Goal: Task Accomplishment & Management: Complete application form

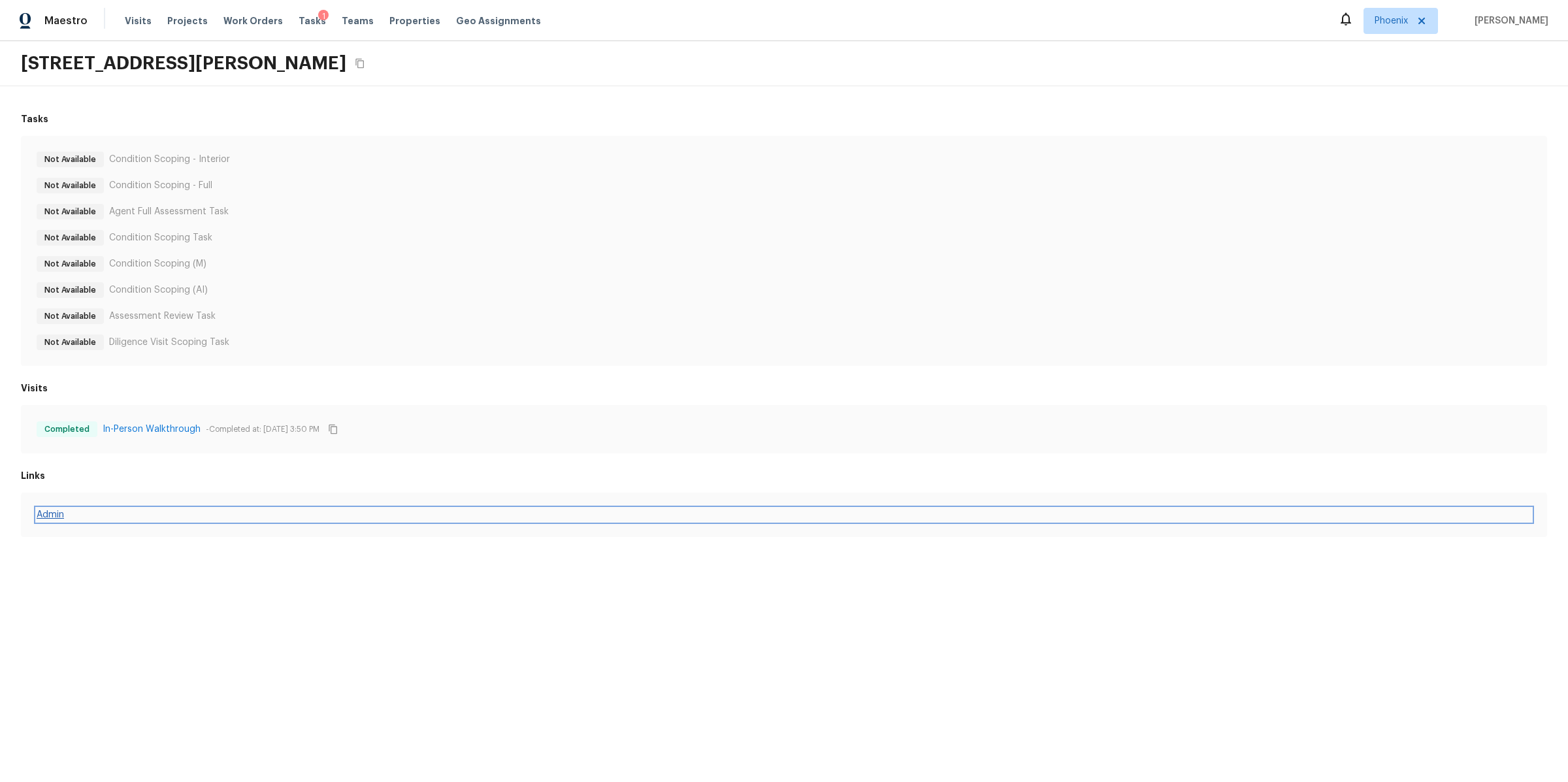
click at [52, 513] on link "Admin" at bounding box center [784, 515] width 1495 height 13
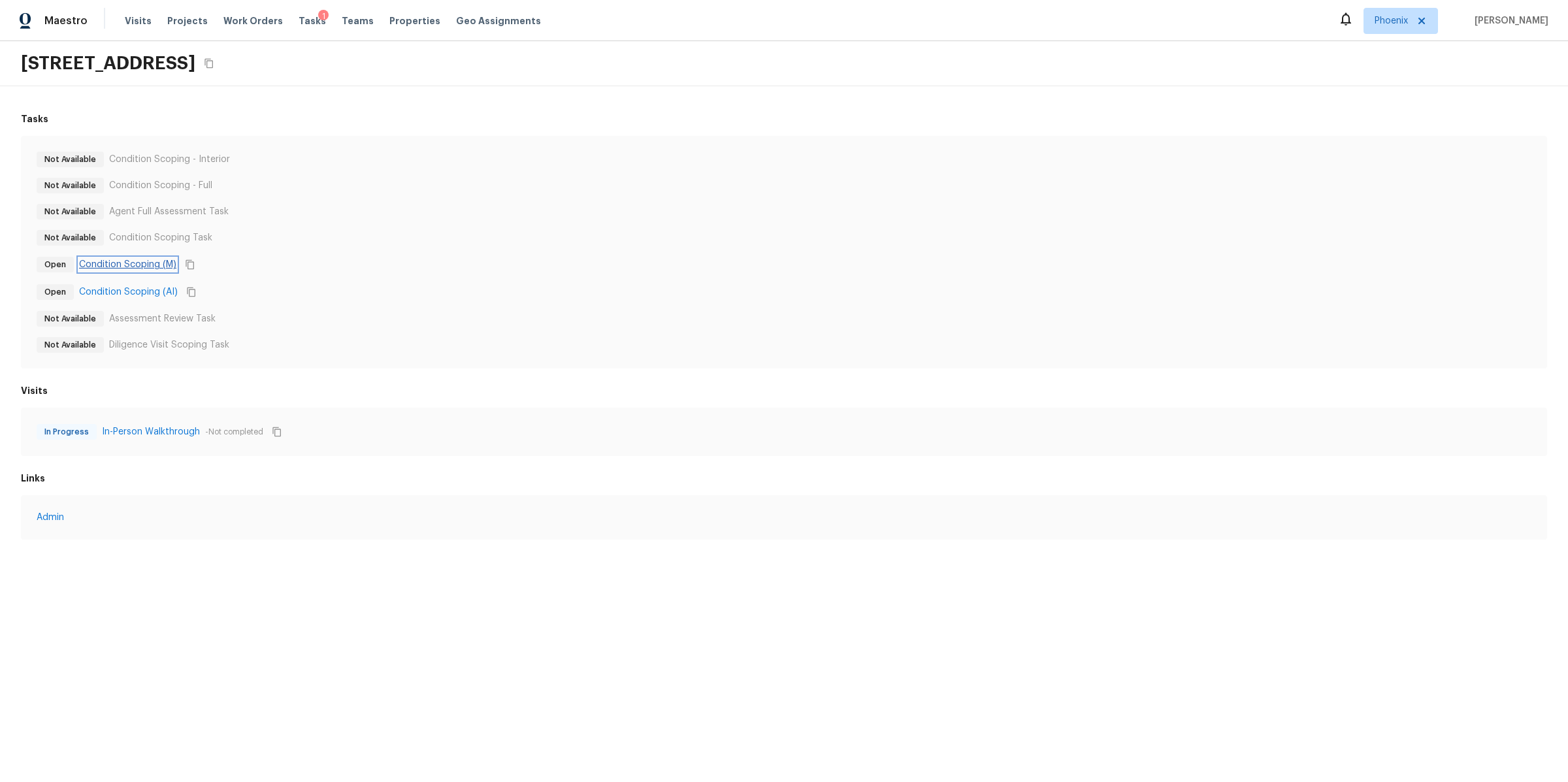
click at [133, 265] on link "Condition Scoping (M)" at bounding box center [127, 265] width 98 height 13
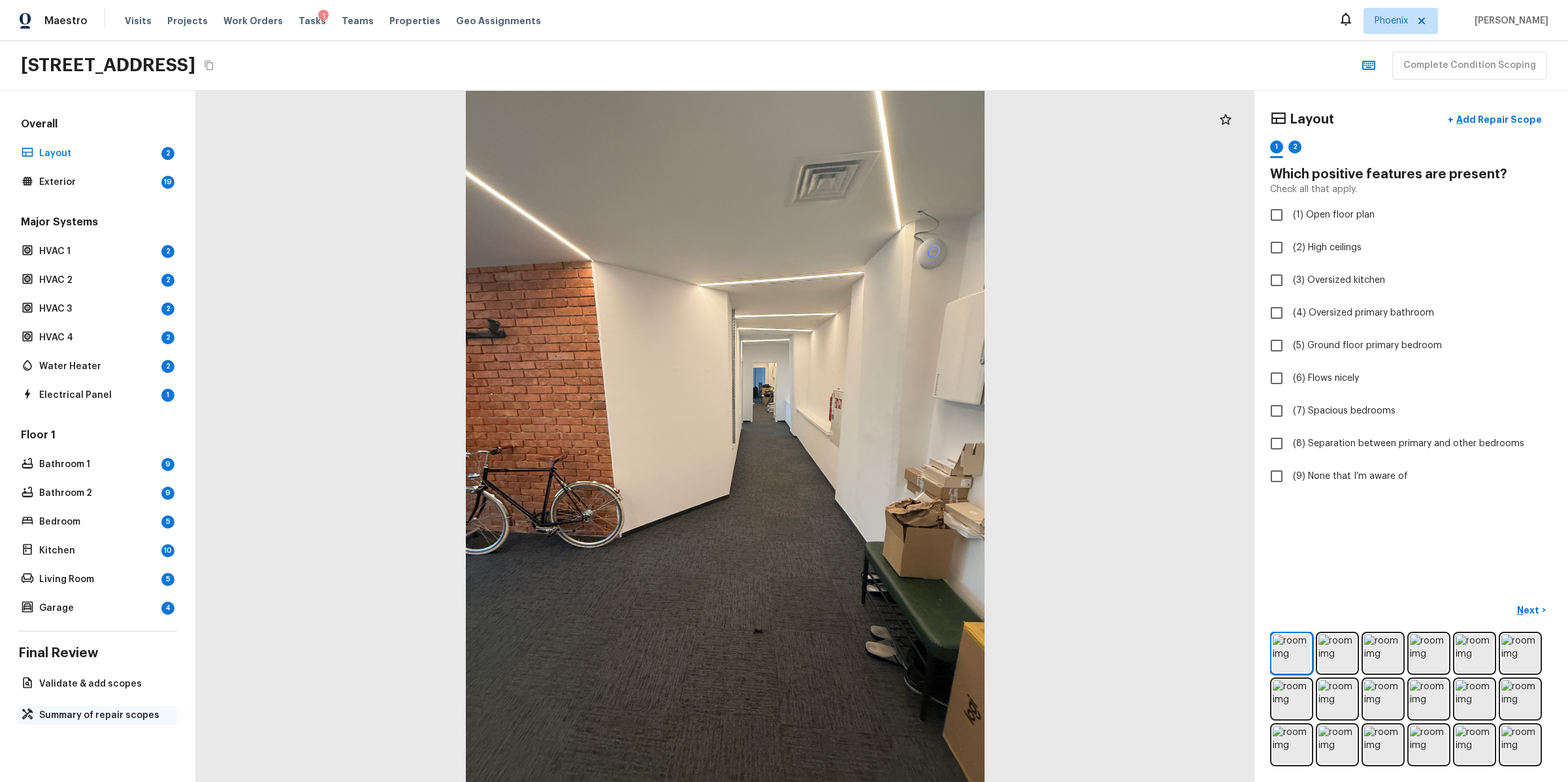
click at [65, 716] on p "Summary of repair scopes" at bounding box center [105, 716] width 130 height 13
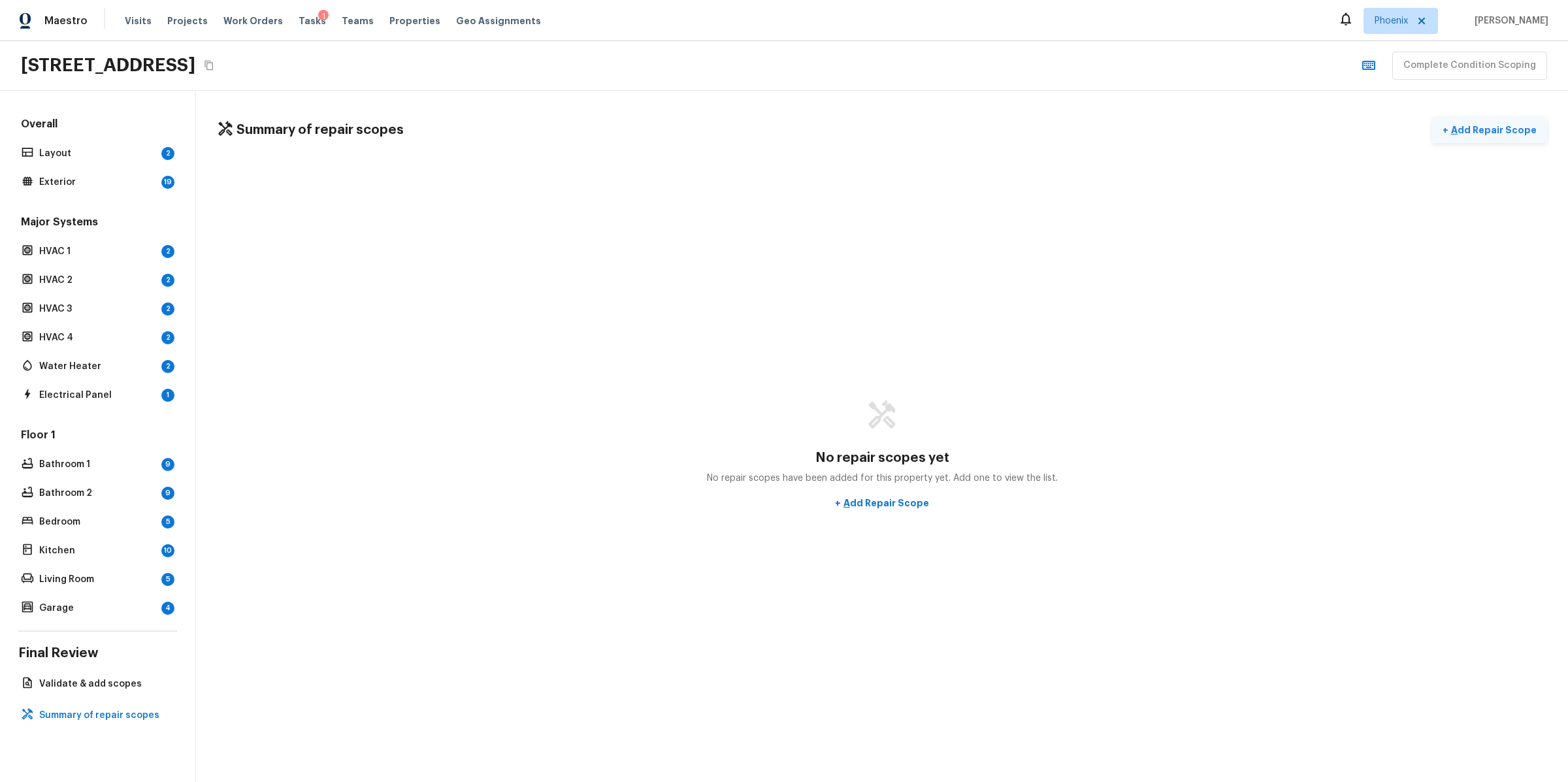
click at [1506, 117] on button "+ Add Repair Scope" at bounding box center [1490, 130] width 115 height 27
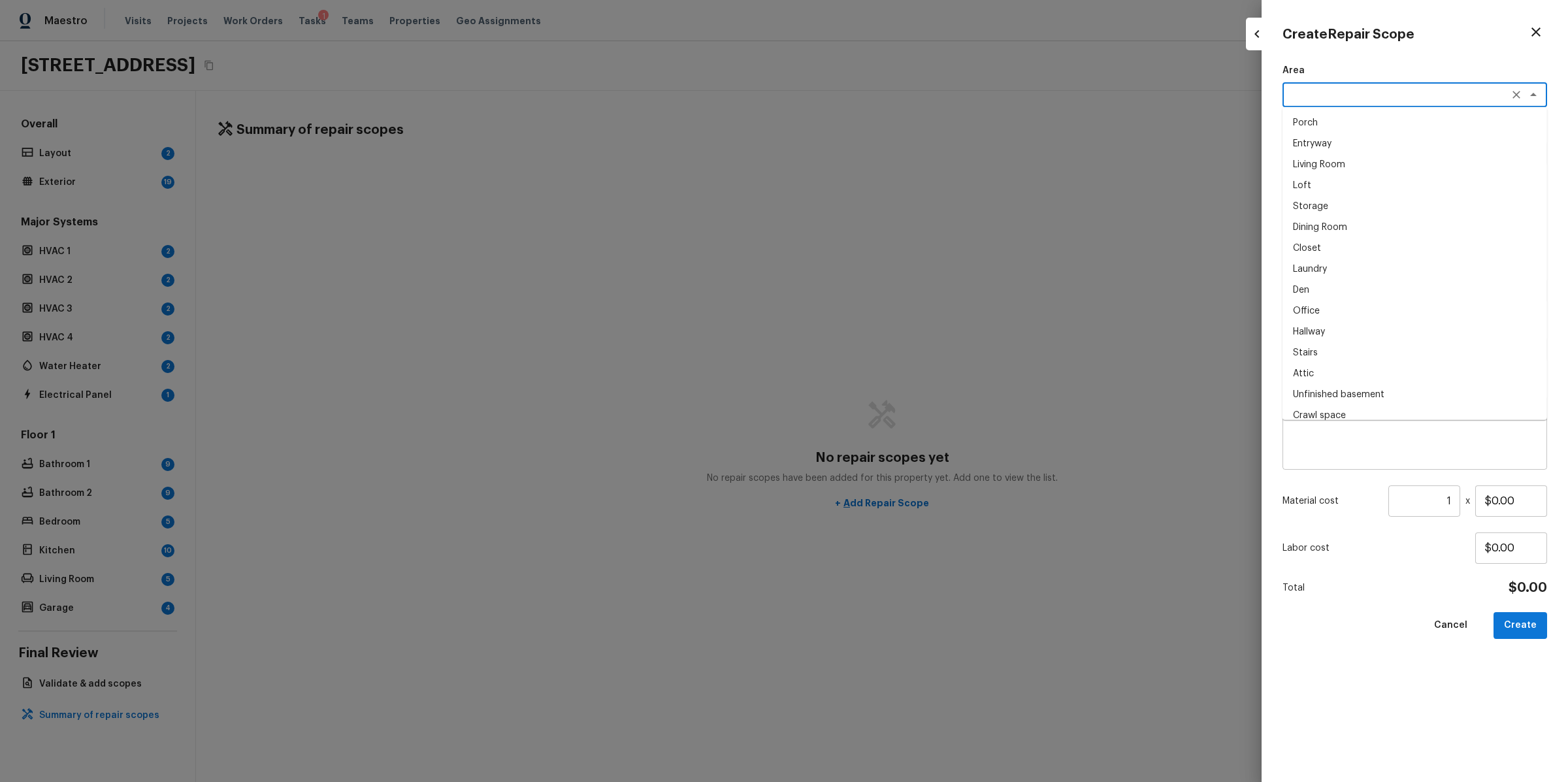
click at [1321, 89] on textarea at bounding box center [1396, 94] width 216 height 13
click at [1312, 125] on li "HVAC" at bounding box center [1415, 123] width 265 height 21
type textarea "HVAC"
click at [1313, 148] on textarea at bounding box center [1396, 153] width 216 height 13
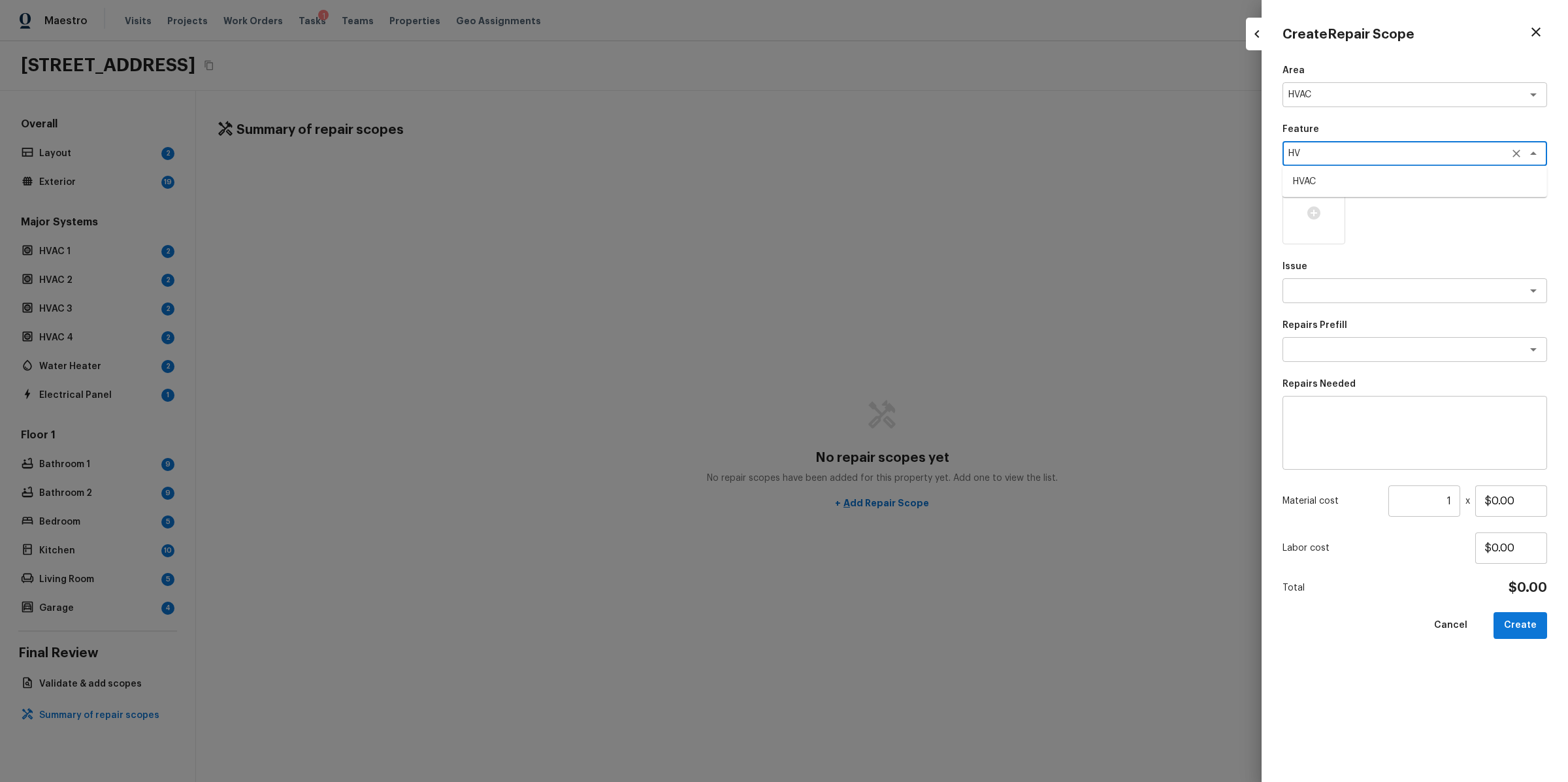
click at [1325, 185] on li "HVAC" at bounding box center [1415, 181] width 265 height 21
type textarea "HVAC"
click at [1321, 293] on textarea at bounding box center [1396, 290] width 216 height 13
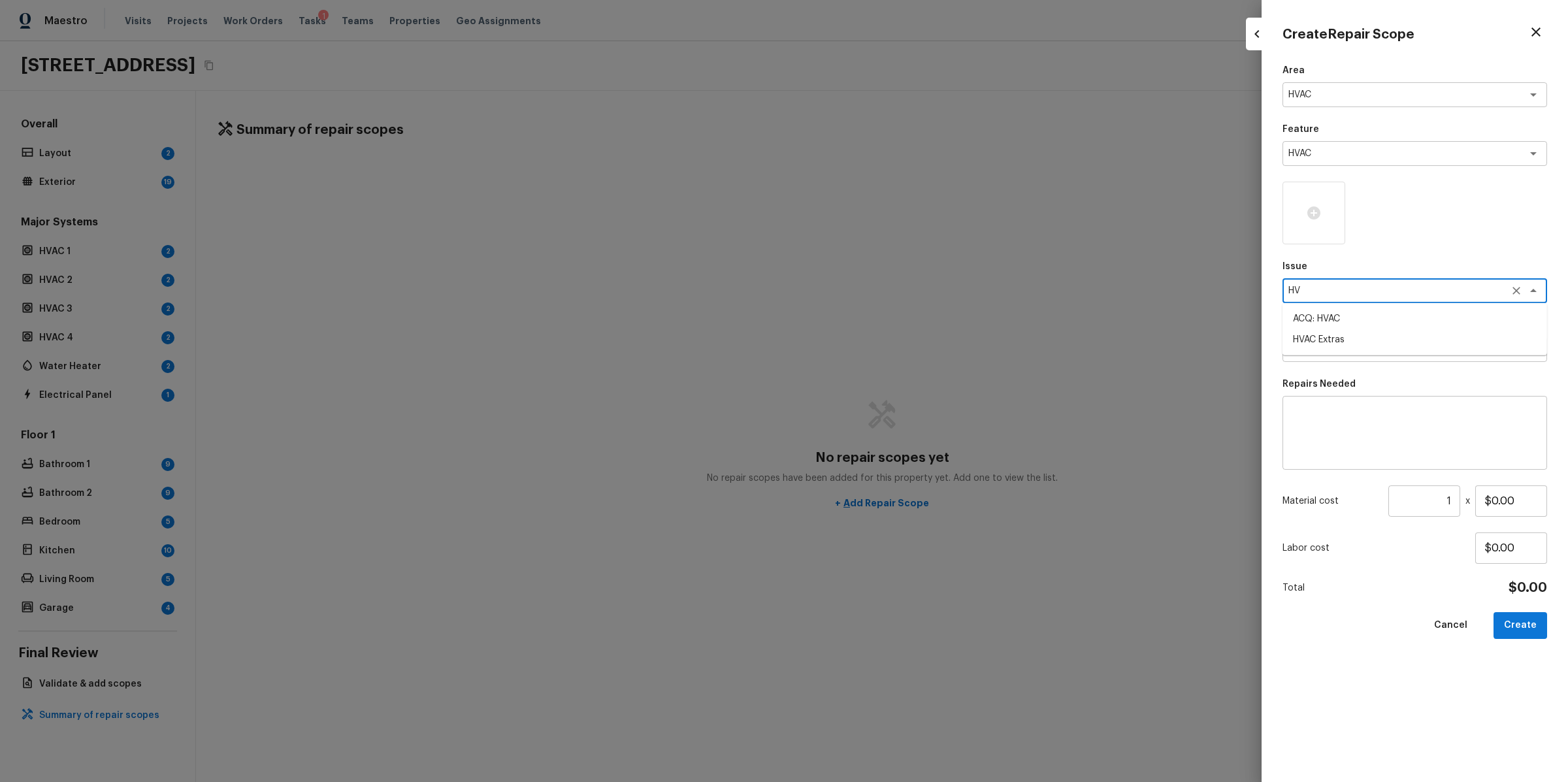
click at [1306, 323] on li "ACQ: HVAC" at bounding box center [1415, 319] width 265 height 21
type textarea "ACQ: HVAC"
click at [1308, 352] on textarea at bounding box center [1396, 349] width 216 height 13
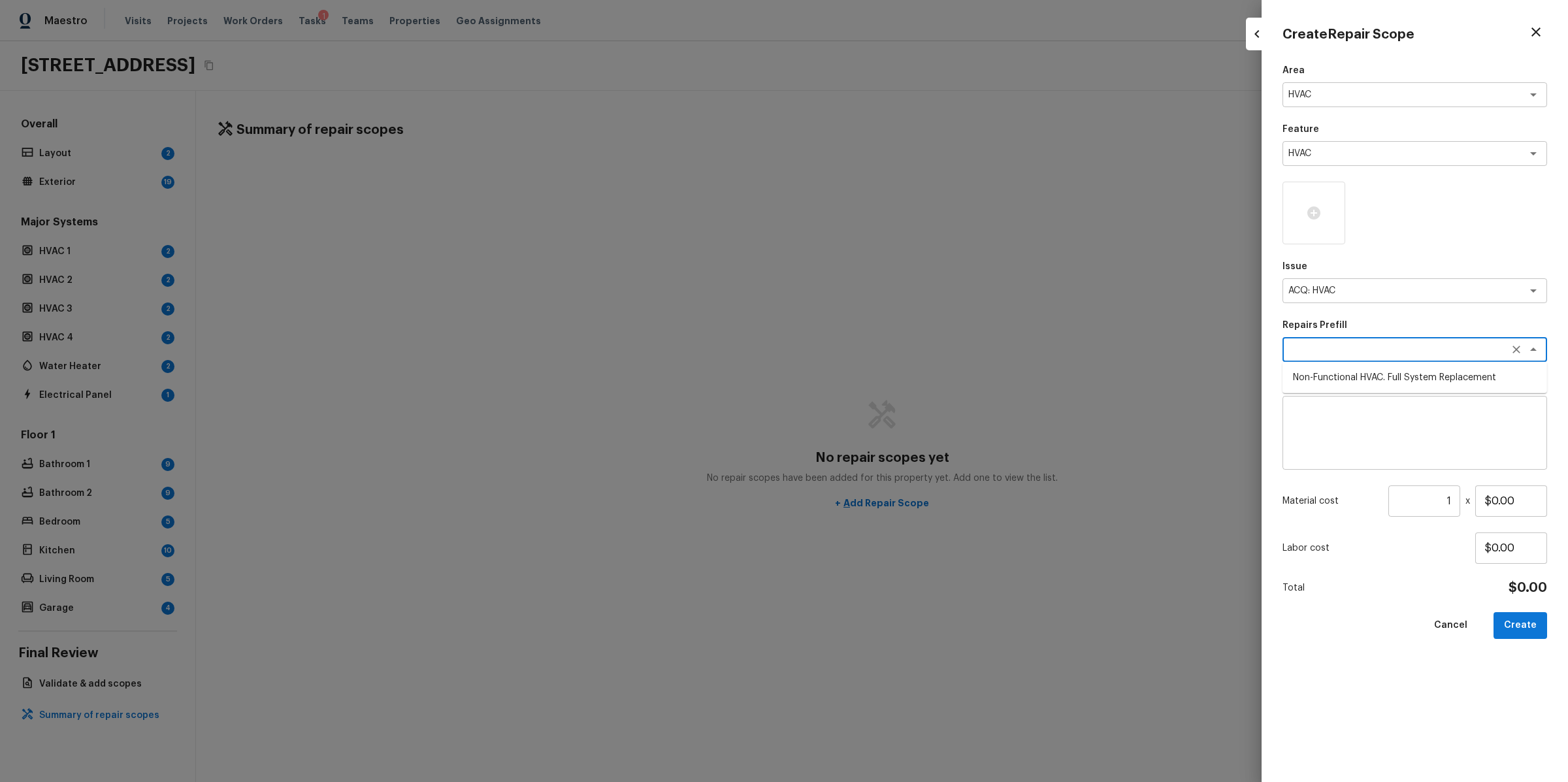
click at [1346, 432] on textarea at bounding box center [1415, 433] width 247 height 52
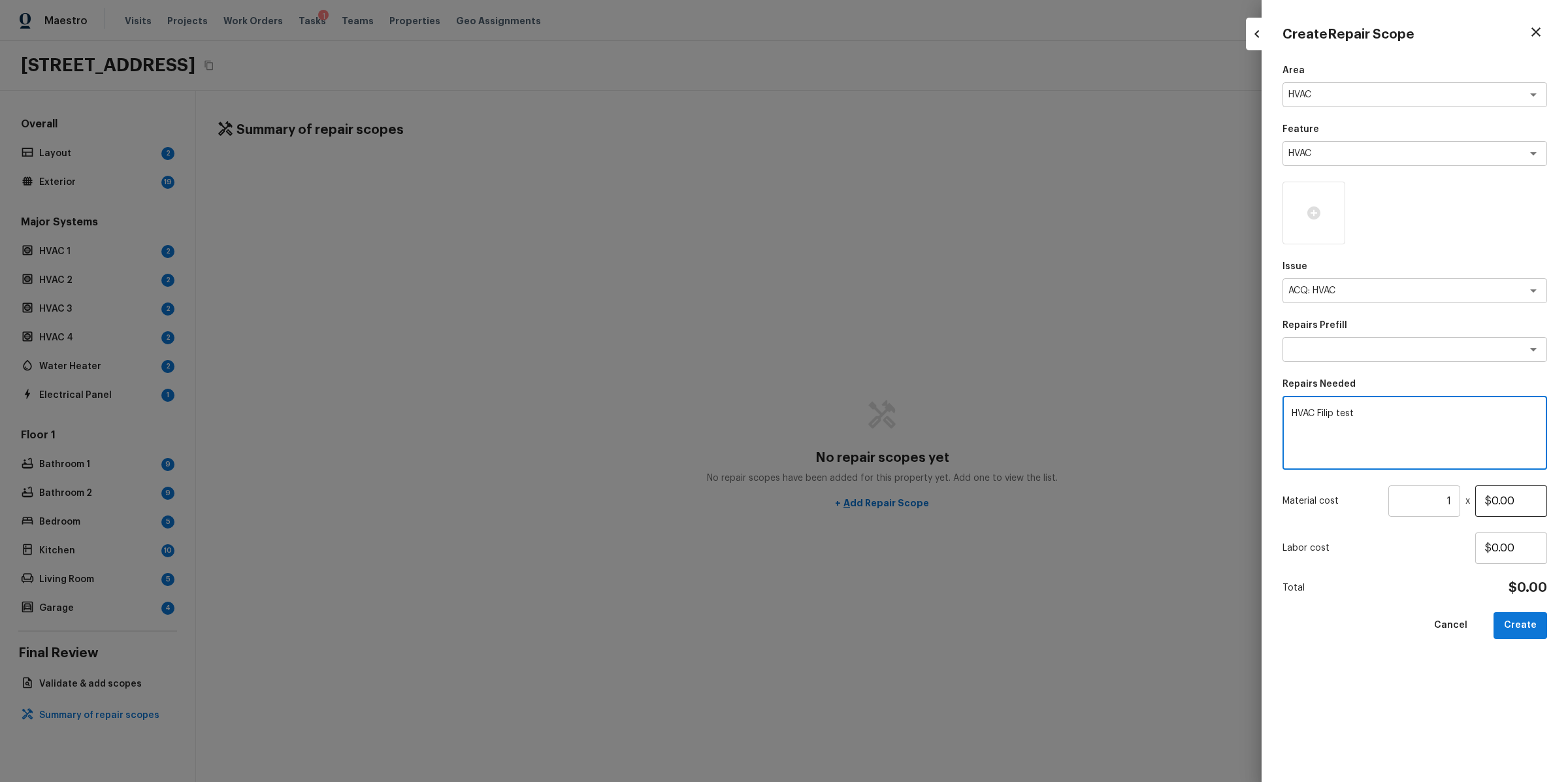
type textarea "HVAC Filip test"
click at [1497, 504] on input "$0.00" at bounding box center [1511, 501] width 72 height 31
type input "$1,222.22"
click at [1513, 625] on button "Create" at bounding box center [1520, 625] width 53 height 27
type input "$0.00"
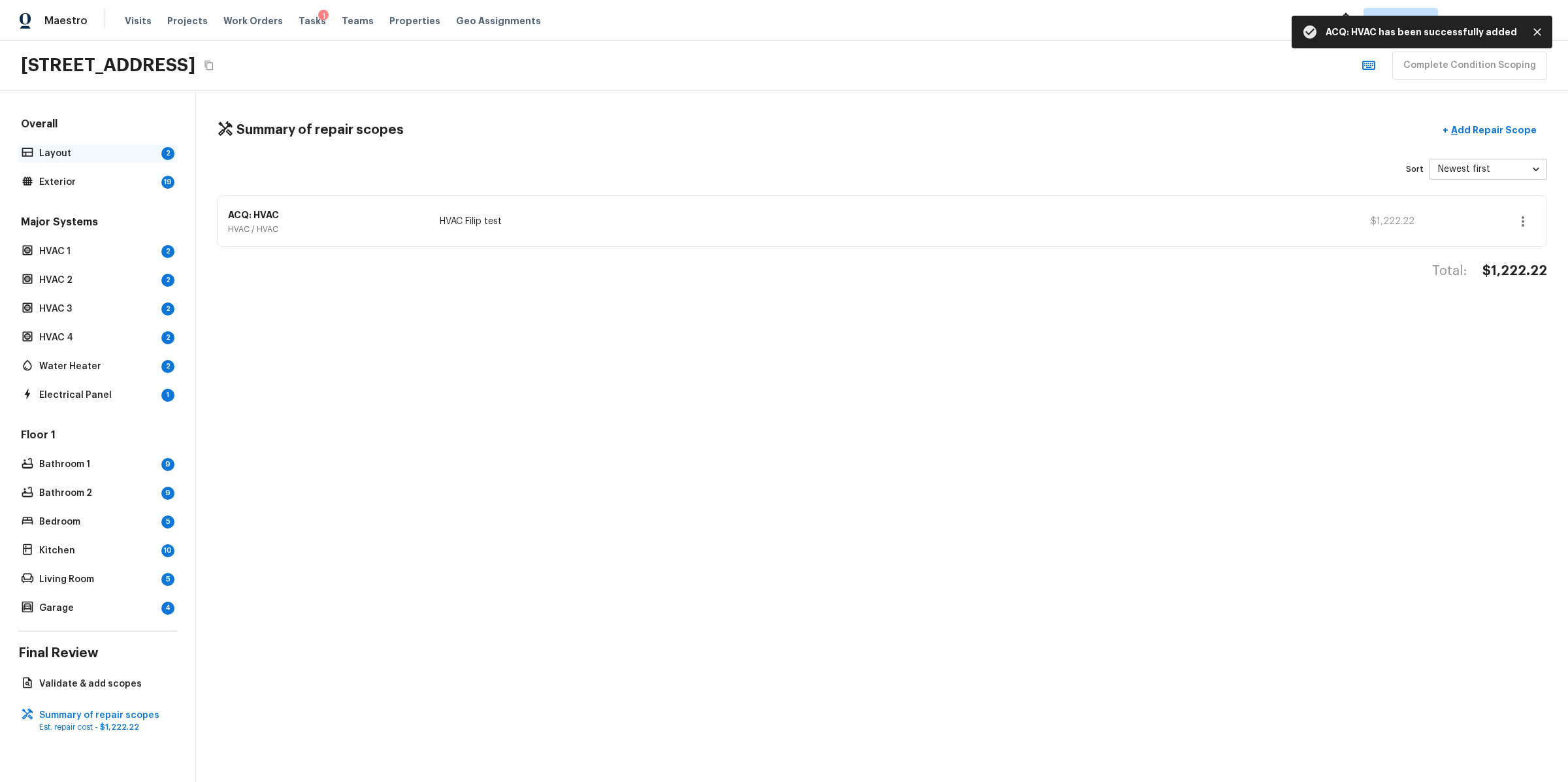
click at [64, 152] on p "Layout" at bounding box center [98, 153] width 117 height 13
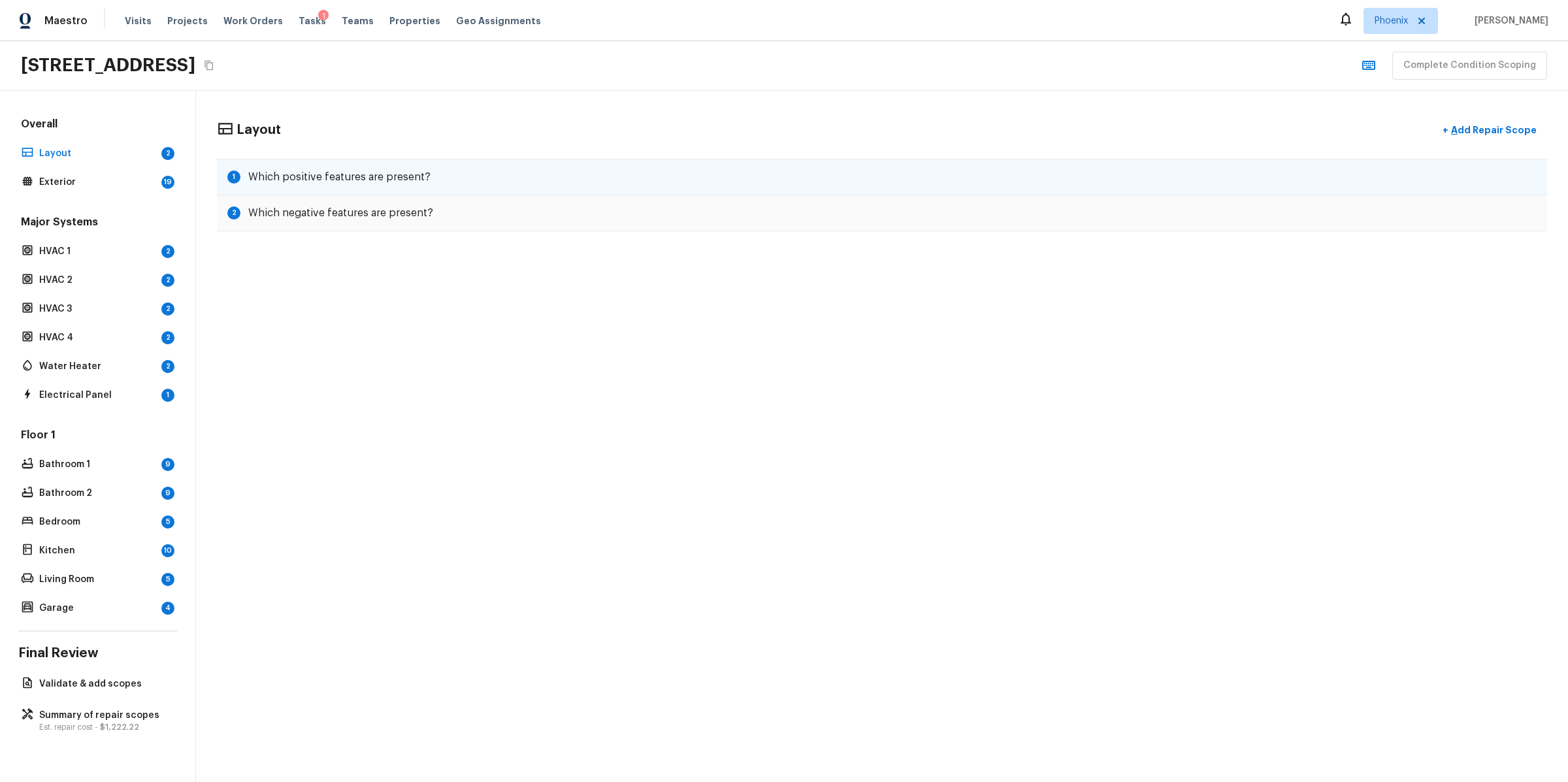
click at [332, 176] on h5 "Which positive features are present?" at bounding box center [339, 177] width 182 height 15
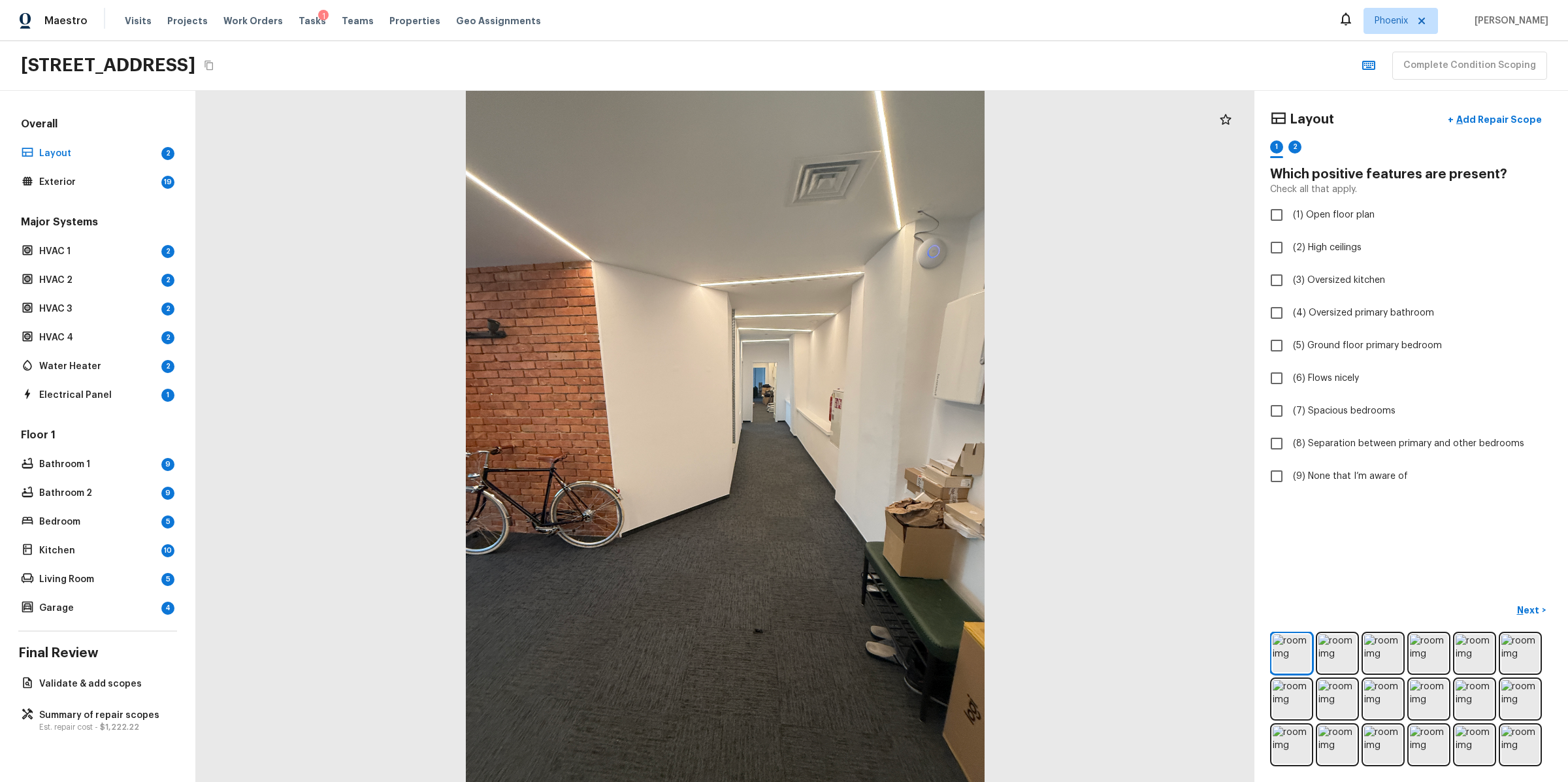
checkbox input "true"
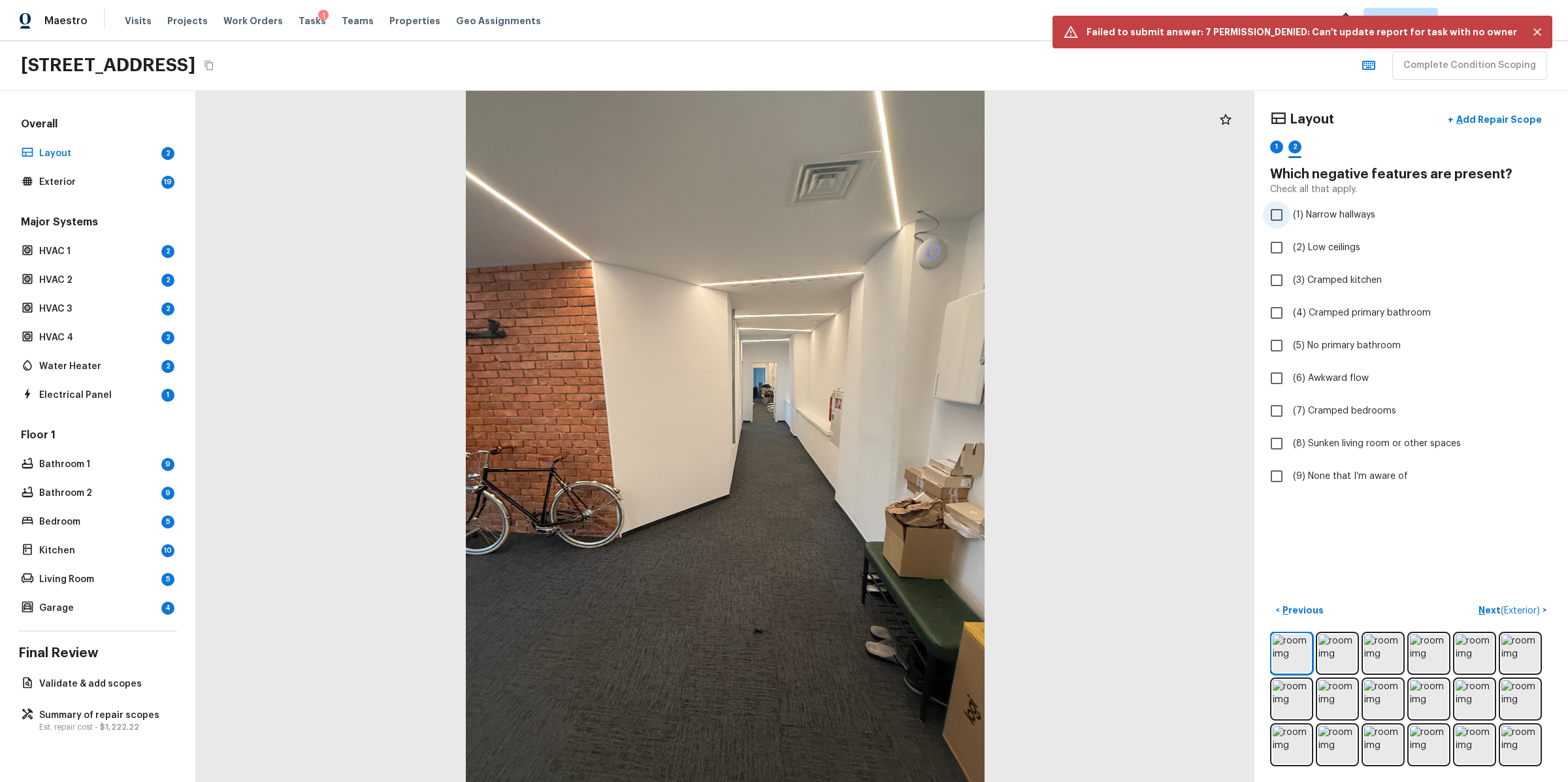
click at [1288, 207] on input "(1) Narrow hallways" at bounding box center [1277, 215] width 28 height 28
checkbox input "true"
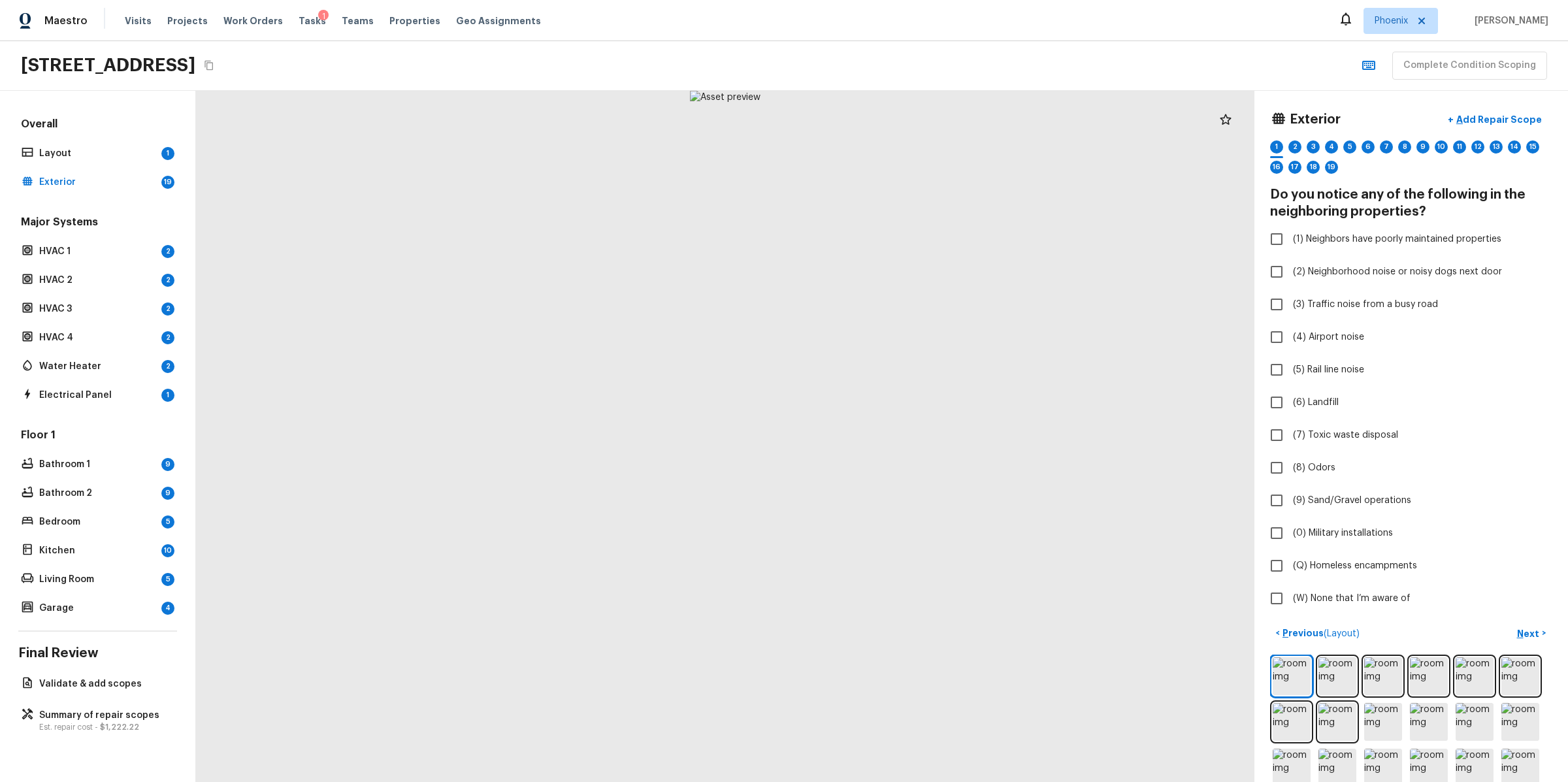
checkbox input "true"
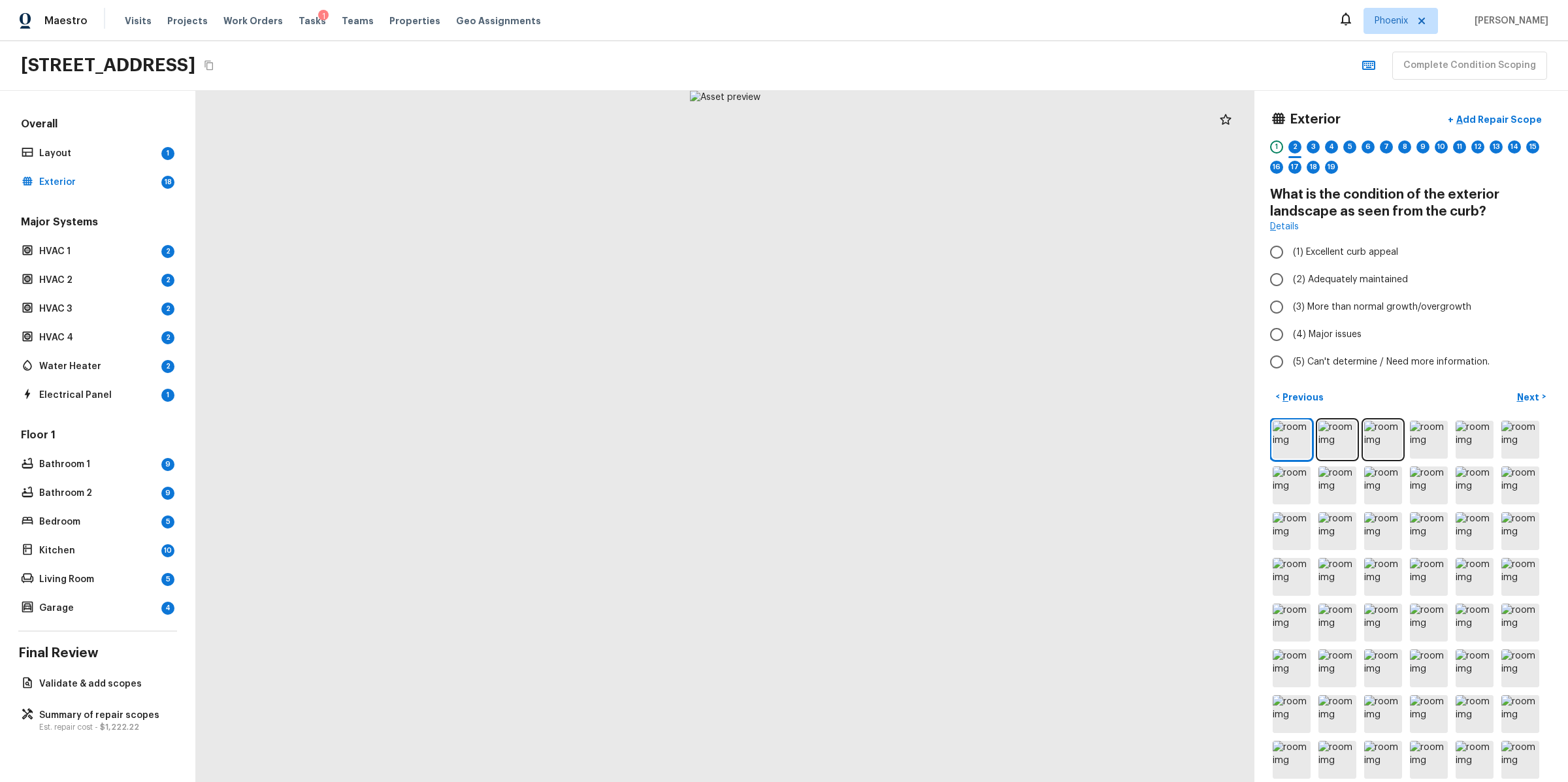
radio input "true"
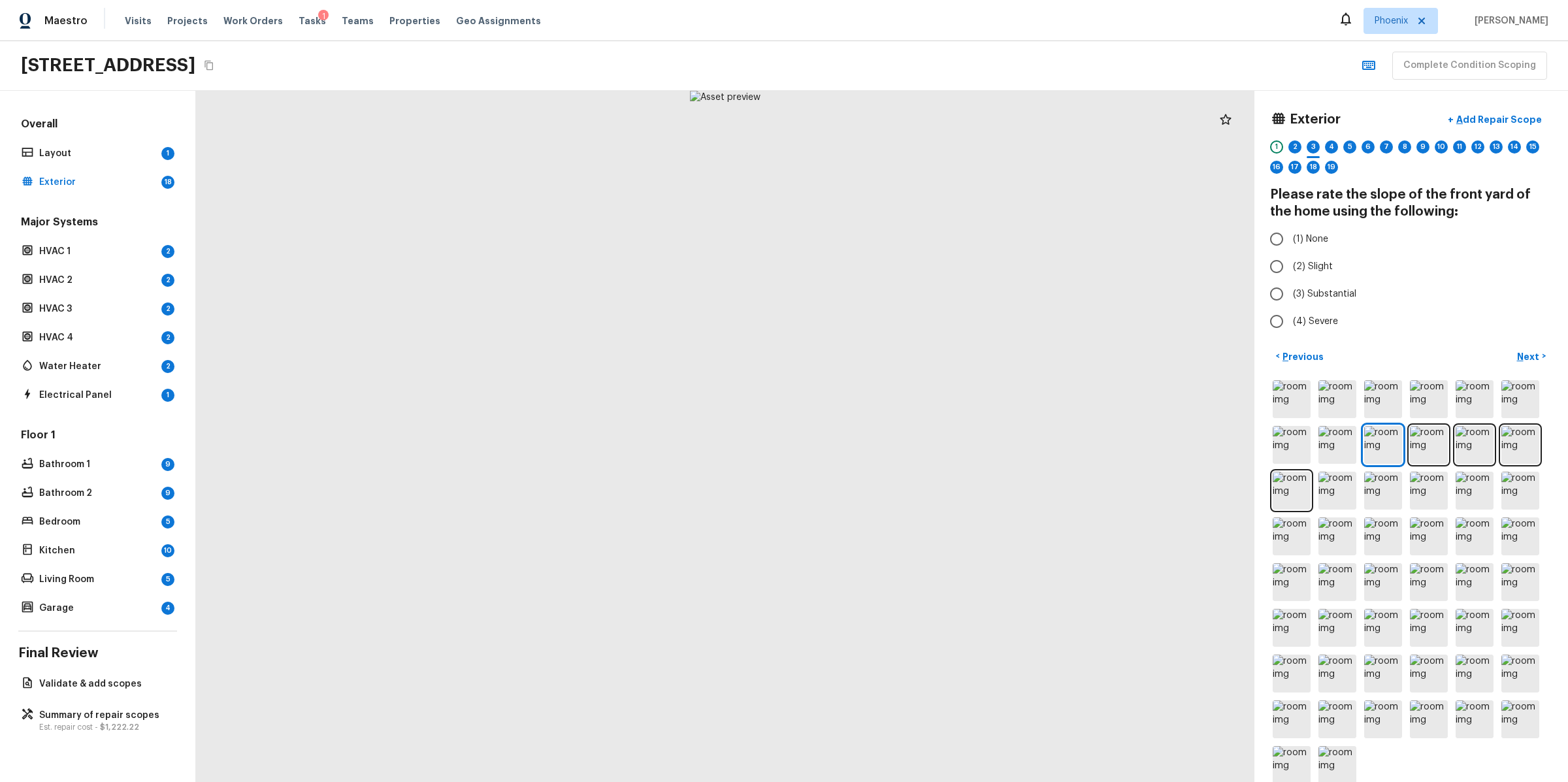
radio input "true"
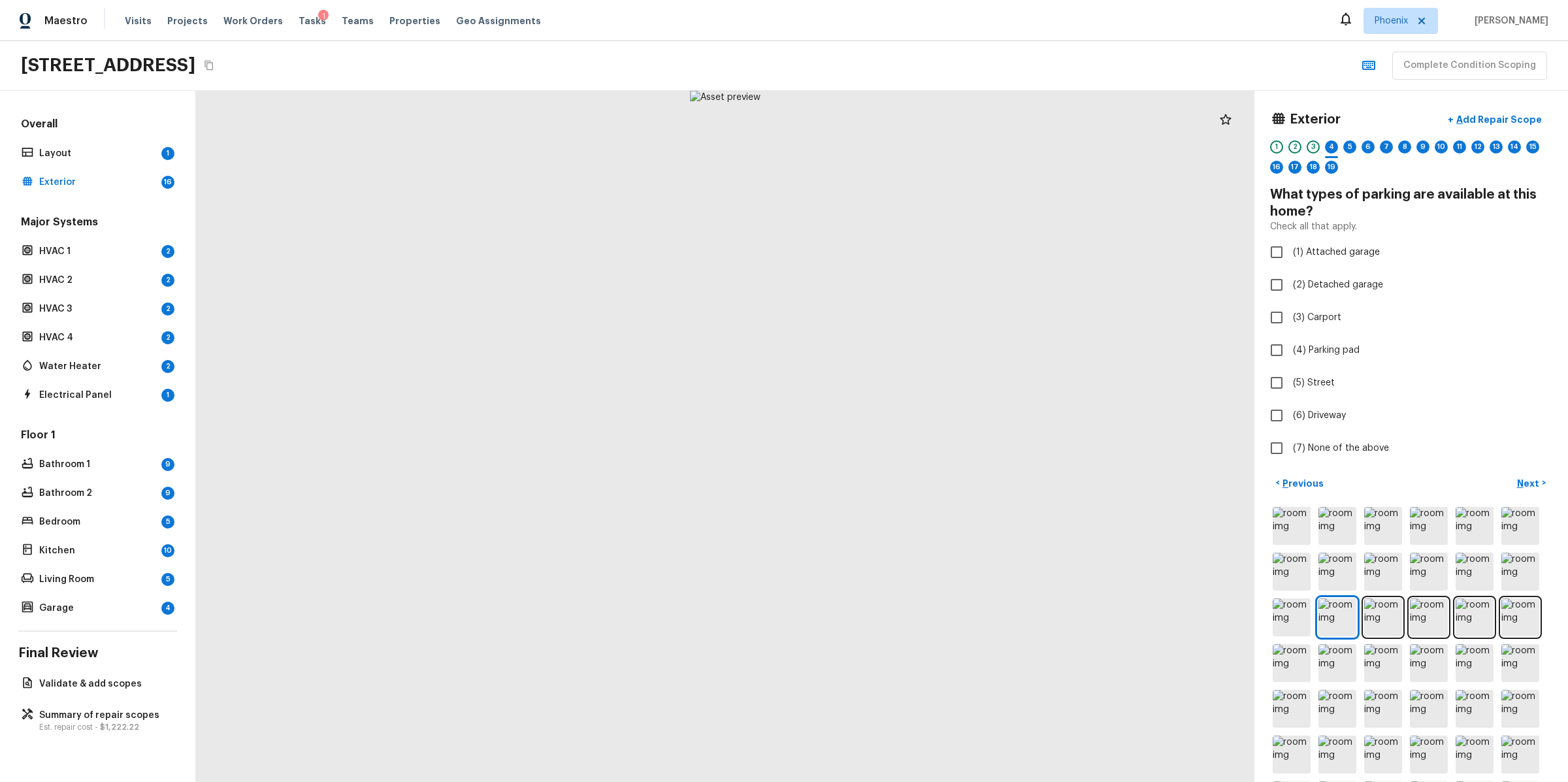
checkbox input "true"
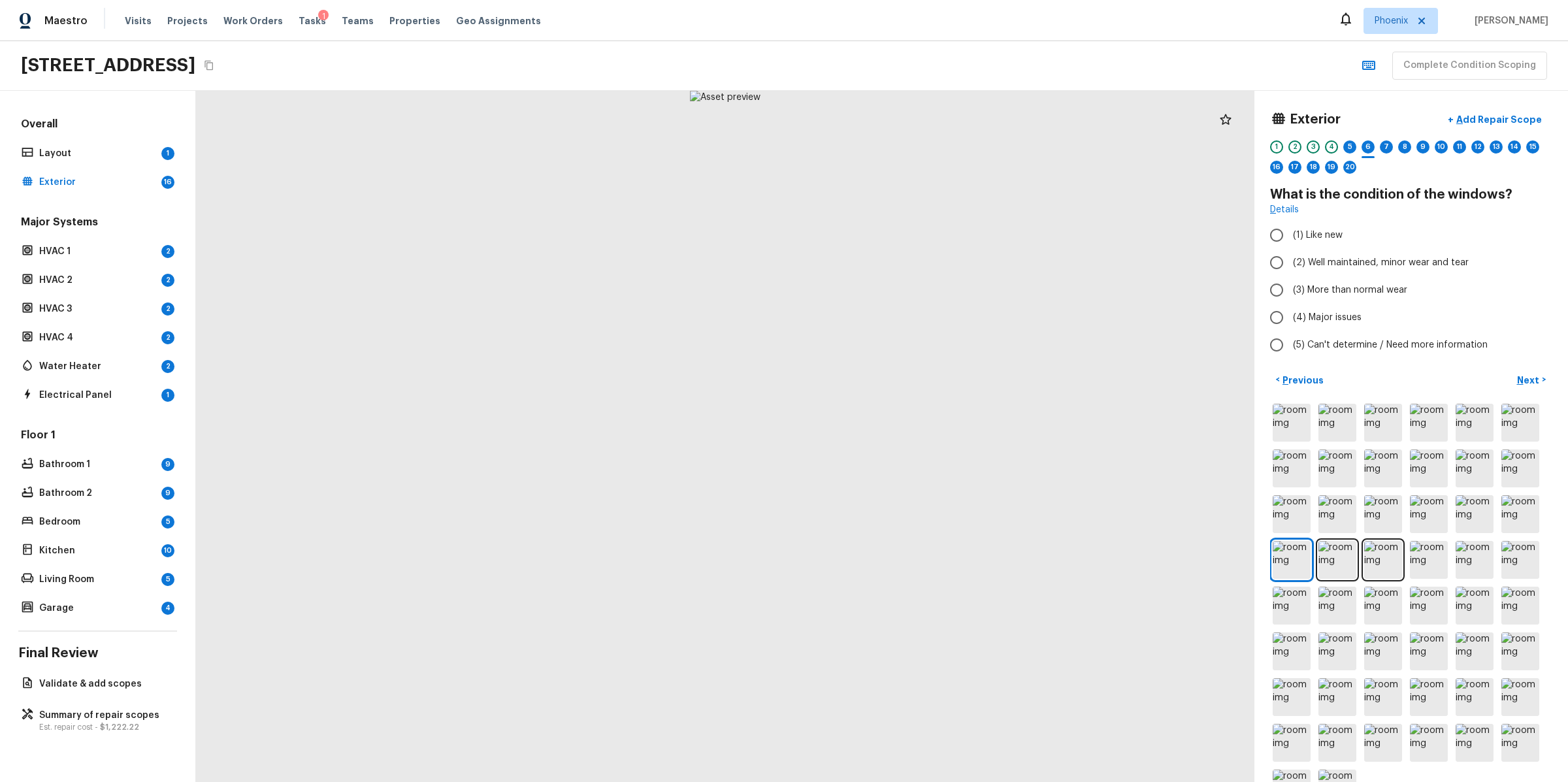
radio input "true"
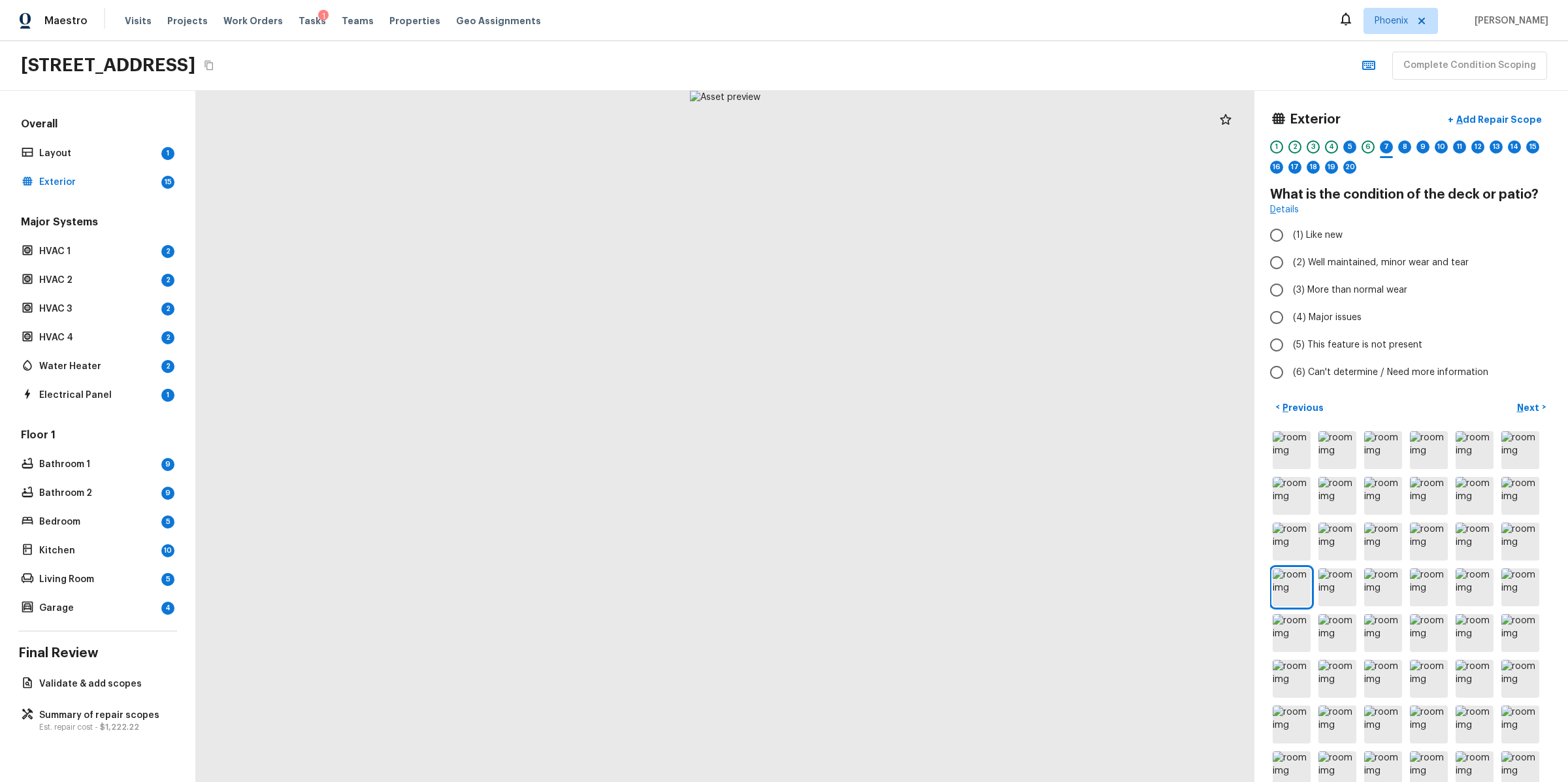
radio input "true"
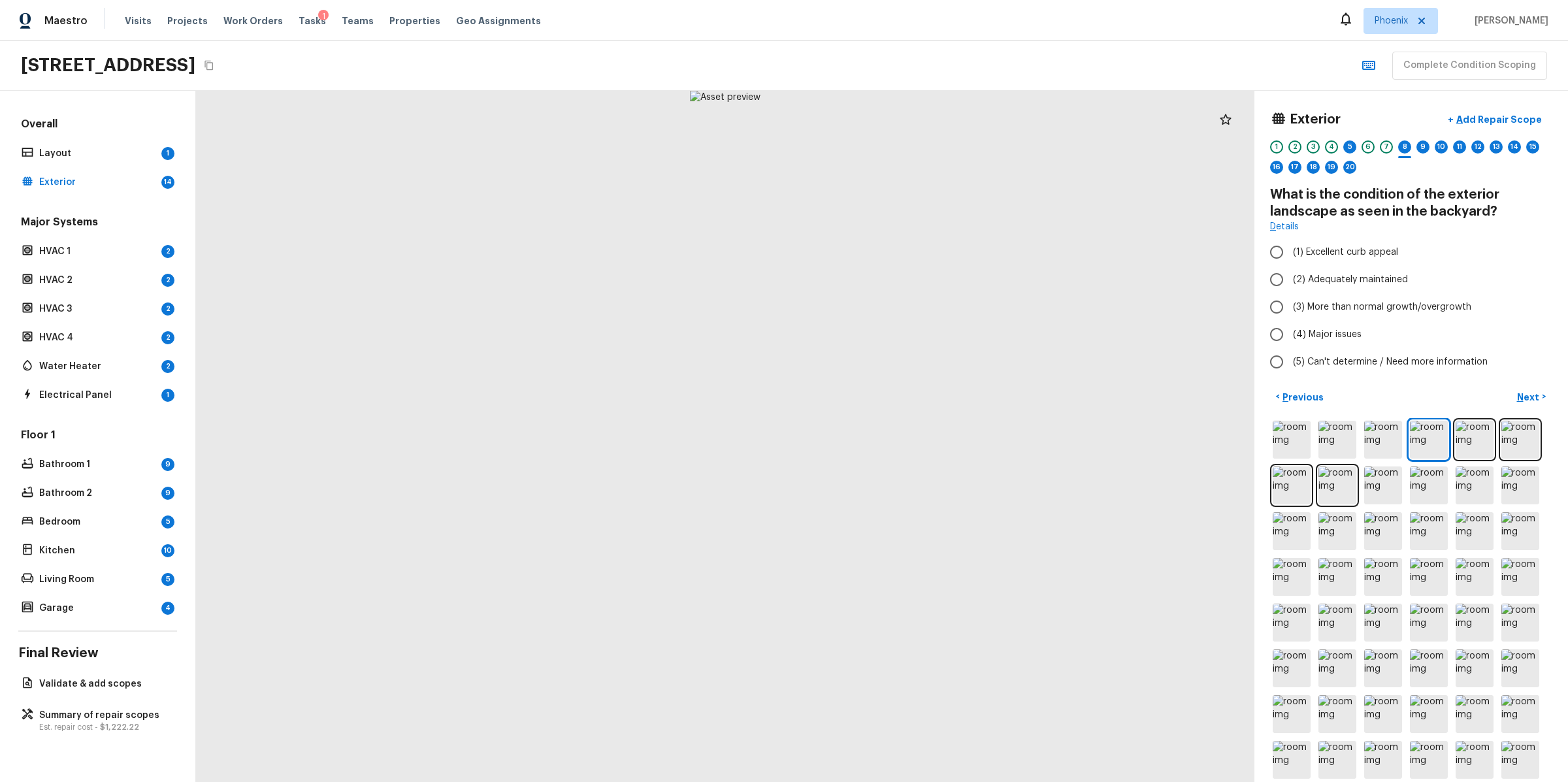
radio input "true"
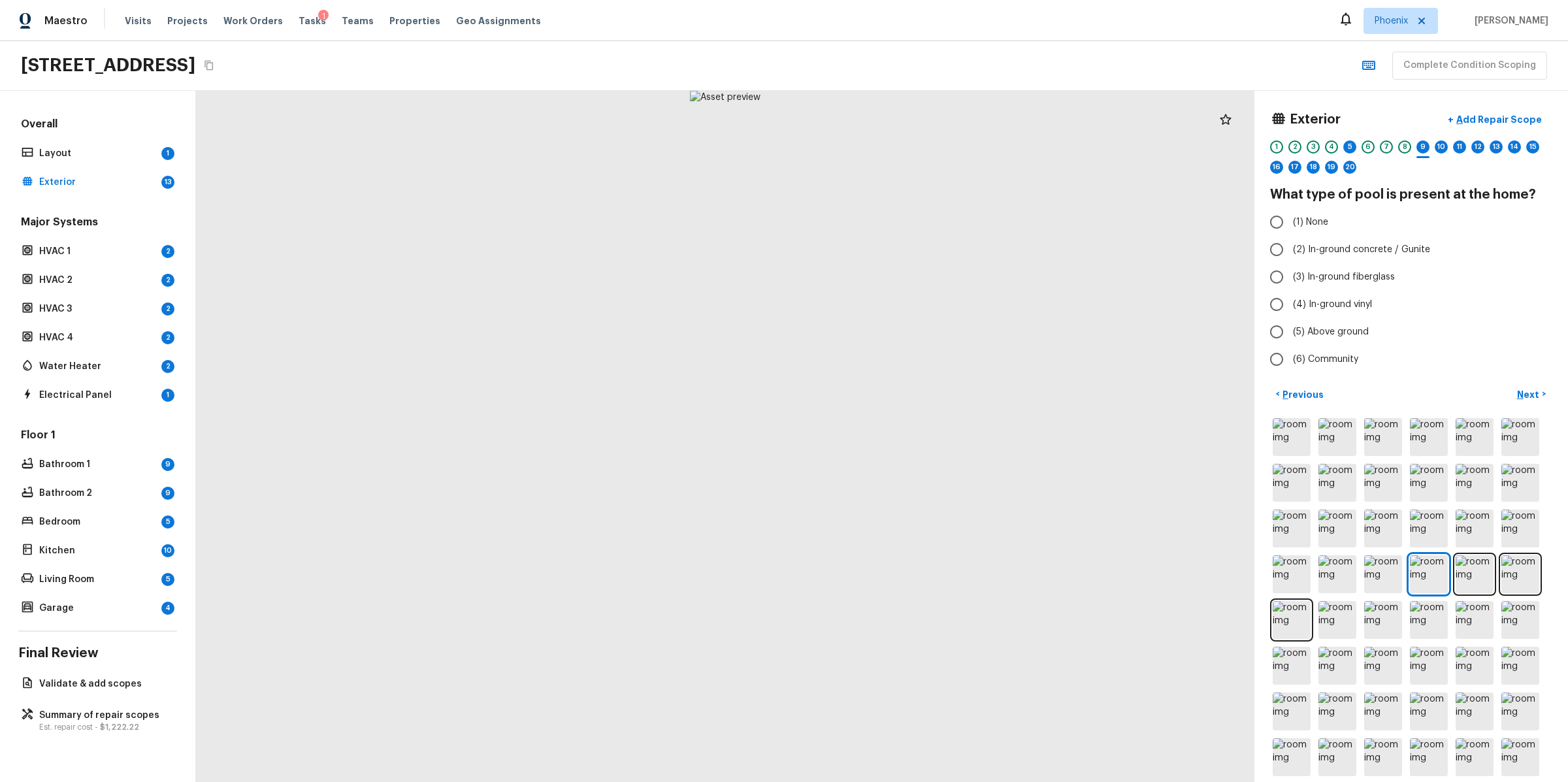
radio input "true"
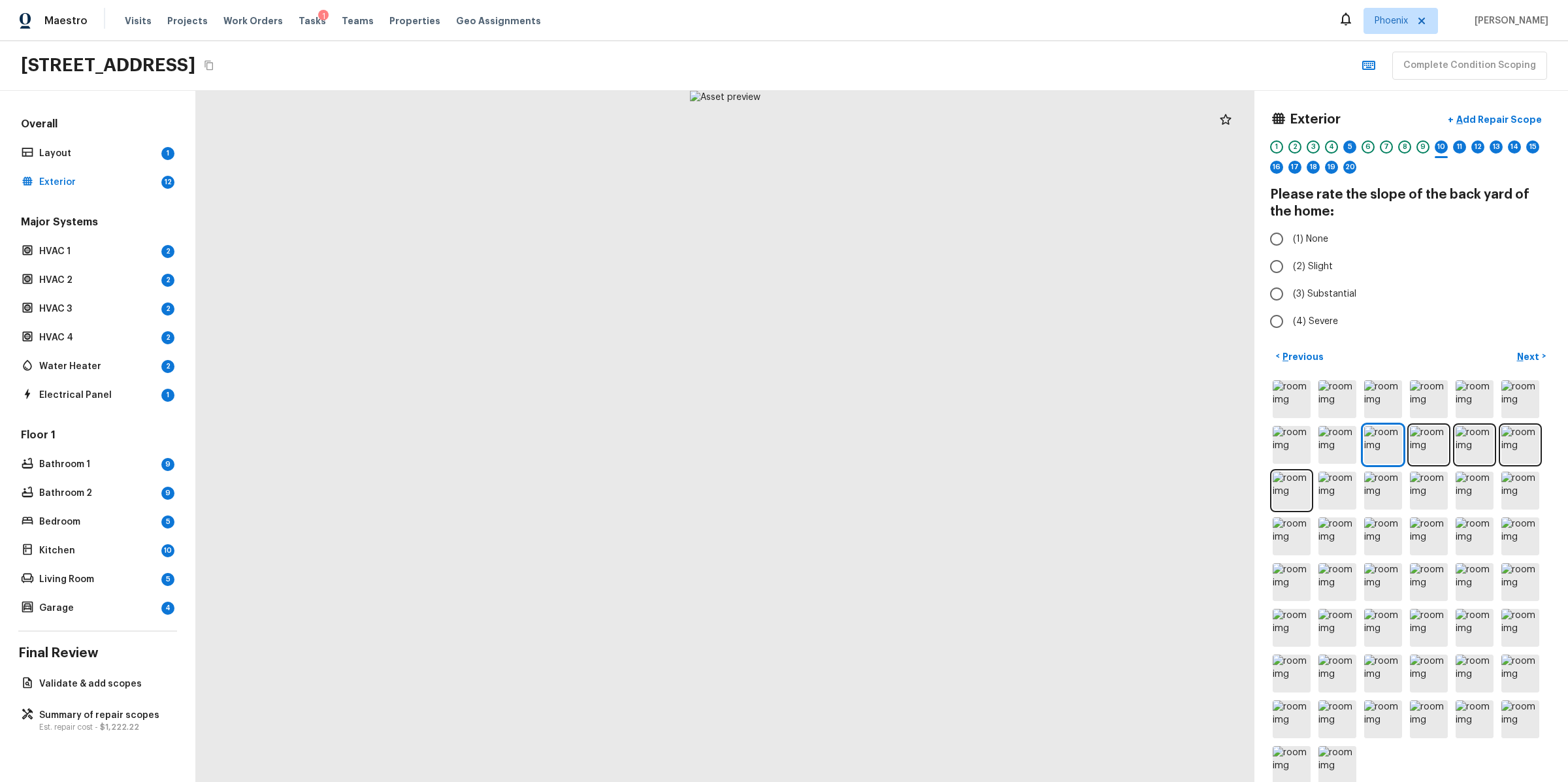
radio input "true"
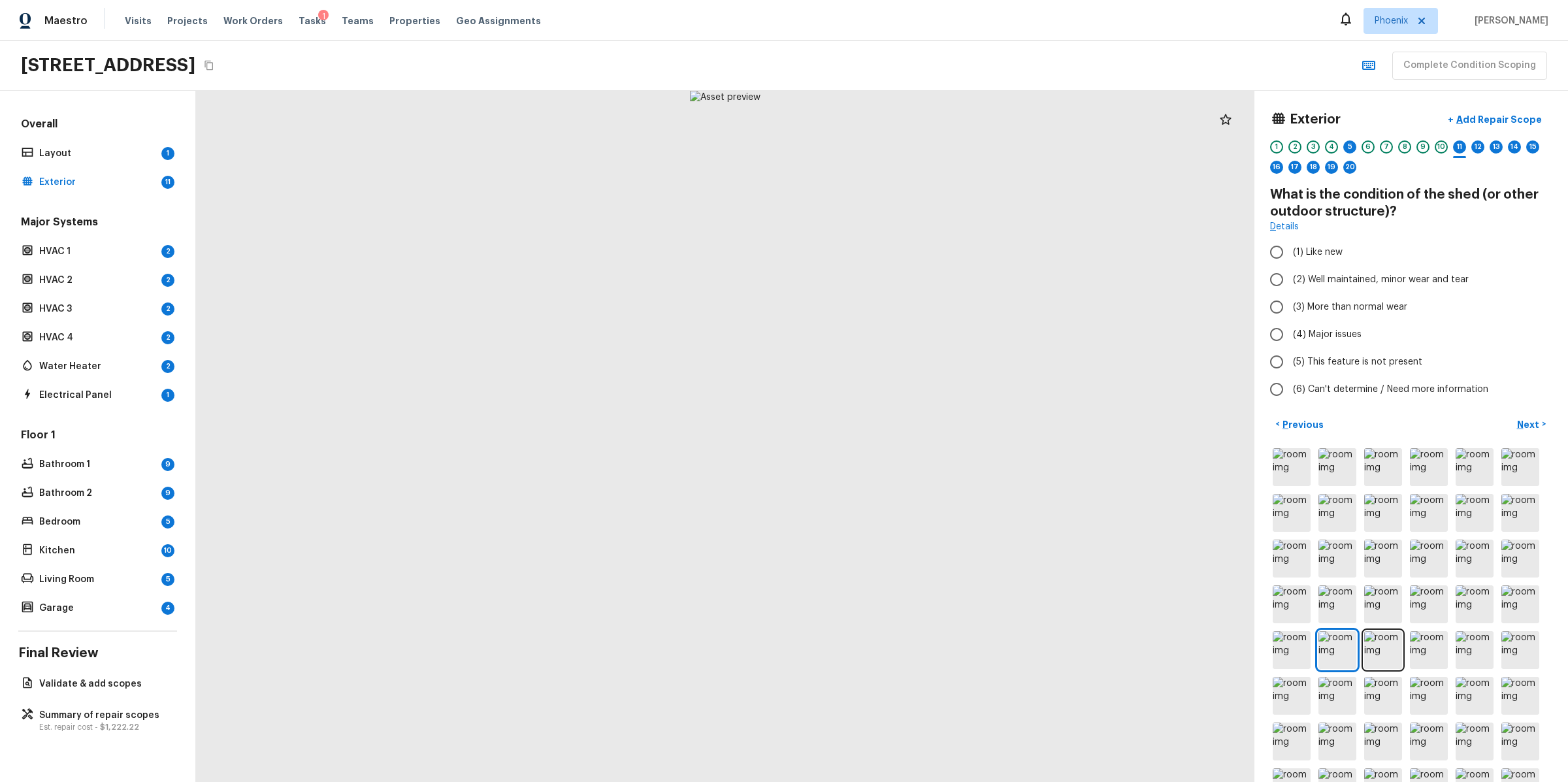
radio input "true"
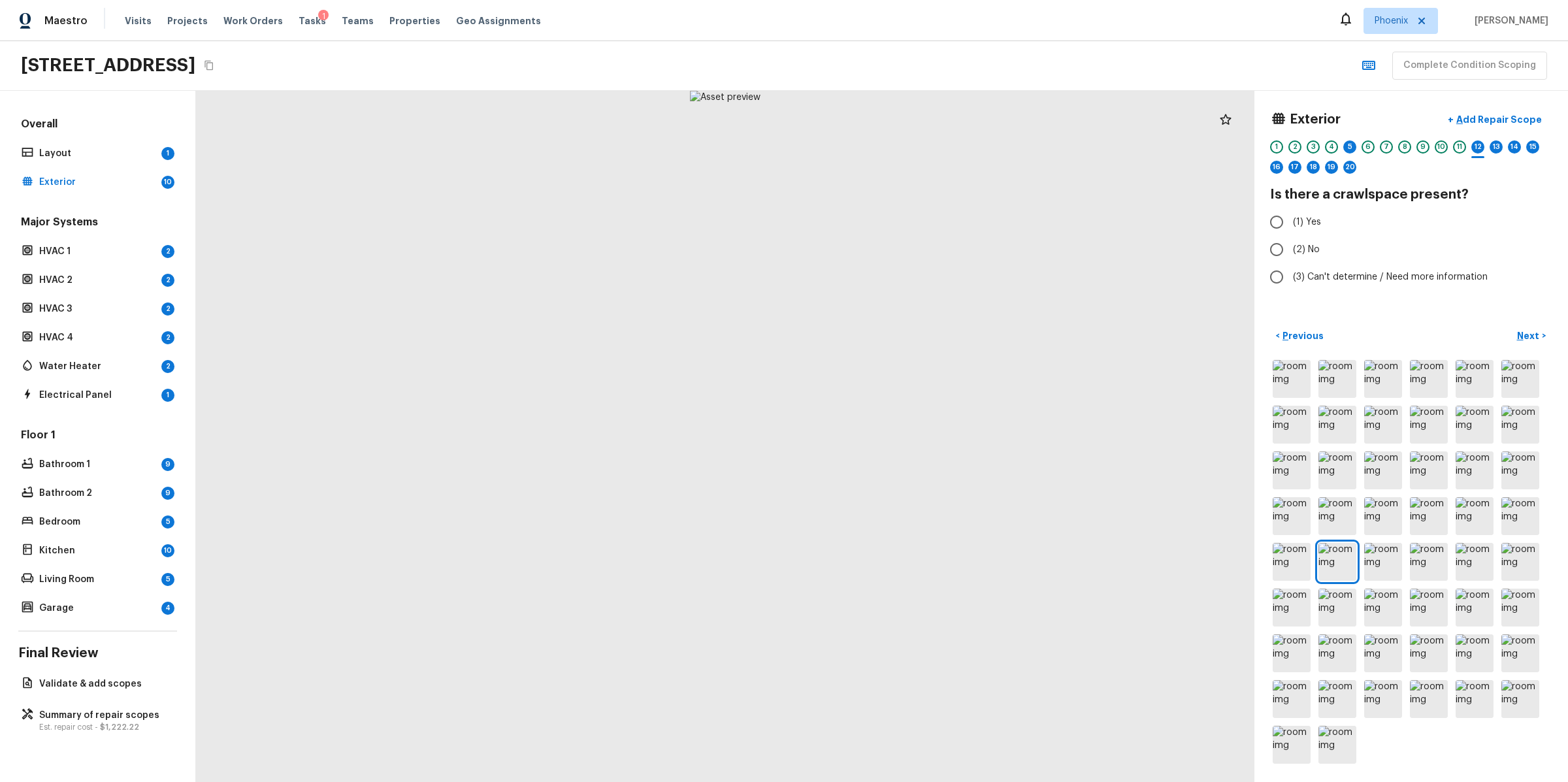
radio input "true"
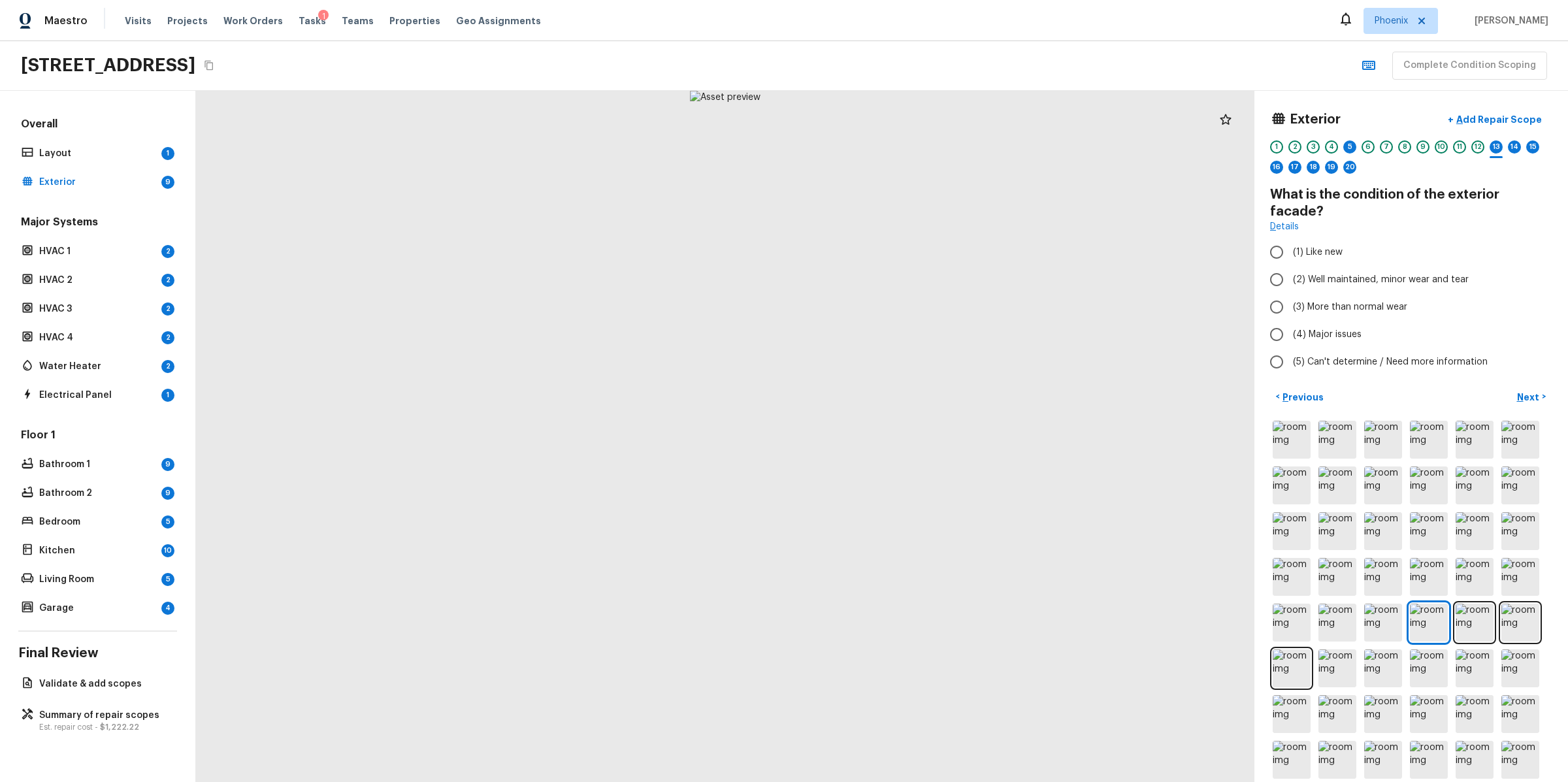
radio input "true"
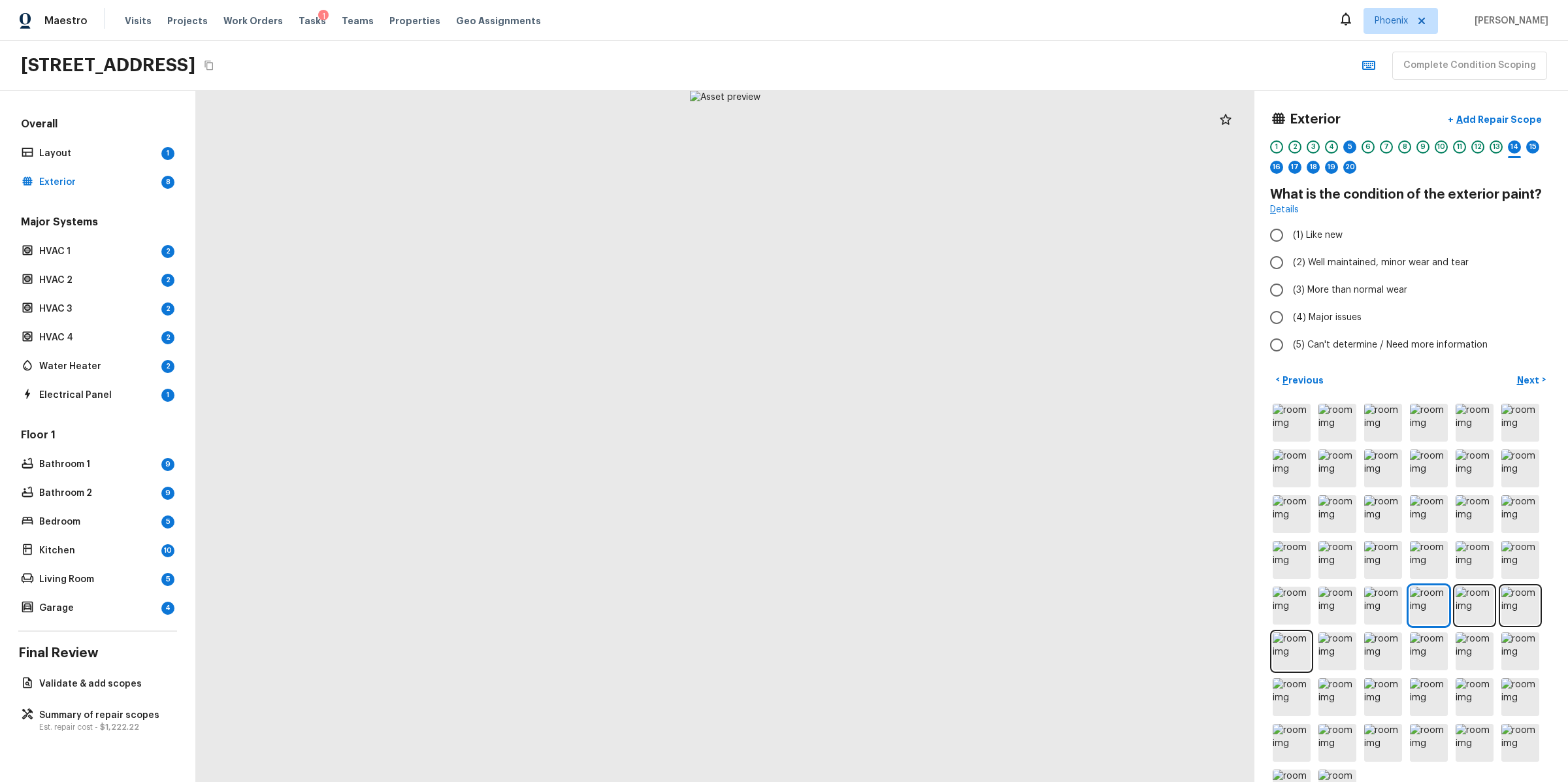
radio input "true"
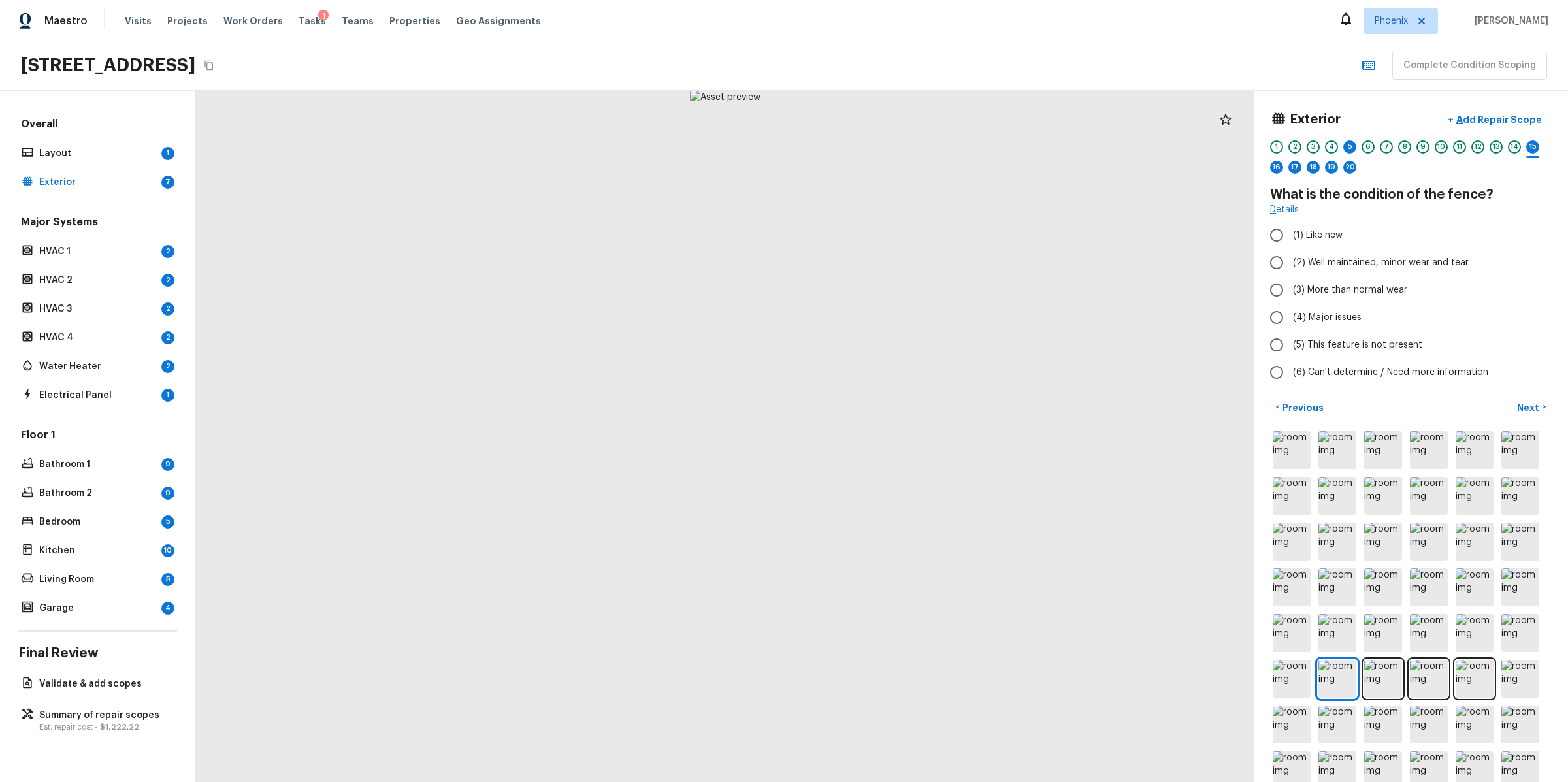
radio input "true"
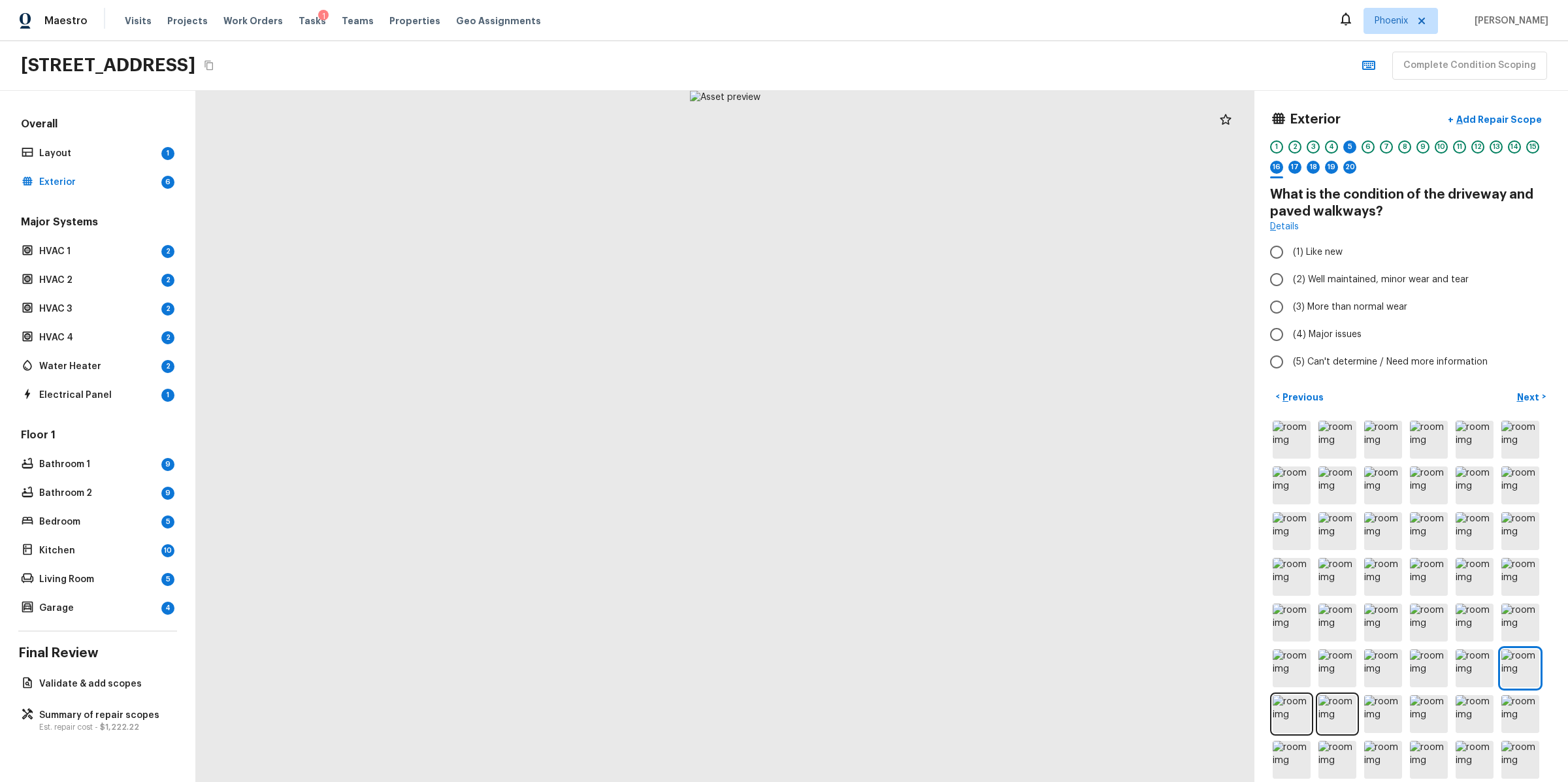
radio input "true"
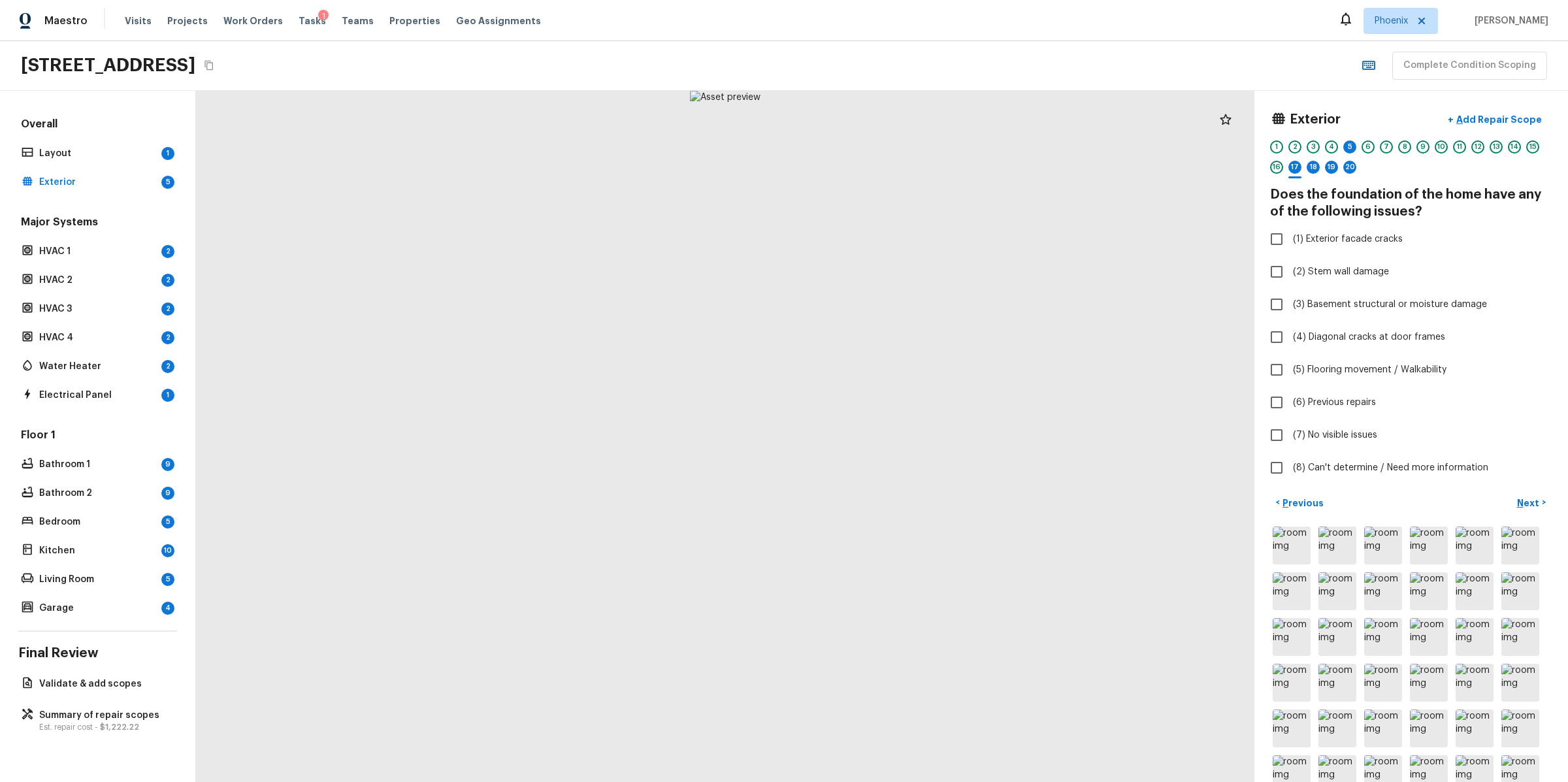
checkbox input "true"
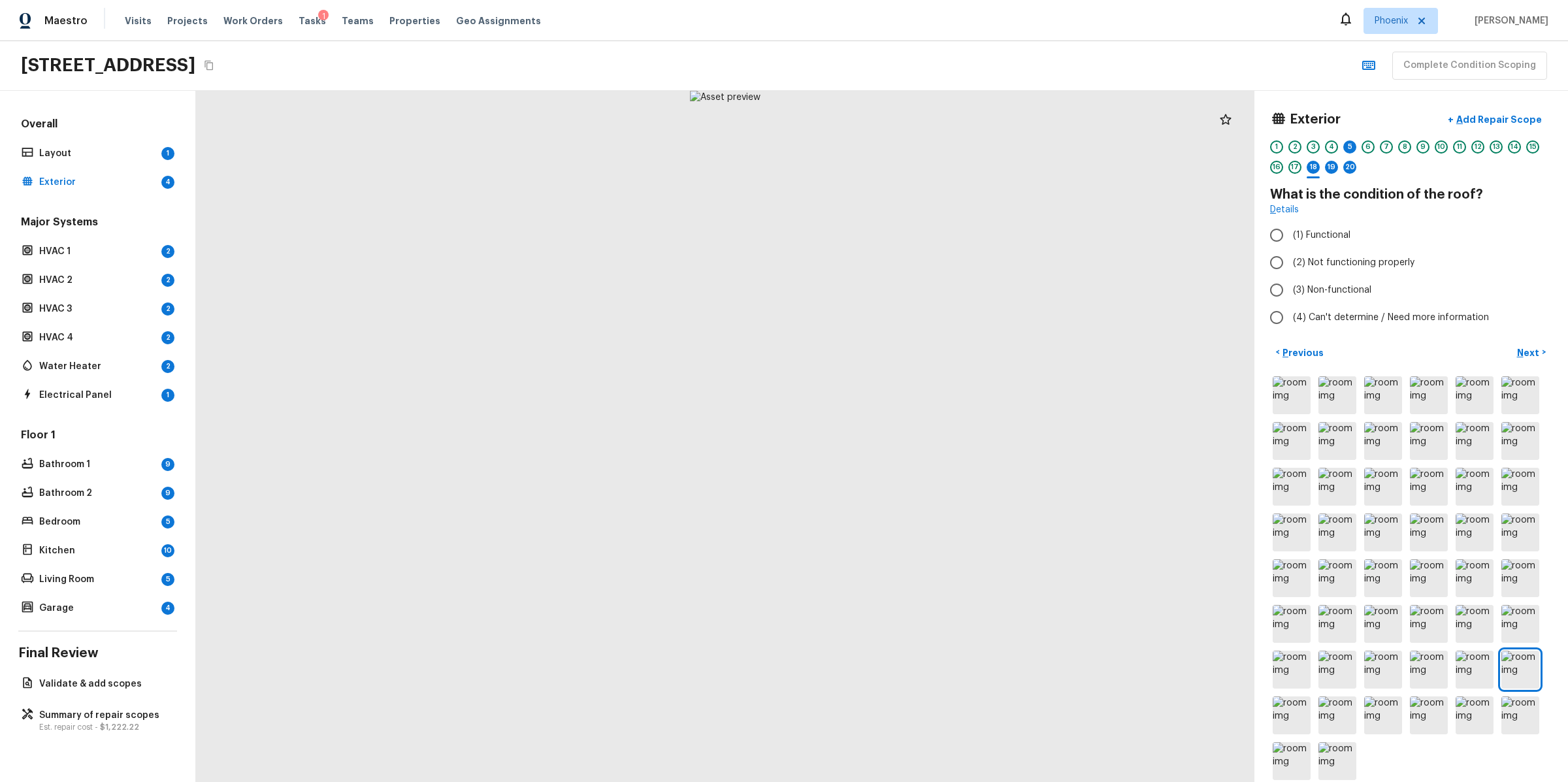
radio input "true"
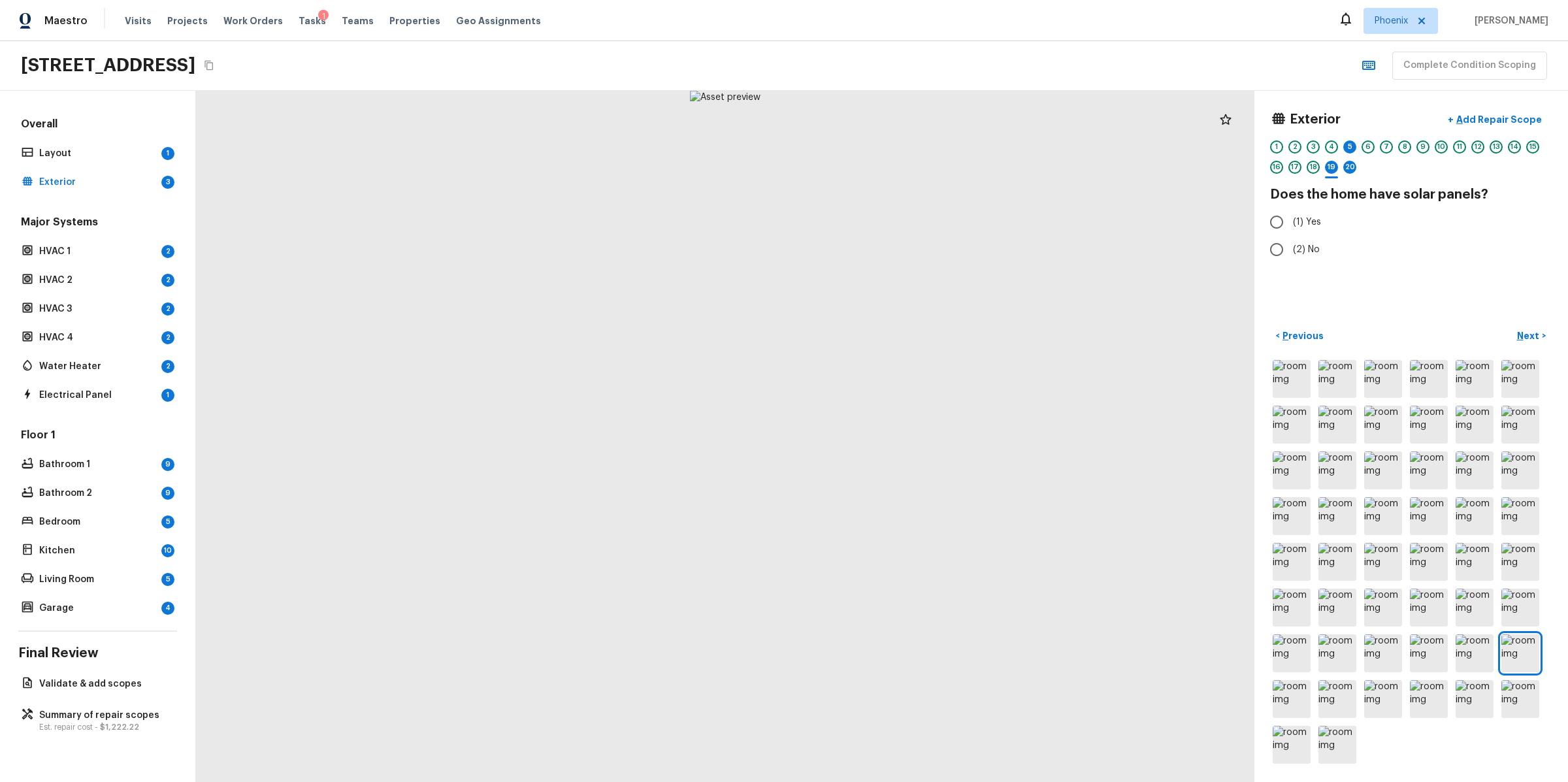
radio input "true"
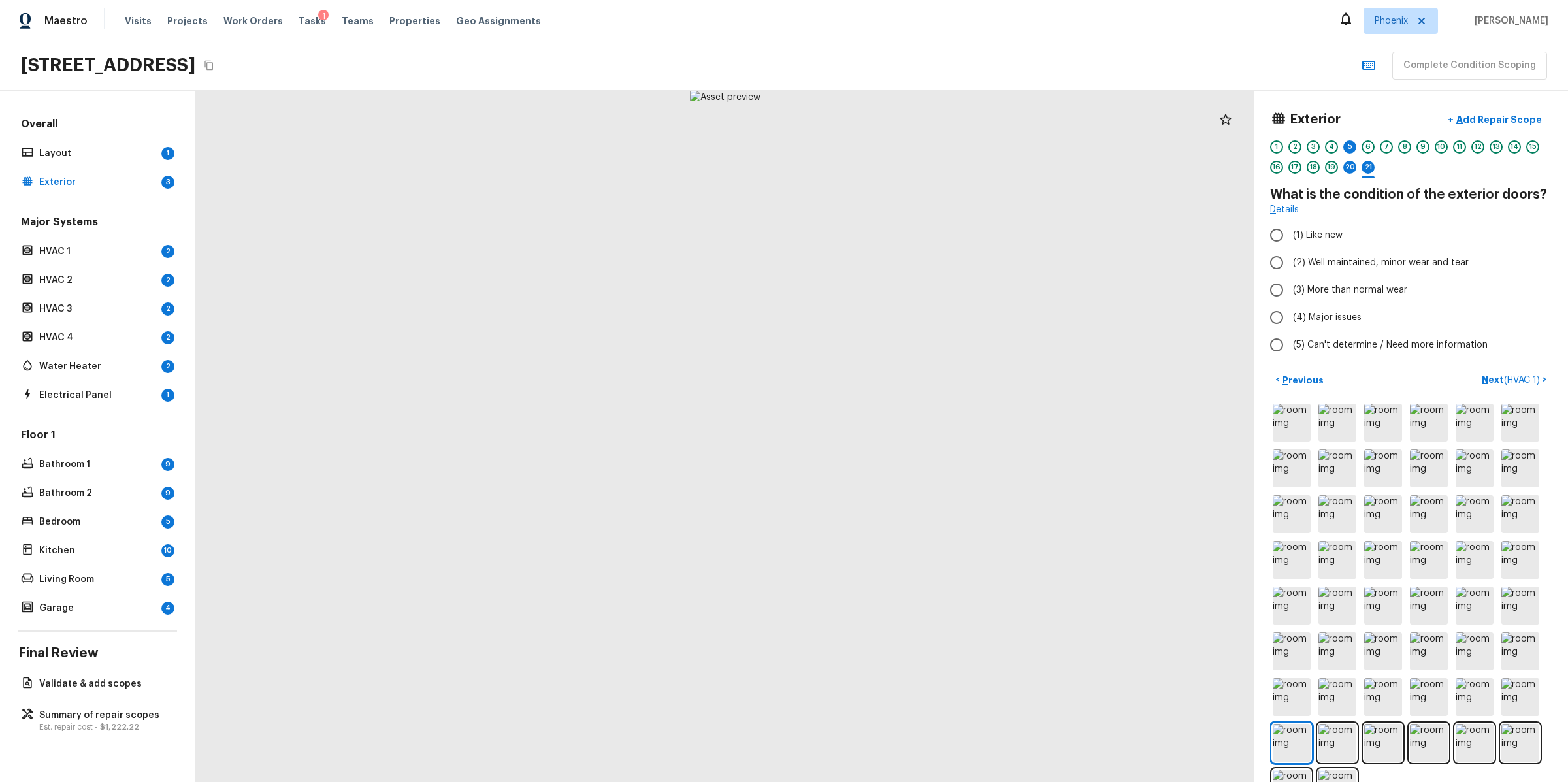
radio input "true"
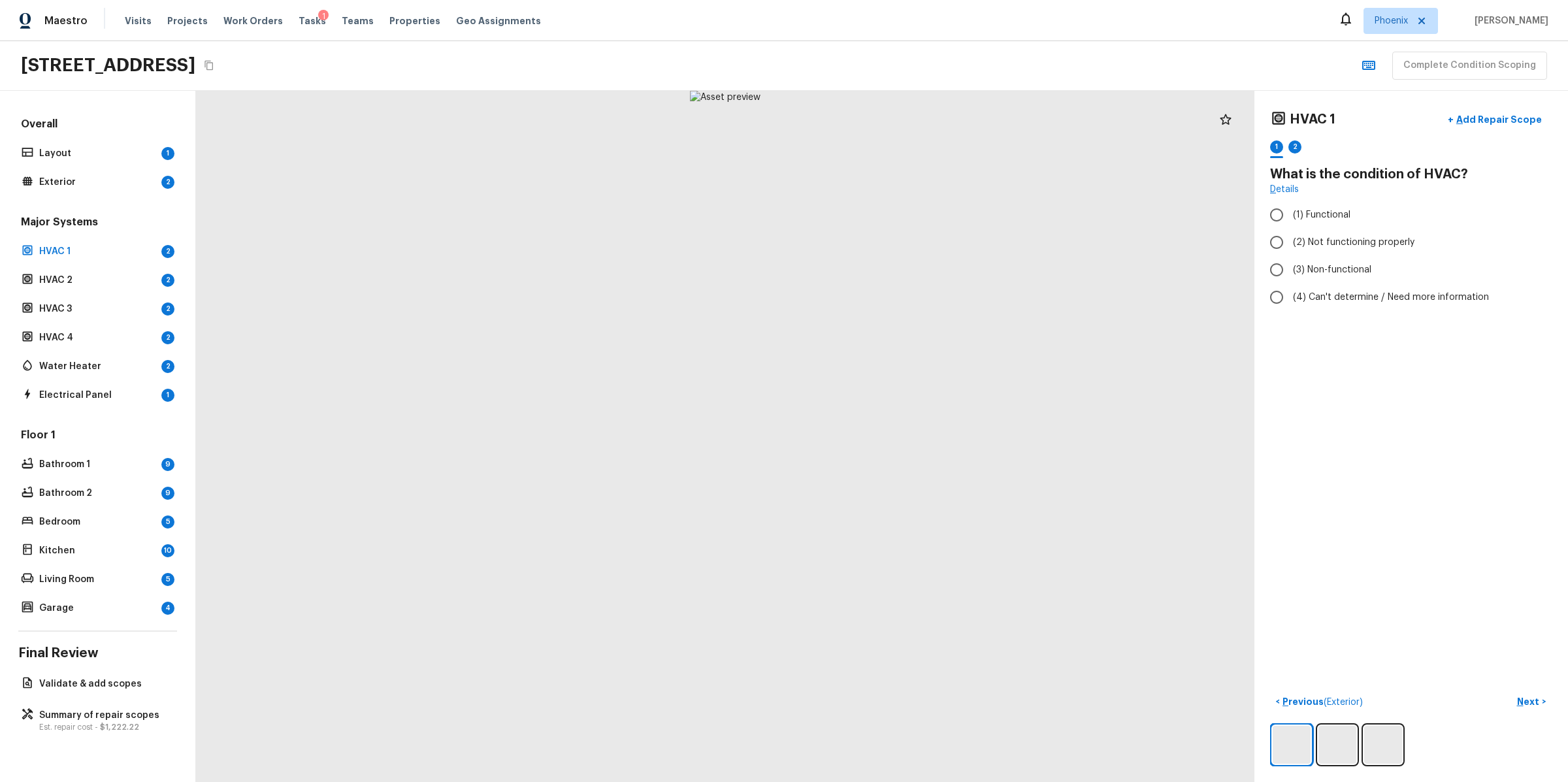
radio input "true"
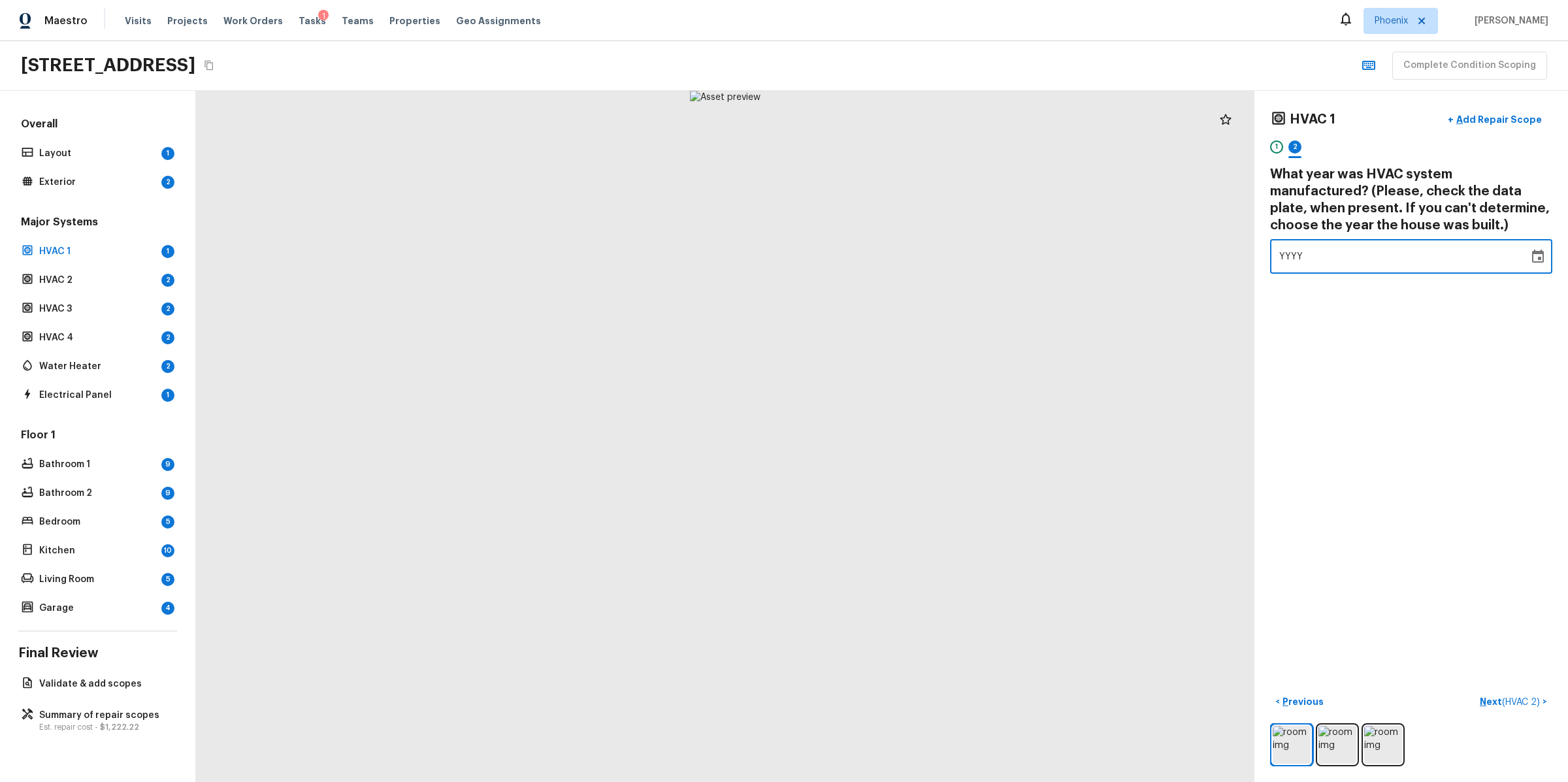
click at [1347, 265] on div "YYYY" at bounding box center [1399, 256] width 240 height 35
type input "2015"
click at [1500, 706] on p "Next ( HVAC 2 )" at bounding box center [1511, 702] width 63 height 14
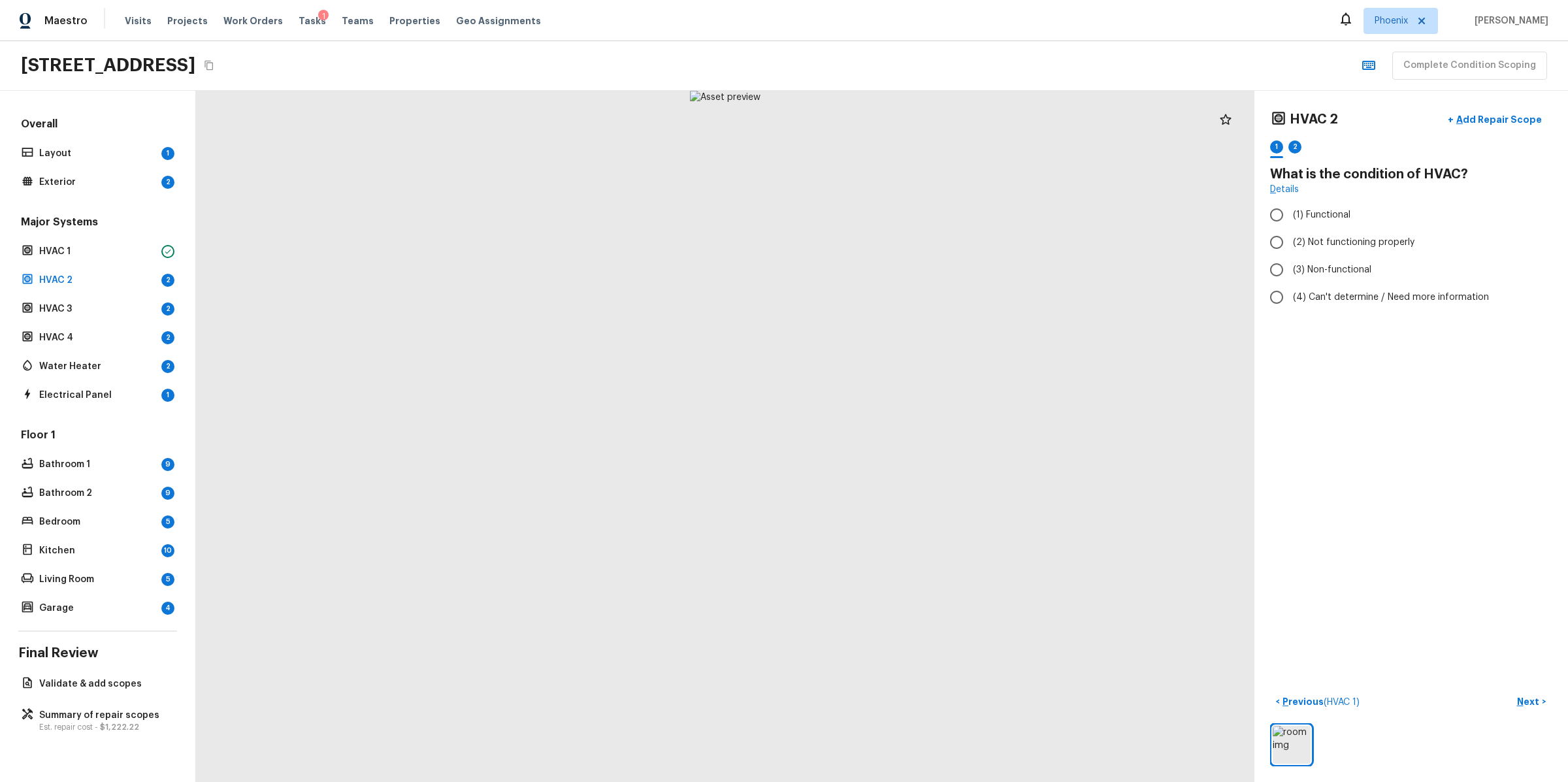
radio input "true"
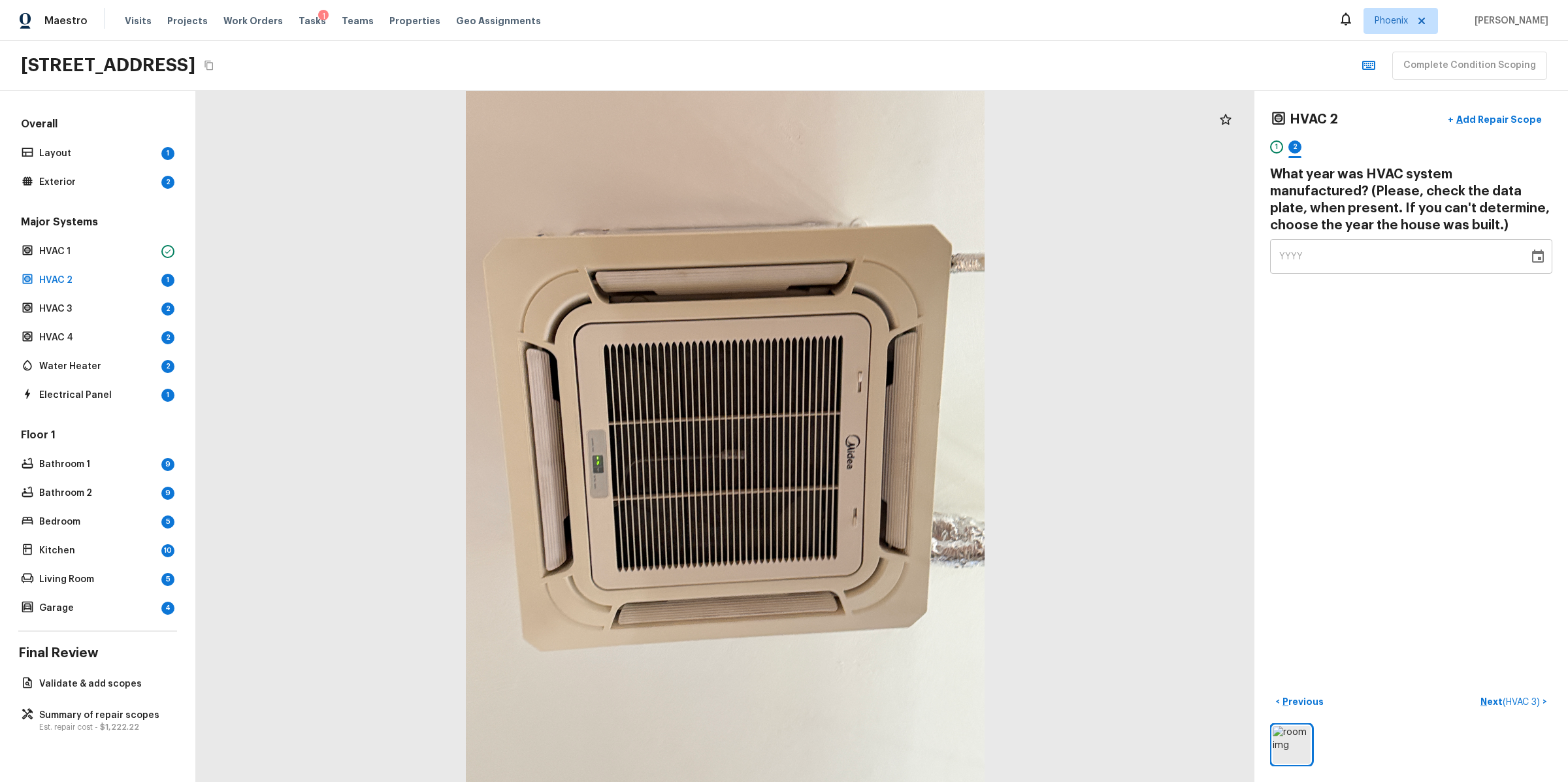
click at [1318, 251] on div "YYYY" at bounding box center [1399, 256] width 240 height 35
type input "2015"
click at [1485, 697] on p "Next ( HVAC 3 )" at bounding box center [1512, 702] width 62 height 14
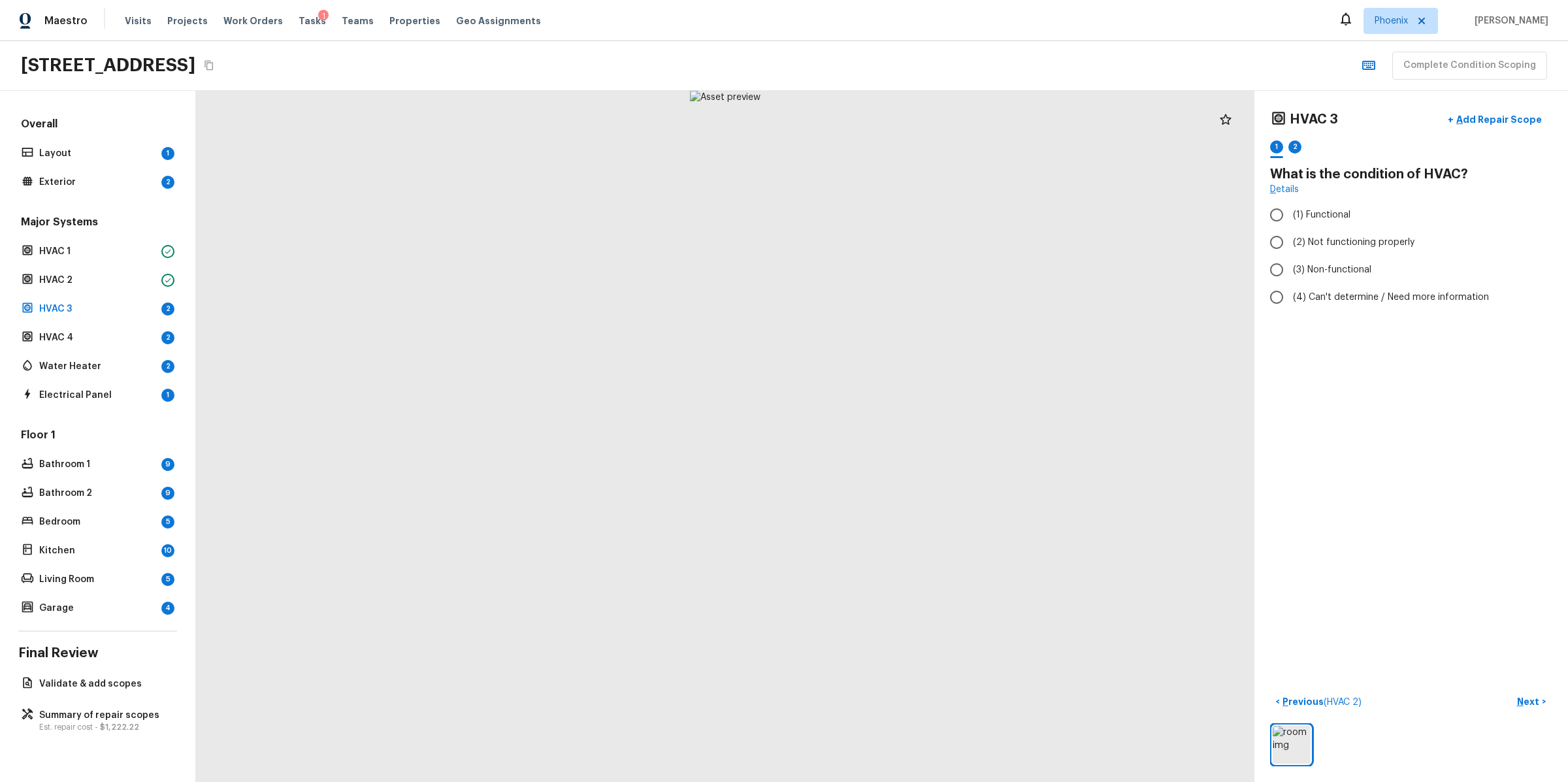
radio input "true"
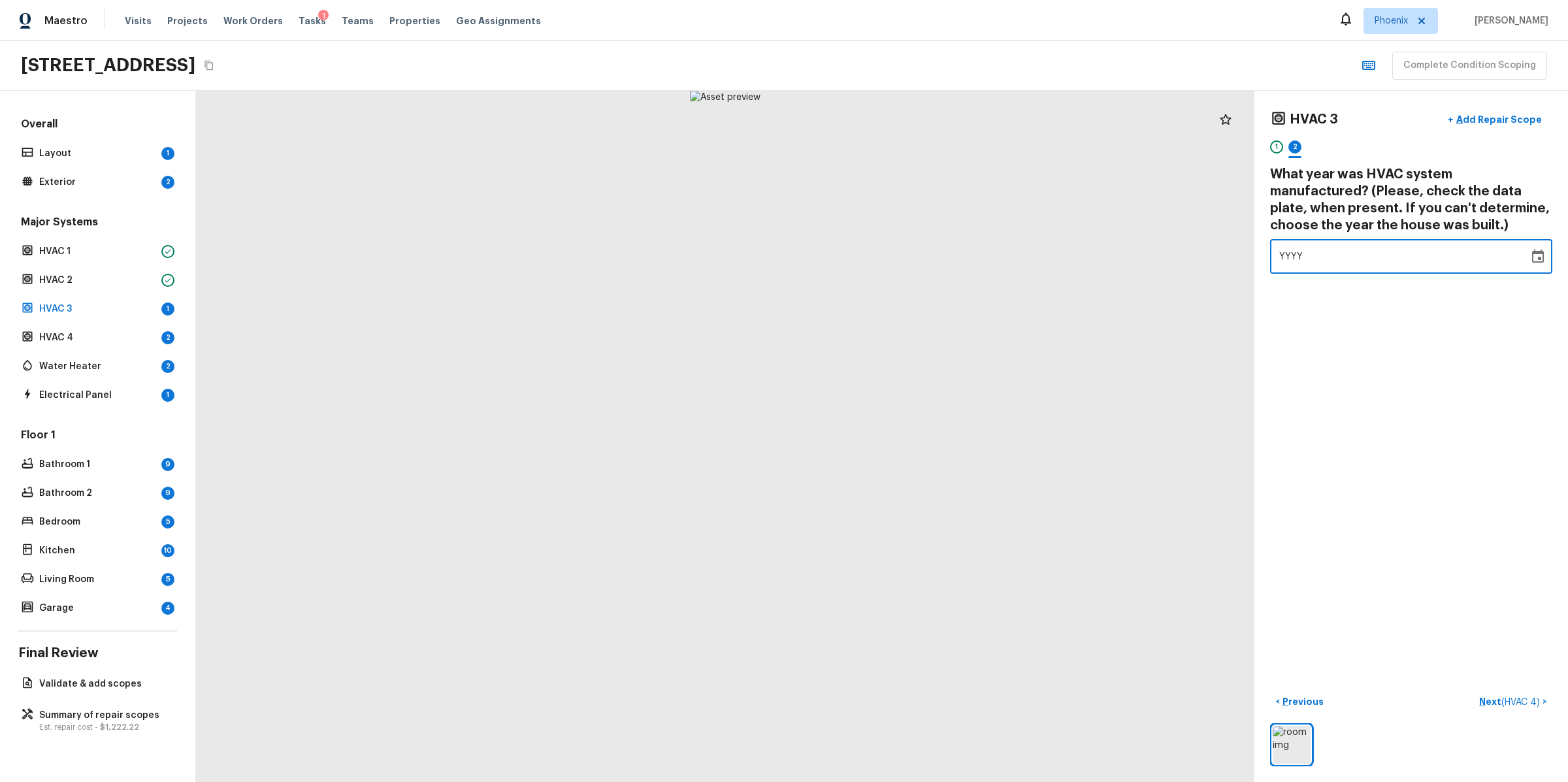
click at [1332, 260] on div "YYYY" at bounding box center [1399, 256] width 240 height 35
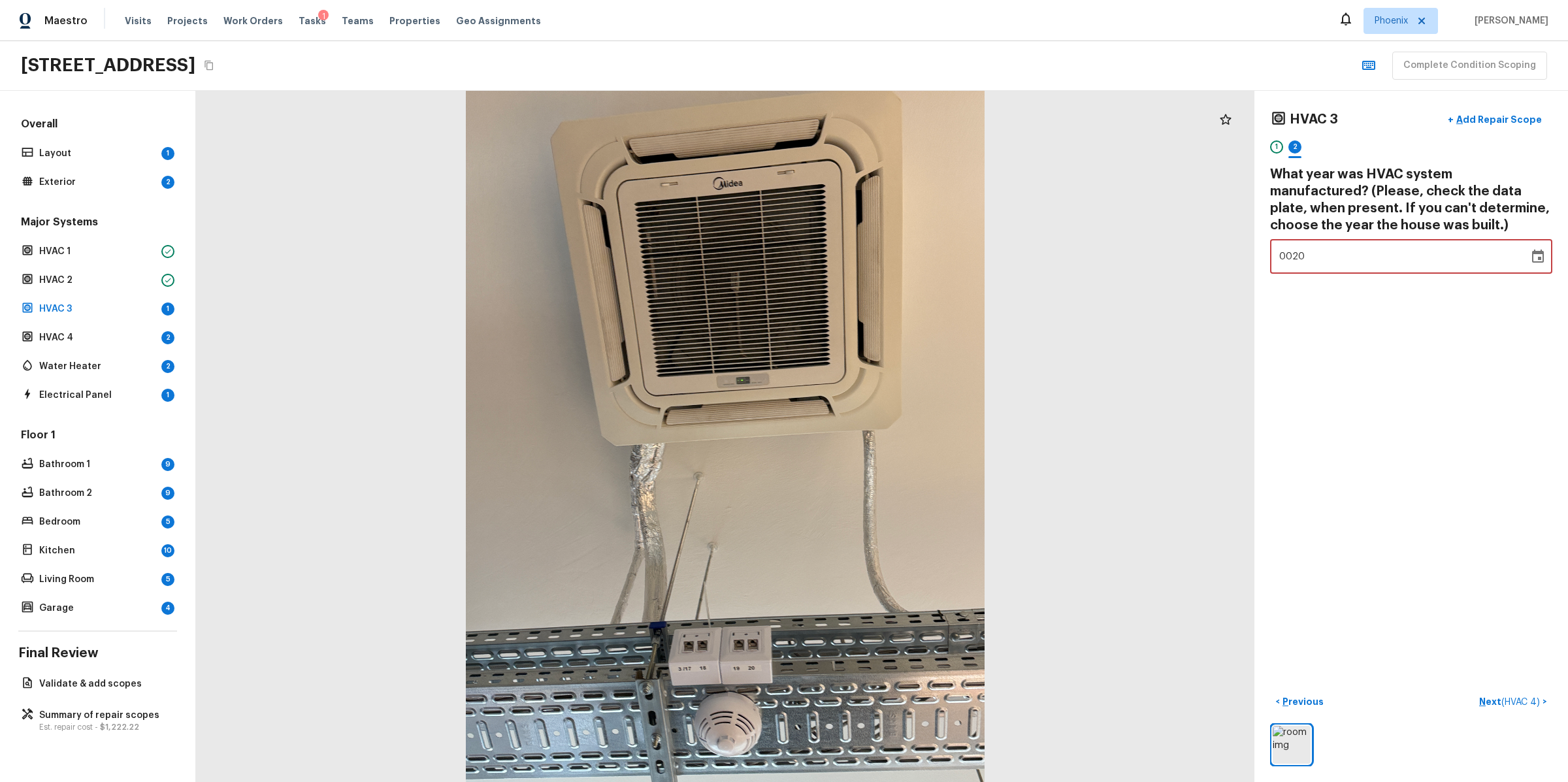
type input "2015"
click at [1493, 700] on p "Next ( HVAC 4 )" at bounding box center [1511, 702] width 64 height 14
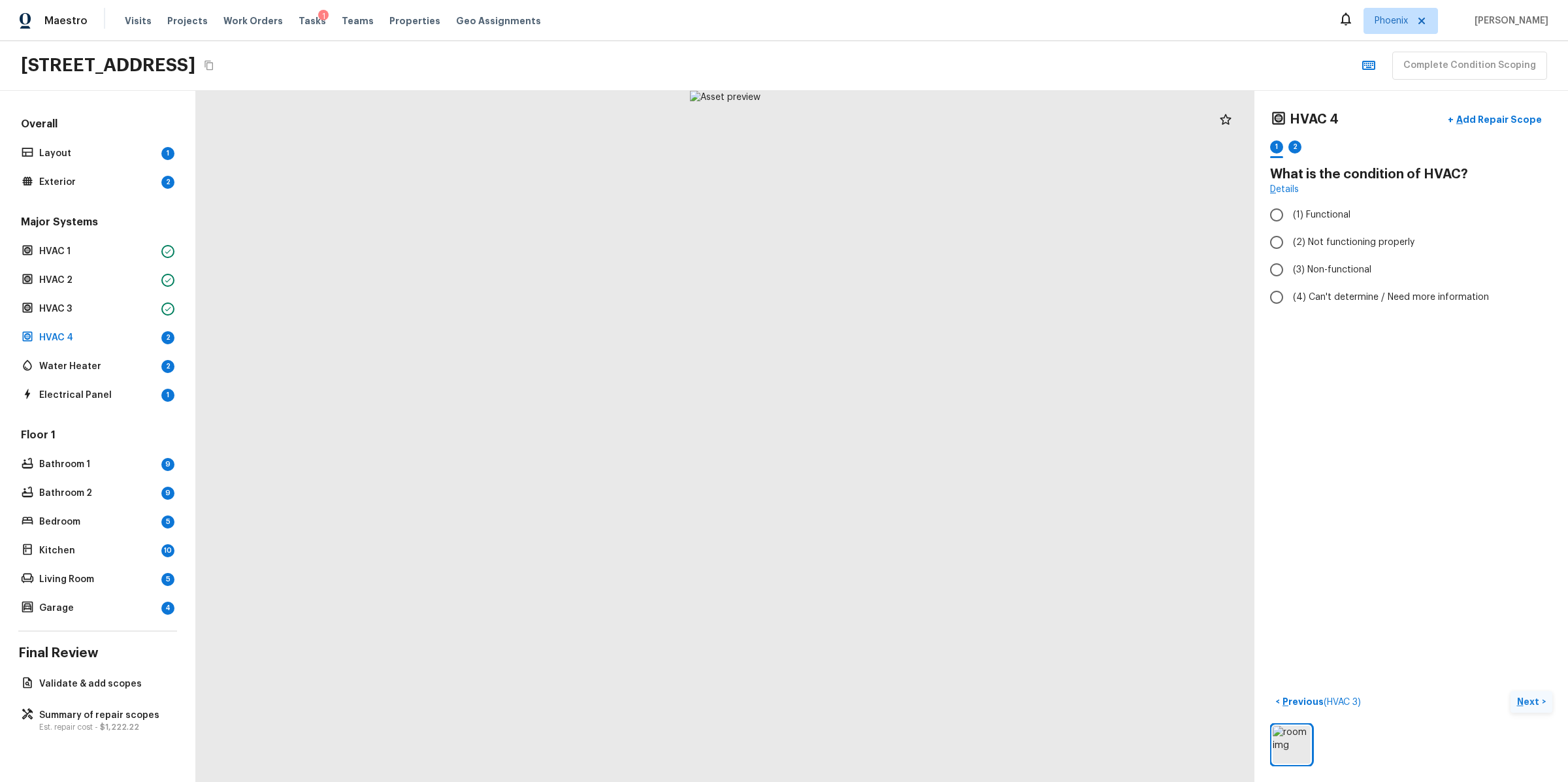
radio input "true"
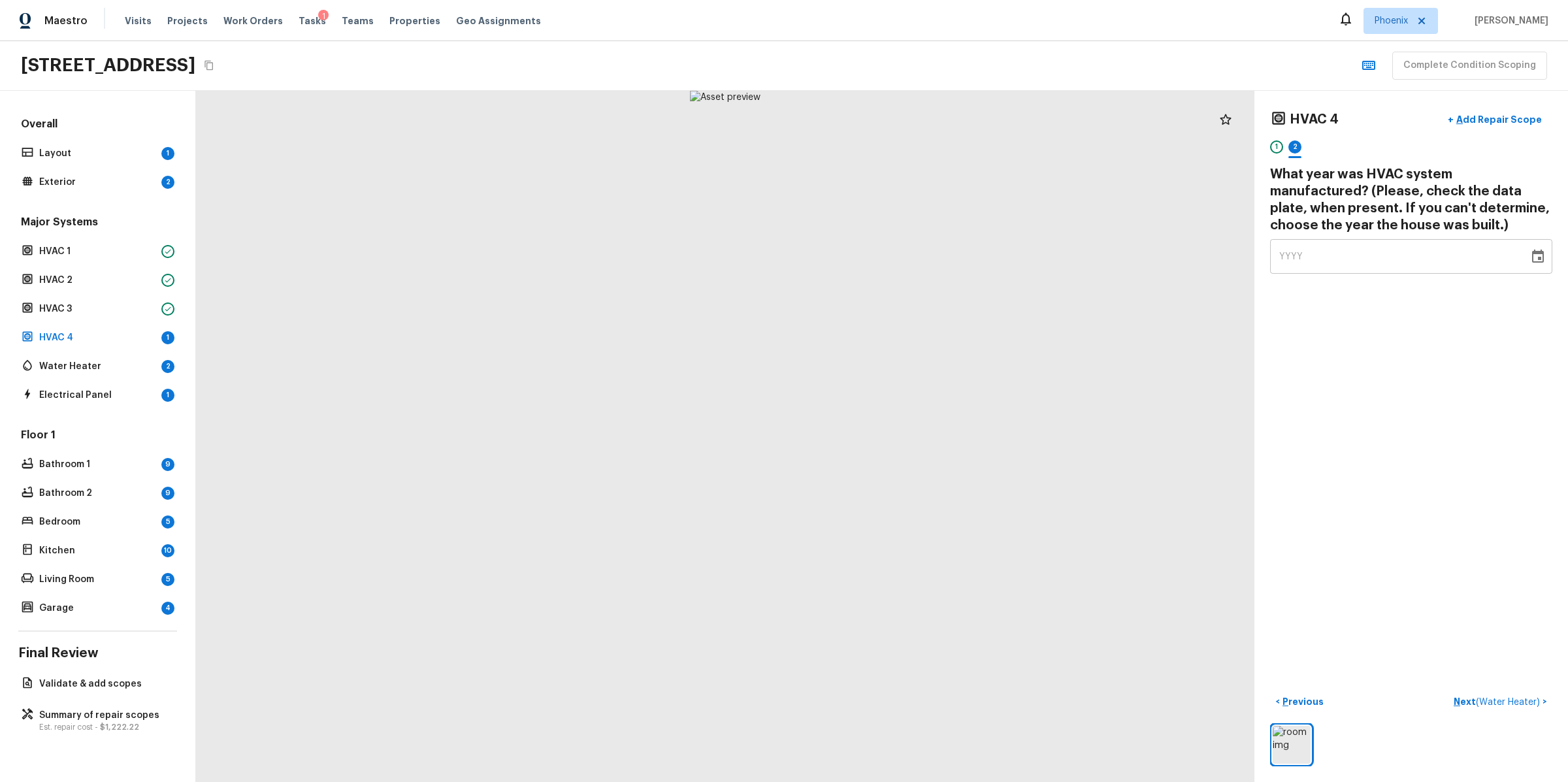
click at [1356, 256] on div "YYYY" at bounding box center [1399, 256] width 240 height 35
type input "2015"
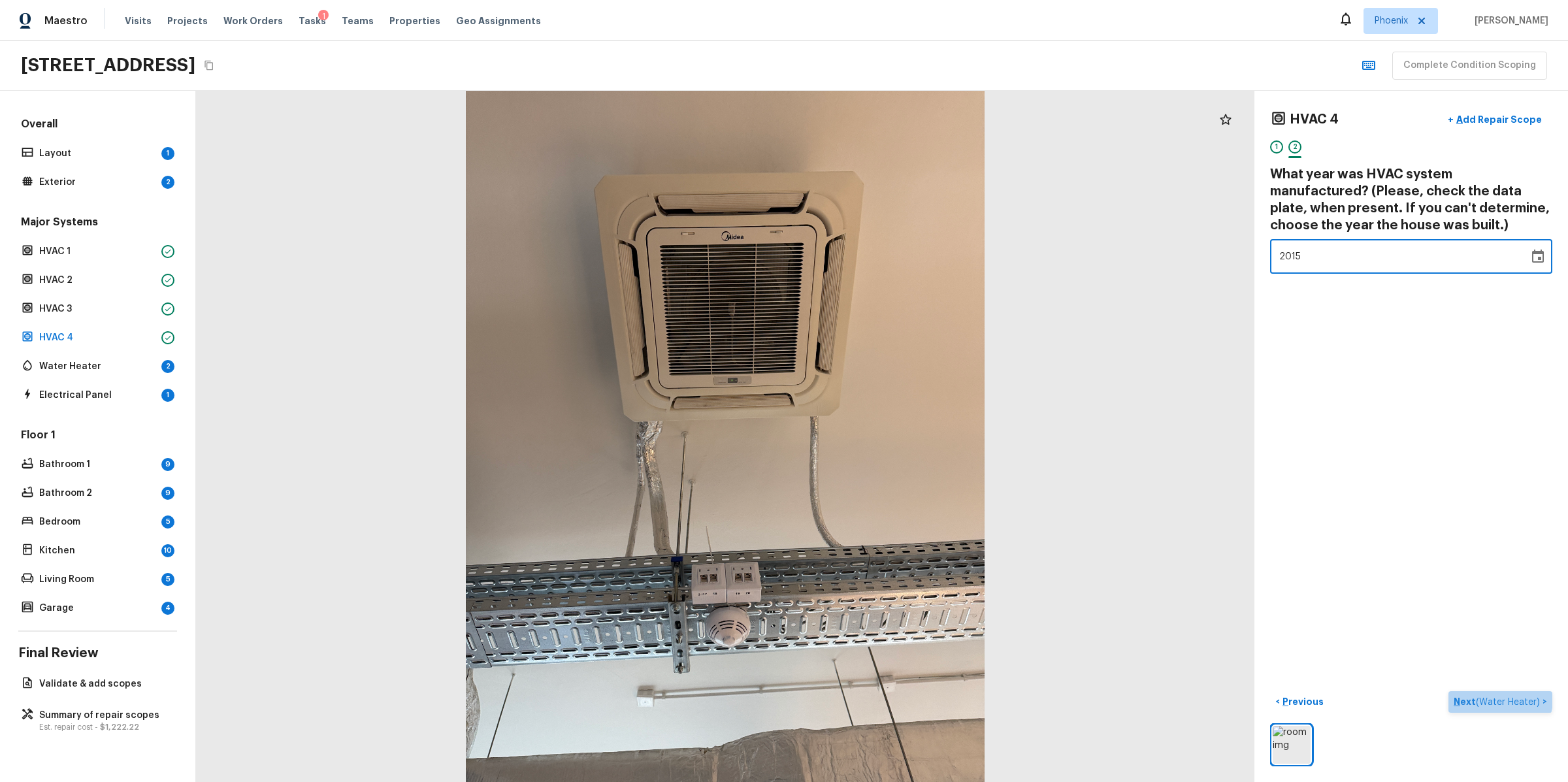
click at [1477, 693] on button "Next ( Water Heater ) >" at bounding box center [1500, 702] width 104 height 21
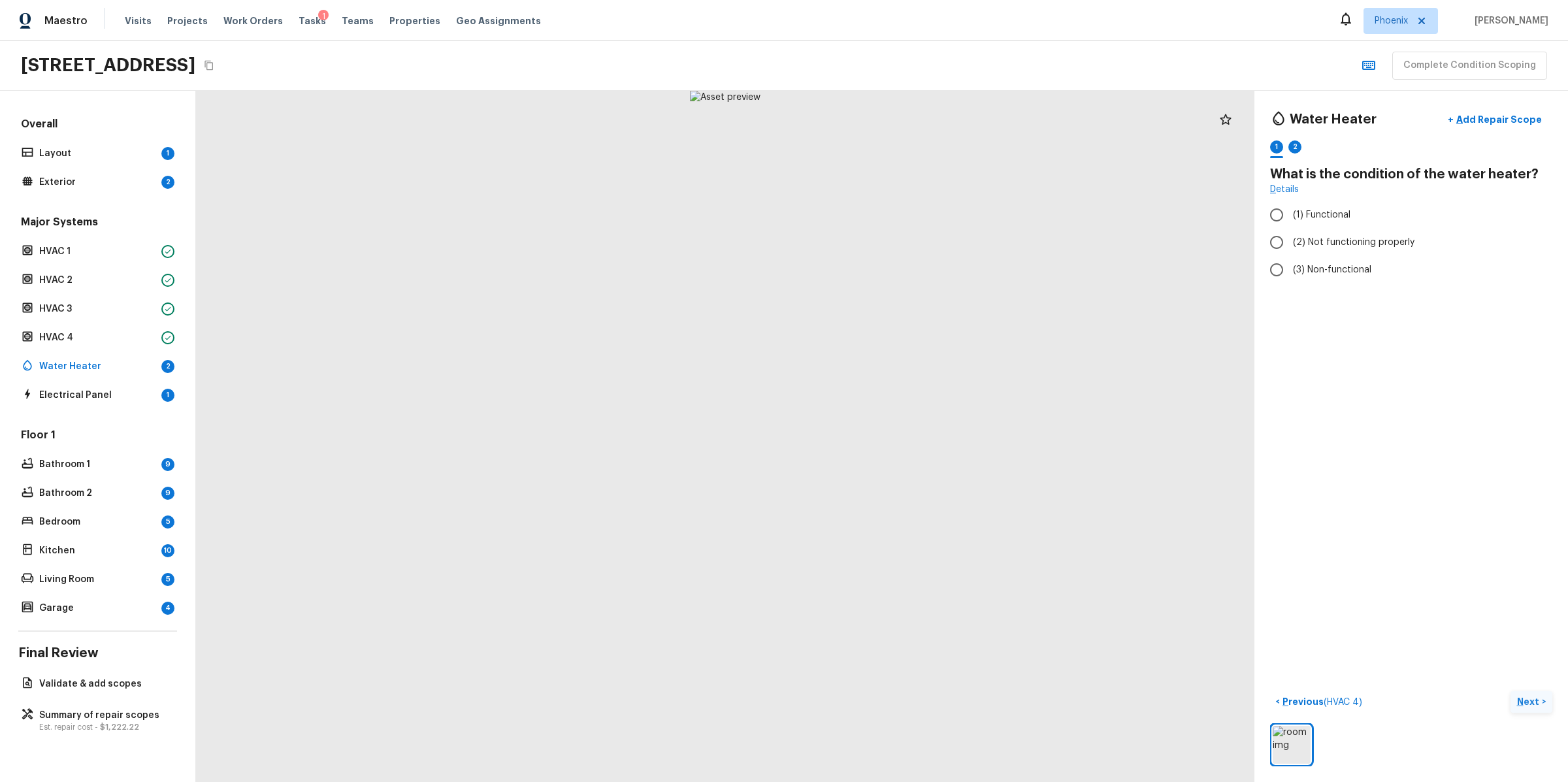
radio input "true"
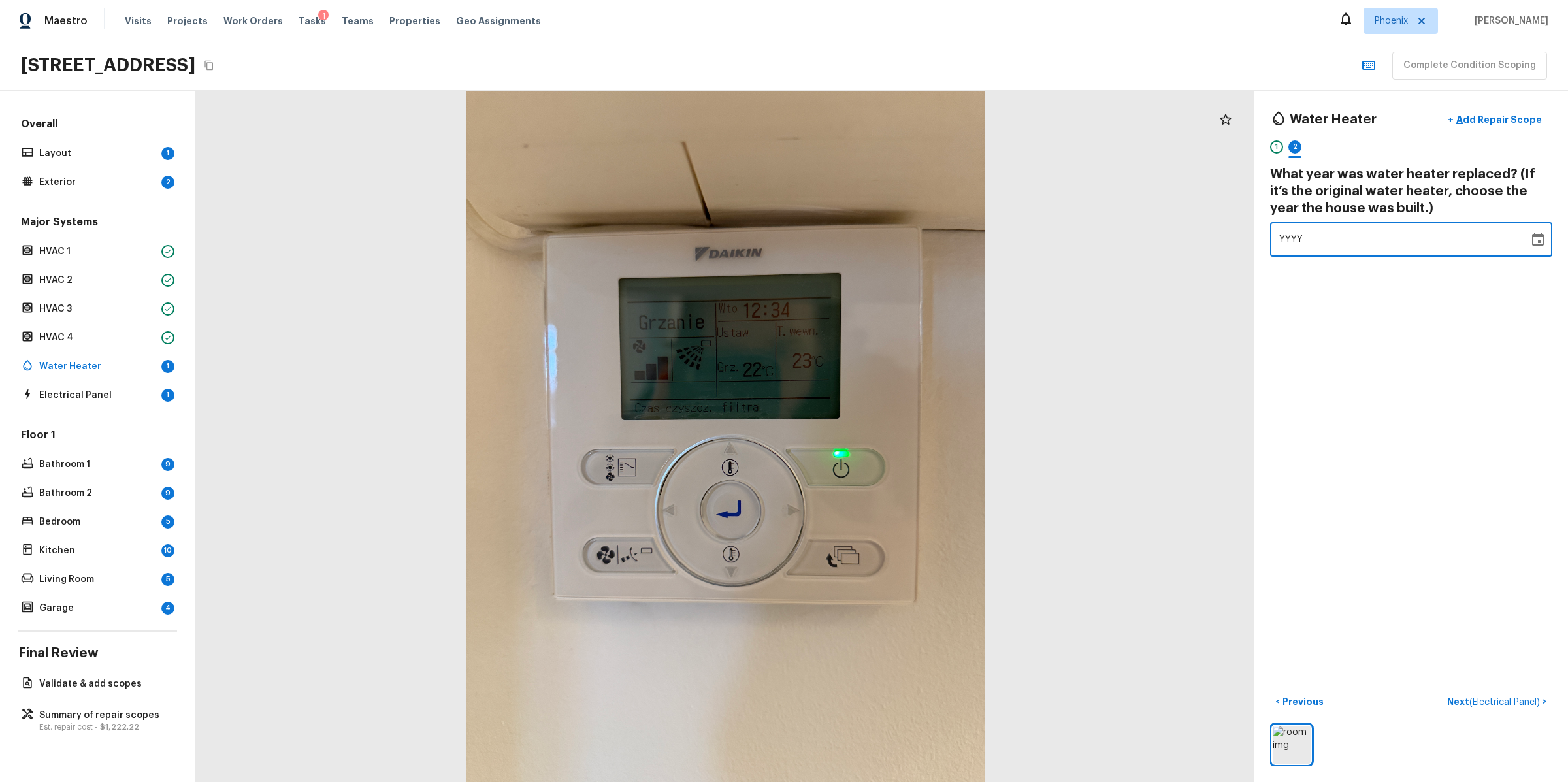
click at [1343, 242] on div "YYYY" at bounding box center [1399, 240] width 240 height 35
type input "2015"
click at [1470, 707] on p "Next ( Electrical Panel )" at bounding box center [1495, 702] width 96 height 14
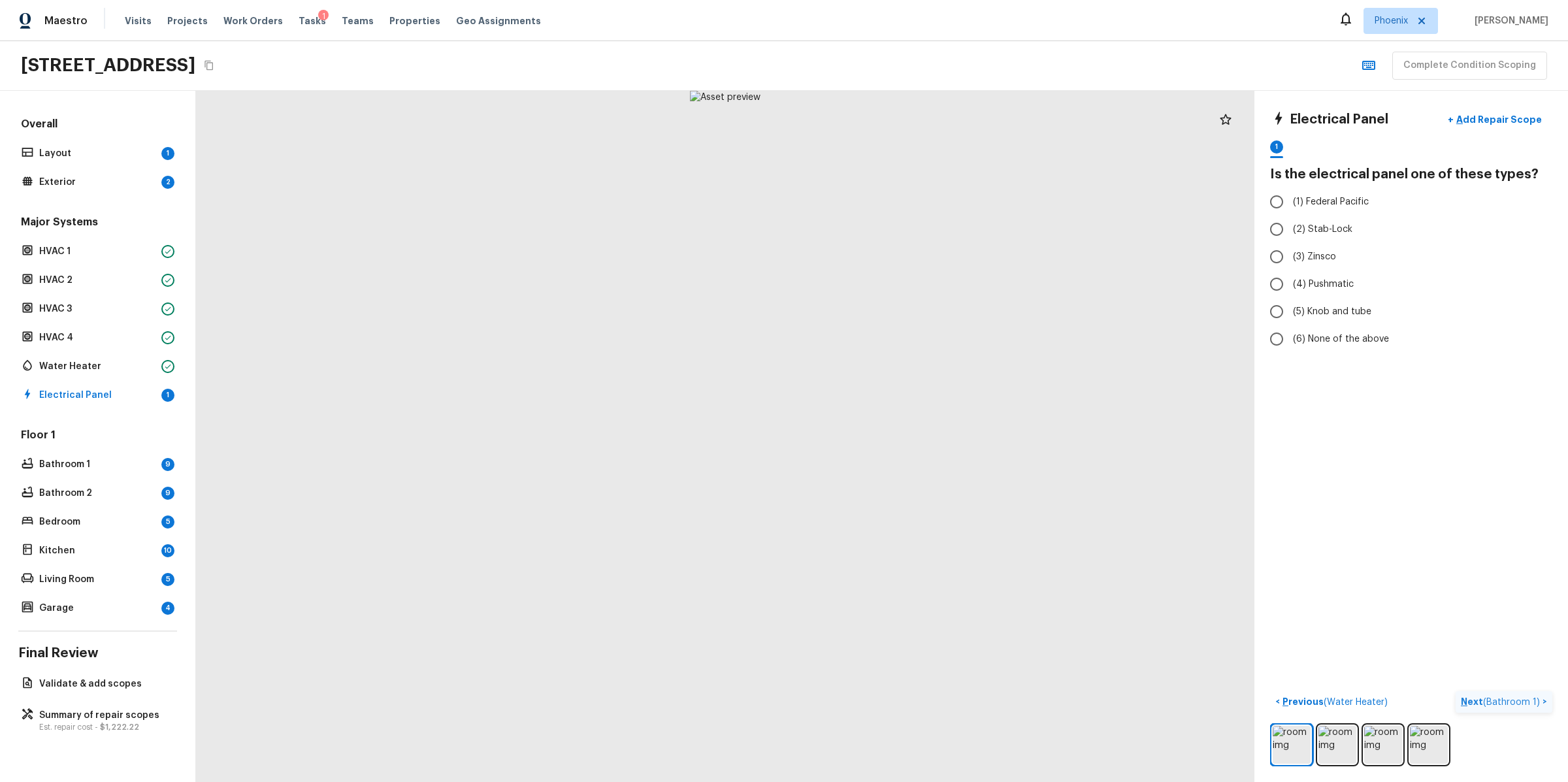
radio input "true"
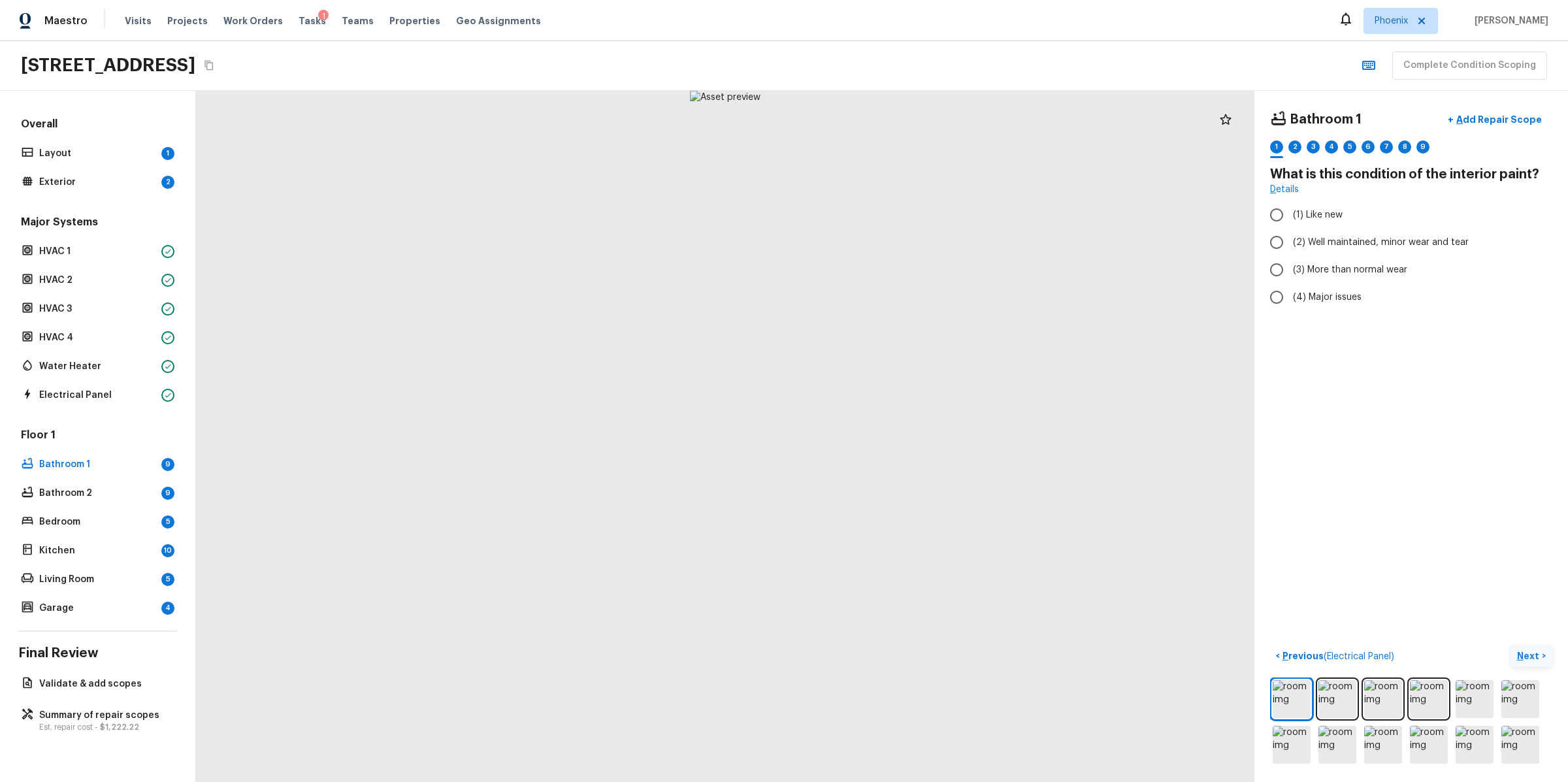
radio input "true"
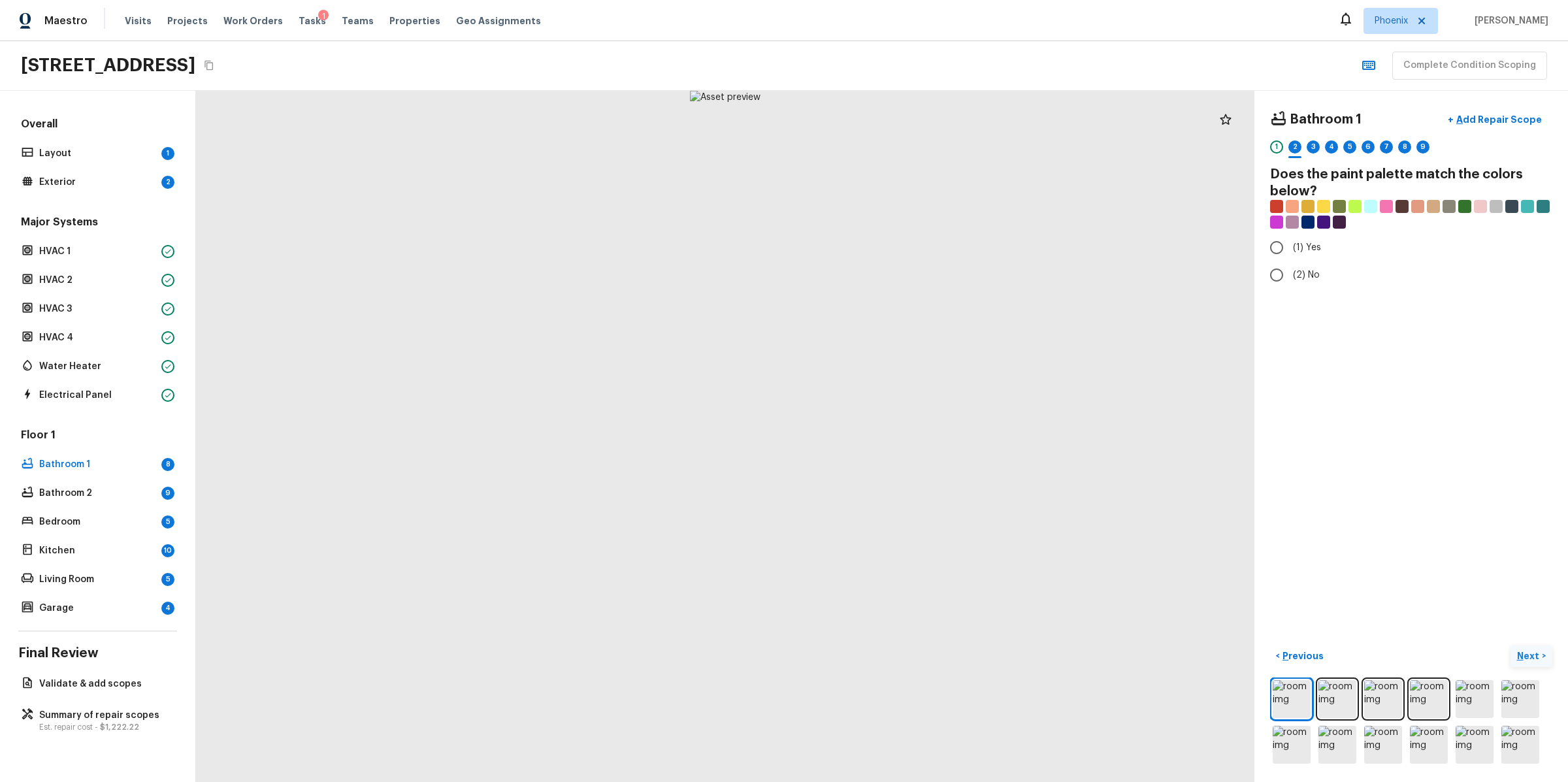
radio input "true"
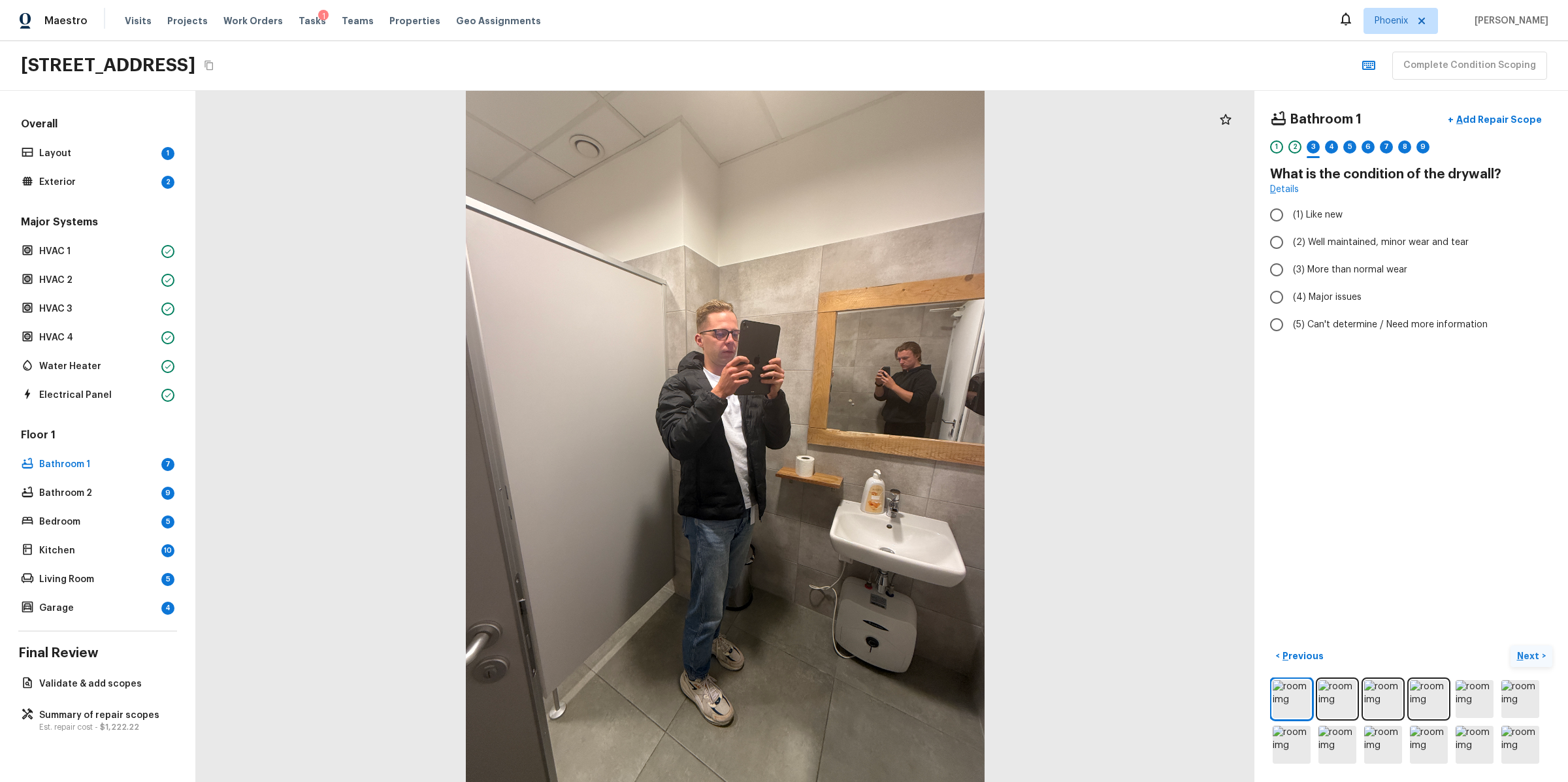
radio input "true"
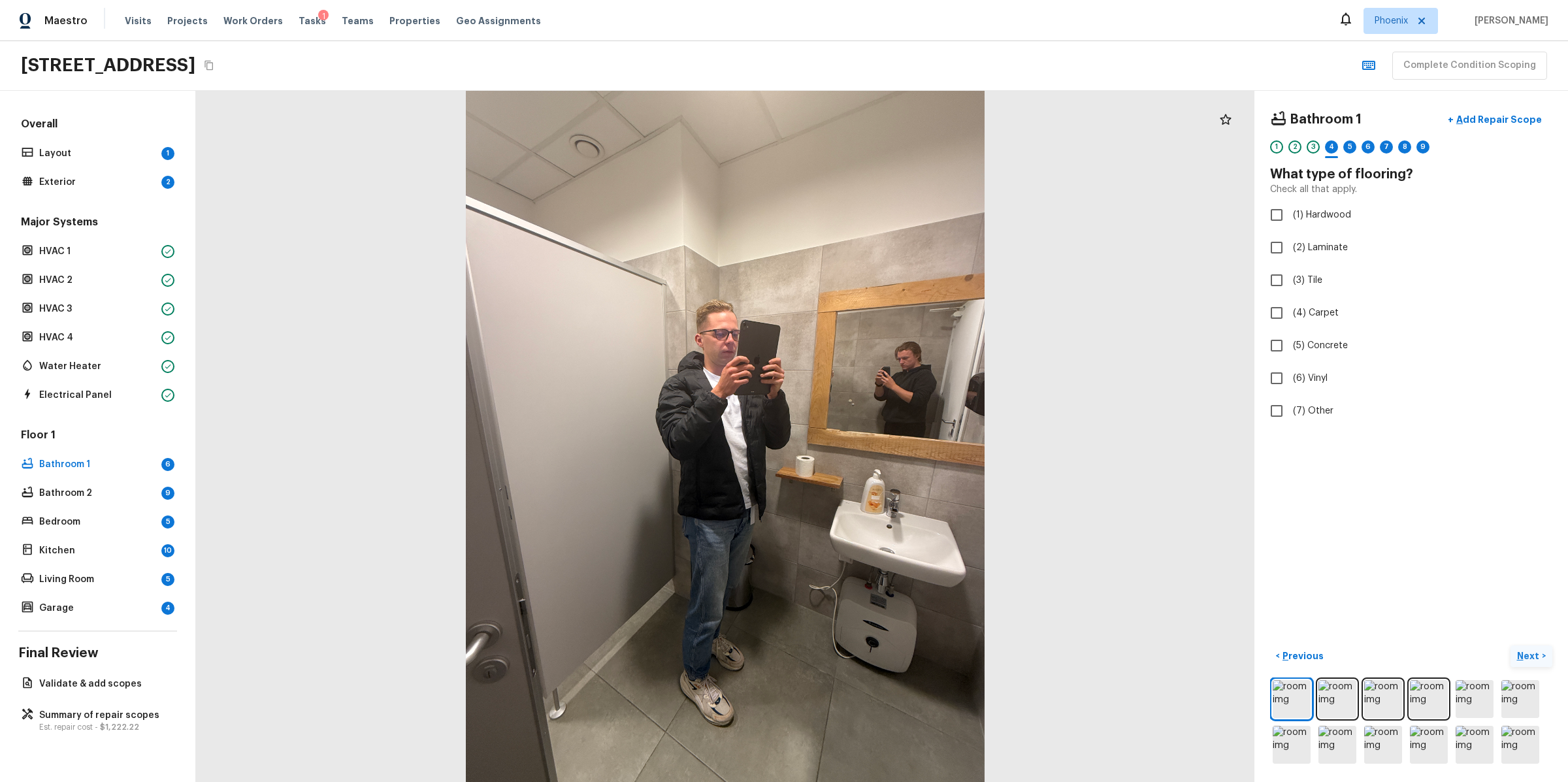
checkbox input "true"
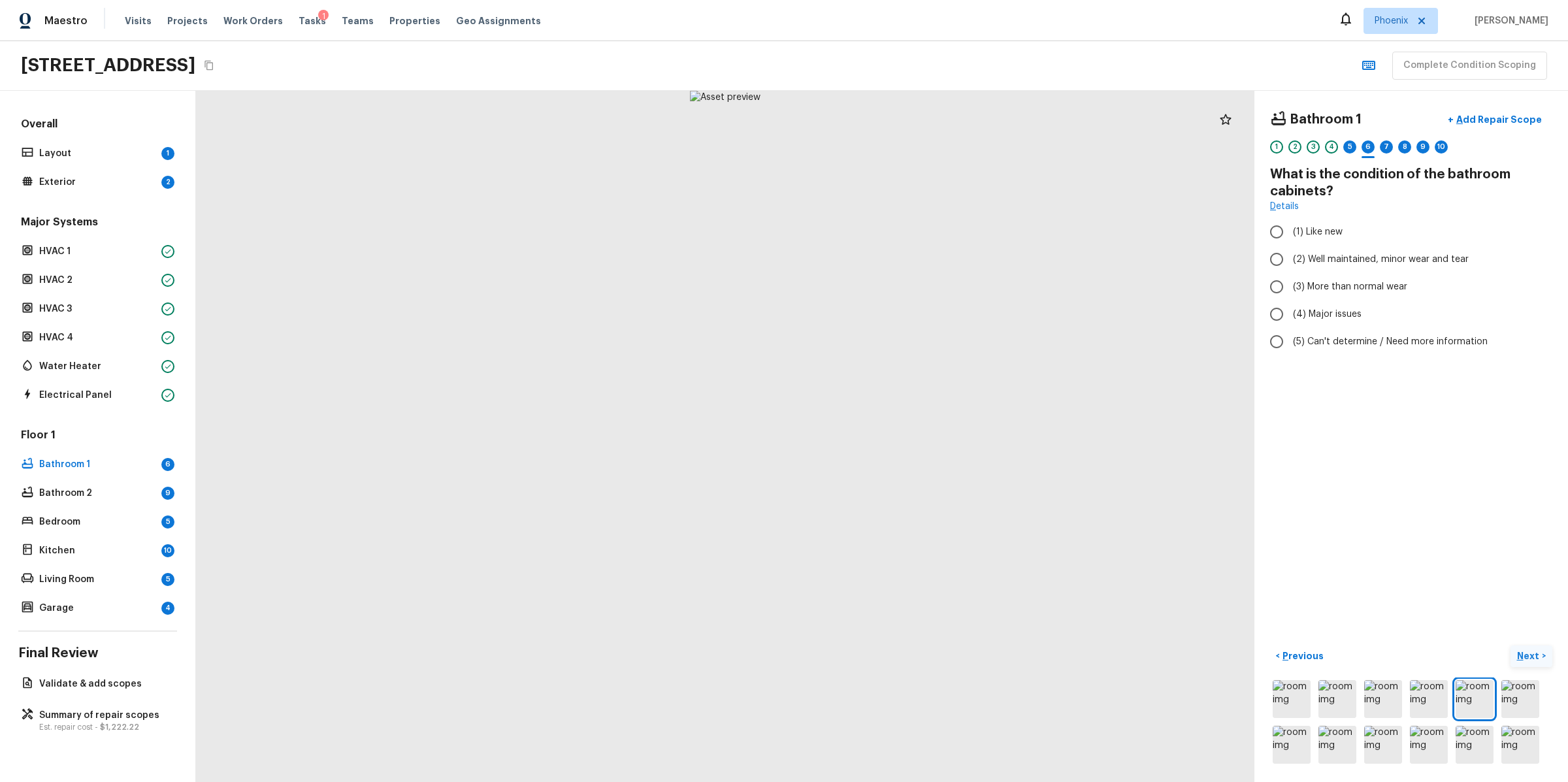
radio input "true"
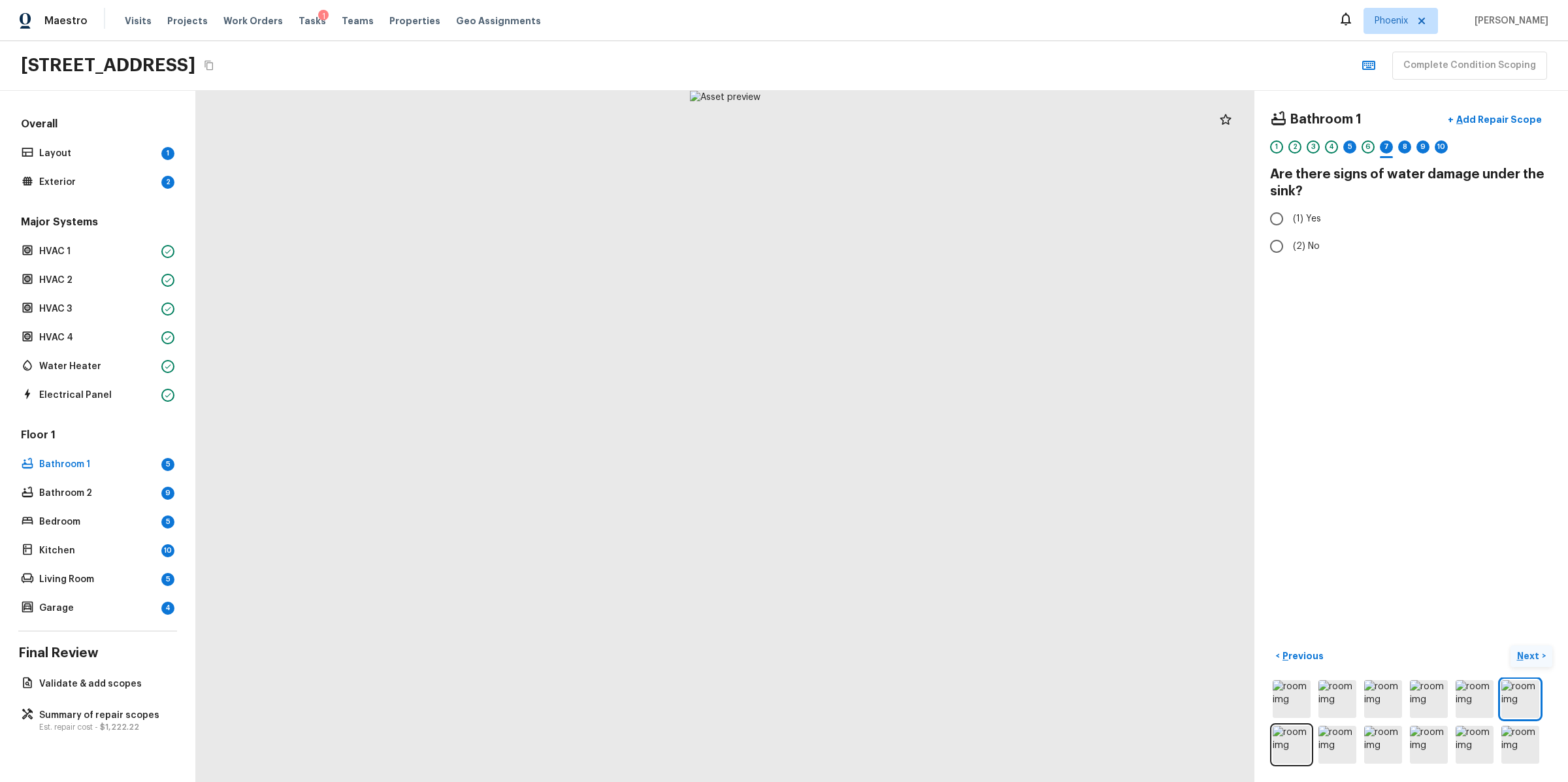
radio input "true"
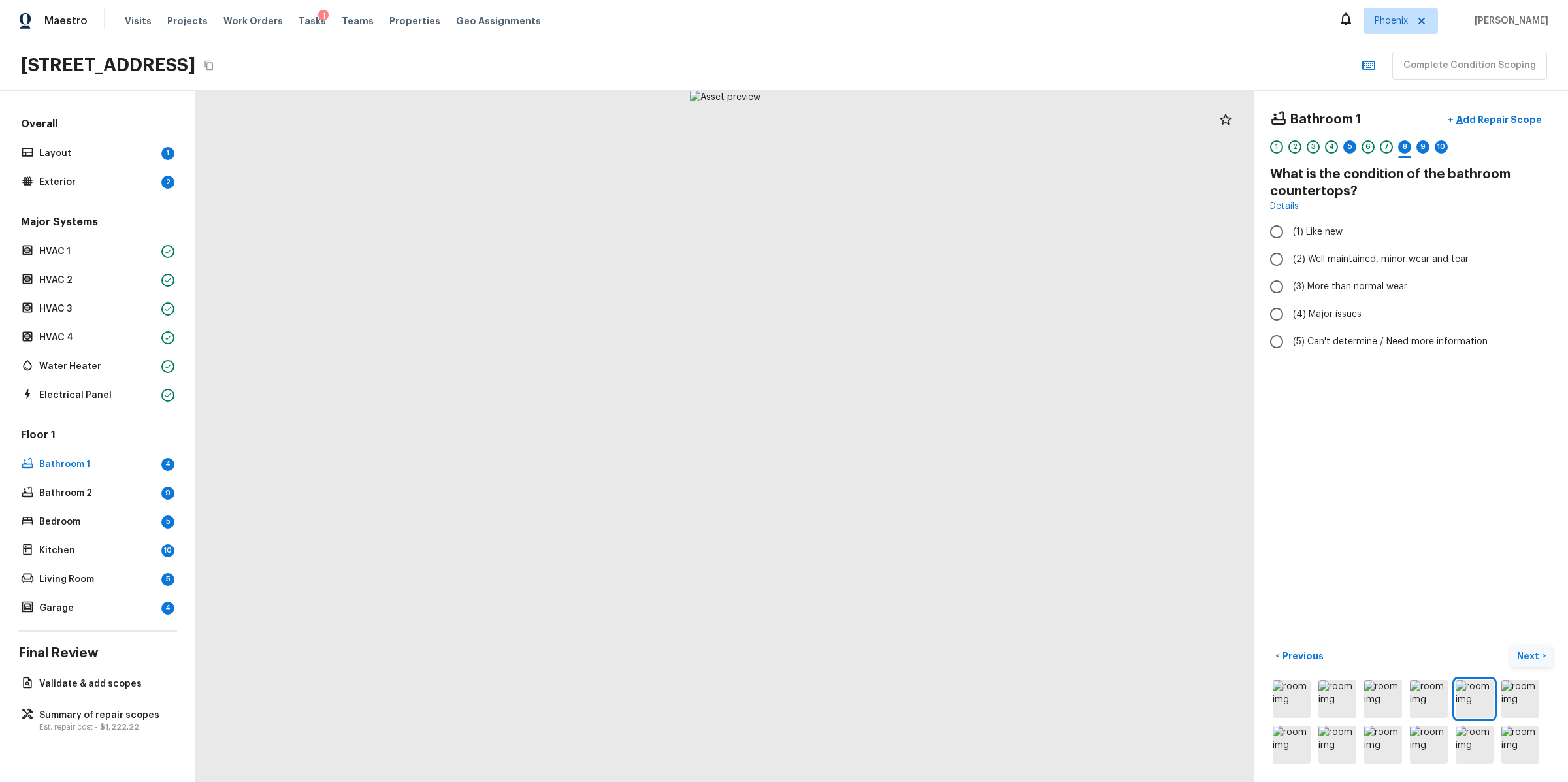
radio input "true"
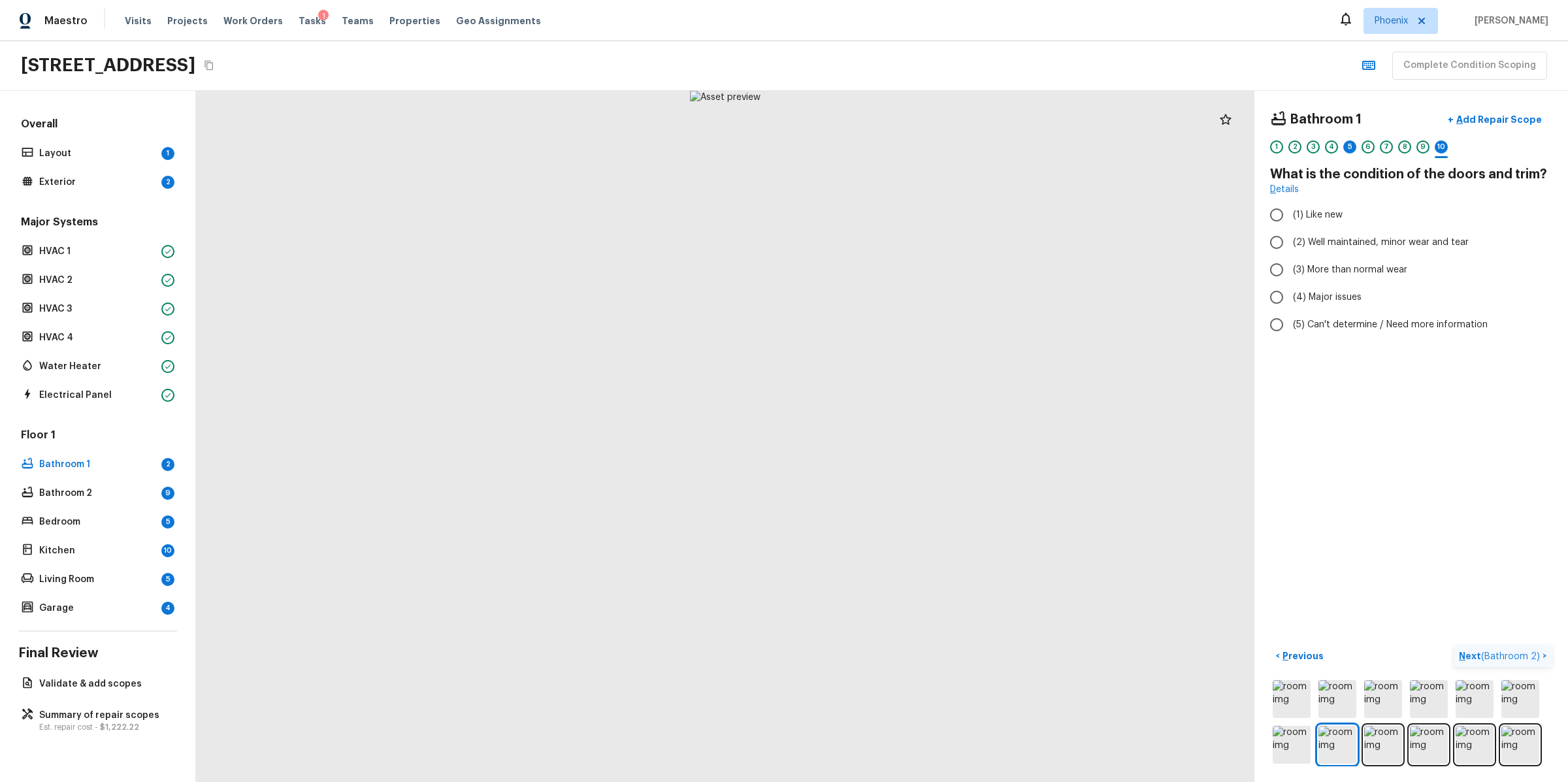
radio input "true"
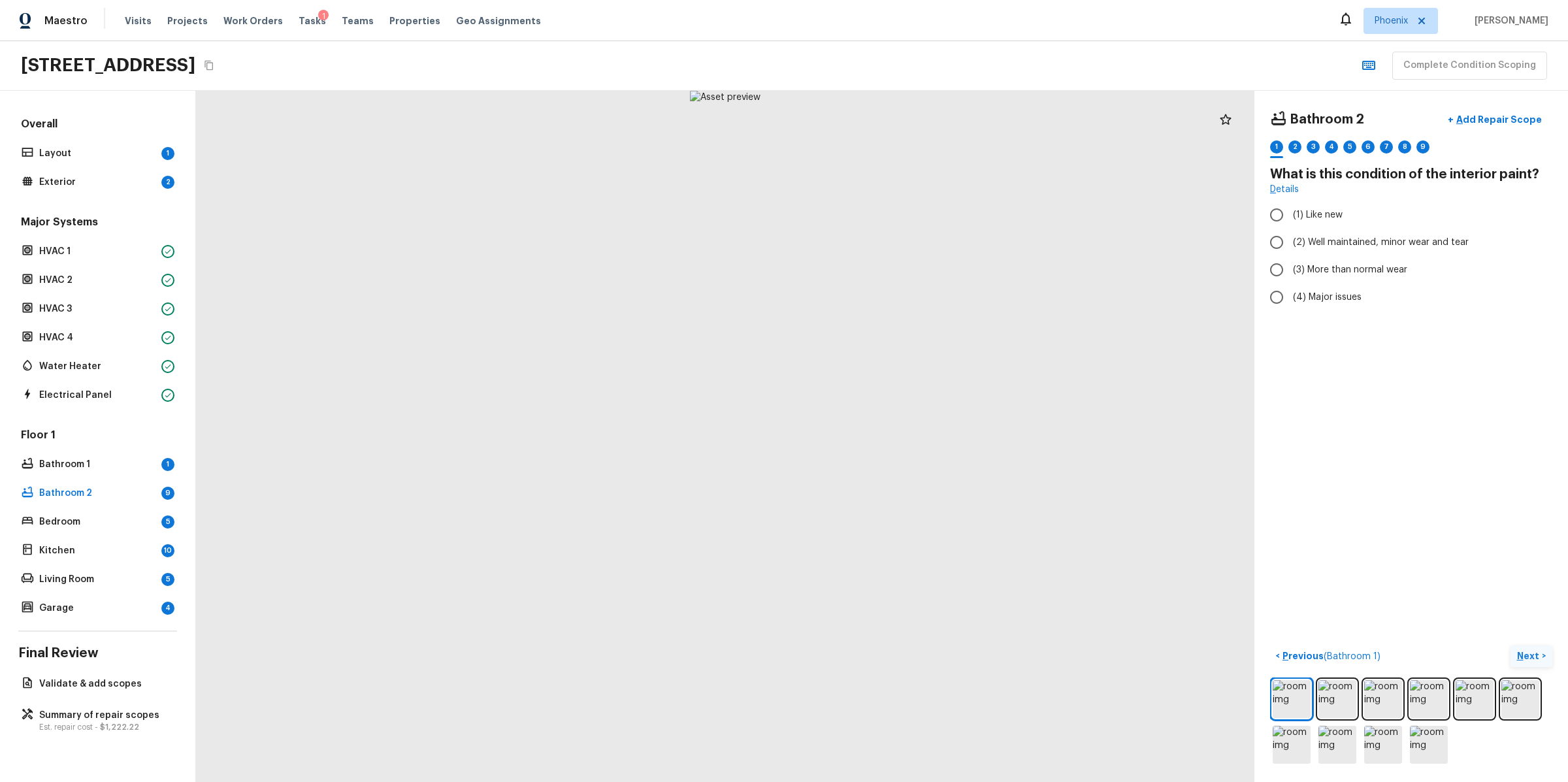
radio input "true"
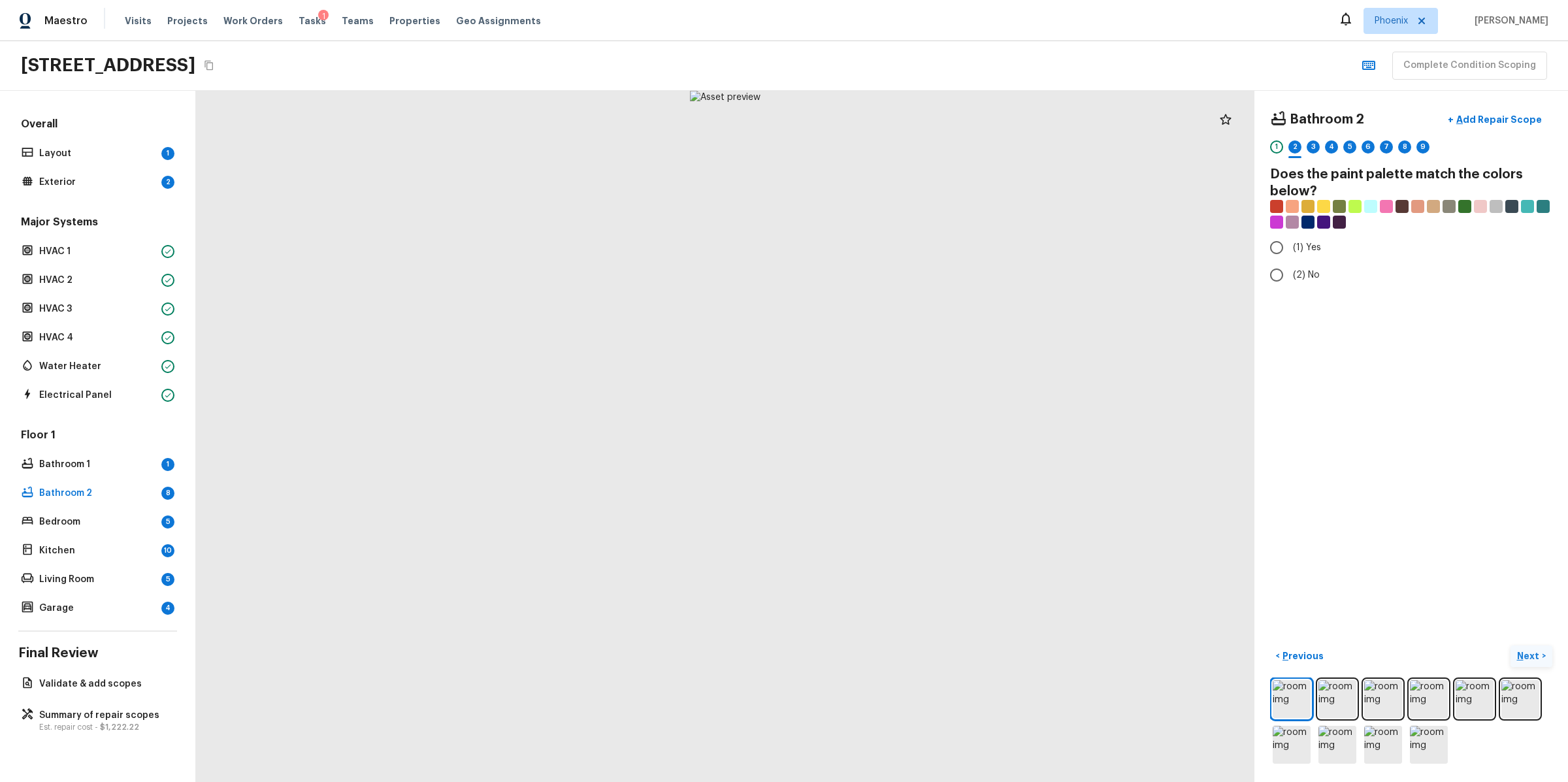
radio input "true"
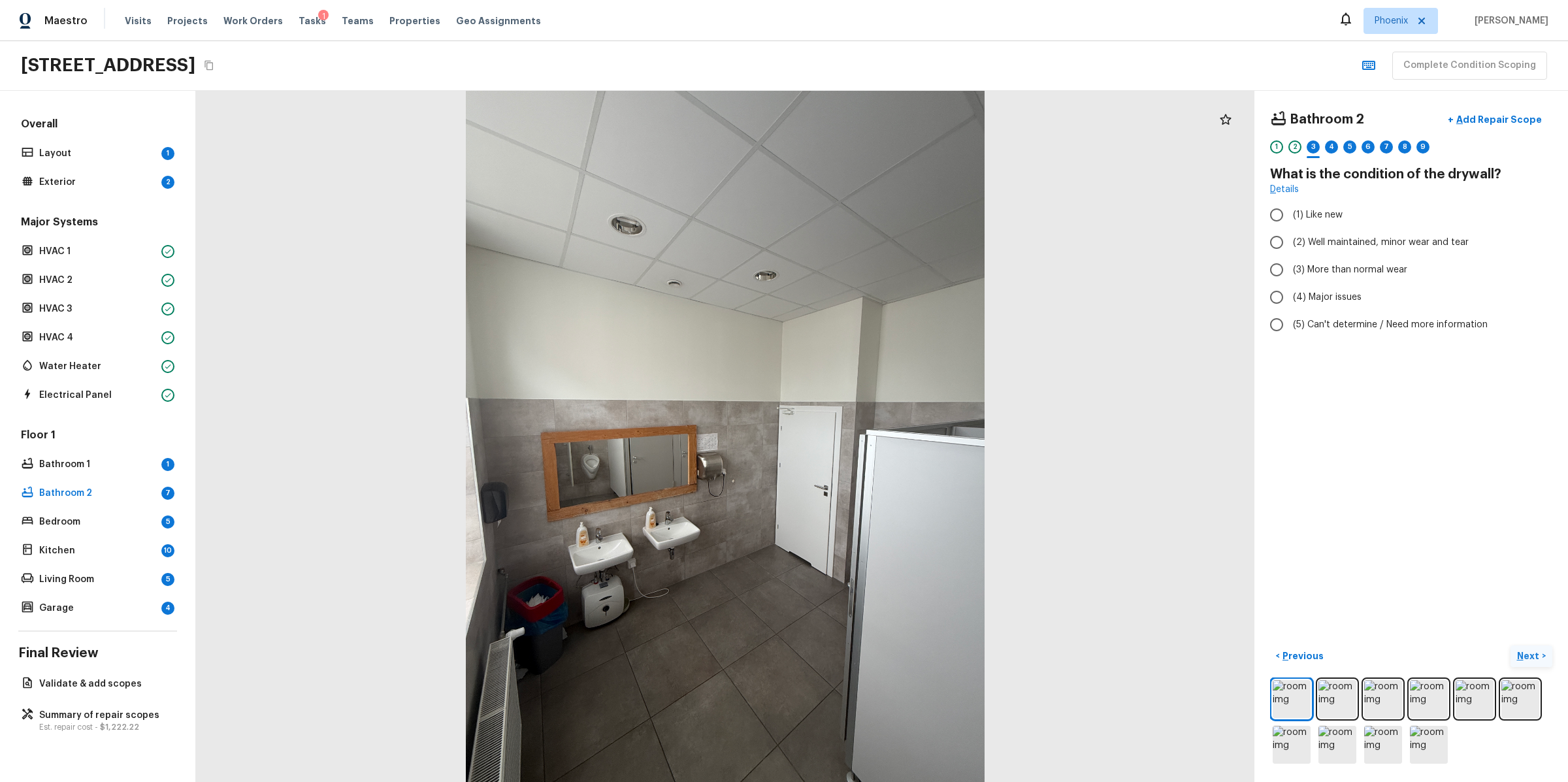
radio input "true"
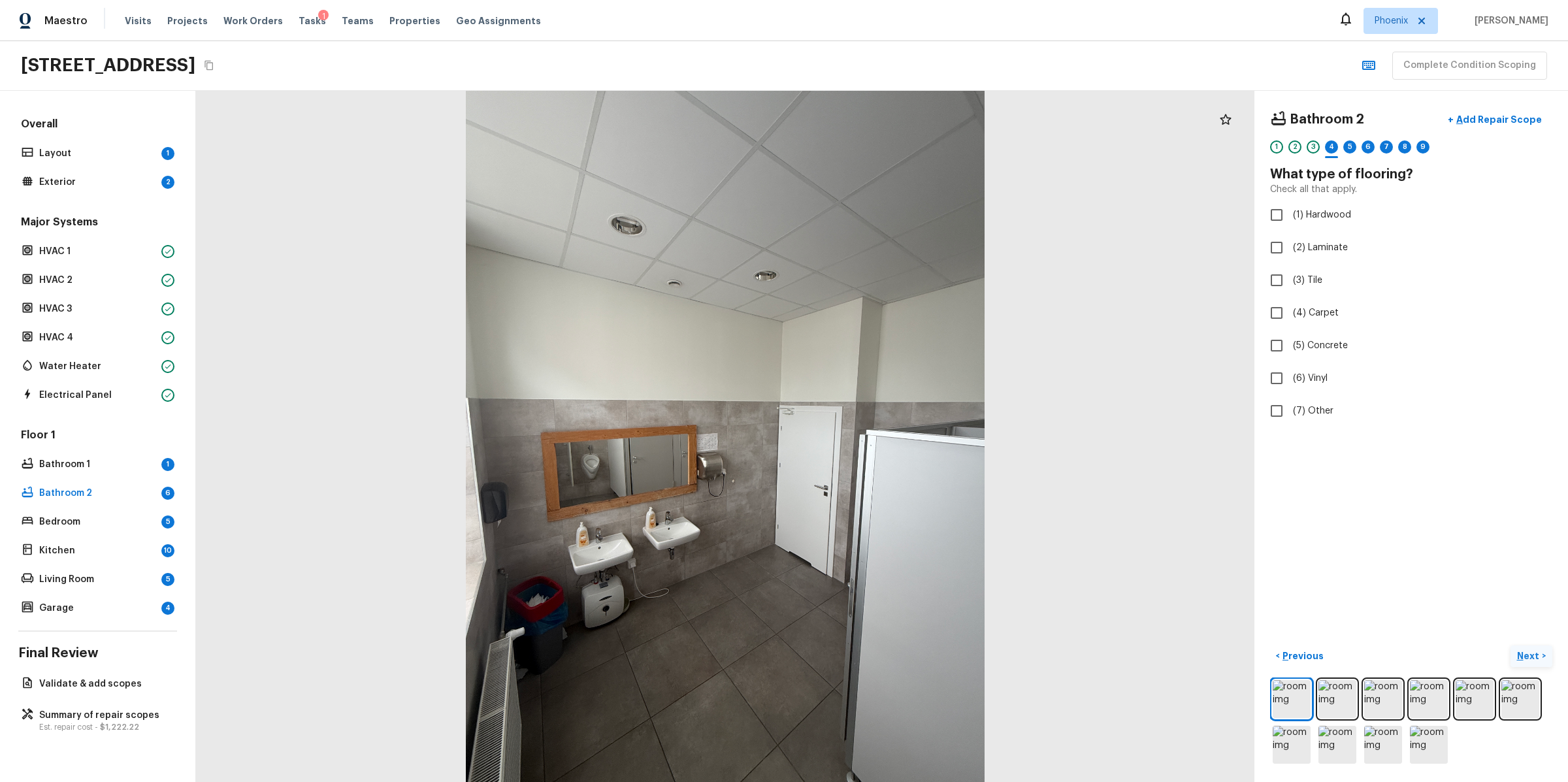
checkbox input "true"
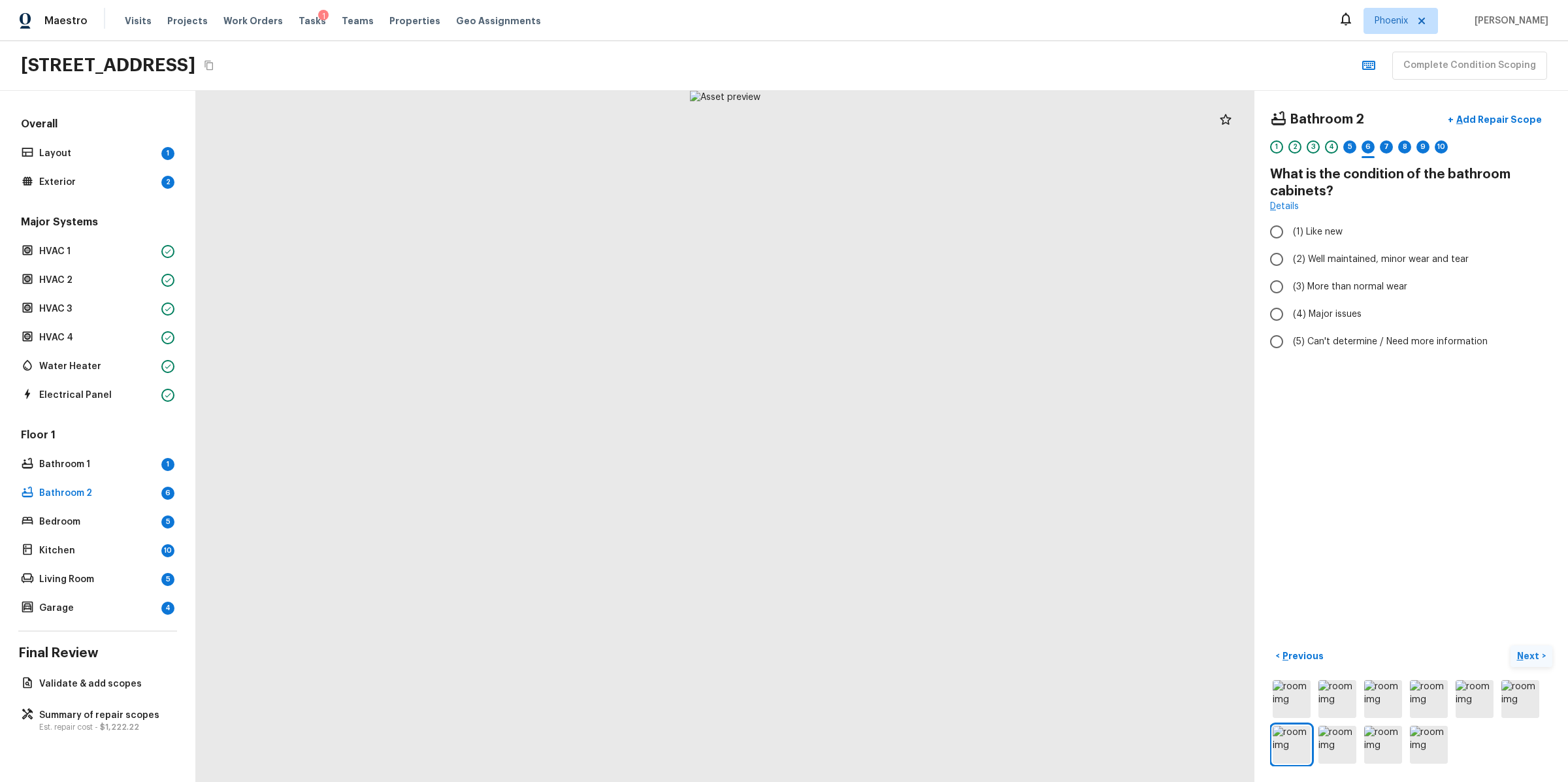
radio input "true"
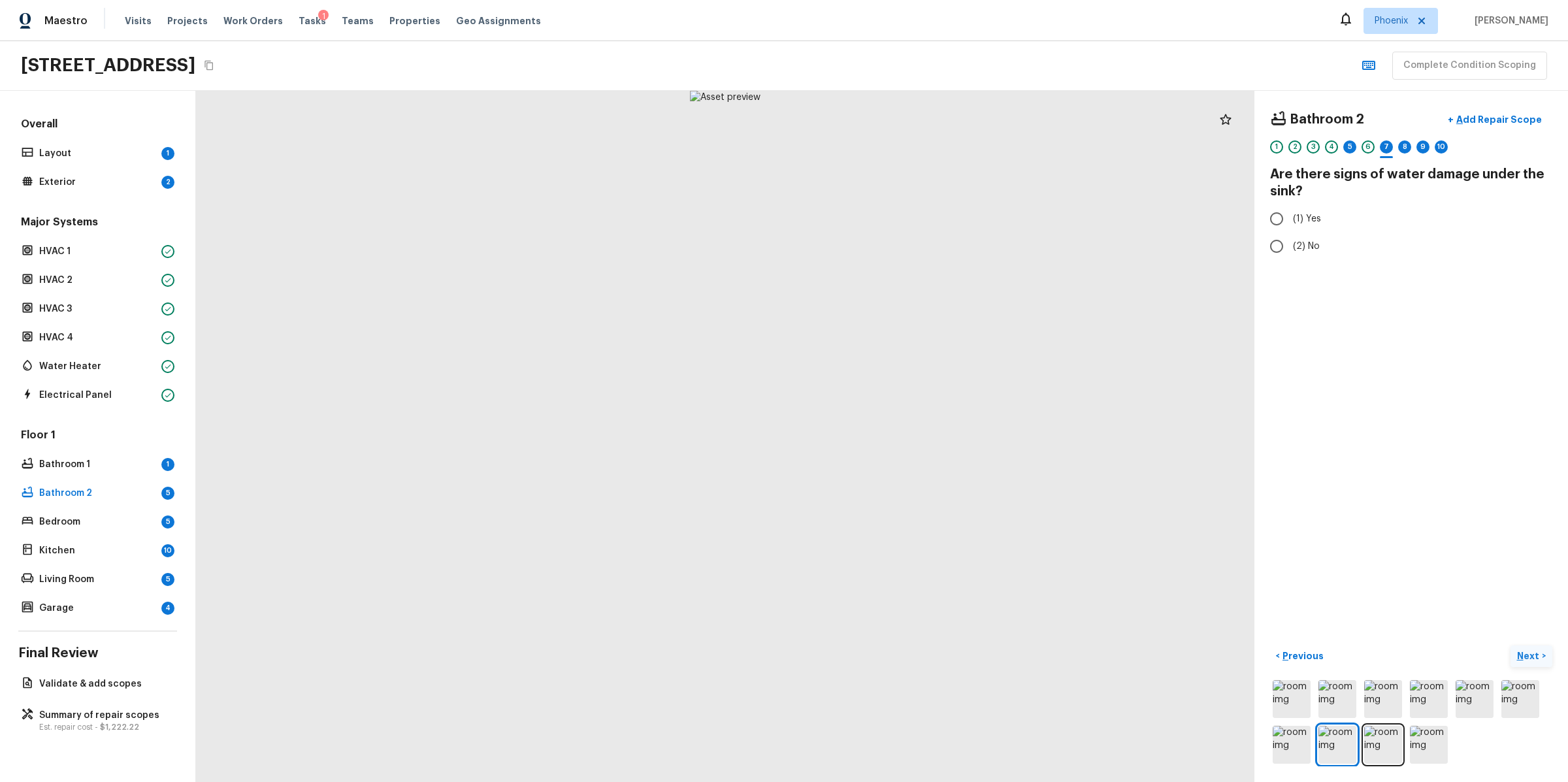
radio input "true"
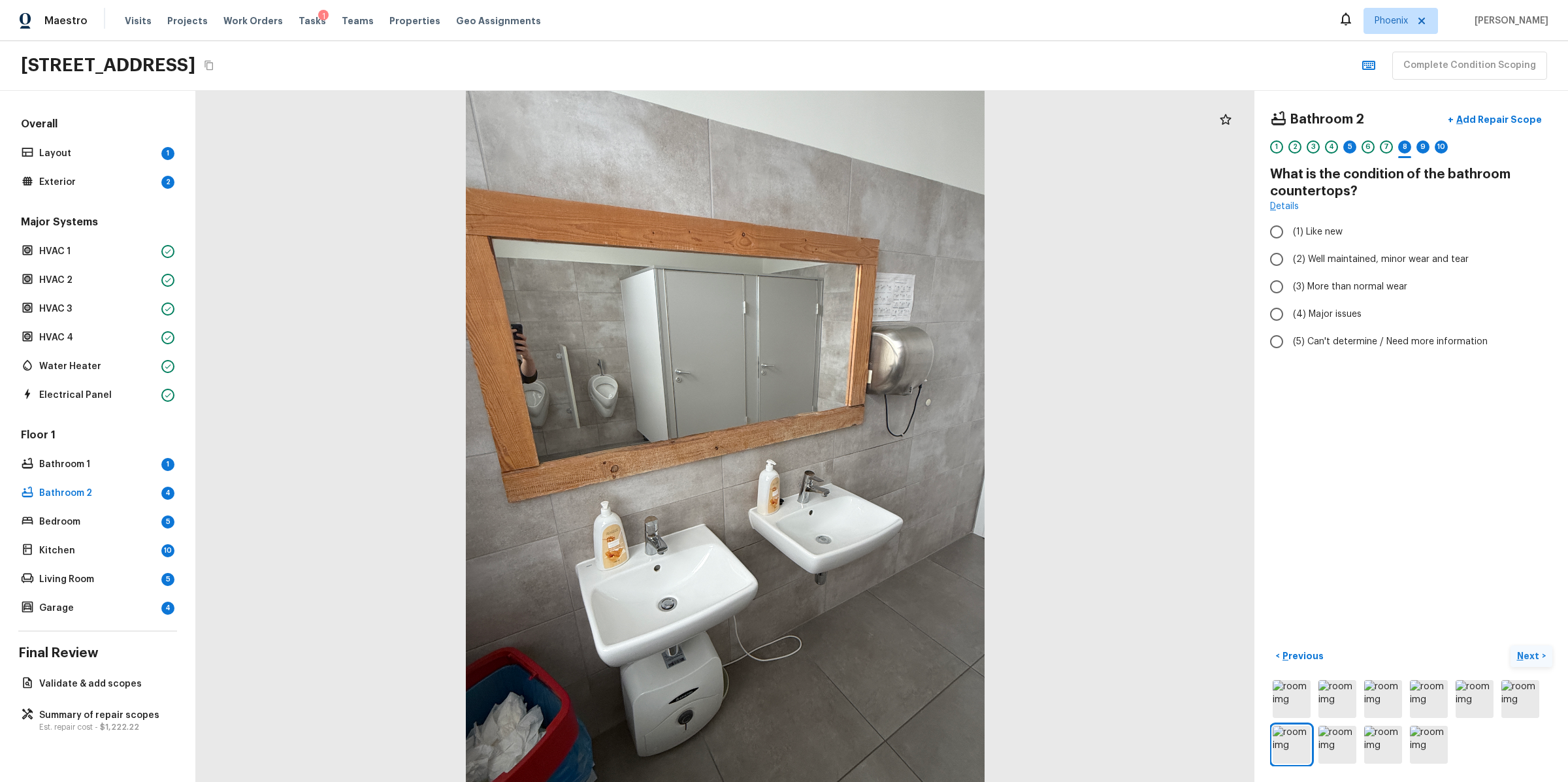
radio input "true"
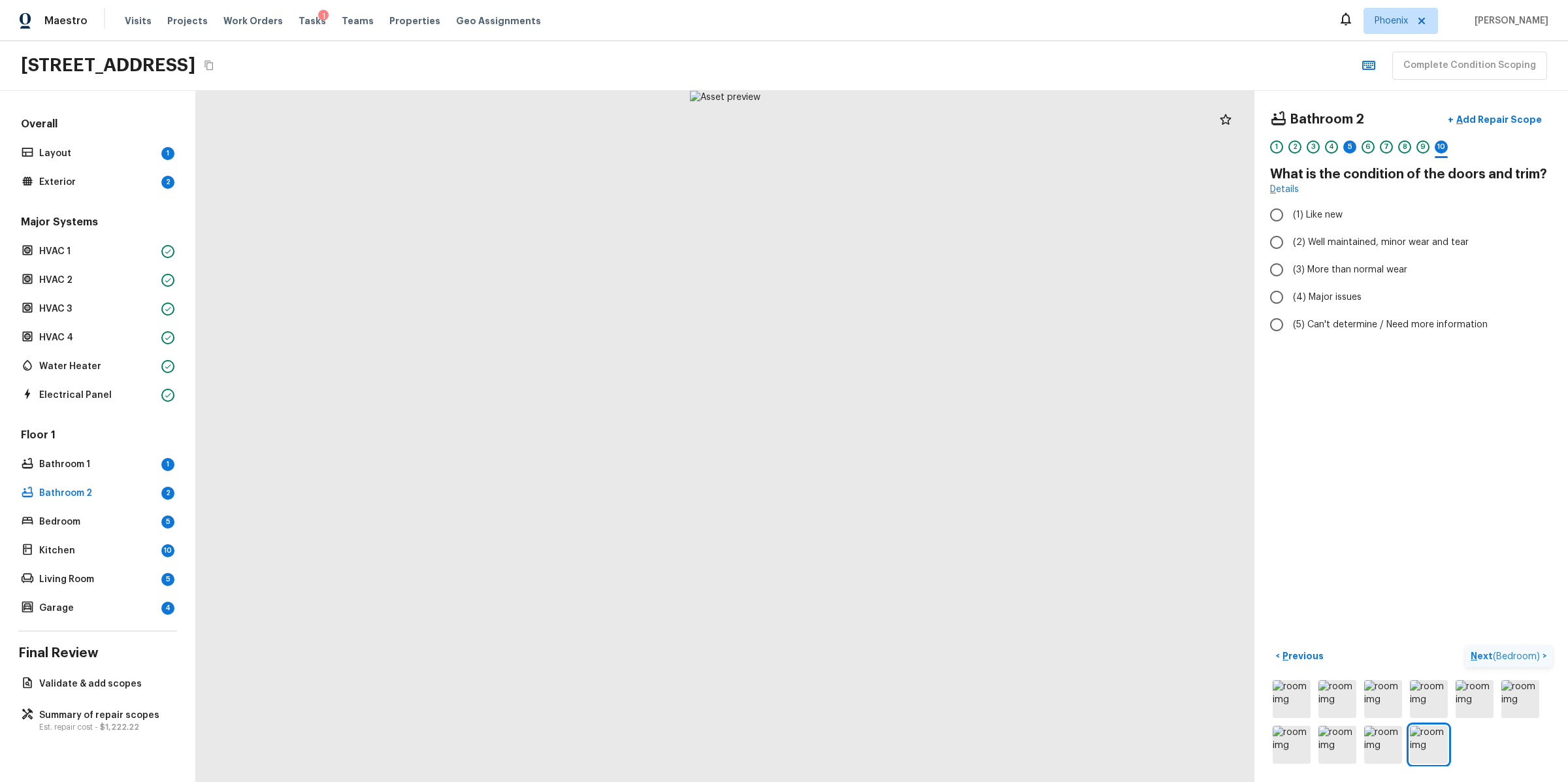
radio input "true"
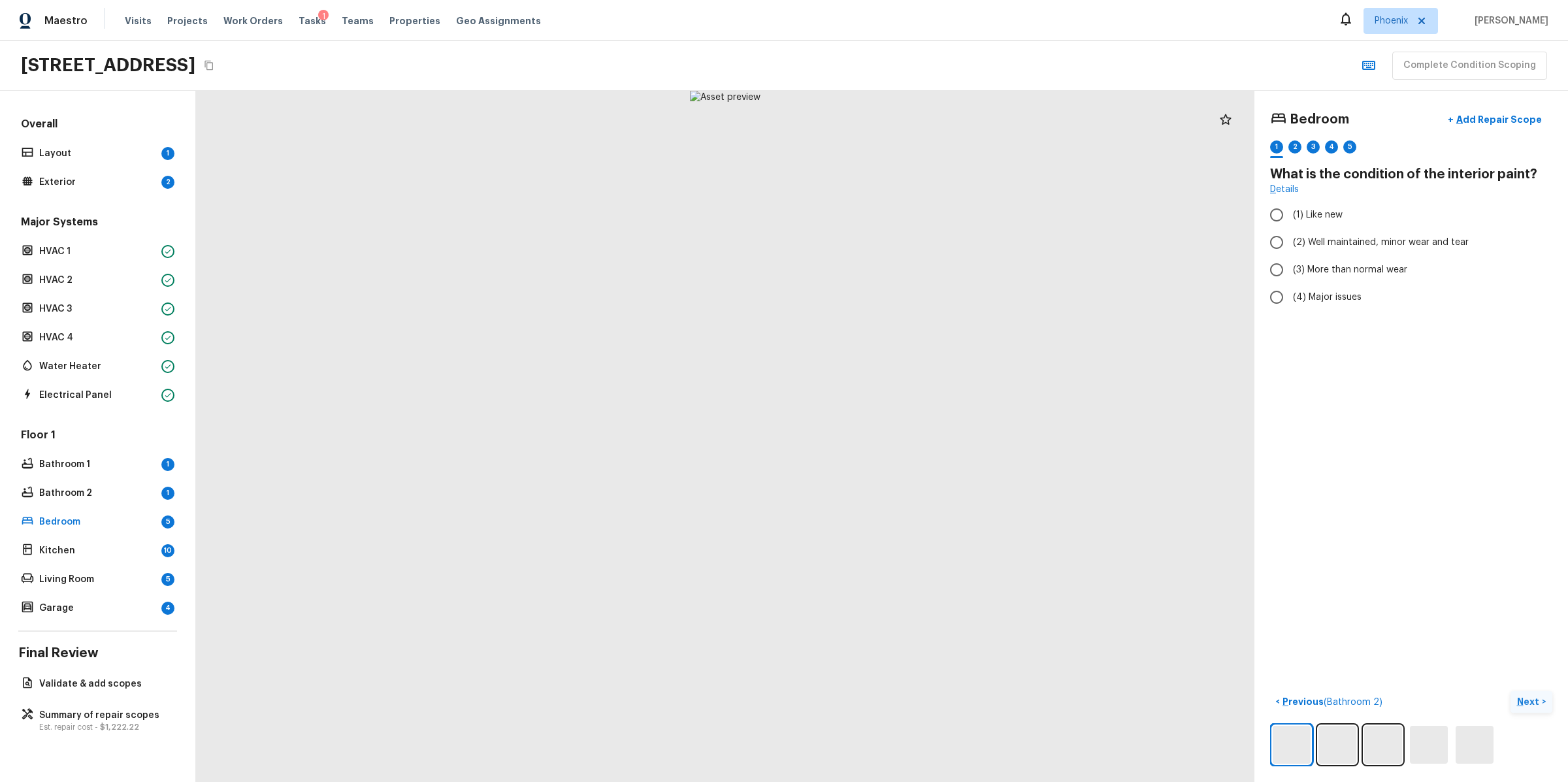
radio input "true"
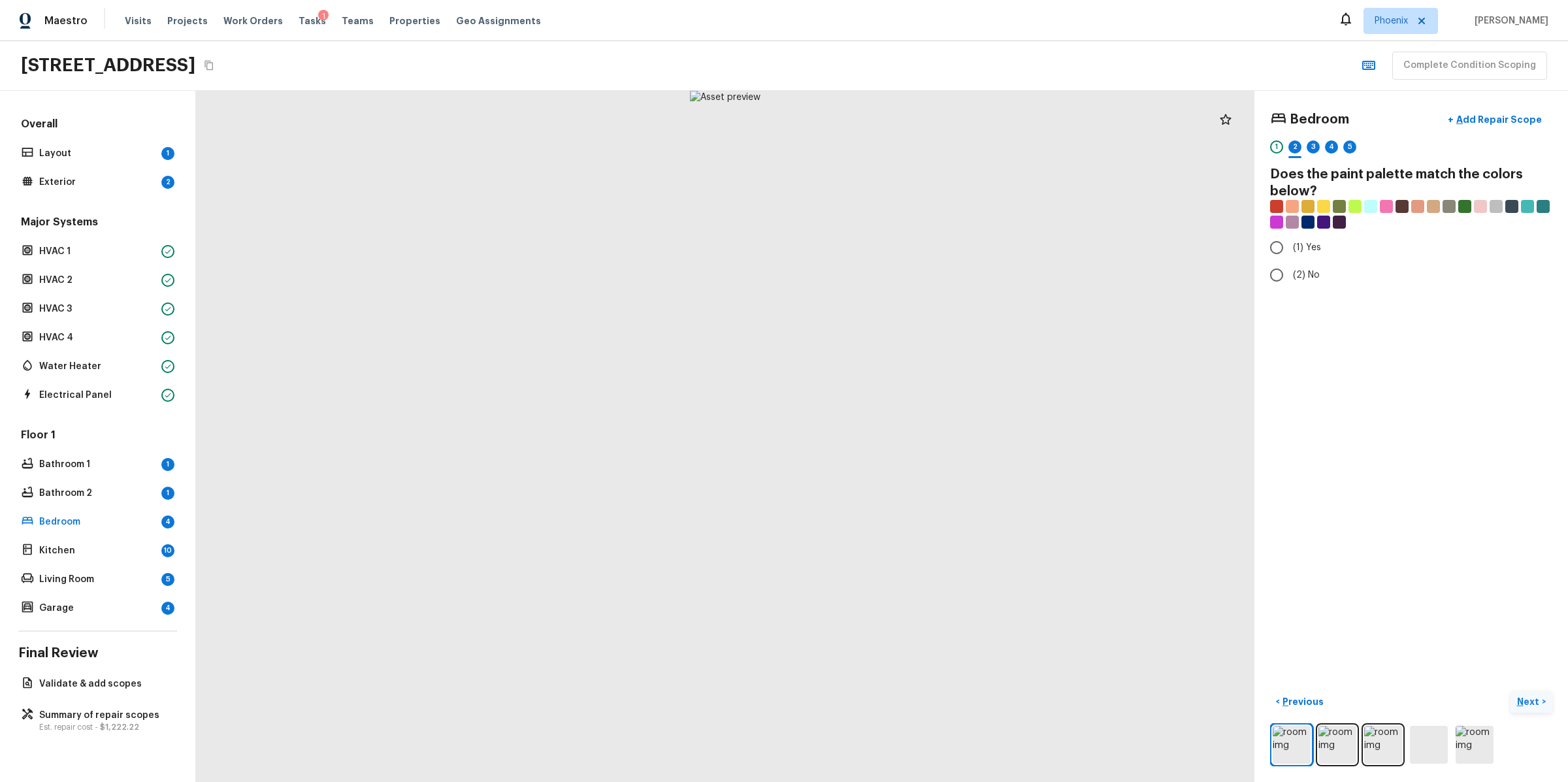
radio input "true"
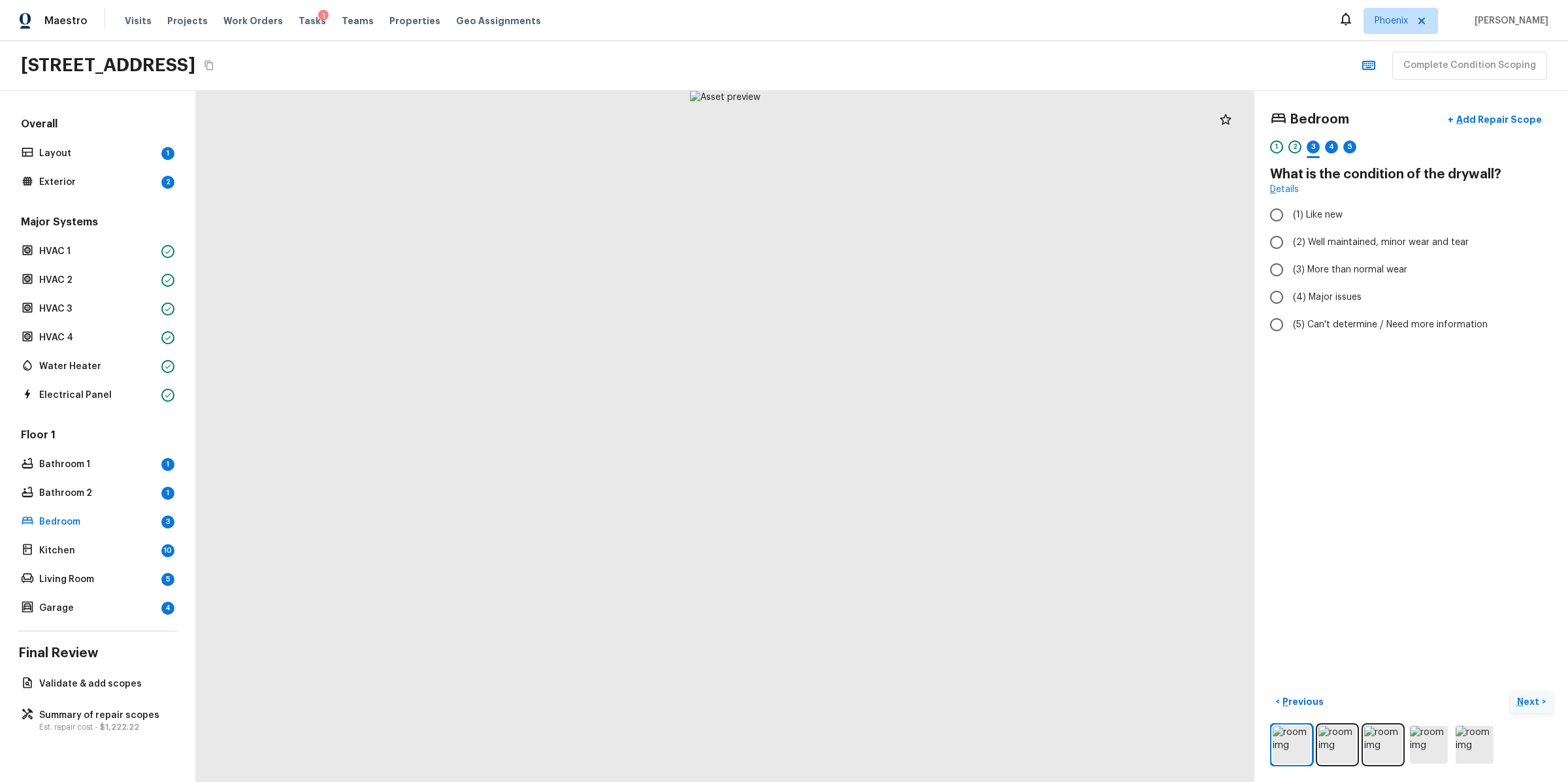
radio input "true"
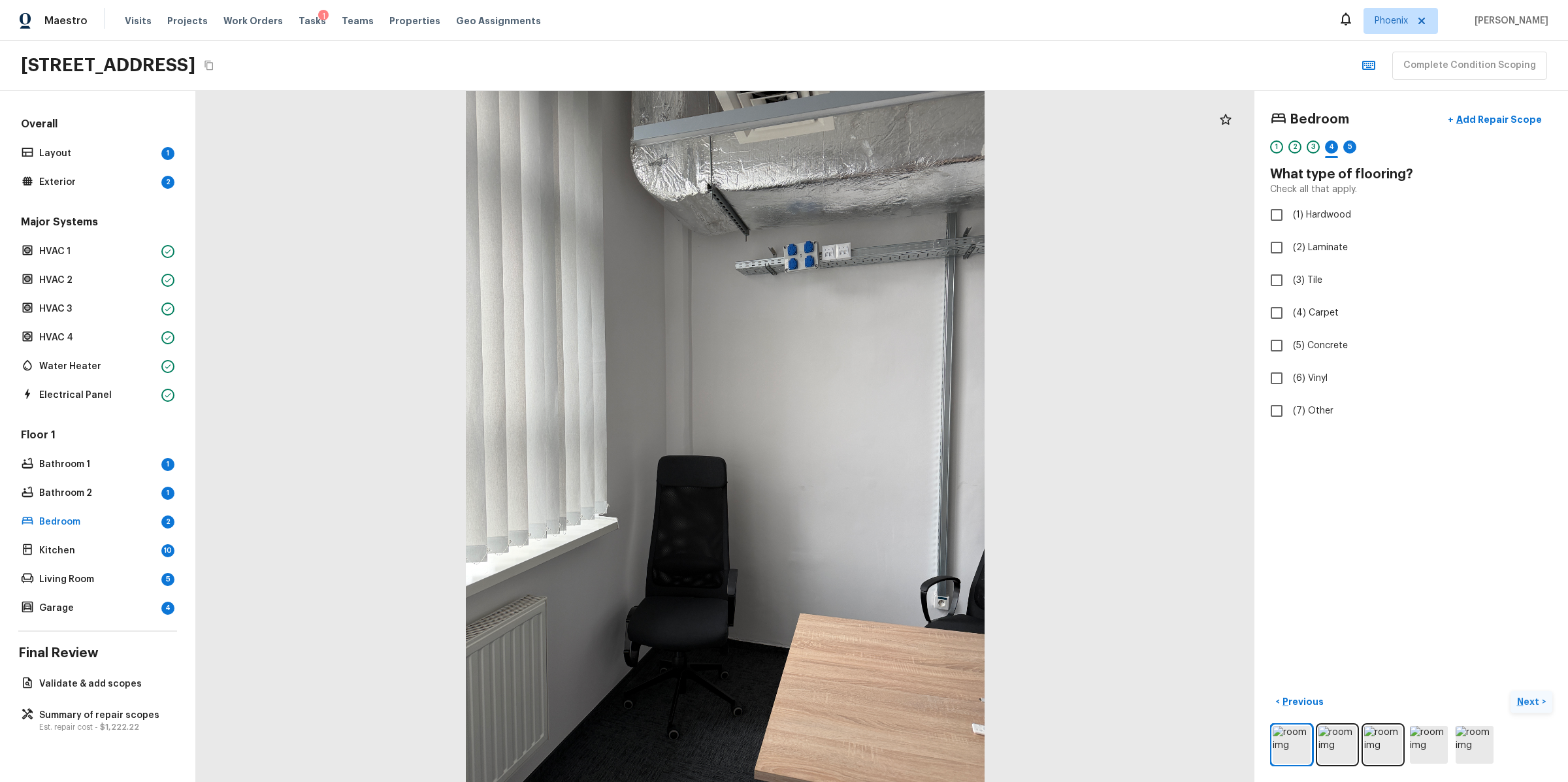
checkbox input "true"
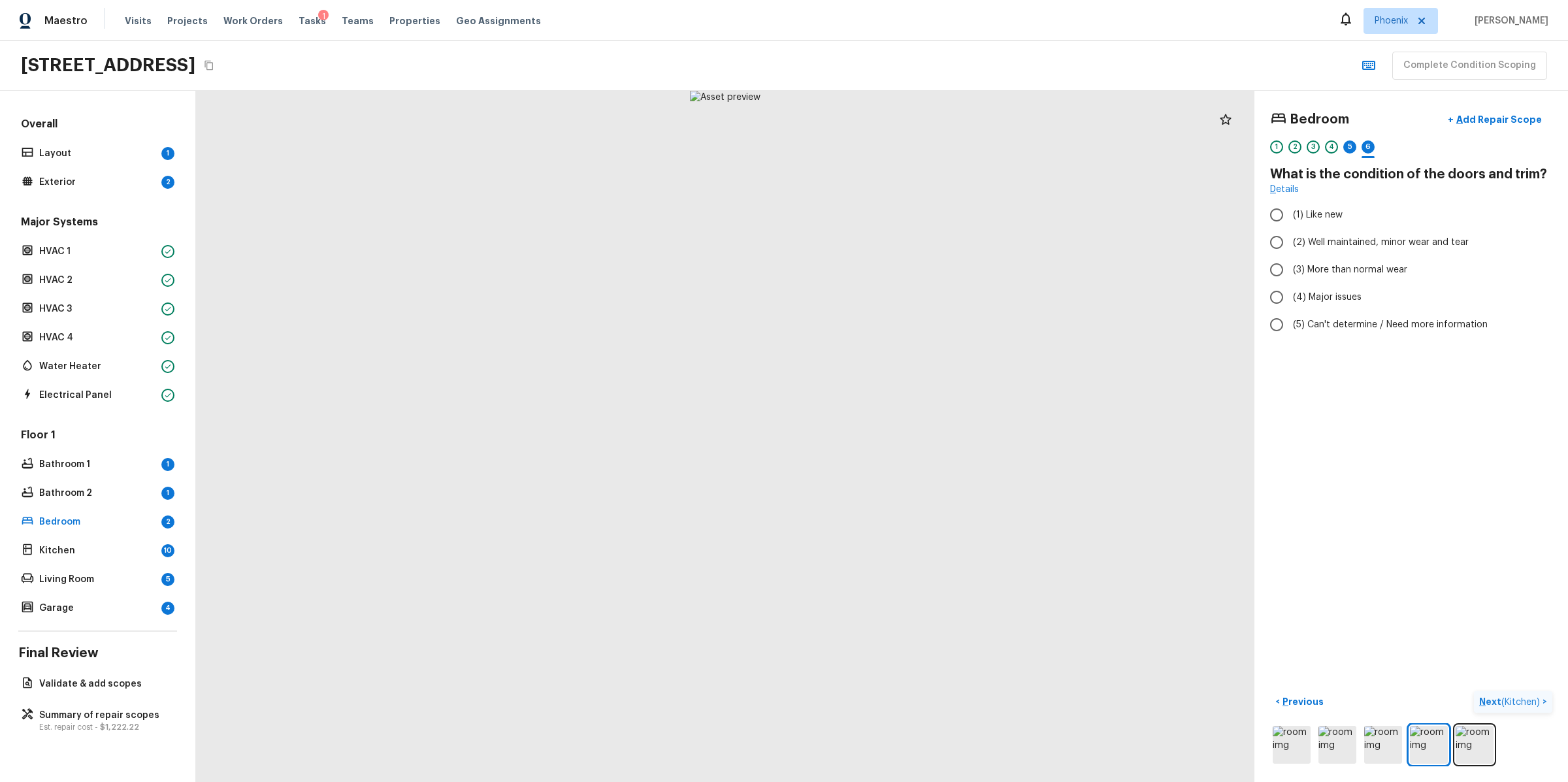
radio input "true"
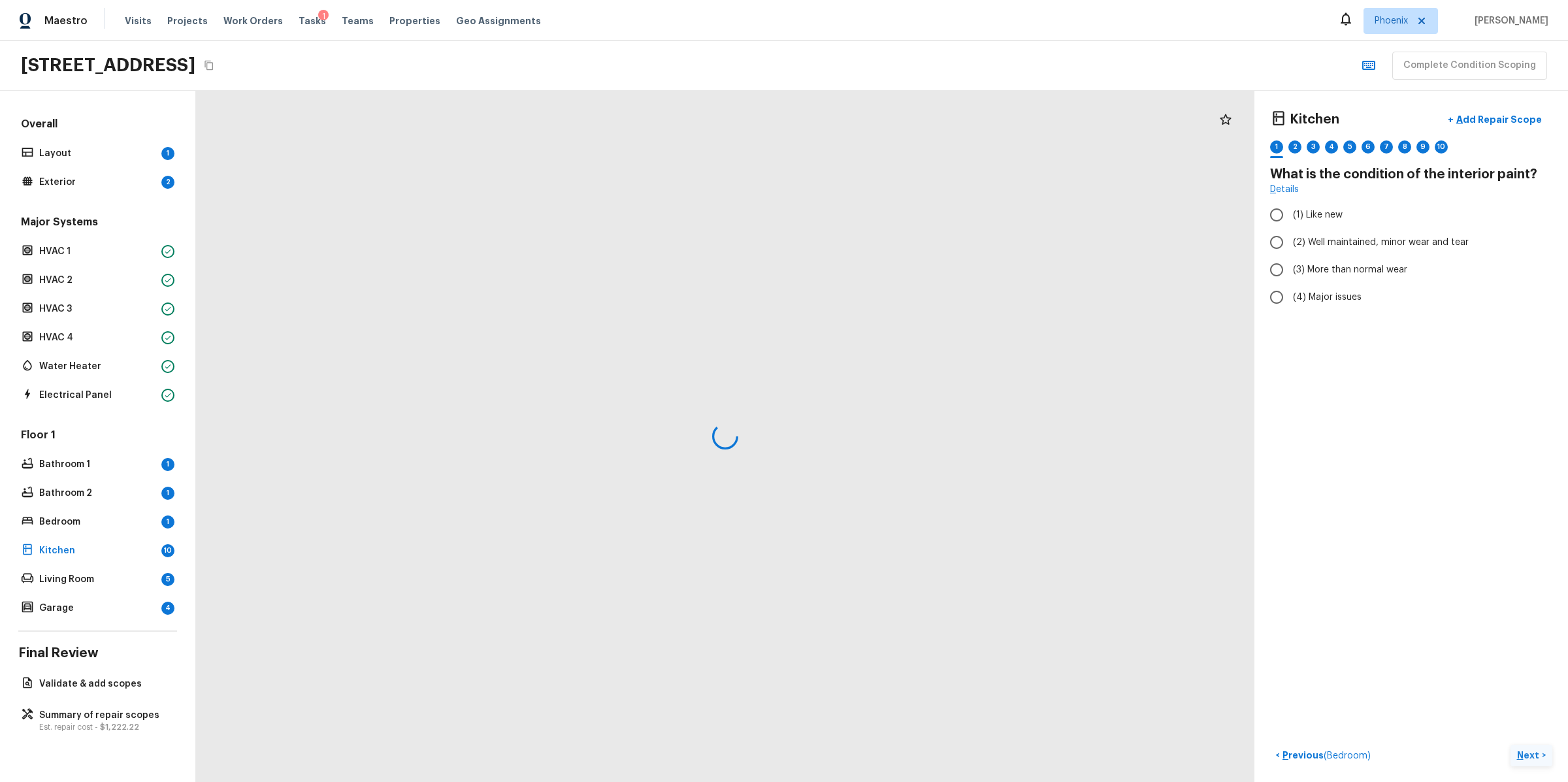
radio input "true"
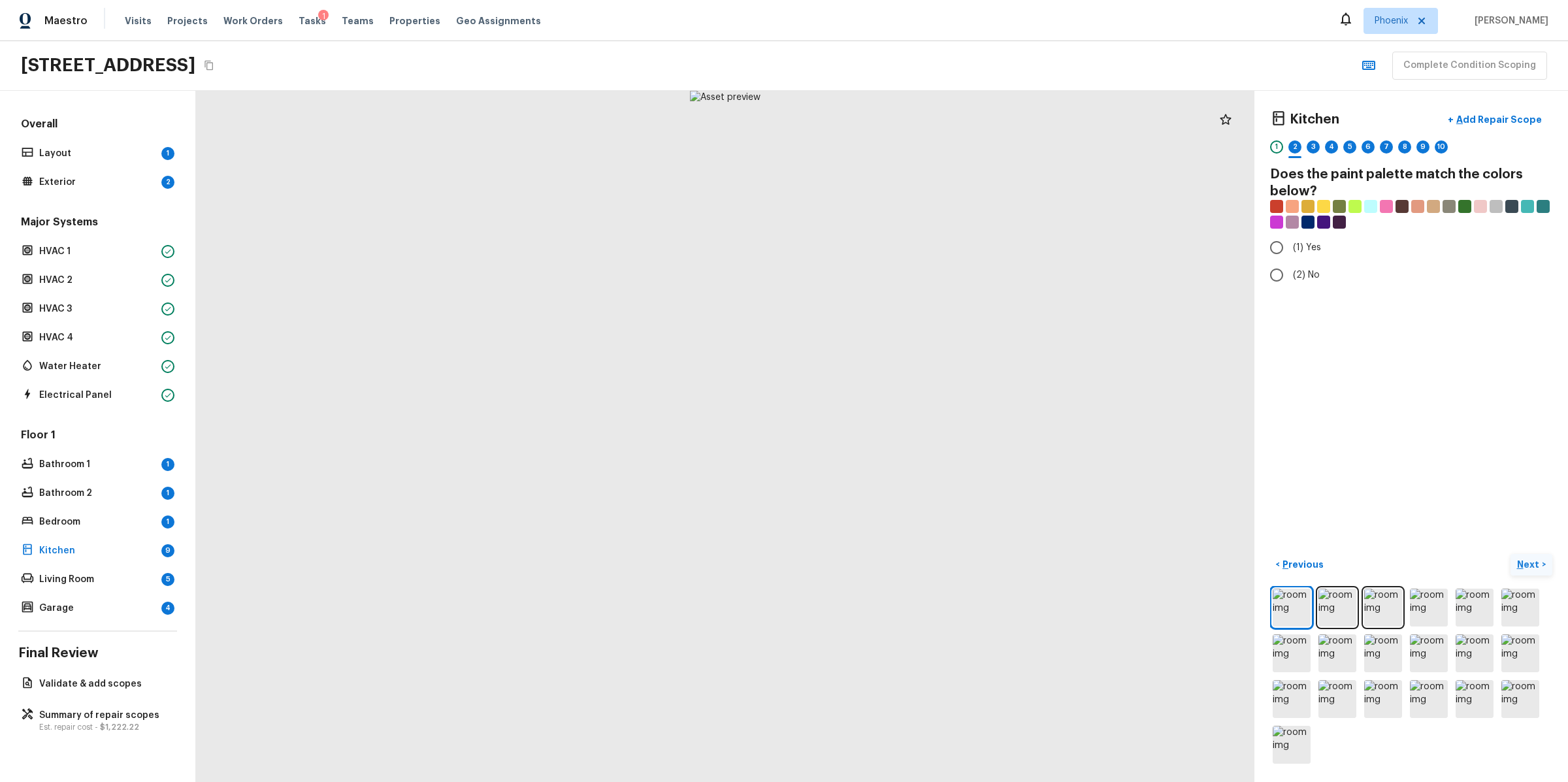
radio input "true"
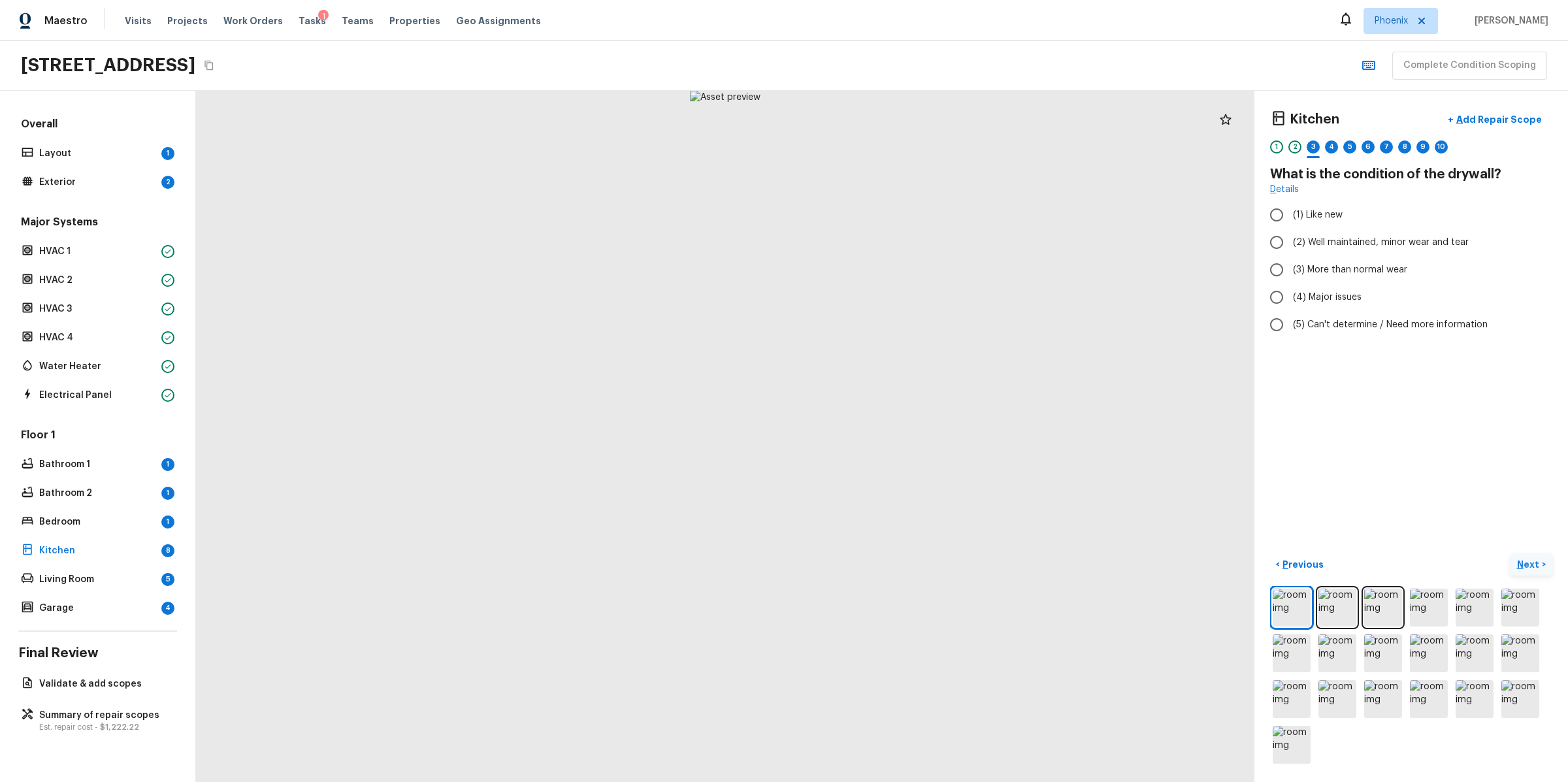
radio input "true"
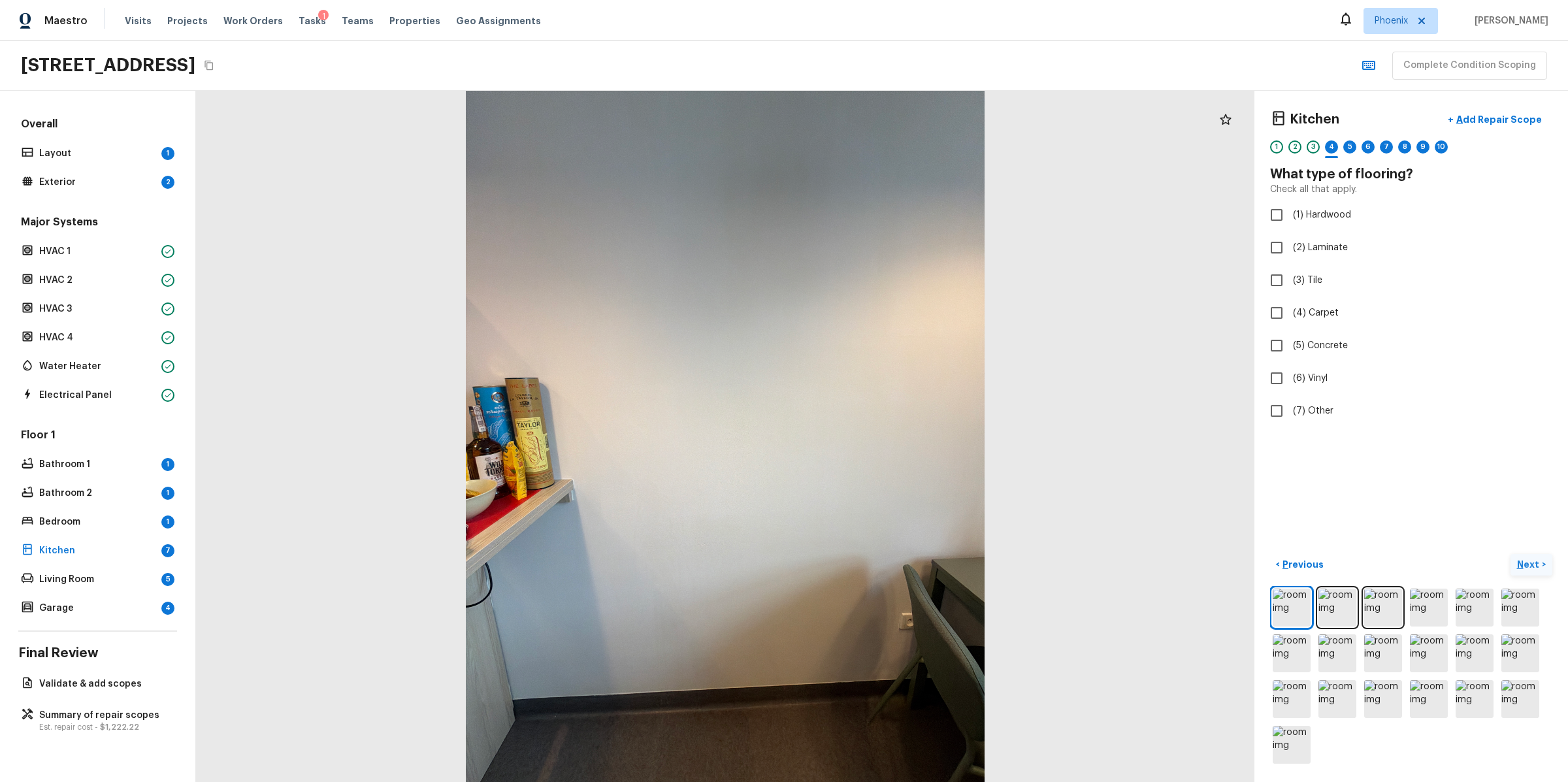
checkbox input "true"
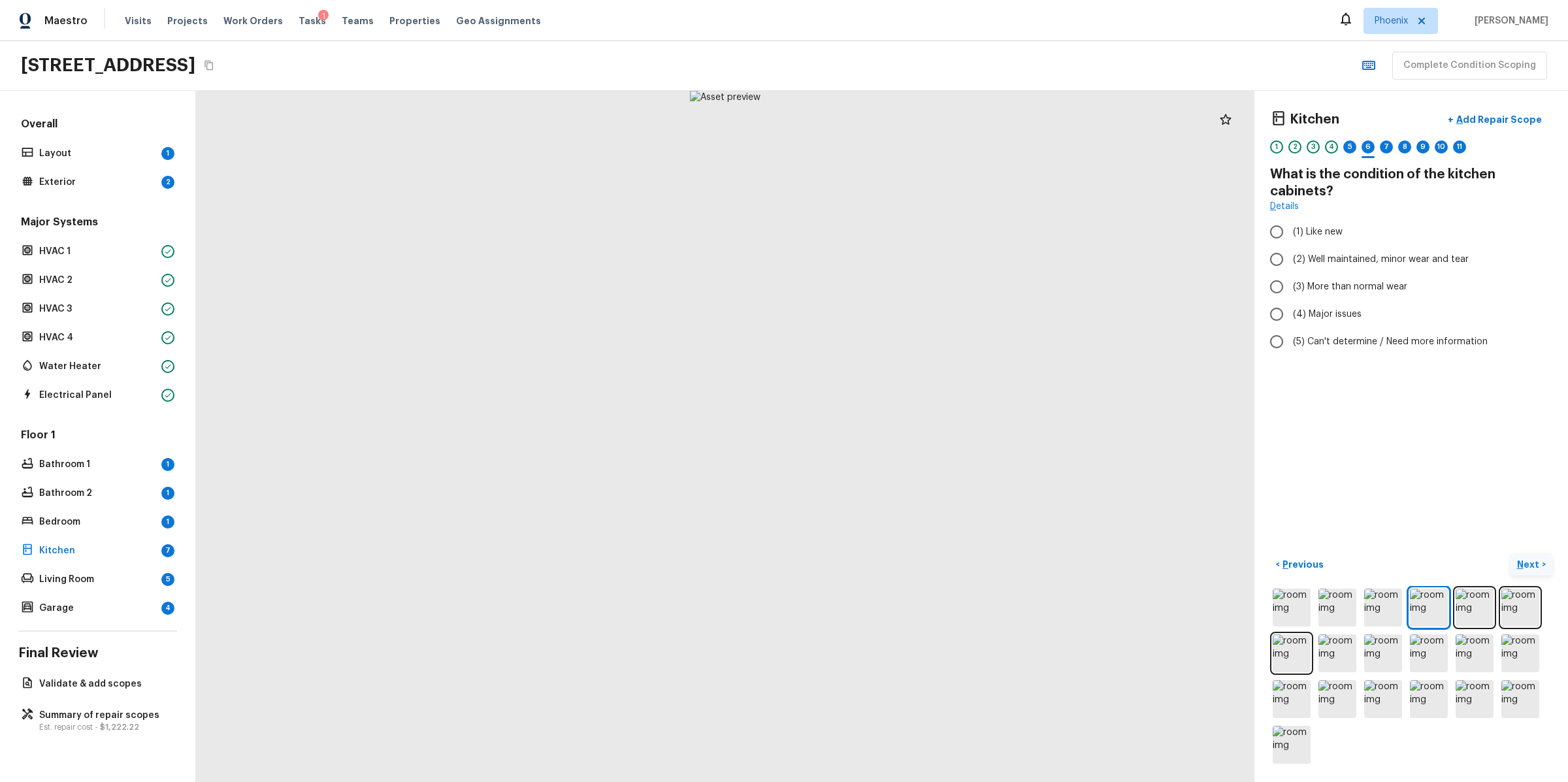
radio input "true"
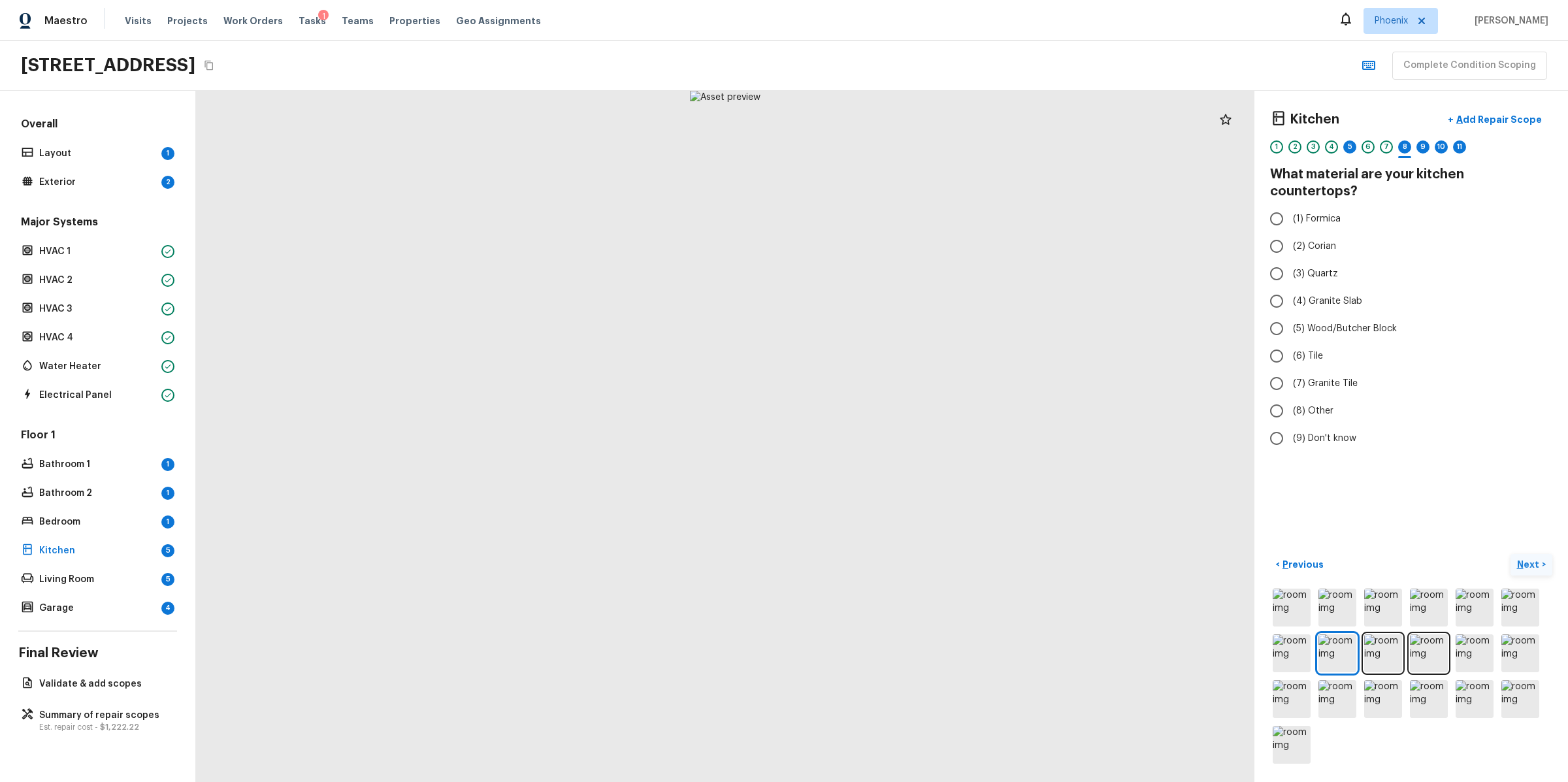
radio input "true"
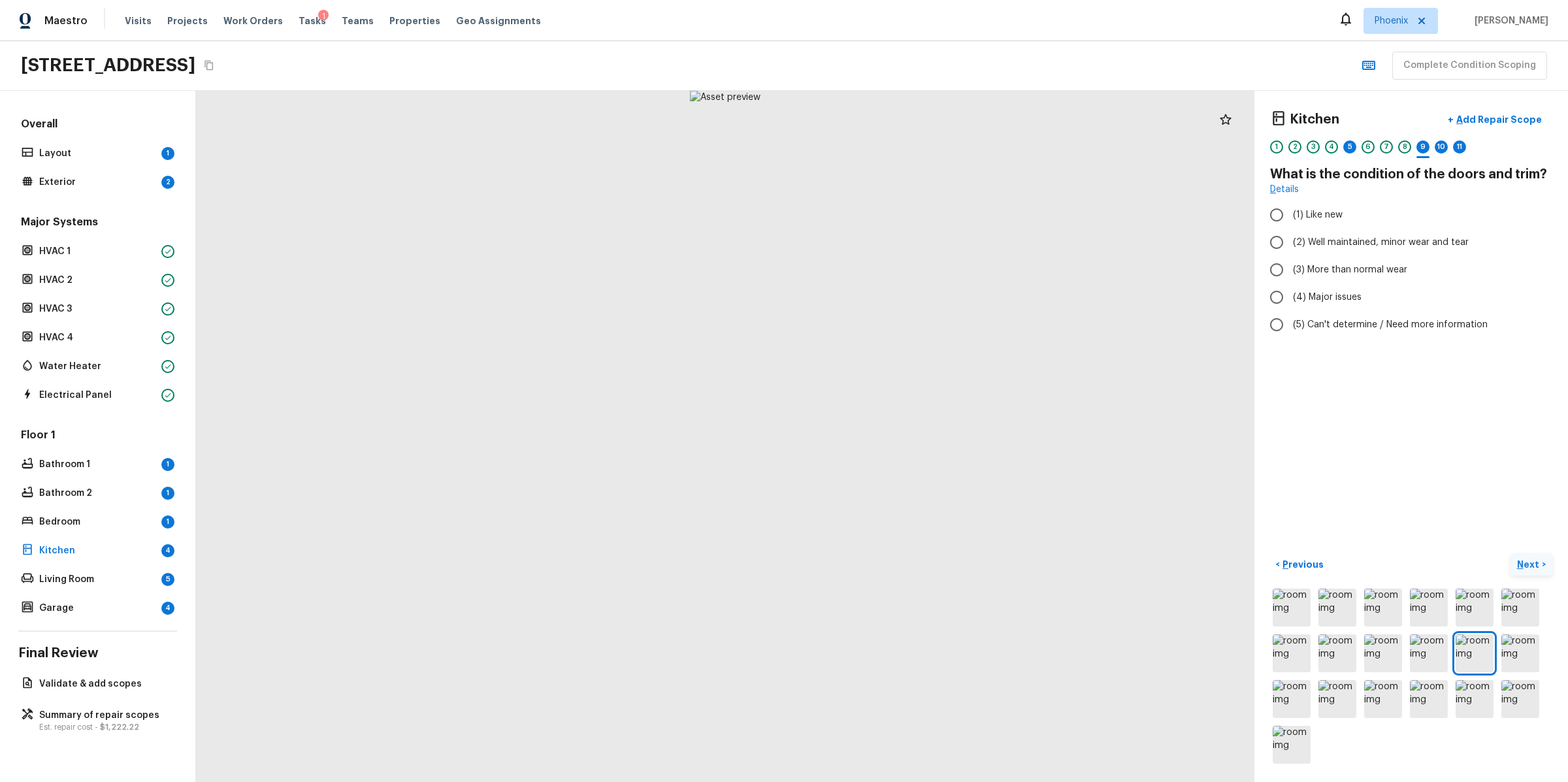
radio input "true"
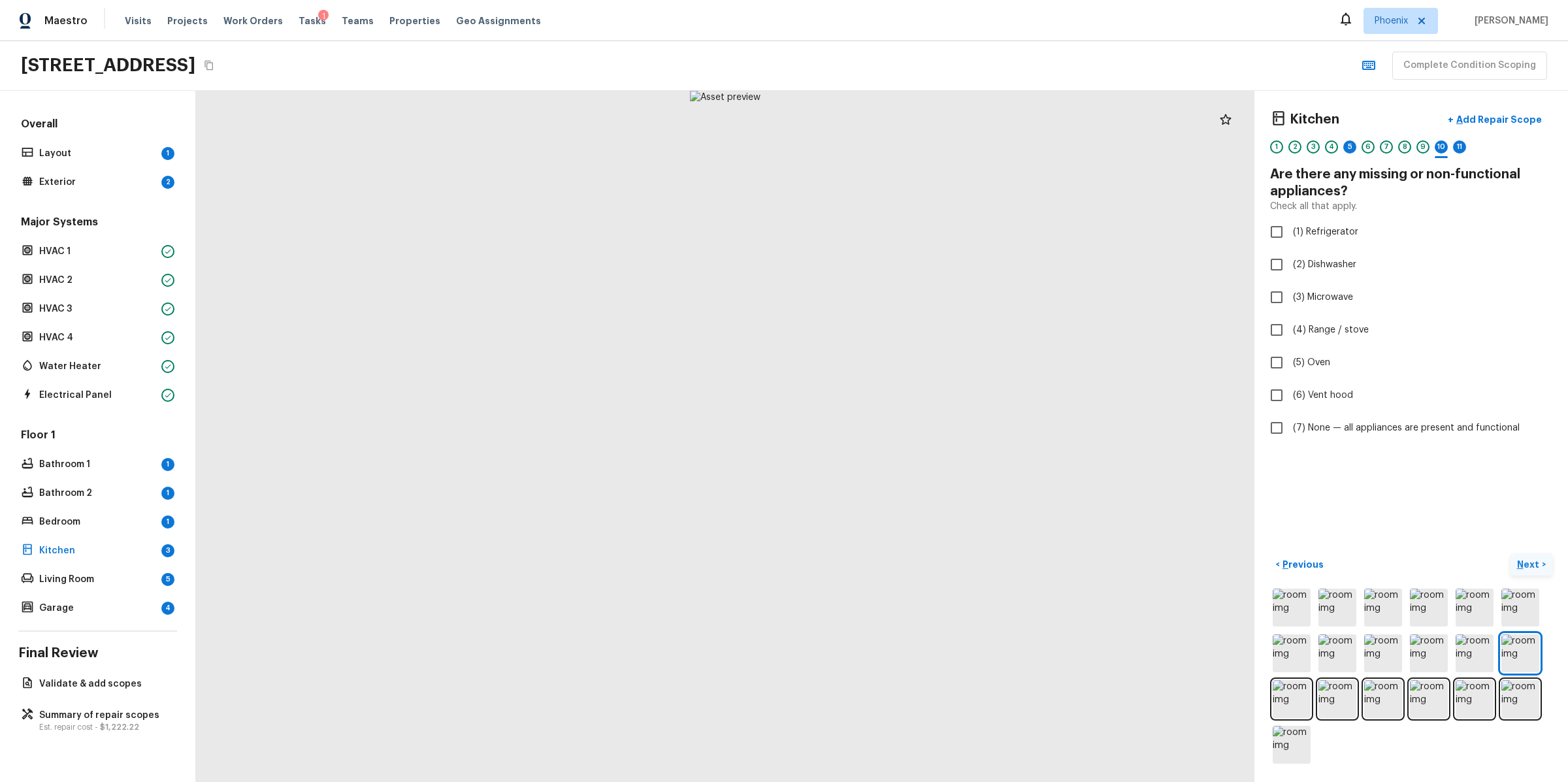
checkbox input "true"
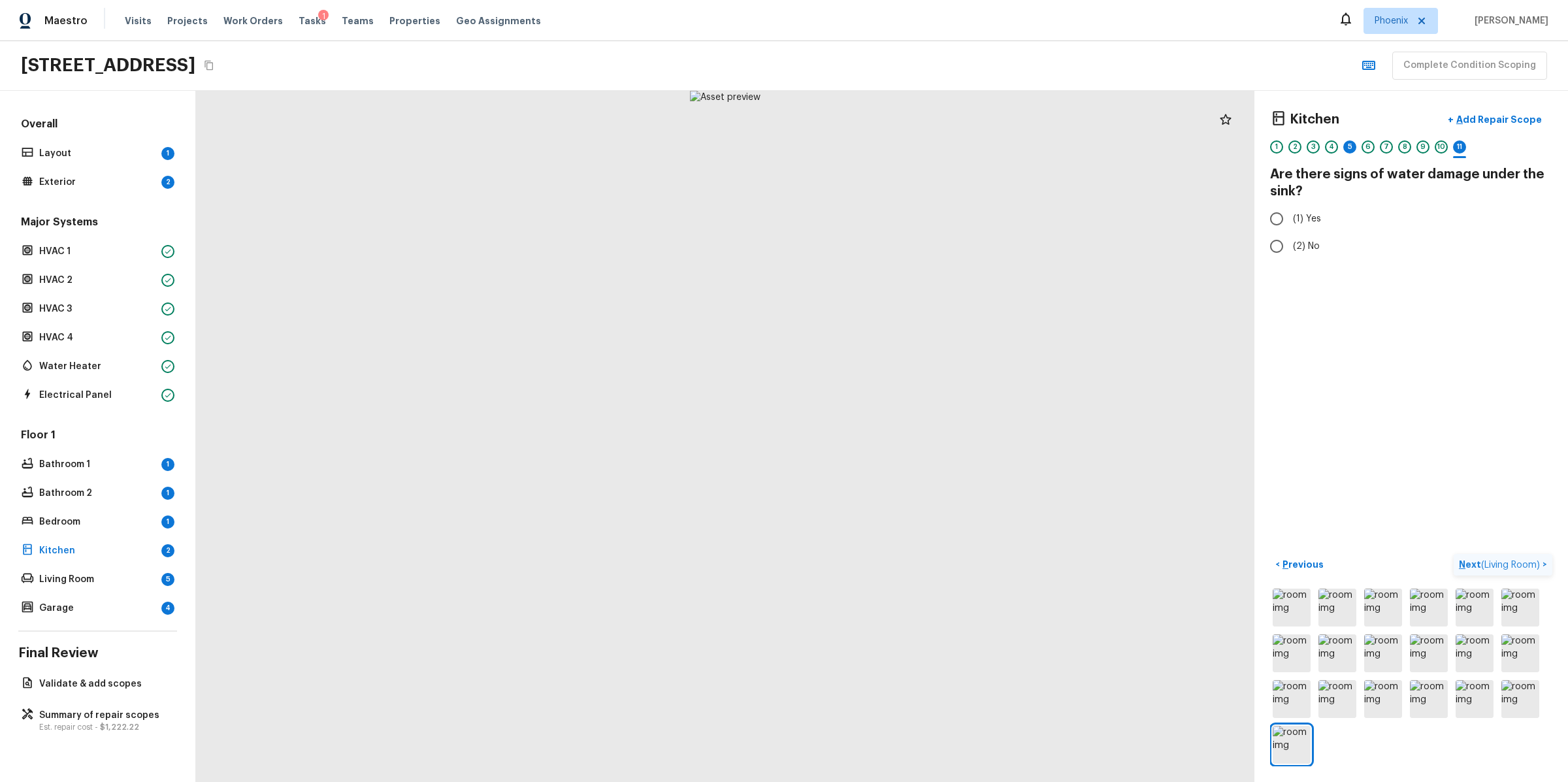
radio input "true"
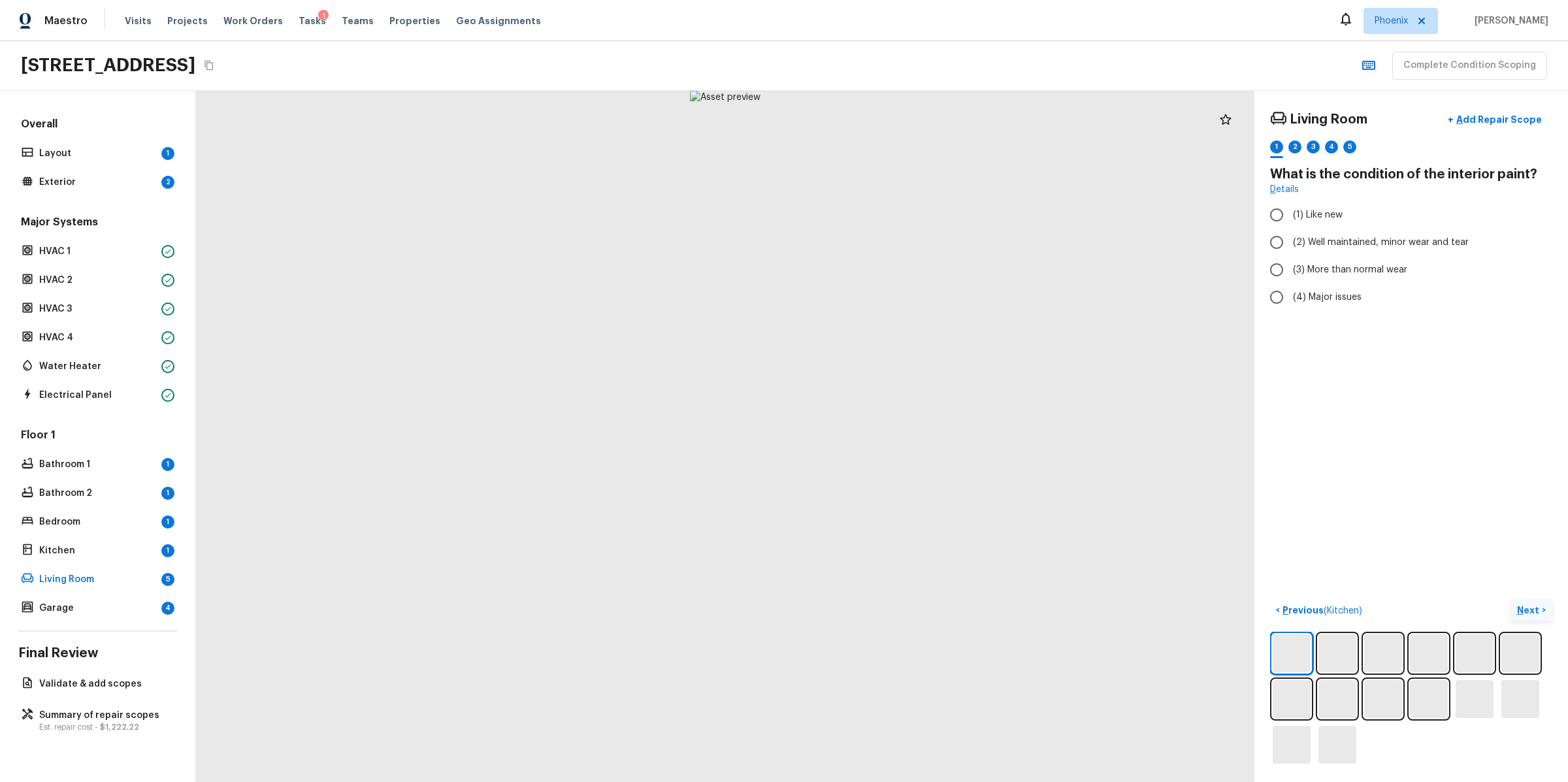
radio input "true"
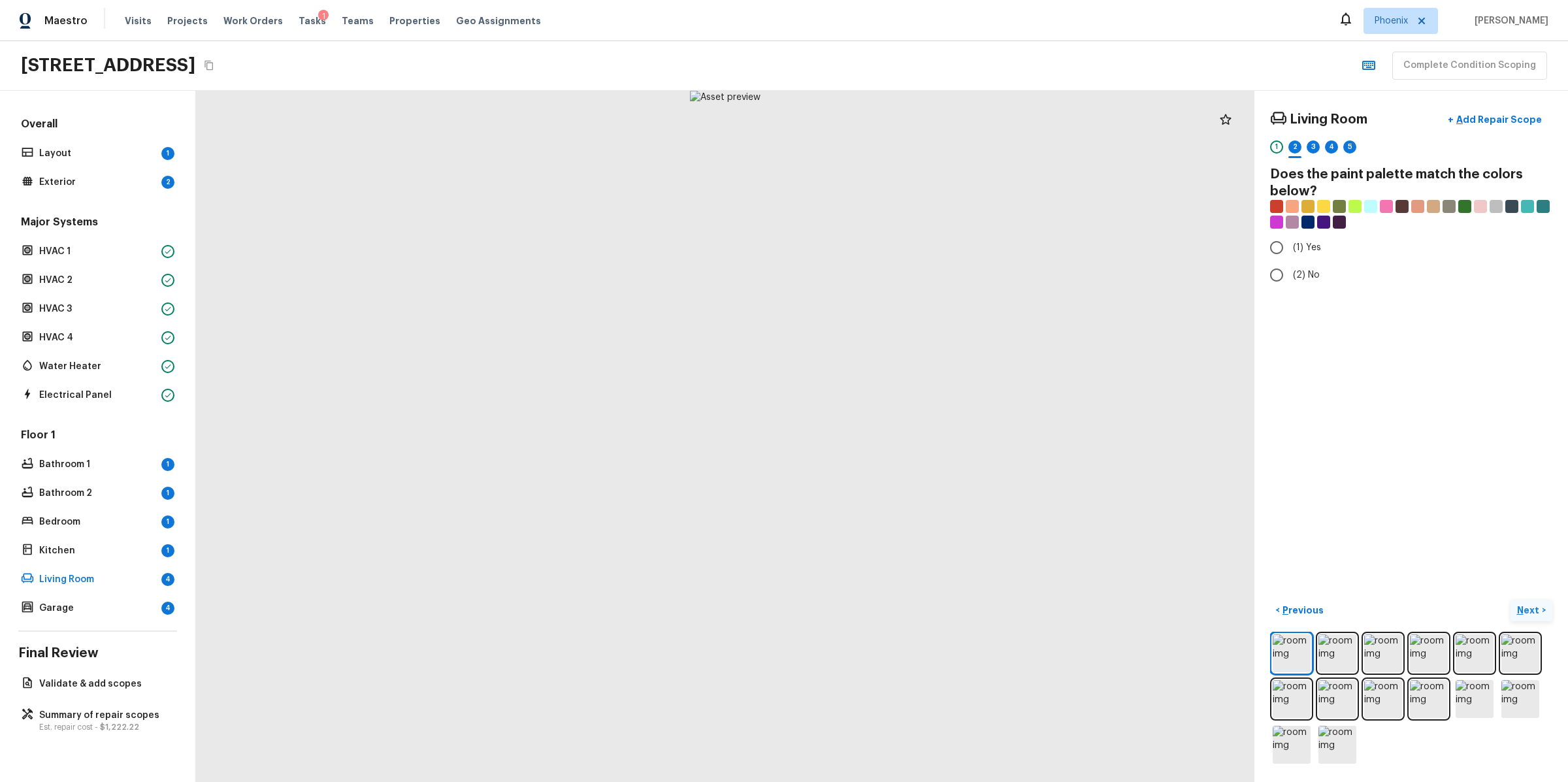
radio input "true"
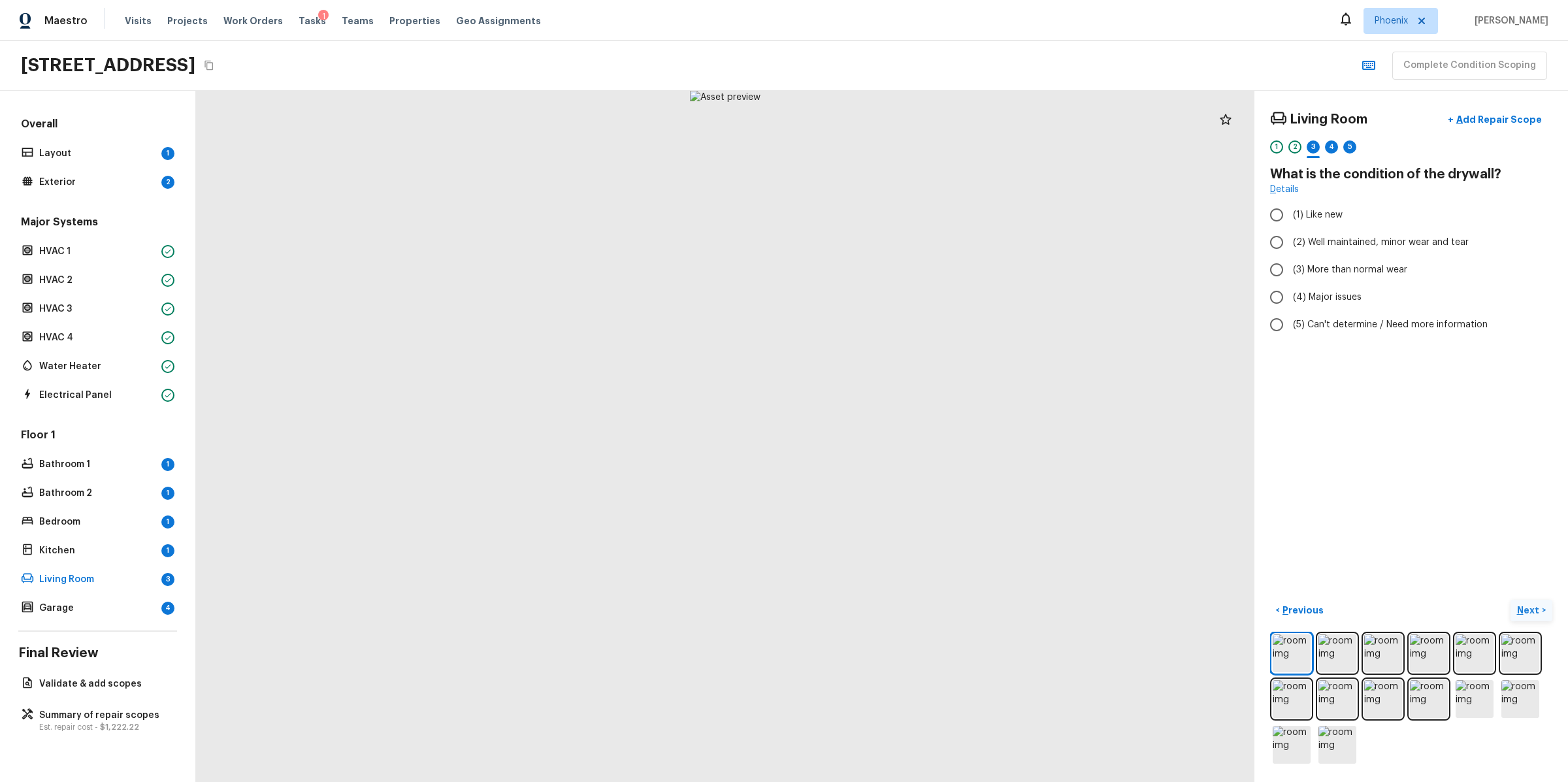
radio input "true"
checkbox input "true"
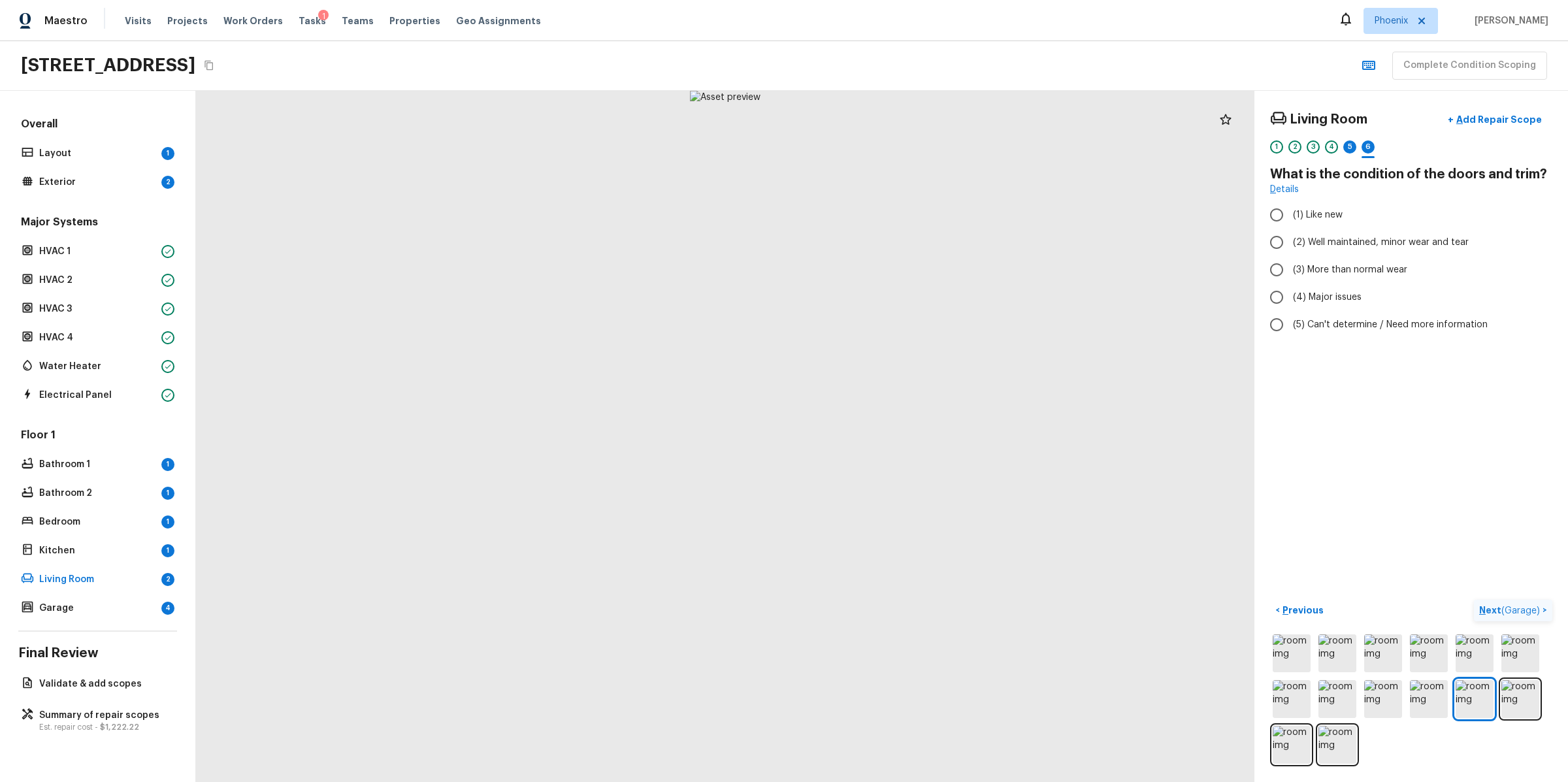
radio input "true"
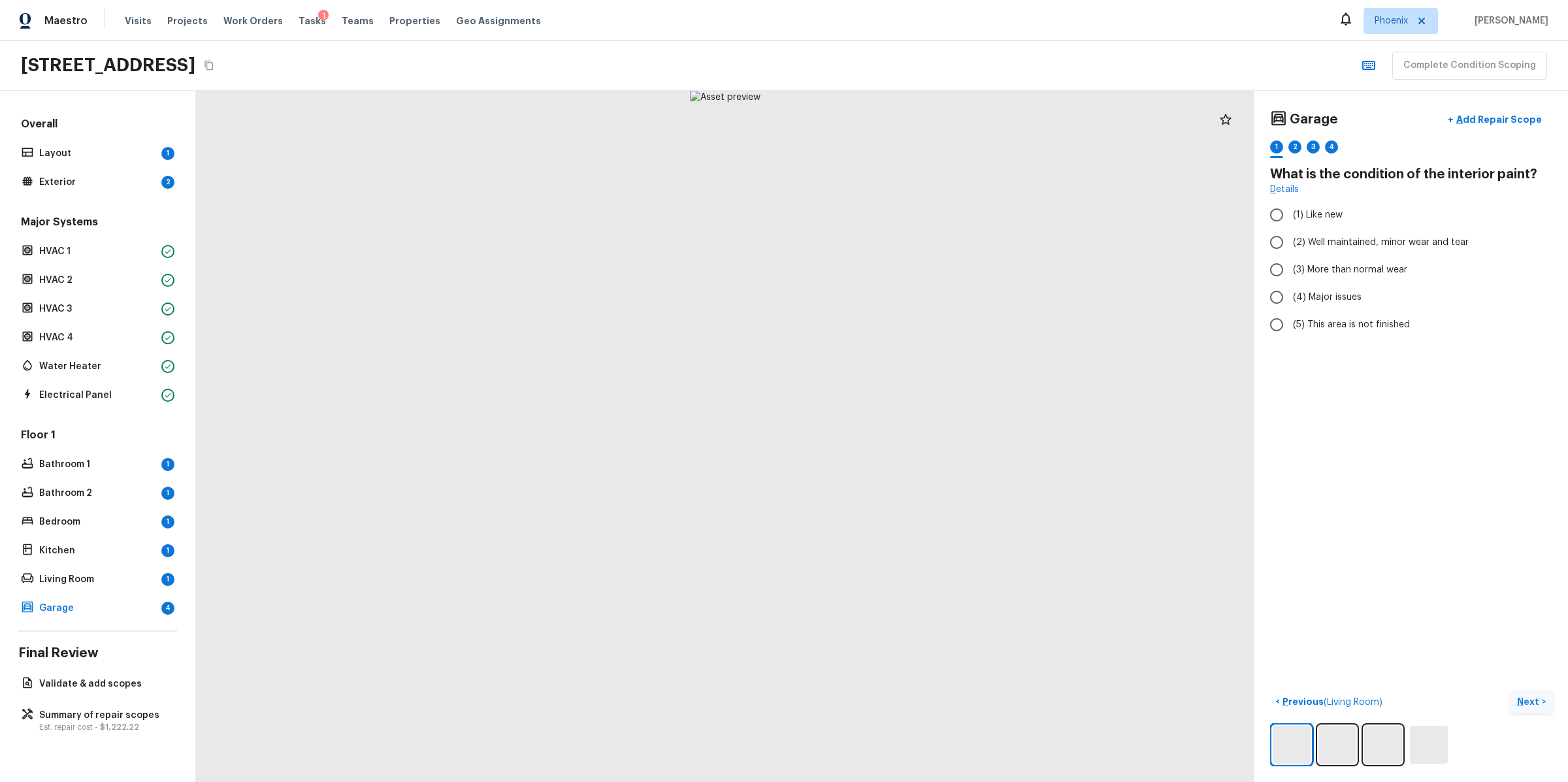
radio input "true"
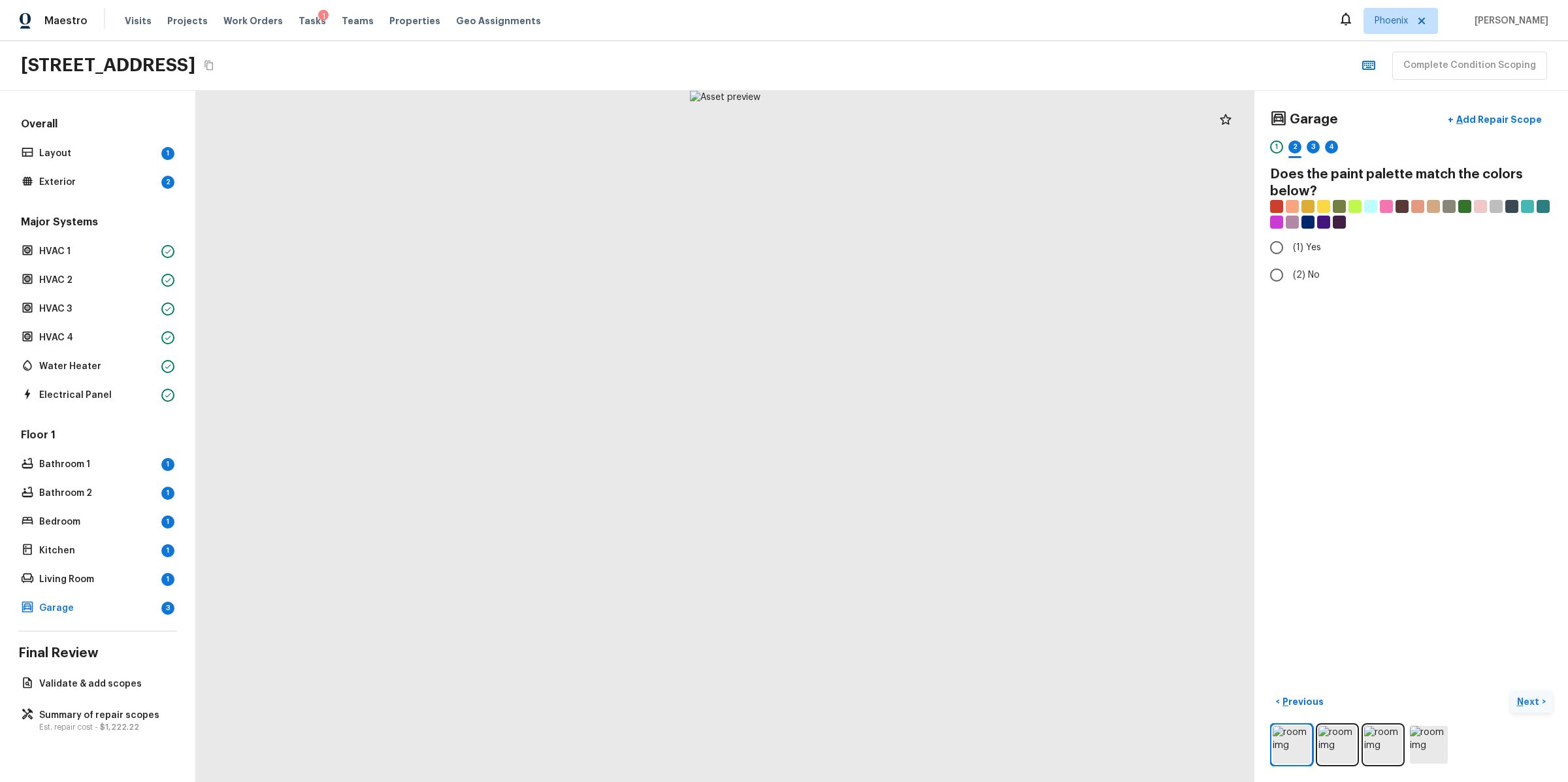
radio input "true"
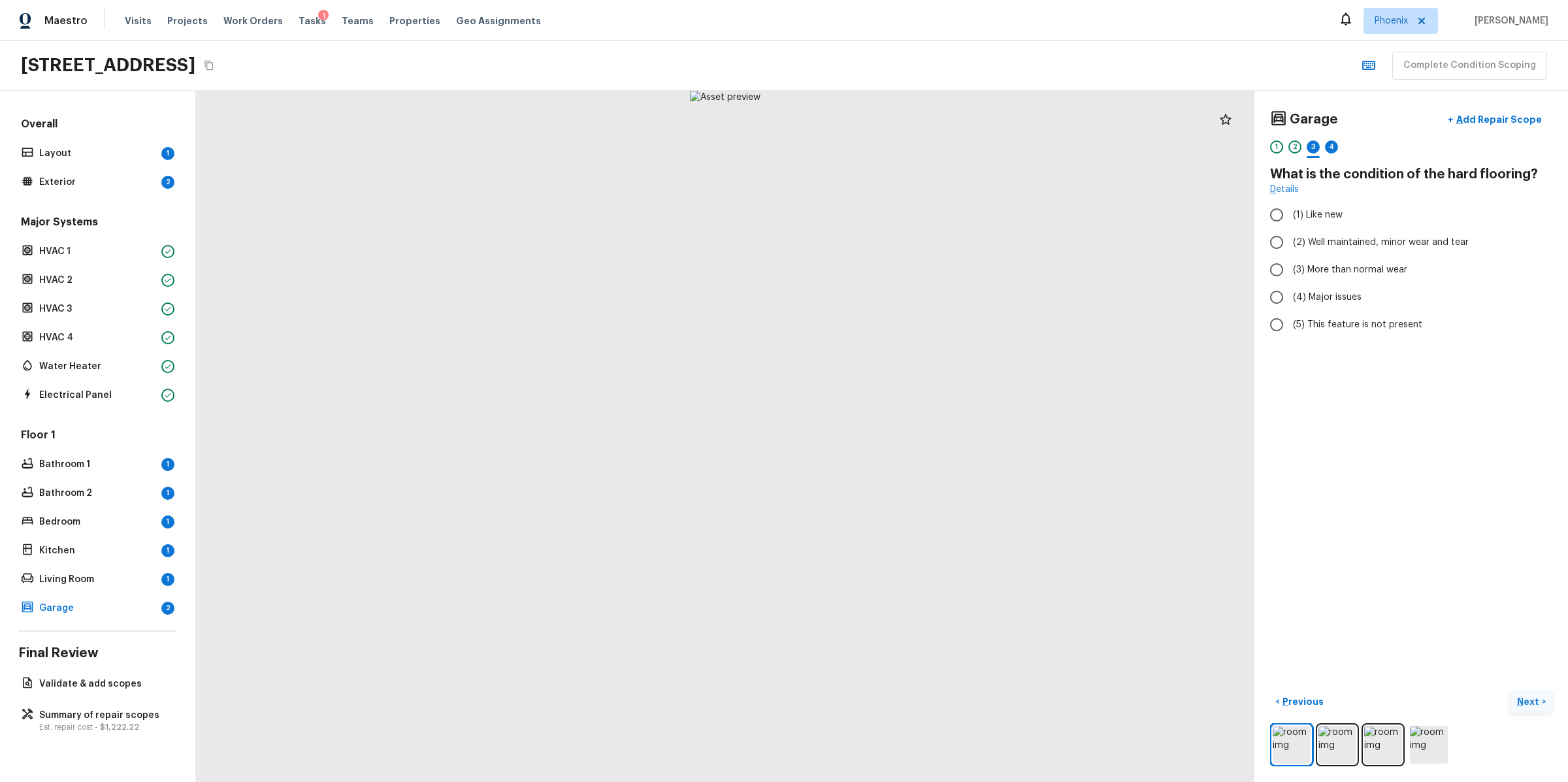
radio input "true"
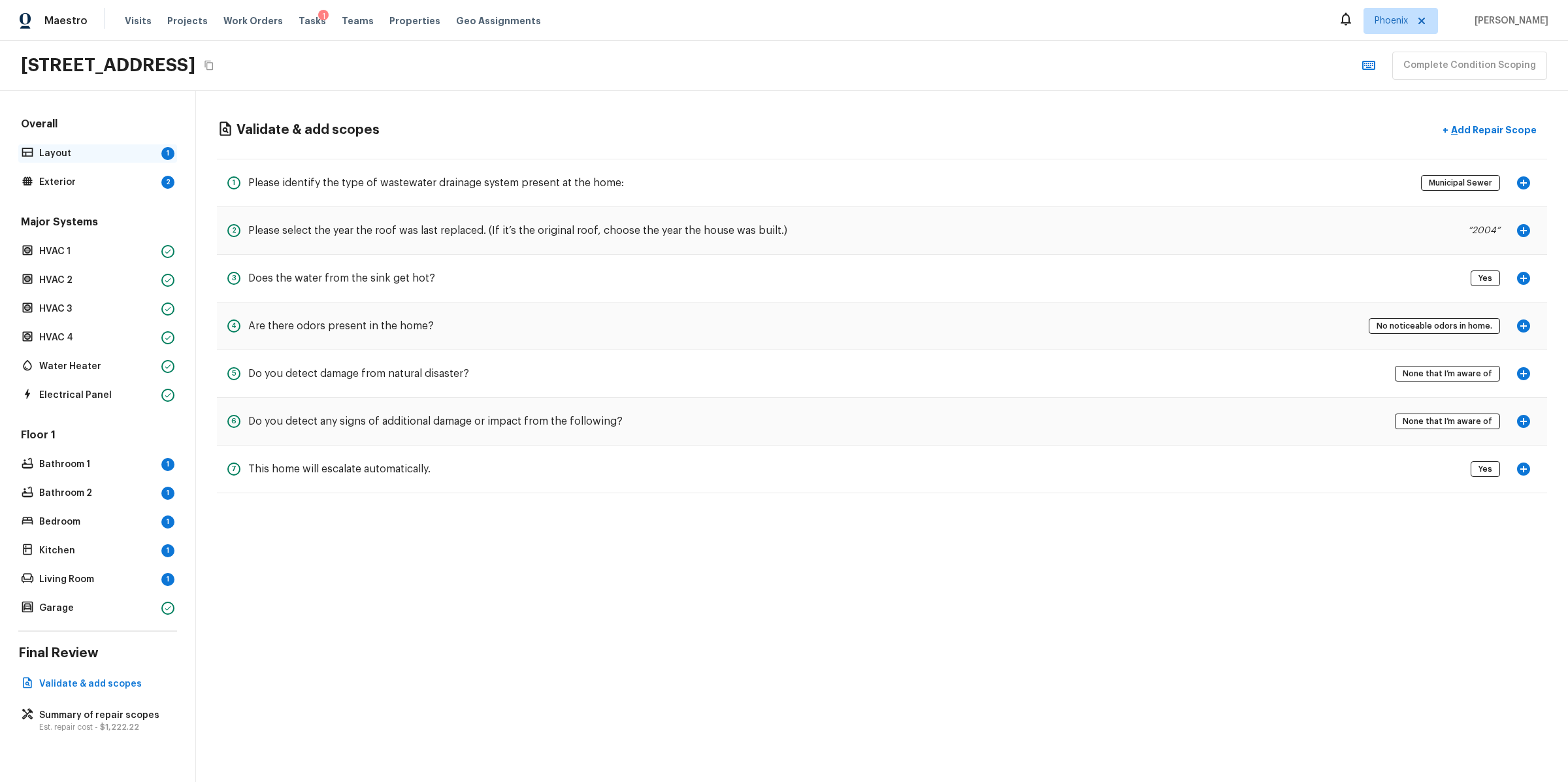
click at [127, 152] on p "Layout" at bounding box center [98, 153] width 117 height 13
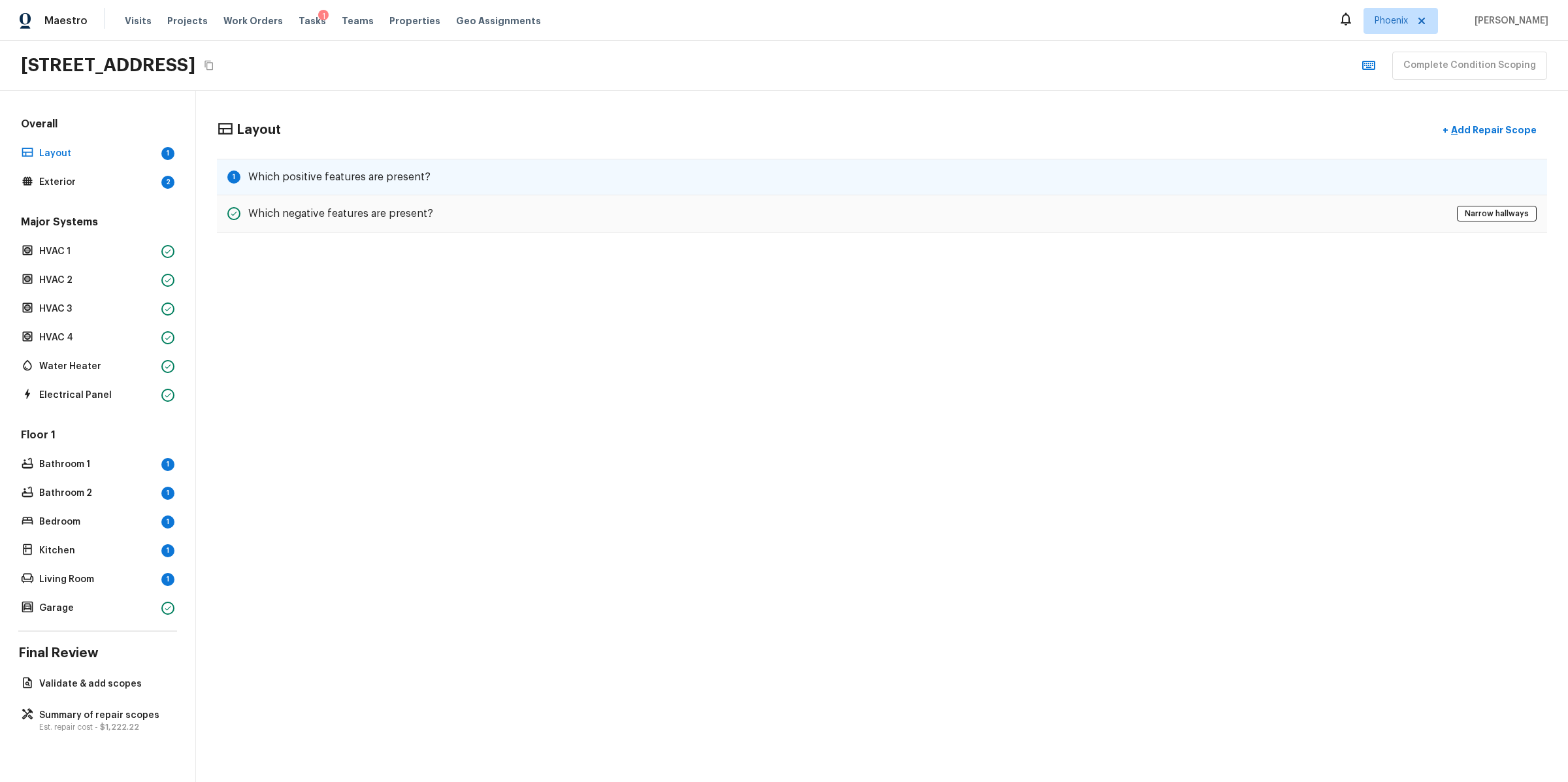
click at [378, 172] on h5 "Which positive features are present?" at bounding box center [339, 177] width 182 height 15
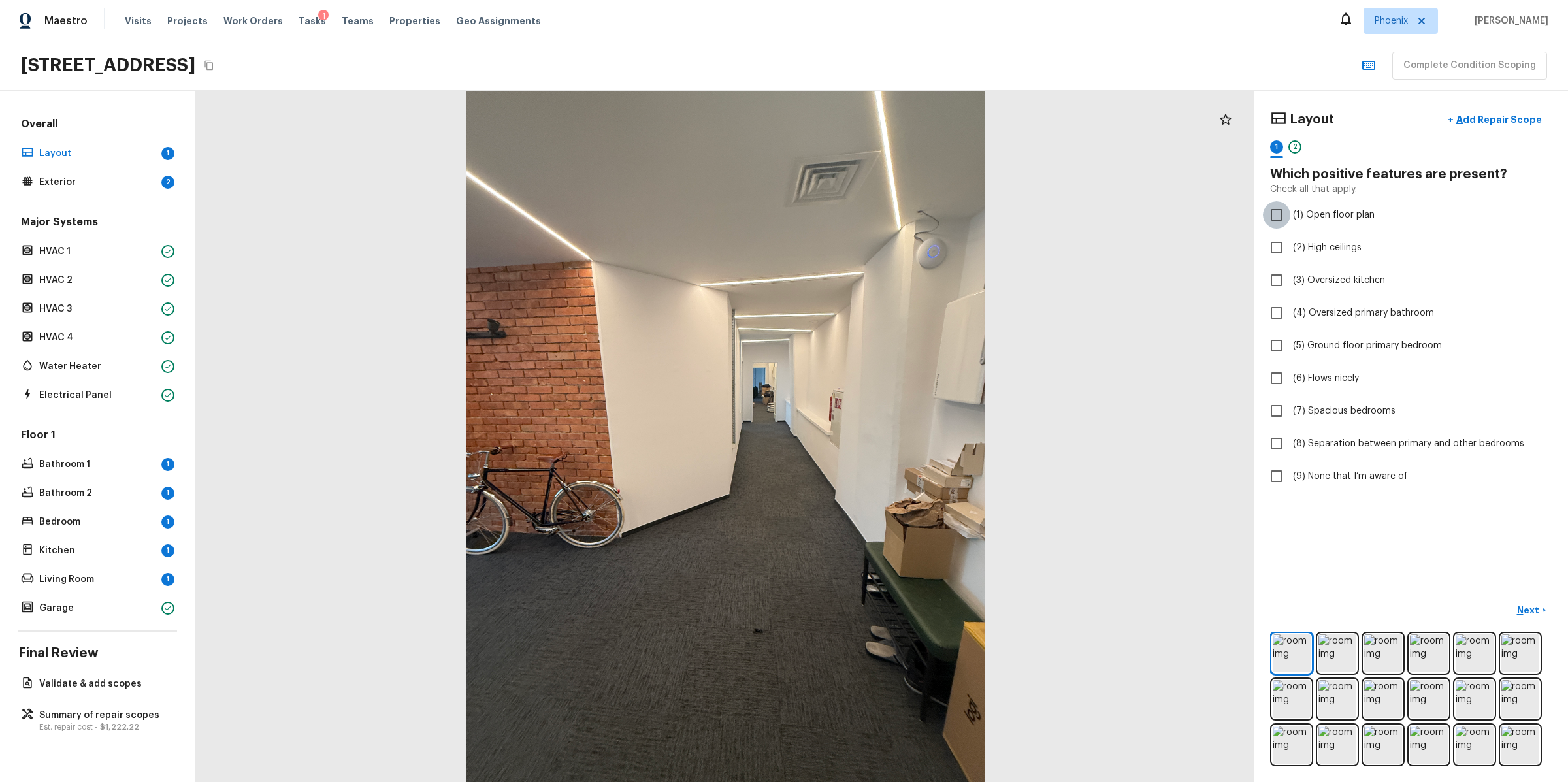
click at [1276, 215] on input "(1) Open floor plan" at bounding box center [1277, 215] width 28 height 28
checkbox input "true"
click at [1525, 605] on p "Next" at bounding box center [1530, 610] width 25 height 13
click at [128, 182] on p "Exterior" at bounding box center [98, 182] width 117 height 13
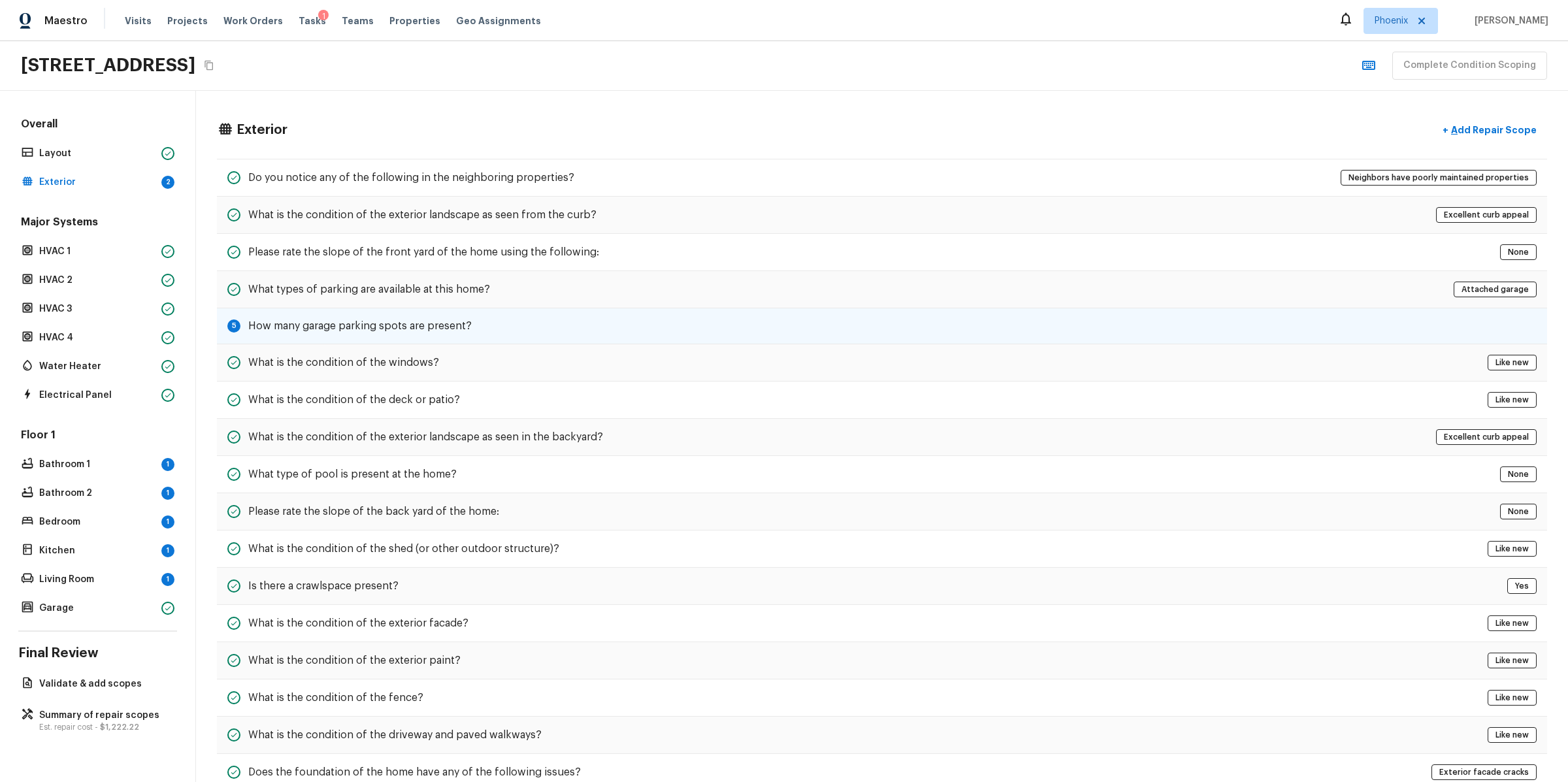
click at [434, 319] on h5 "How many garage parking spots are present?" at bounding box center [359, 326] width 224 height 15
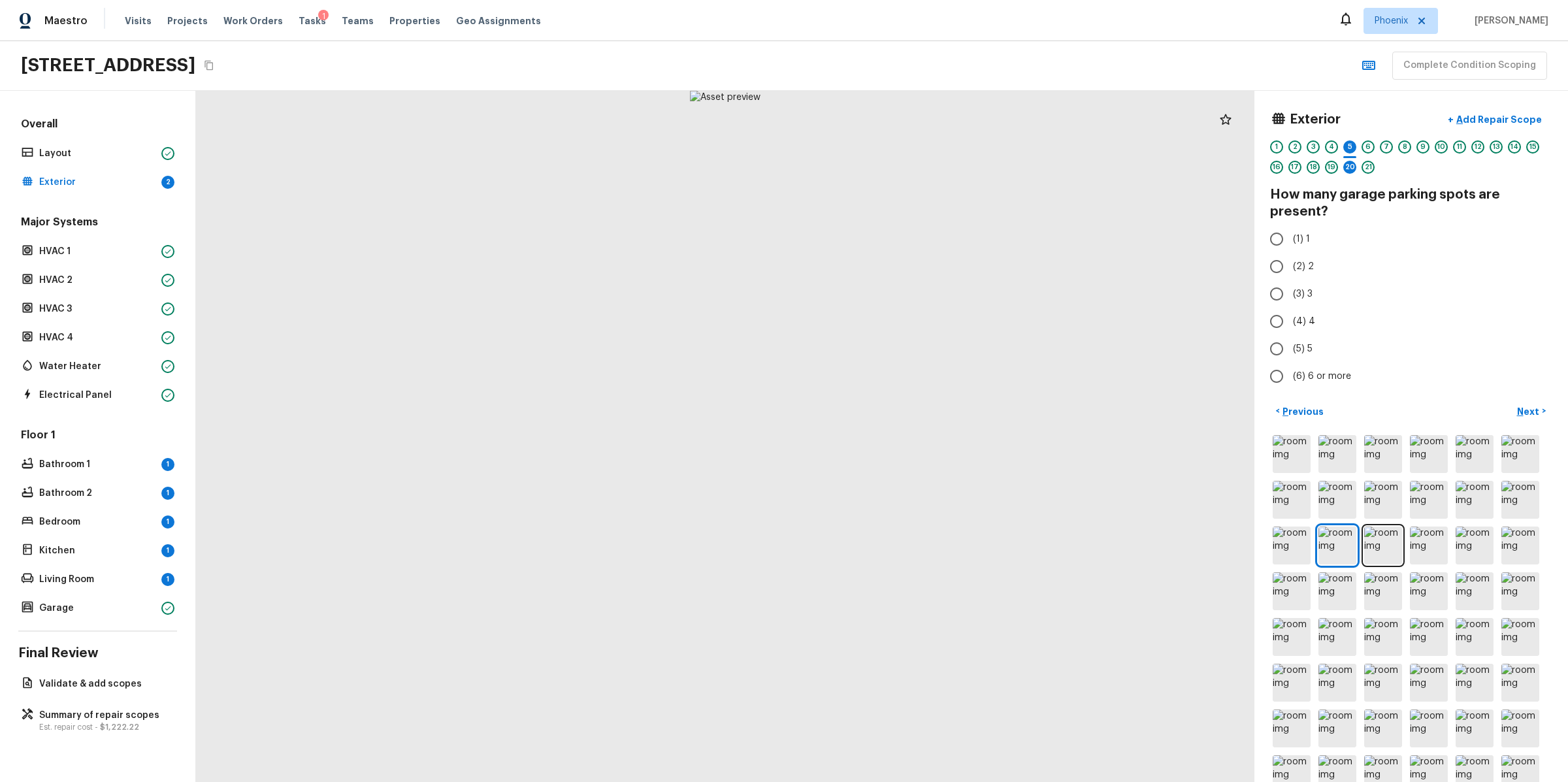
radio input "true"
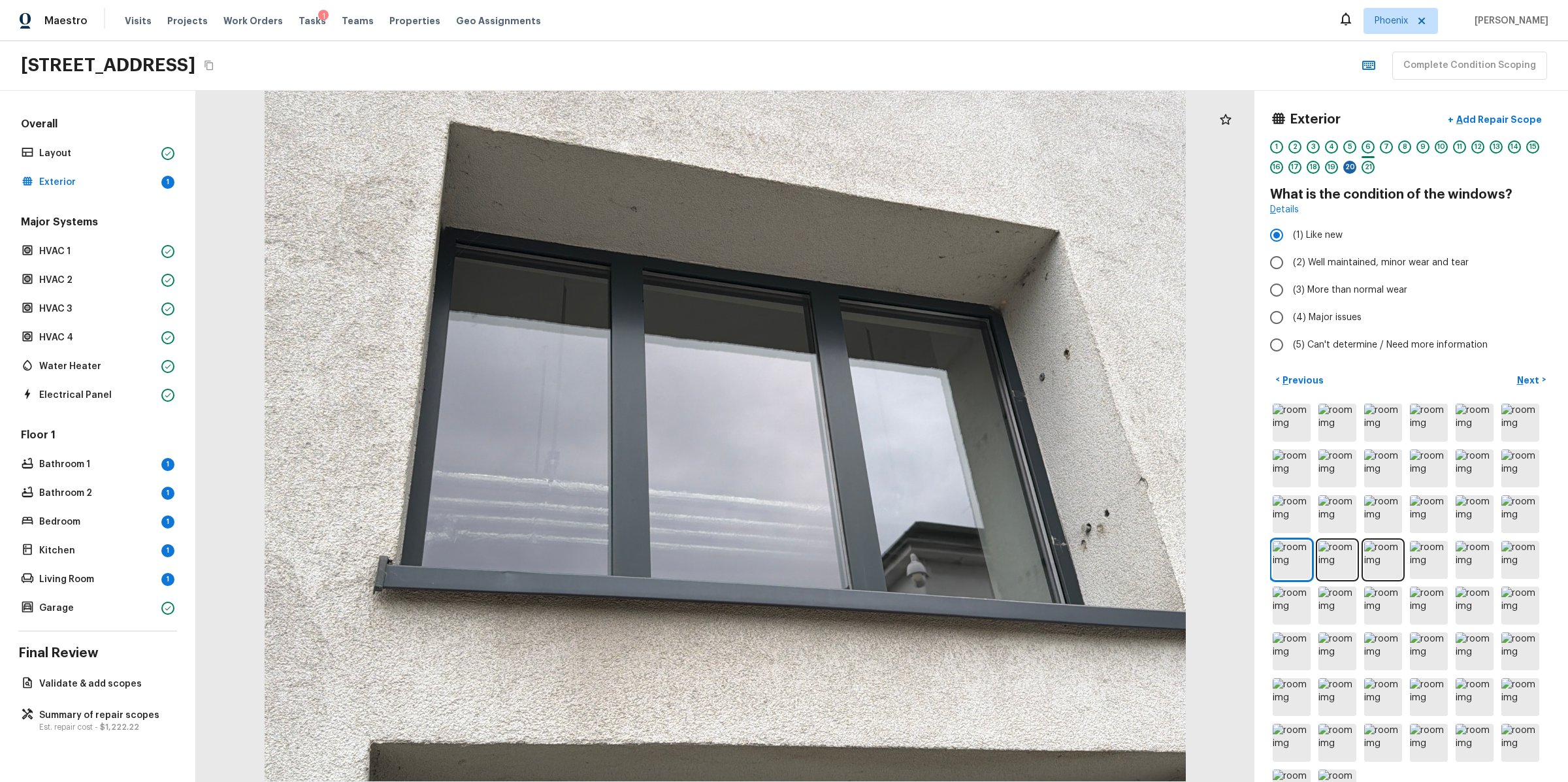
click at [1353, 162] on div "20" at bounding box center [1350, 167] width 13 height 13
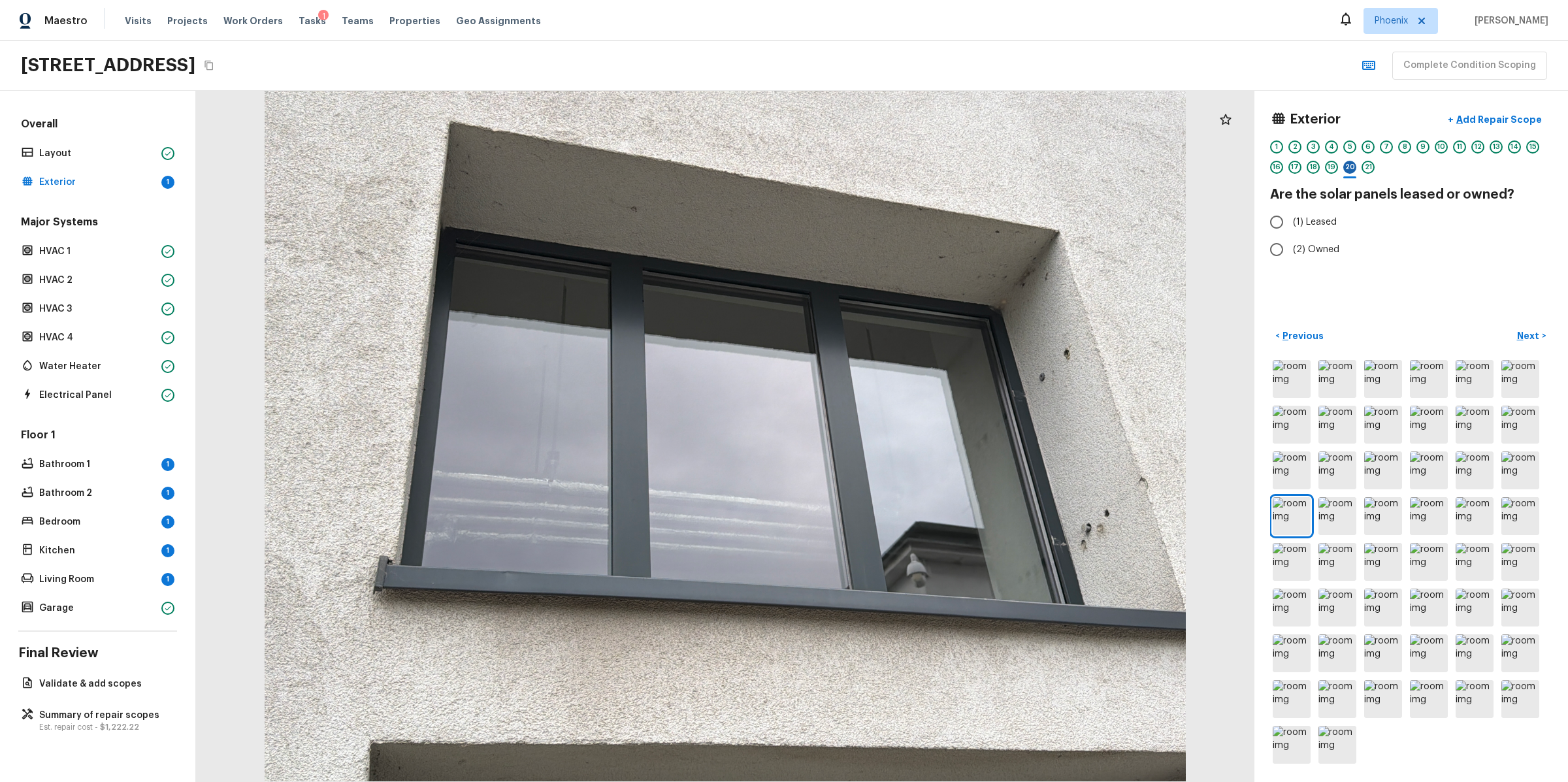
radio input "true"
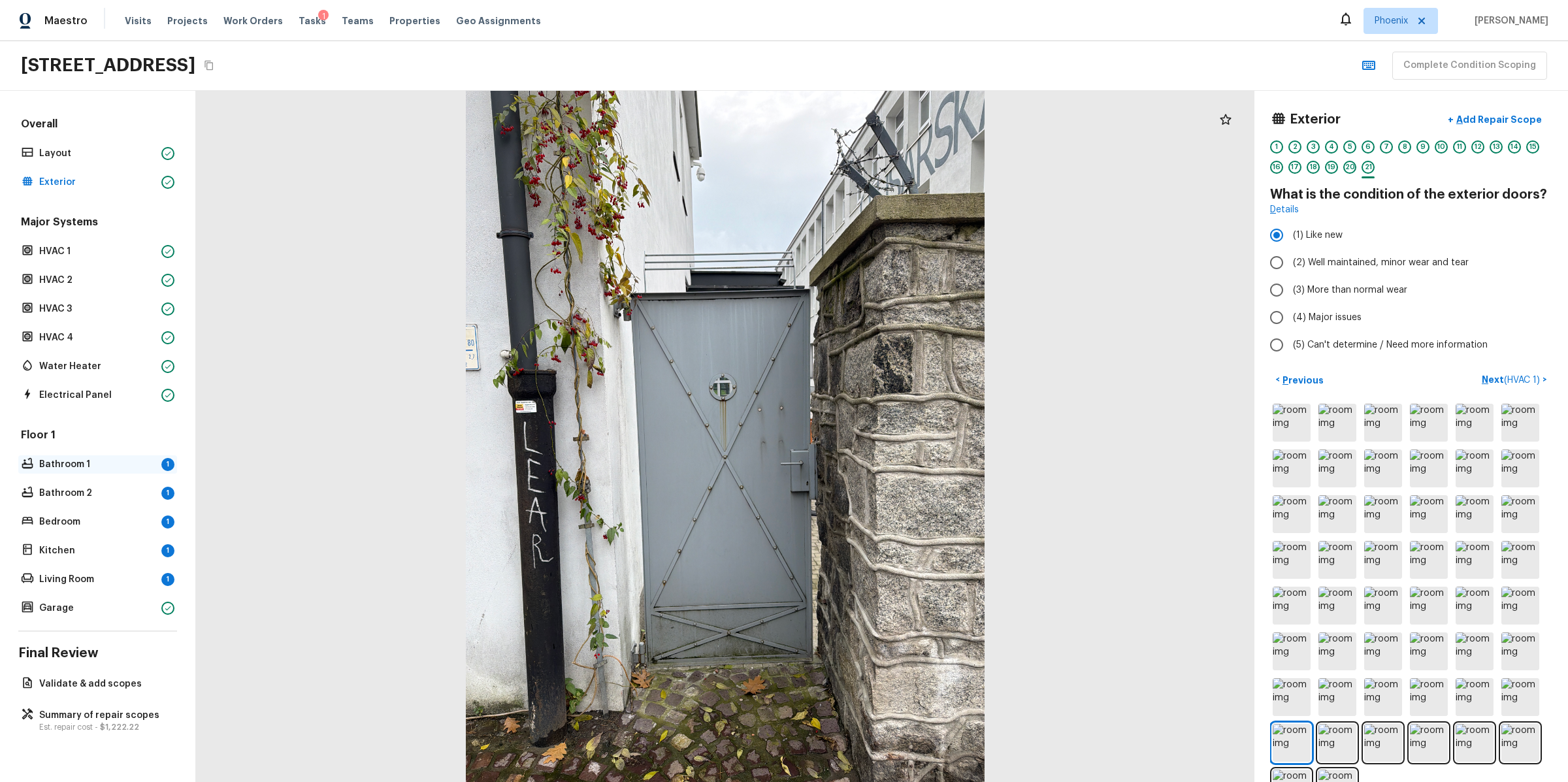
click at [110, 468] on p "Bathroom 1" at bounding box center [98, 464] width 117 height 13
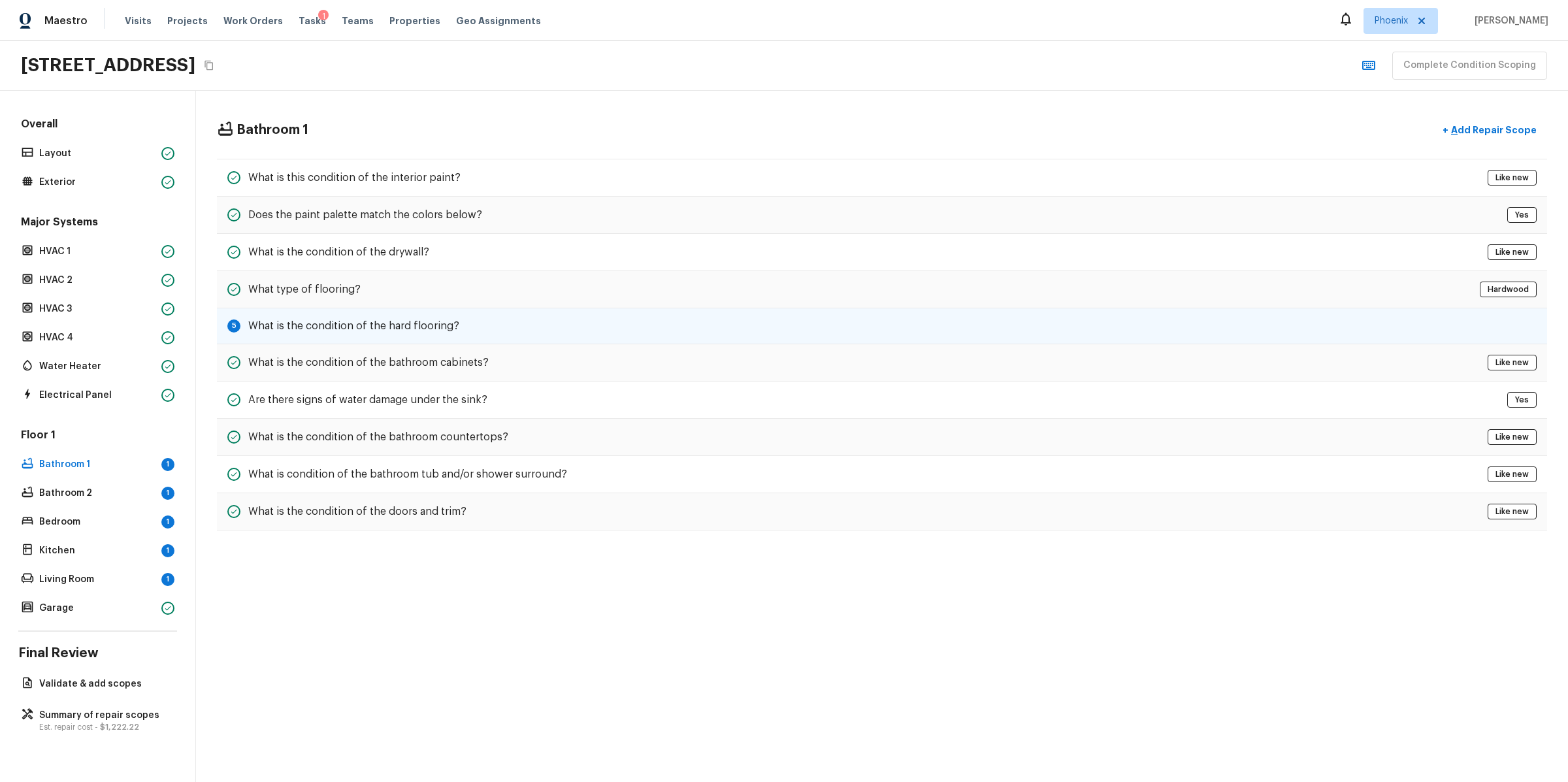
click at [393, 328] on h5 "What is the condition of the hard flooring?" at bounding box center [353, 326] width 211 height 15
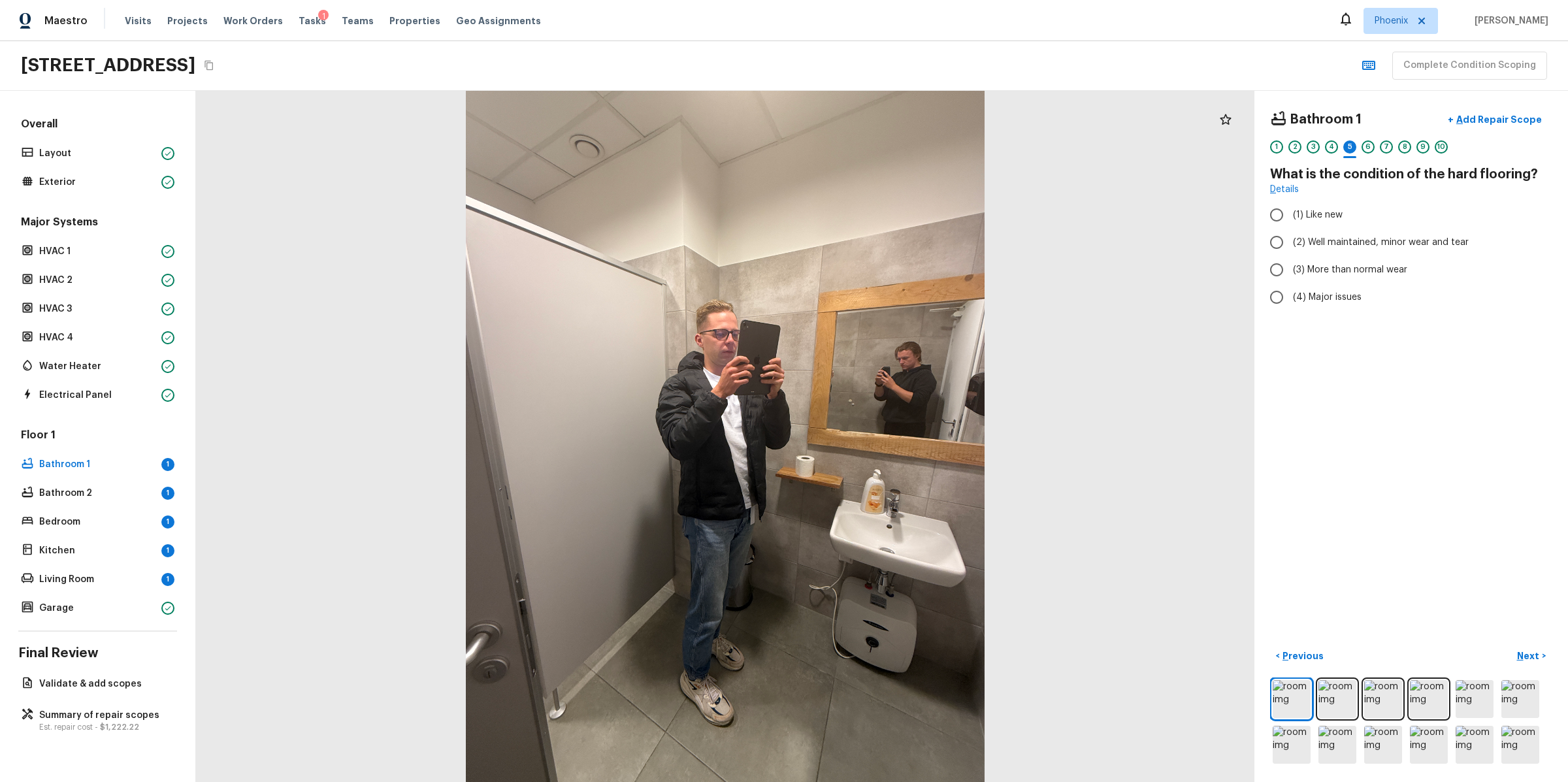
radio input "true"
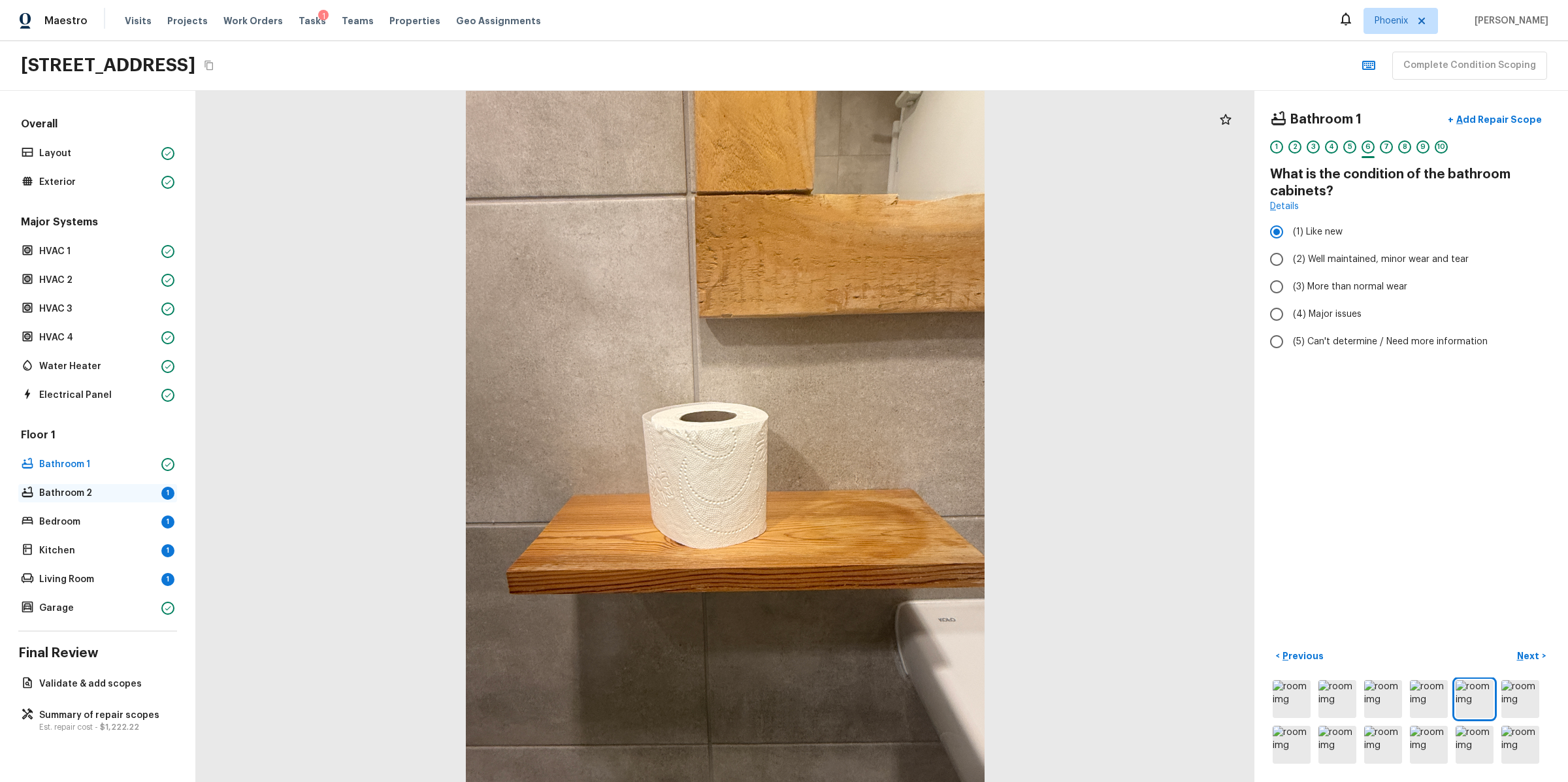
click at [123, 497] on p "Bathroom 2" at bounding box center [98, 493] width 117 height 13
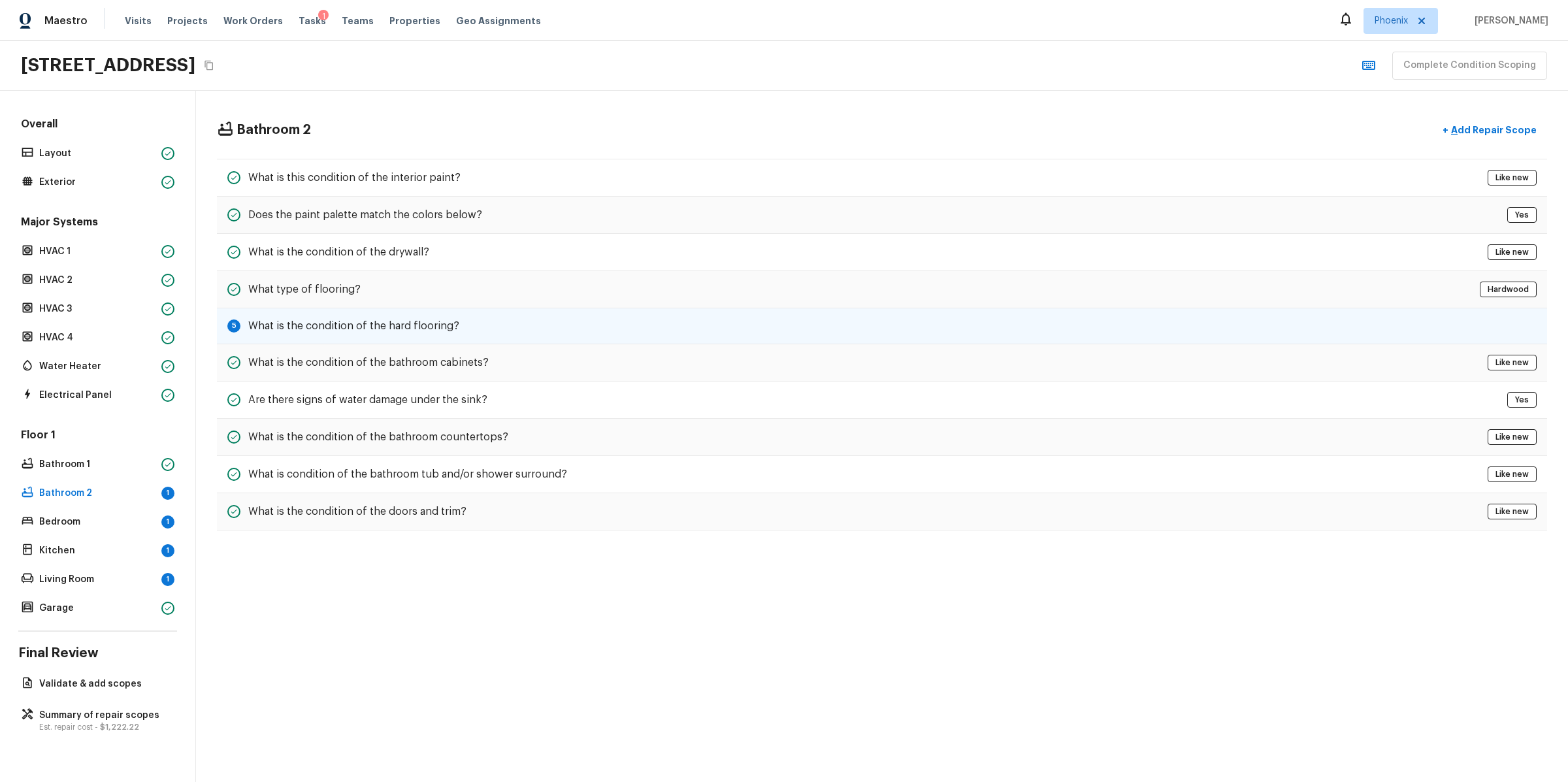
click at [371, 319] on h5 "What is the condition of the hard flooring?" at bounding box center [353, 326] width 211 height 15
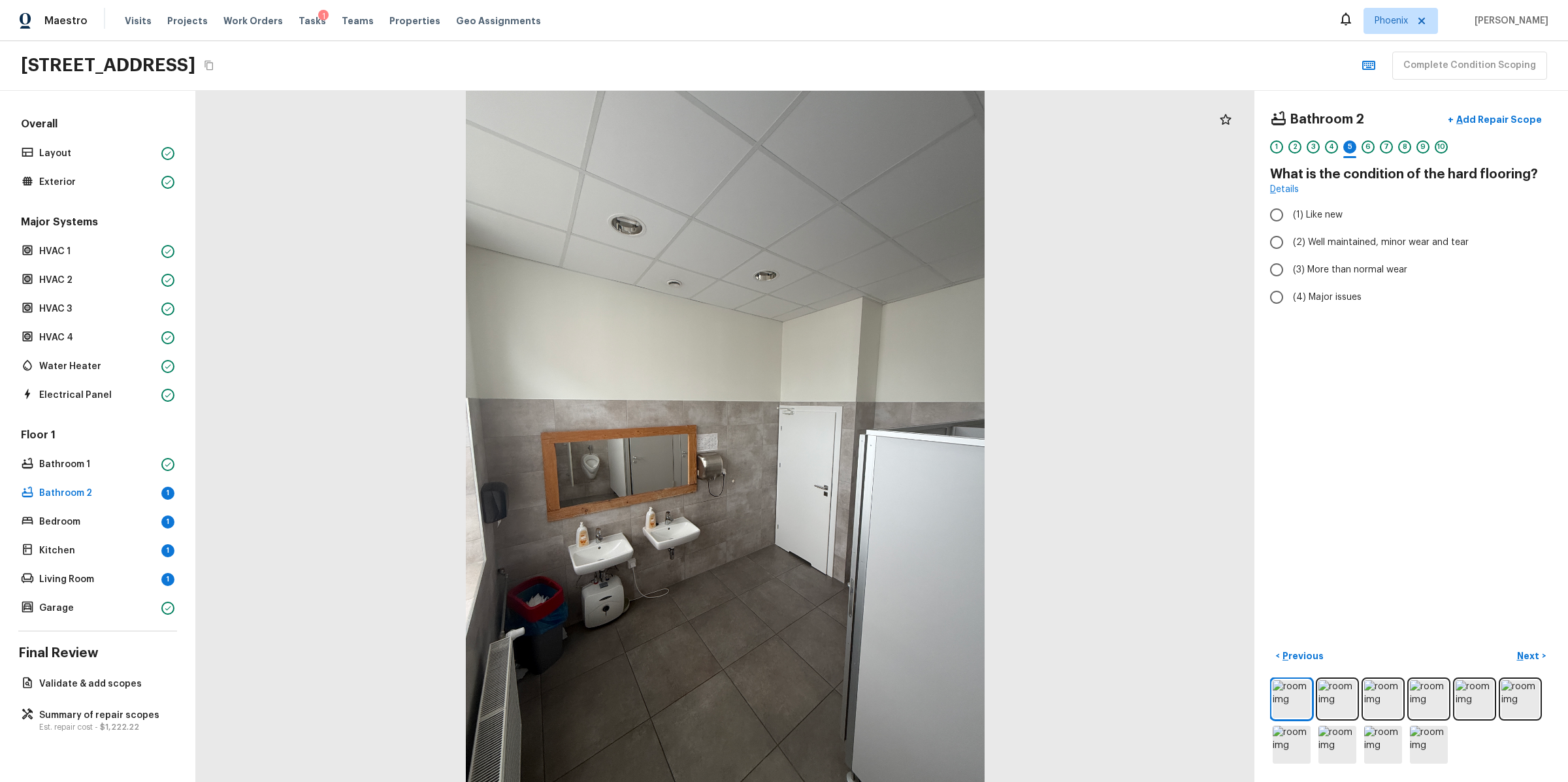
radio input "true"
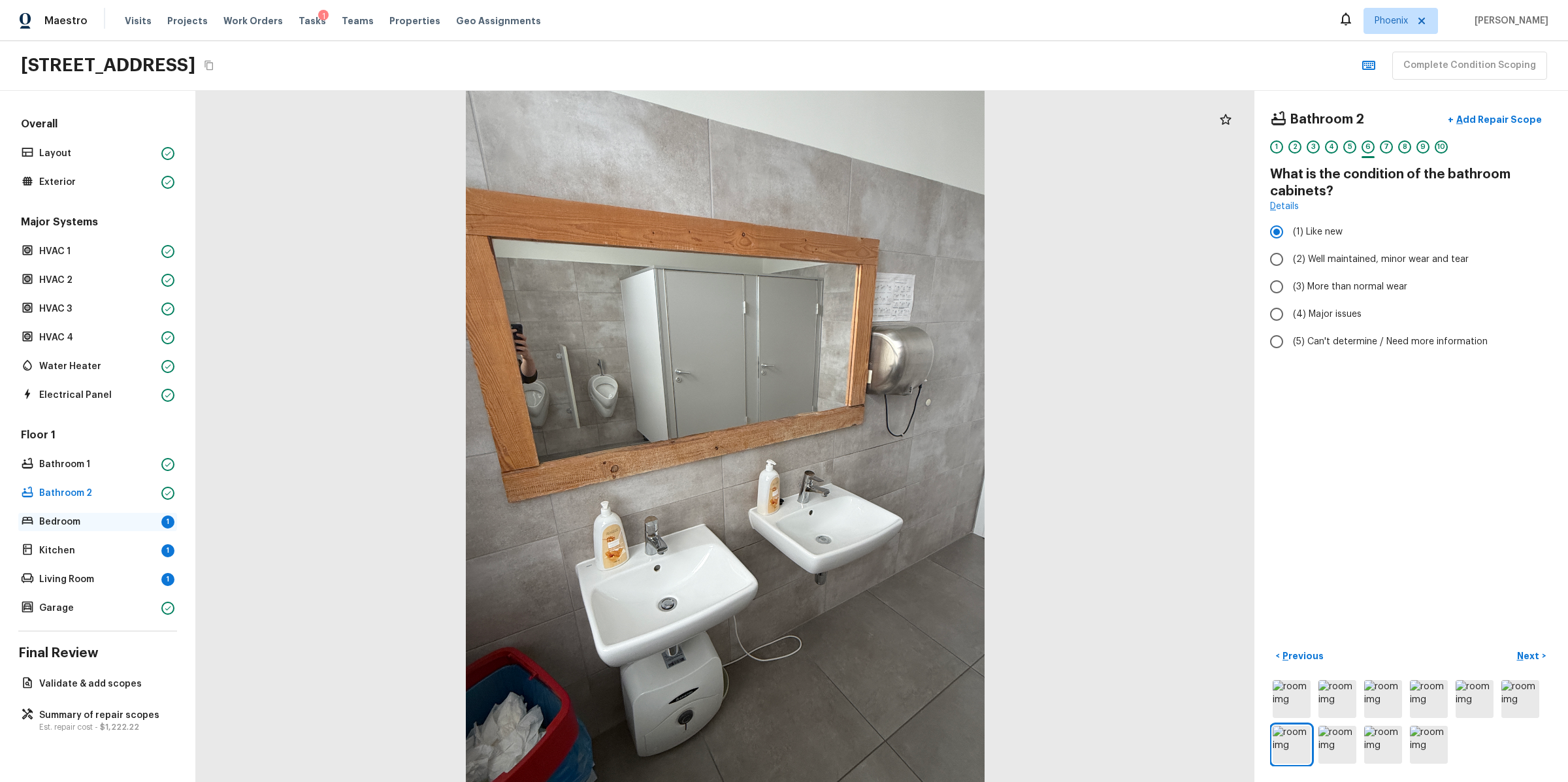
click at [72, 517] on p "Bedroom" at bounding box center [98, 522] width 117 height 13
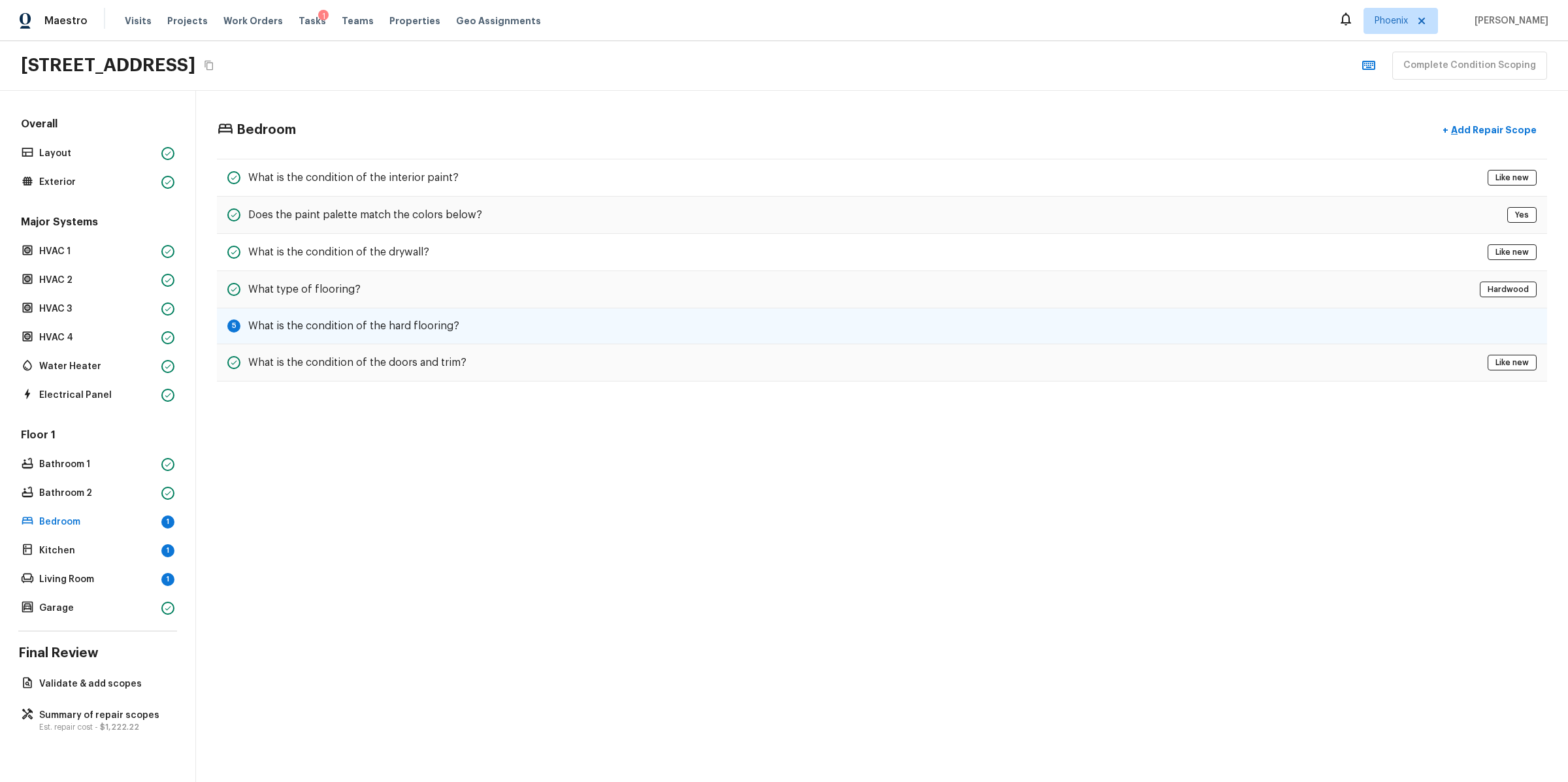
click at [259, 320] on h5 "What is the condition of the hard flooring?" at bounding box center [353, 326] width 211 height 15
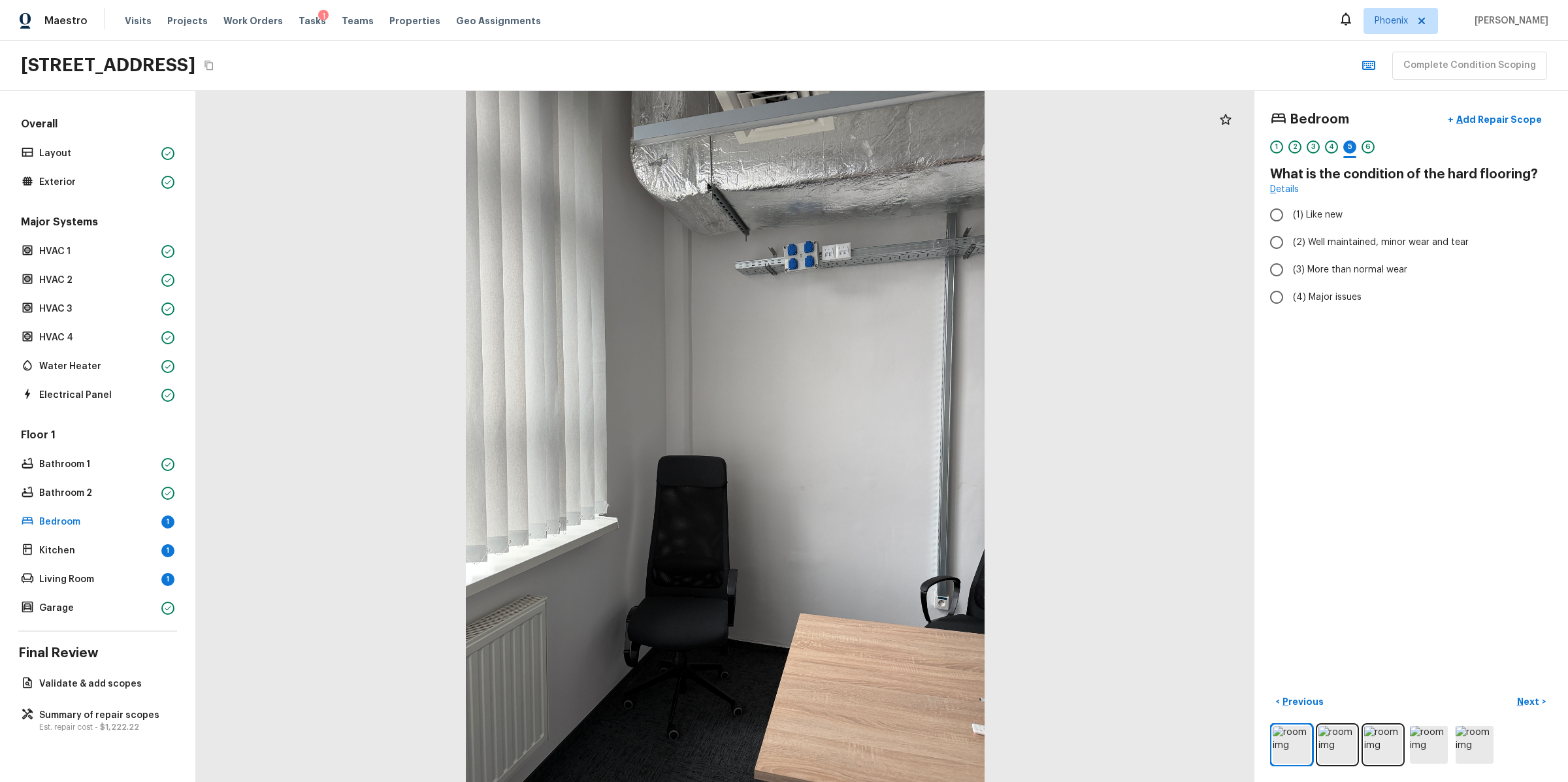
radio input "true"
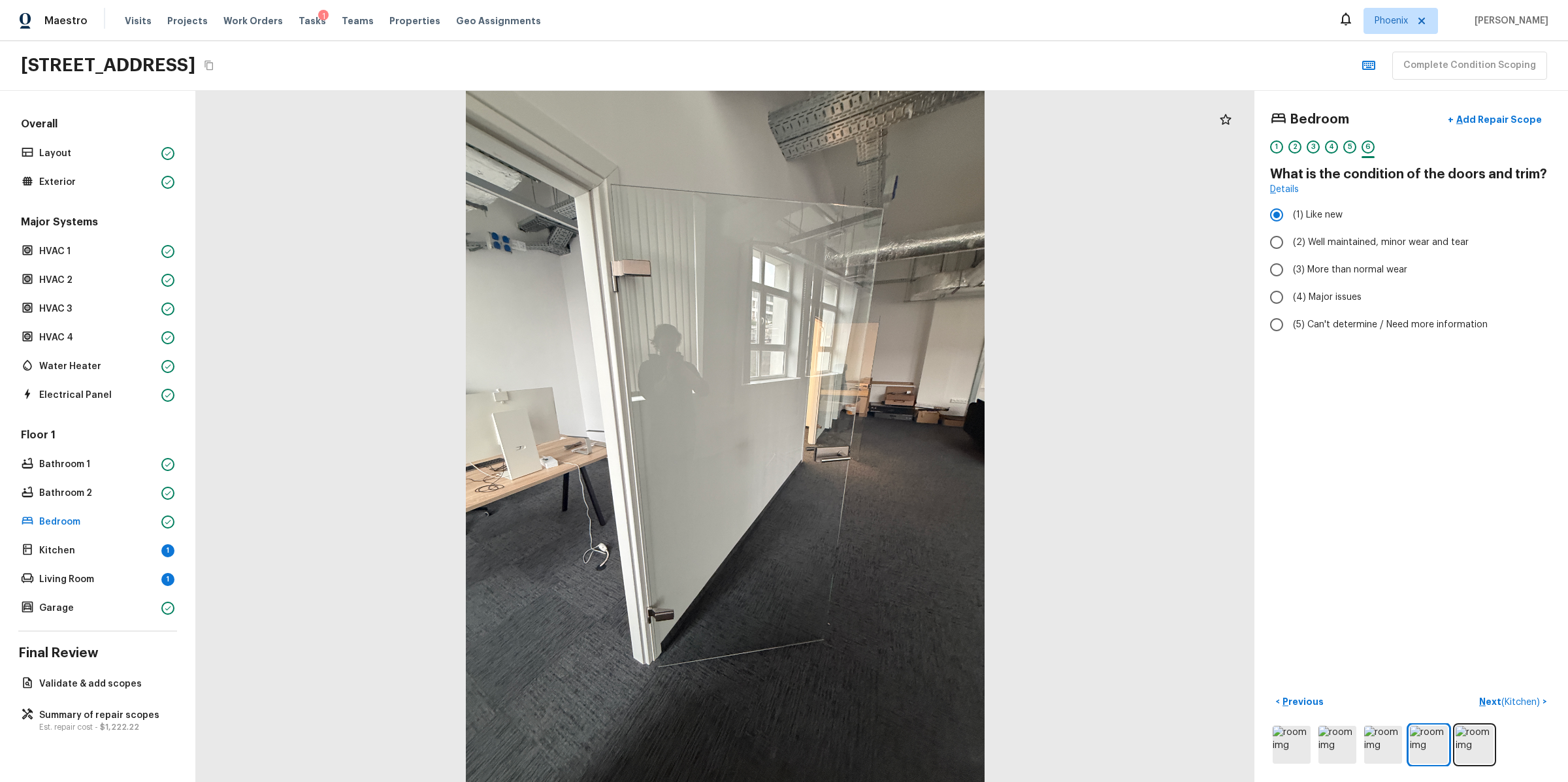
click at [103, 559] on div "Floor 1 Bathroom 1 Bathroom 2 Bedroom Kitchen 1 Living Room 1 Garage" at bounding box center [97, 523] width 159 height 190
click at [96, 545] on p "Kitchen" at bounding box center [98, 551] width 117 height 13
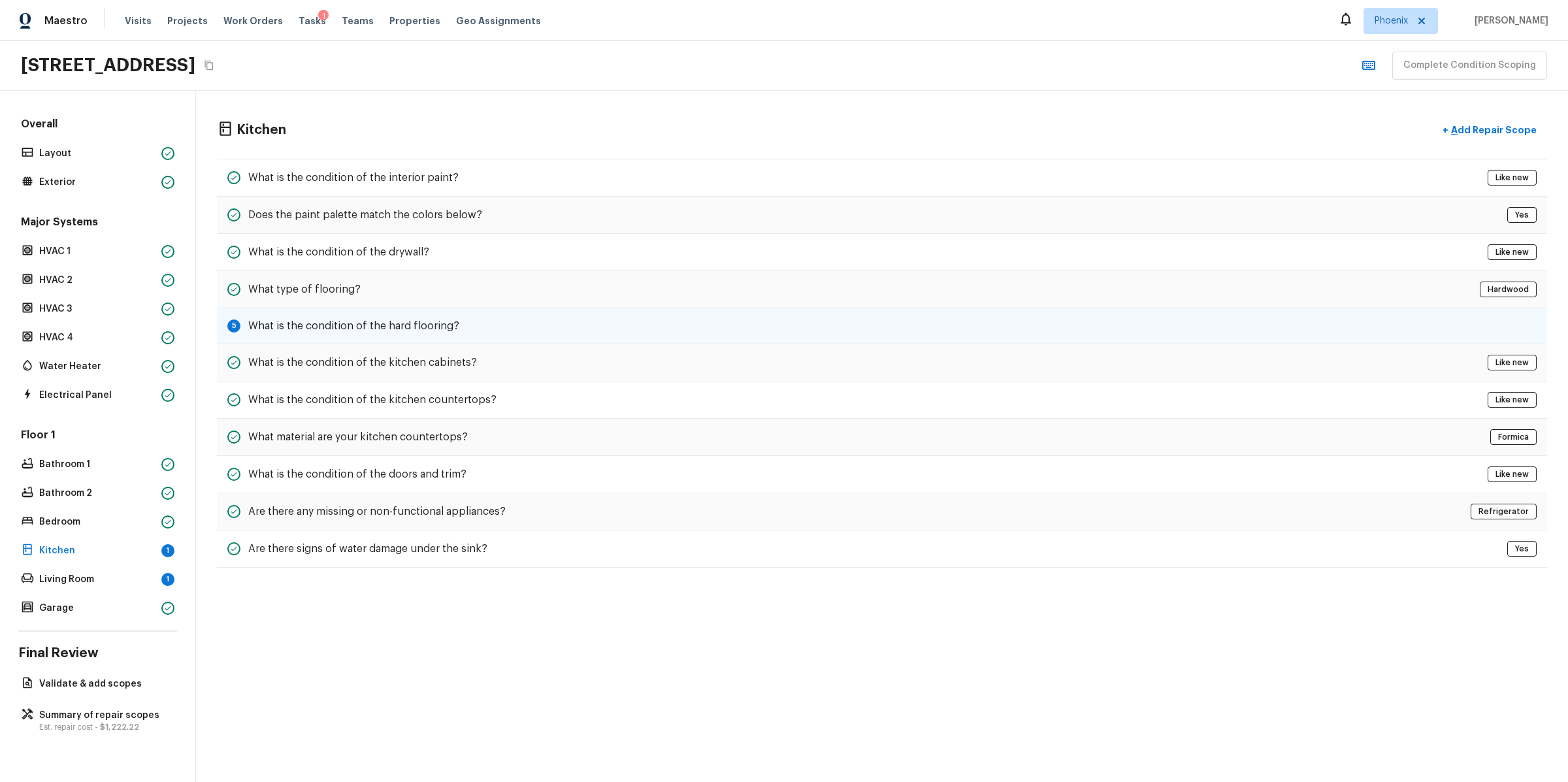
click at [424, 326] on h5 "What is the condition of the hard flooring?" at bounding box center [353, 326] width 211 height 15
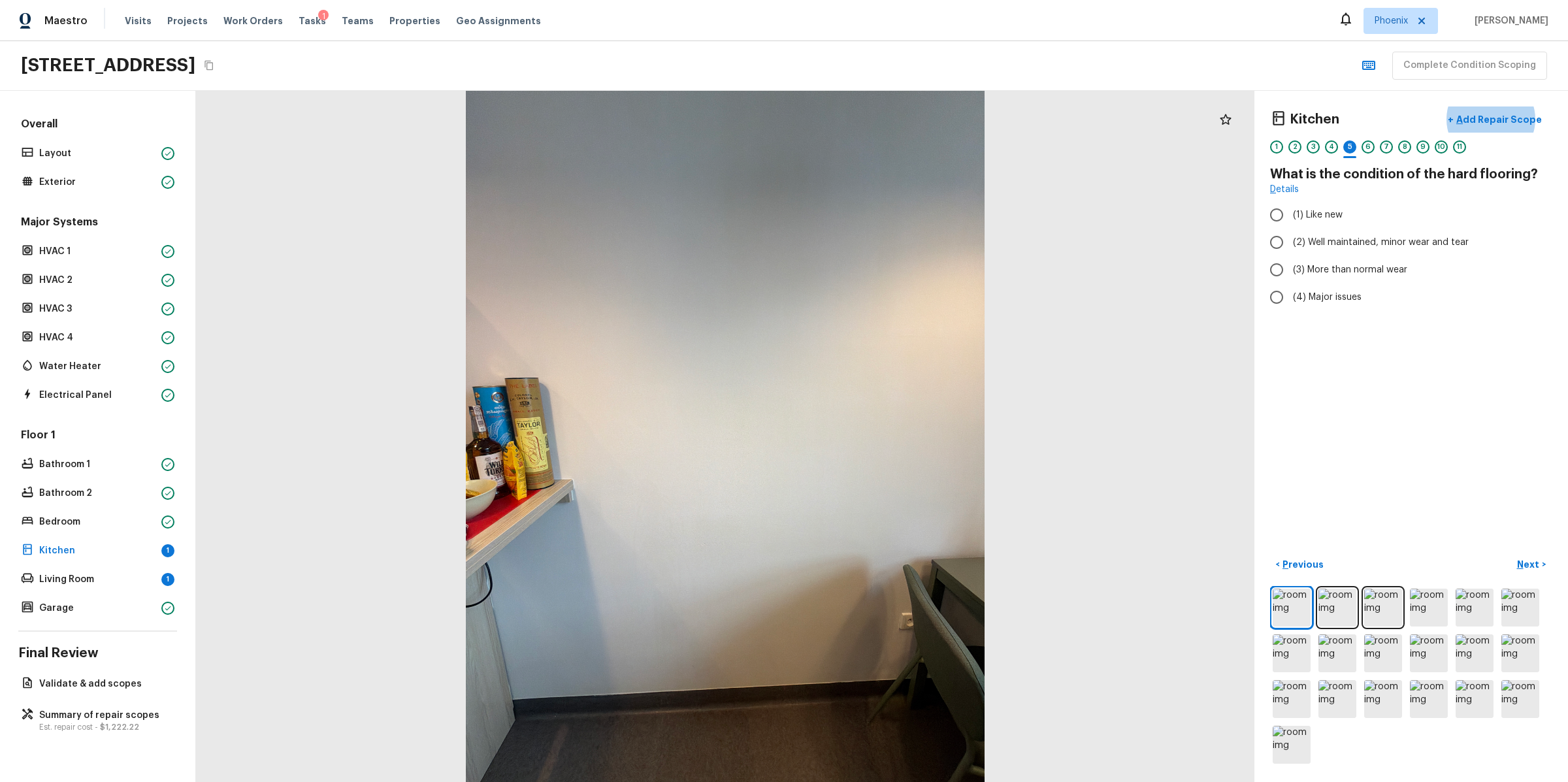
radio input "true"
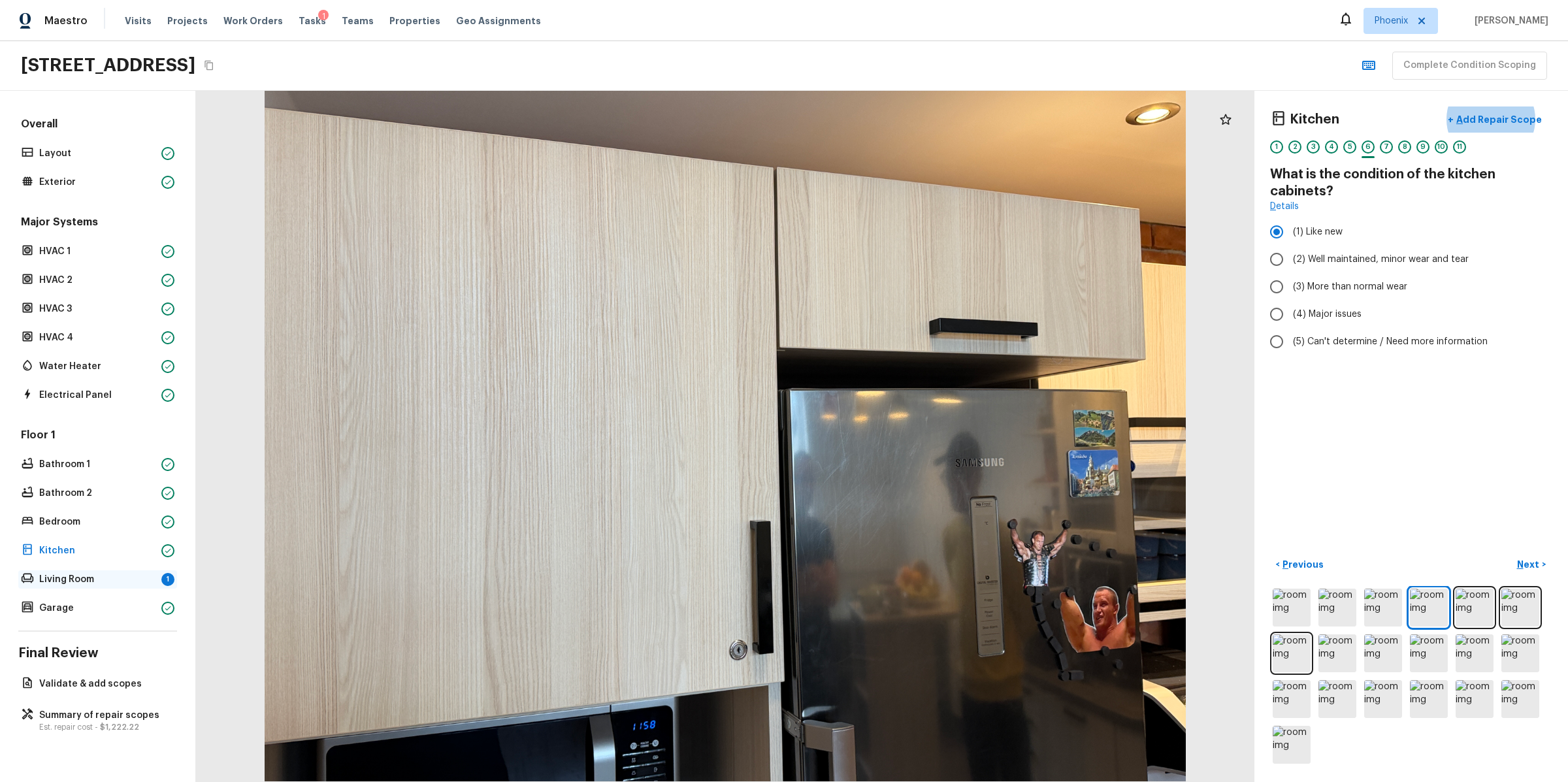
click at [152, 573] on p "Living Room" at bounding box center [98, 579] width 117 height 13
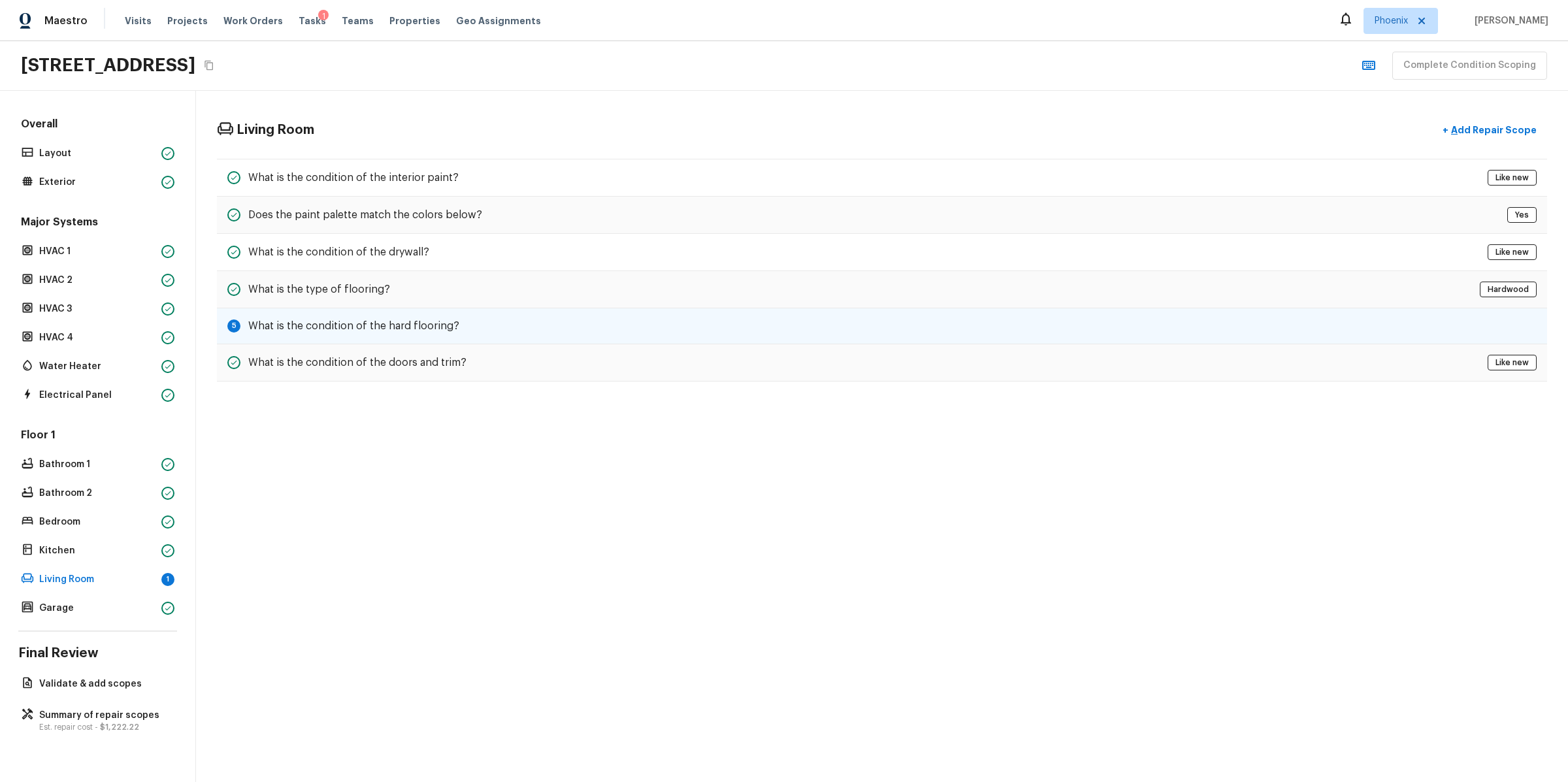
click at [373, 336] on div "5 What is the condition of the hard flooring?" at bounding box center [882, 326] width 1330 height 36
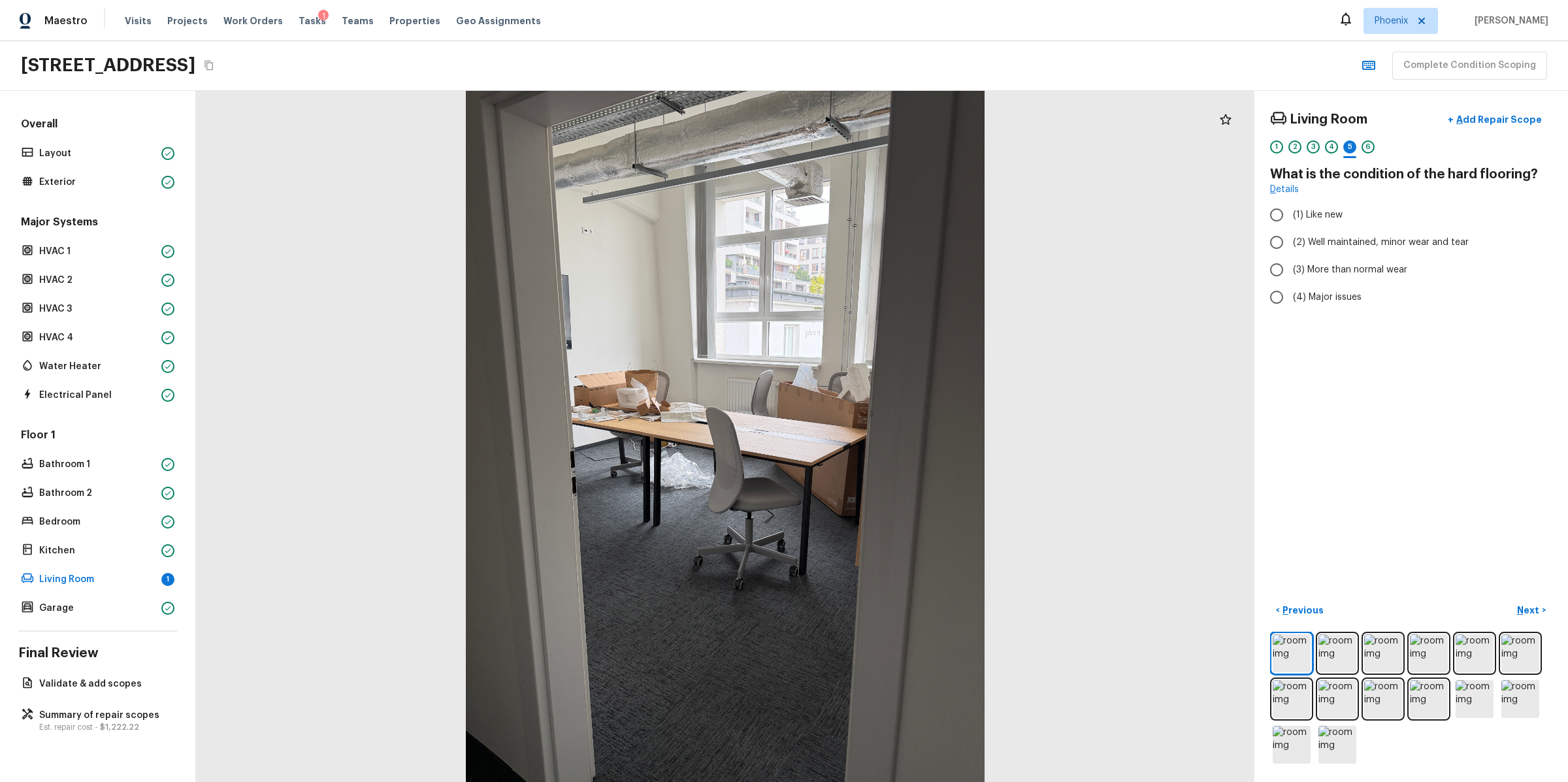
radio input "true"
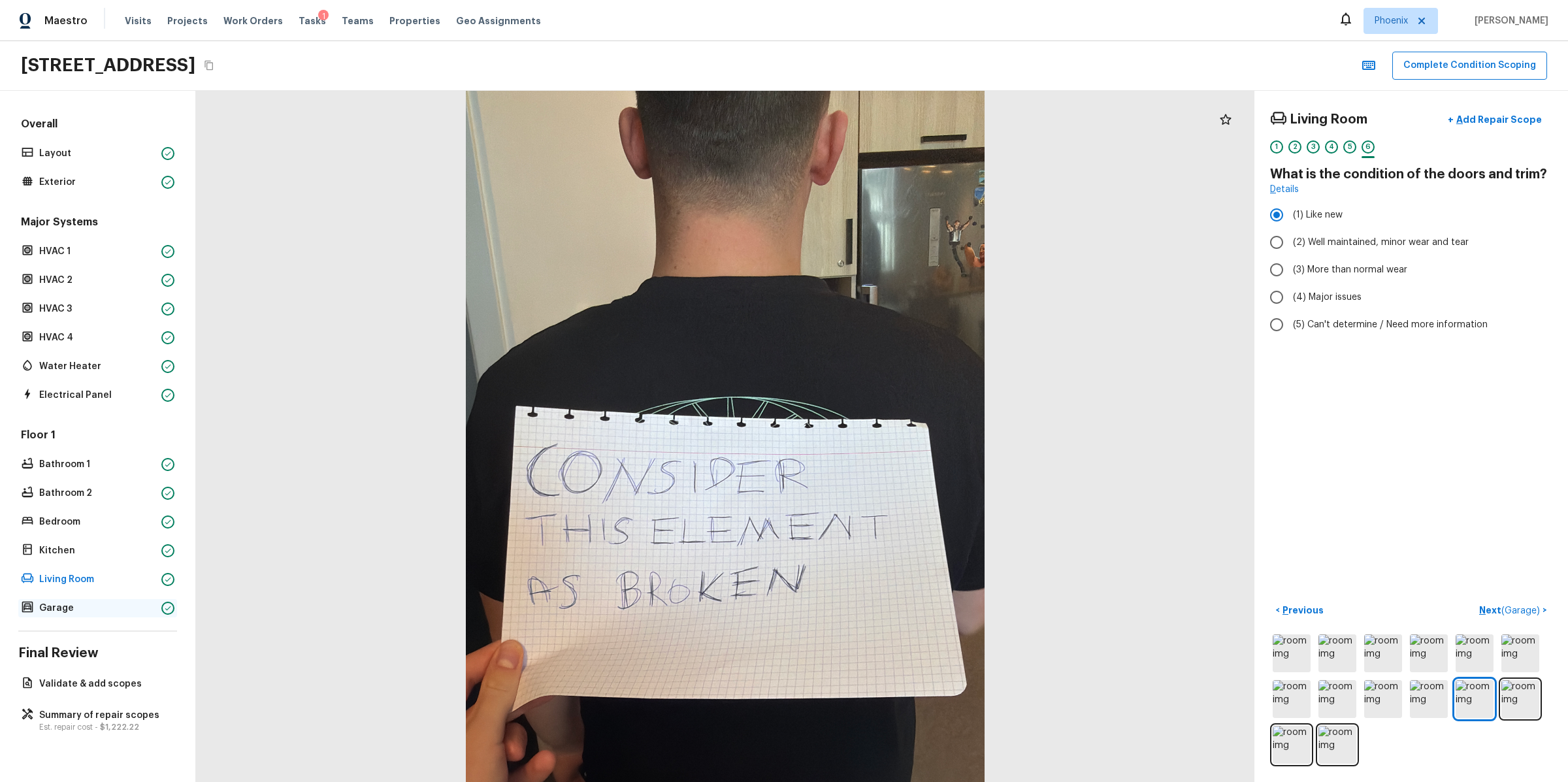
click at [109, 605] on p "Garage" at bounding box center [98, 608] width 117 height 13
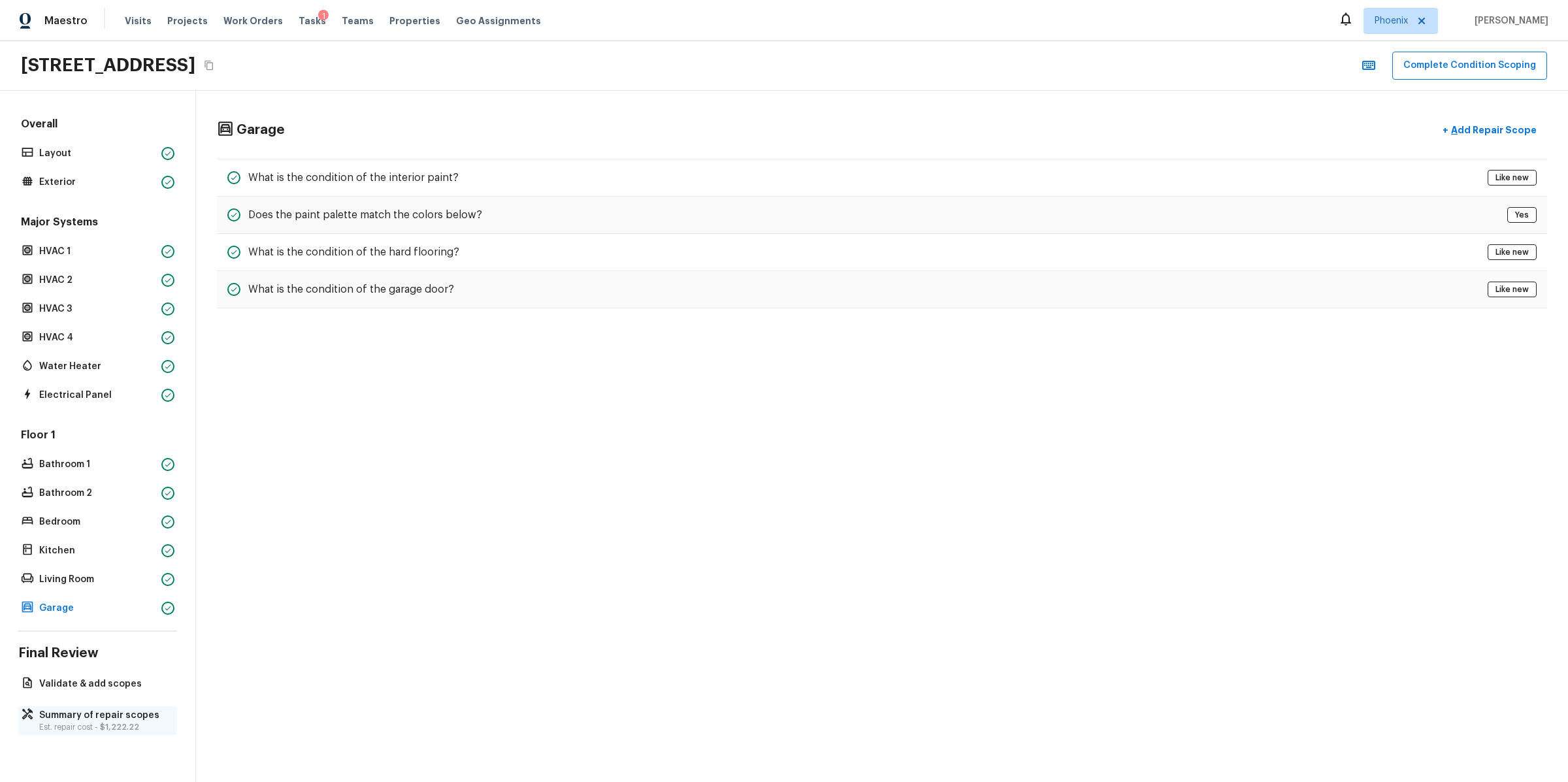
click at [84, 720] on p "Summary of repair scopes" at bounding box center [105, 716] width 130 height 13
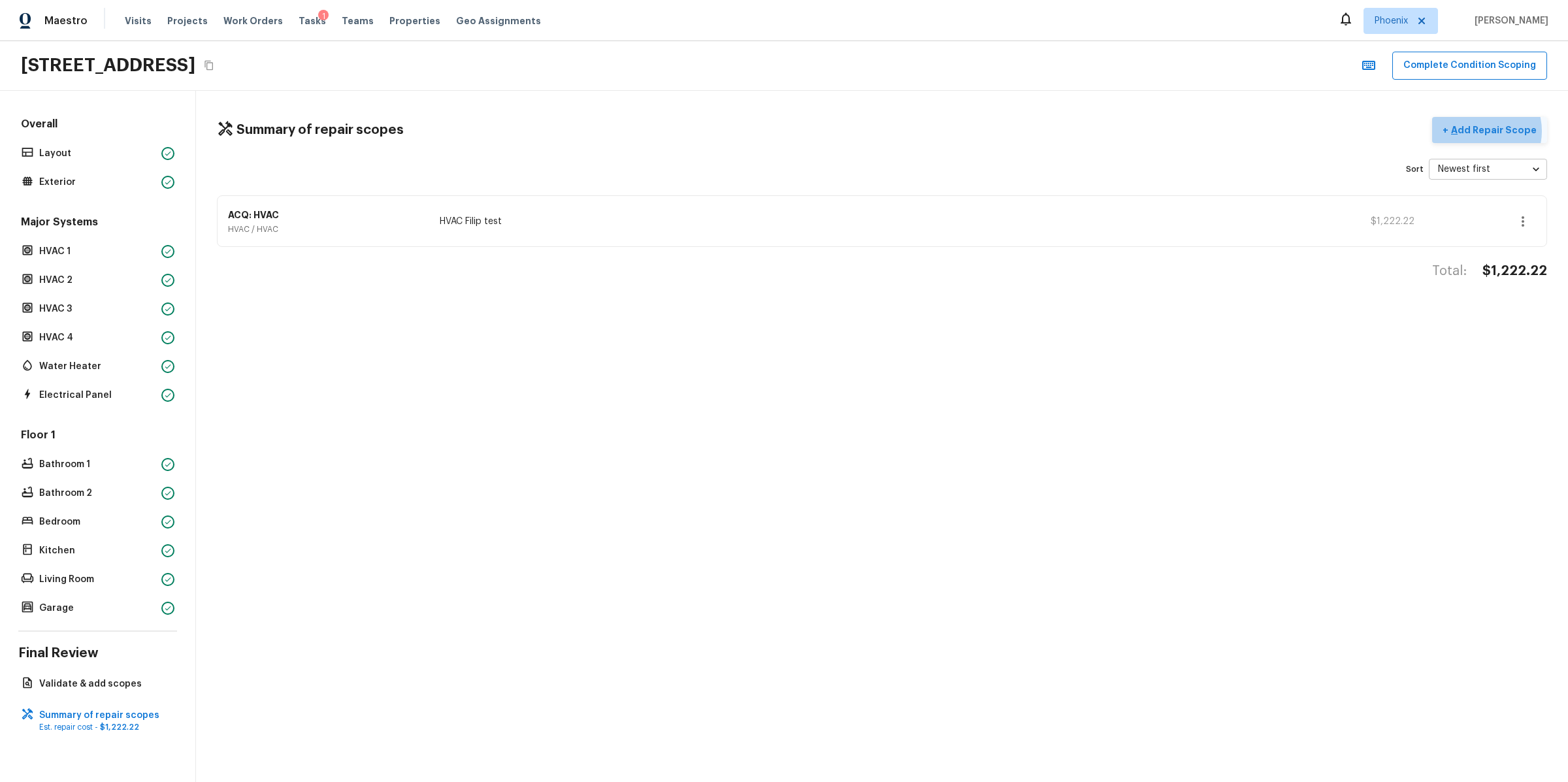
click at [1484, 130] on p "Add Repair Scope" at bounding box center [1492, 130] width 88 height 13
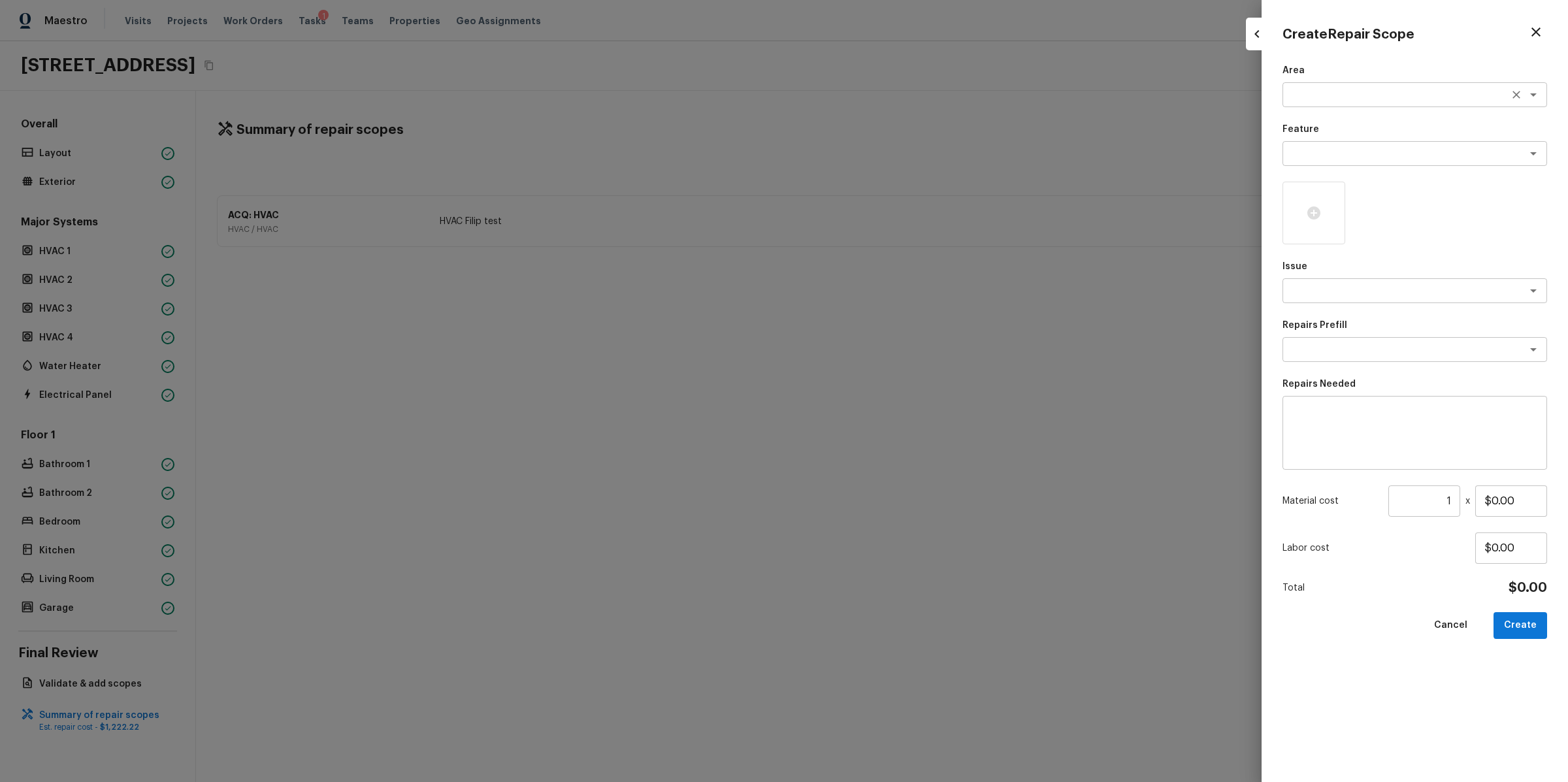
click at [1294, 91] on textarea at bounding box center [1396, 94] width 216 height 13
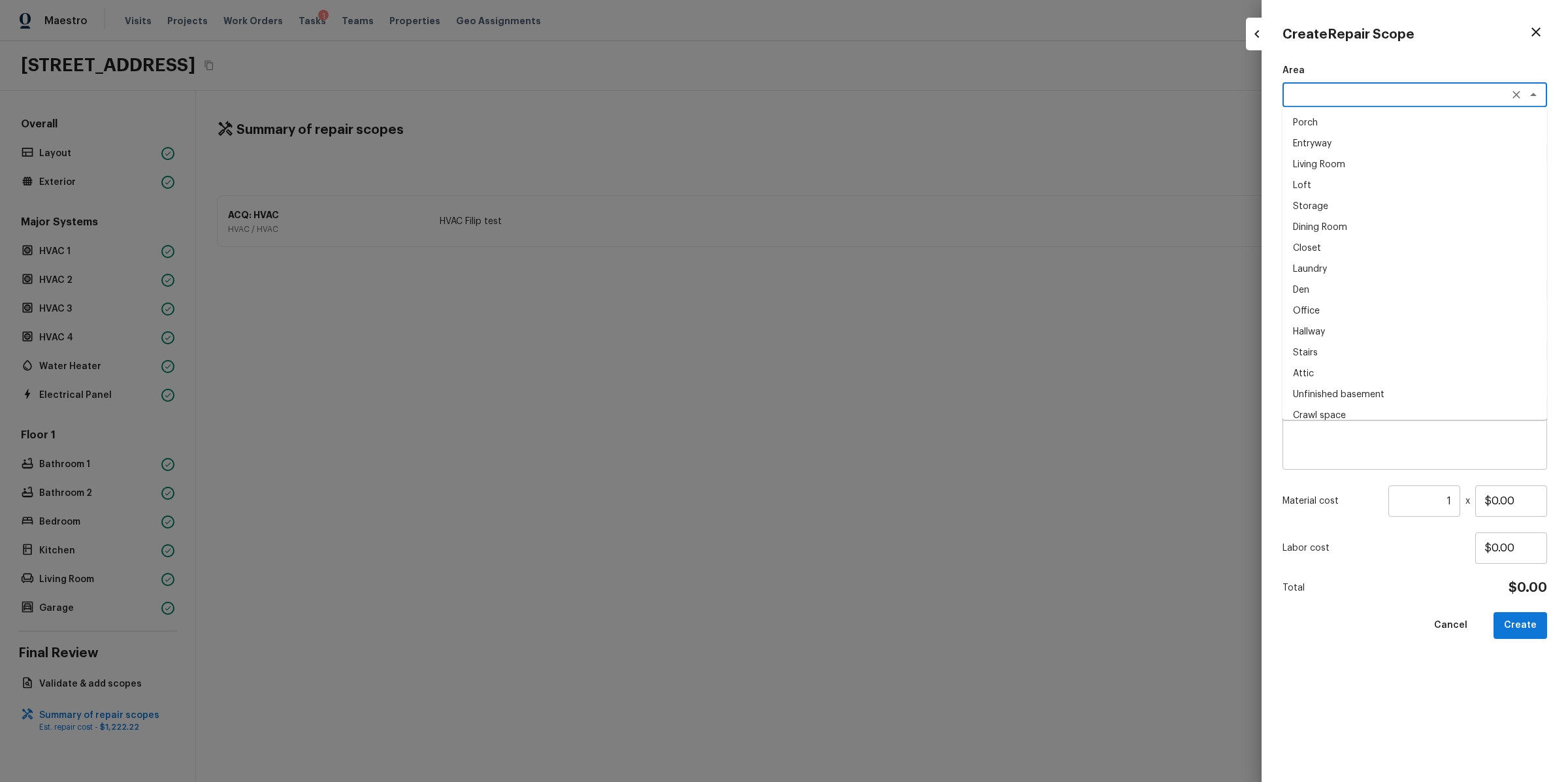
click at [1312, 123] on li "Porch" at bounding box center [1415, 123] width 265 height 21
type textarea "Porch"
click at [1312, 141] on div "x ​" at bounding box center [1415, 154] width 265 height 25
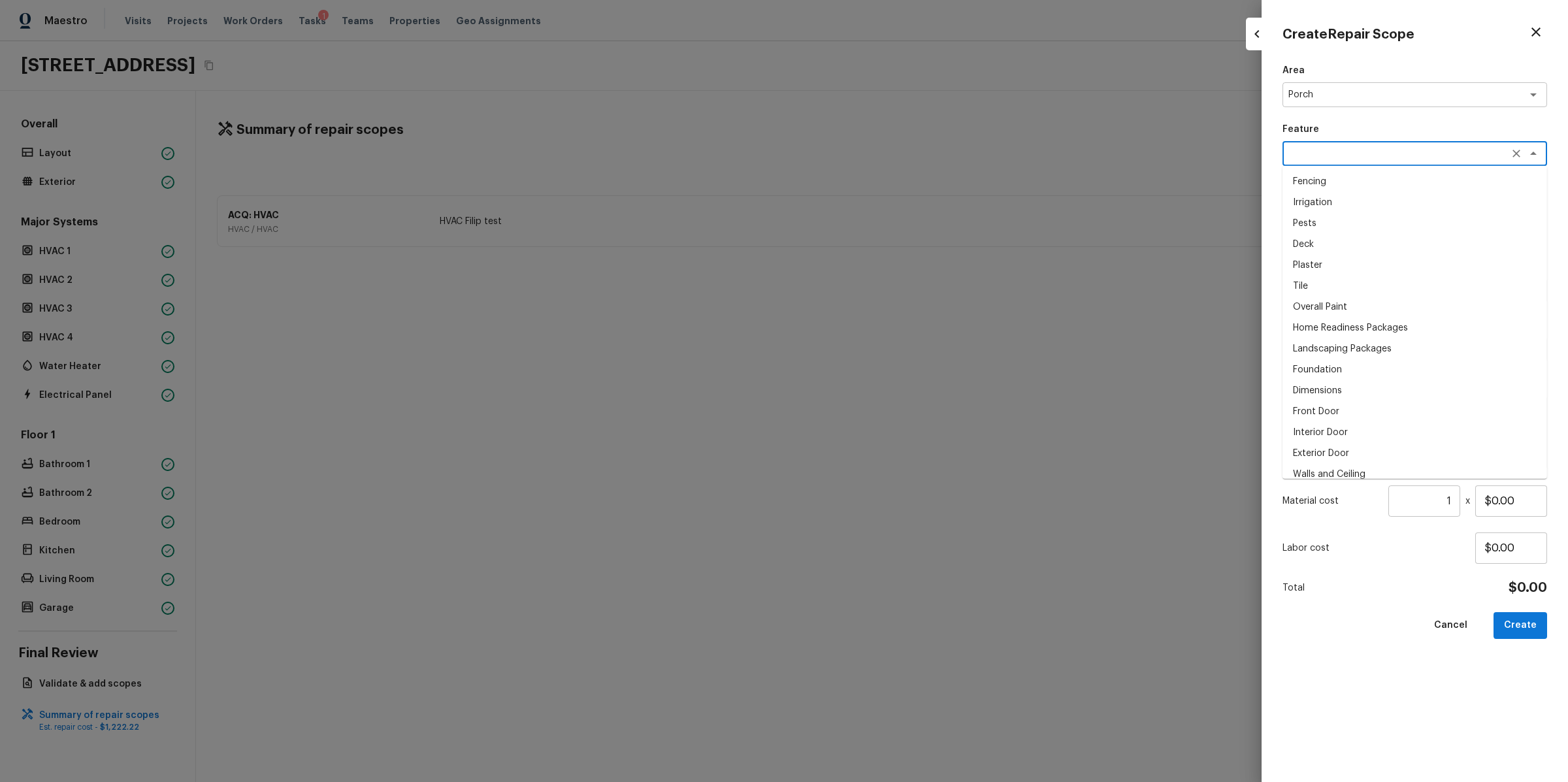
click at [1325, 202] on li "Irrigation" at bounding box center [1415, 202] width 265 height 21
type textarea "Irrigation"
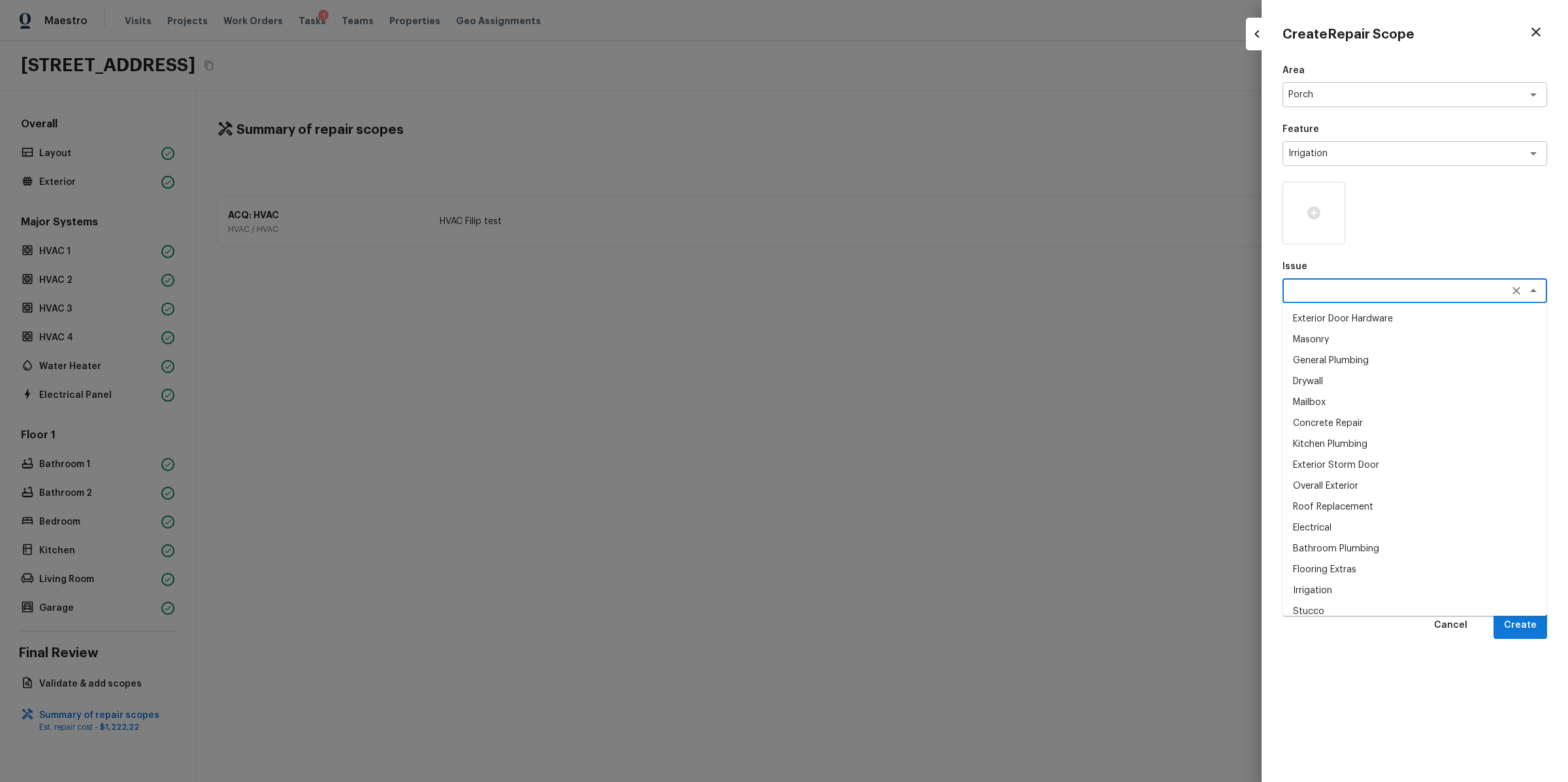
click at [1321, 291] on textarea at bounding box center [1396, 290] width 216 height 13
click at [1324, 385] on li "Drywall" at bounding box center [1415, 382] width 265 height 21
type textarea "Drywall"
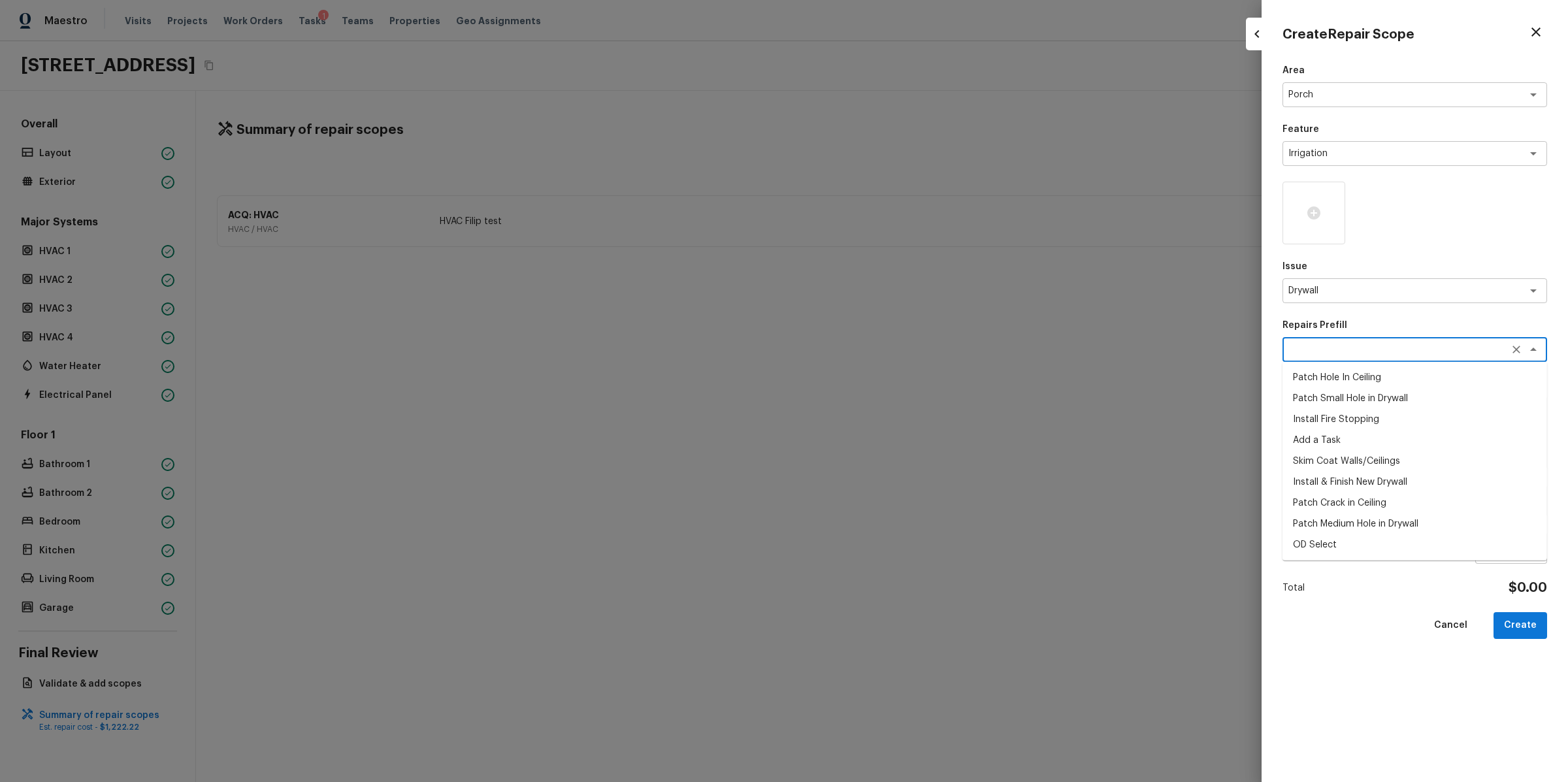
click at [1310, 350] on textarea at bounding box center [1396, 349] width 216 height 13
click at [1270, 375] on div "Create Repair Scope Area Porch x ​ Feature Irrigation x ​ Issue Drywall x ​ Rep…" at bounding box center [1415, 391] width 306 height 782
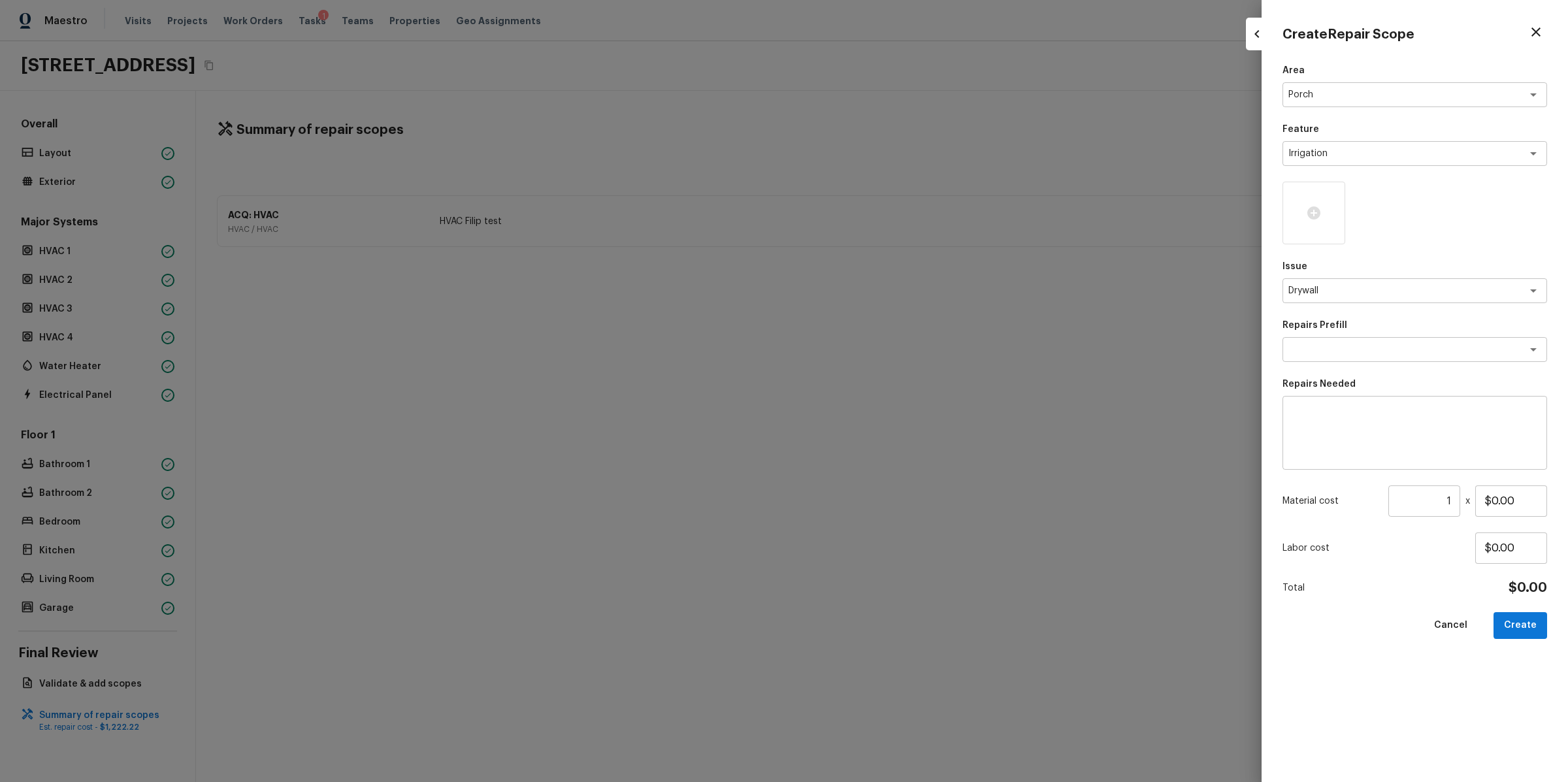
click at [1317, 420] on textarea at bounding box center [1415, 433] width 247 height 52
type textarea "Filip test other manual RS"
click at [1490, 502] on input "$0.00" at bounding box center [1511, 501] width 72 height 31
type input "$555.55"
click at [1432, 641] on div "Area Porch x ​ Feature Irrigation x ​ Issue Drywall x ​ Repairs Prefill x ​ Rep…" at bounding box center [1415, 412] width 265 height 697
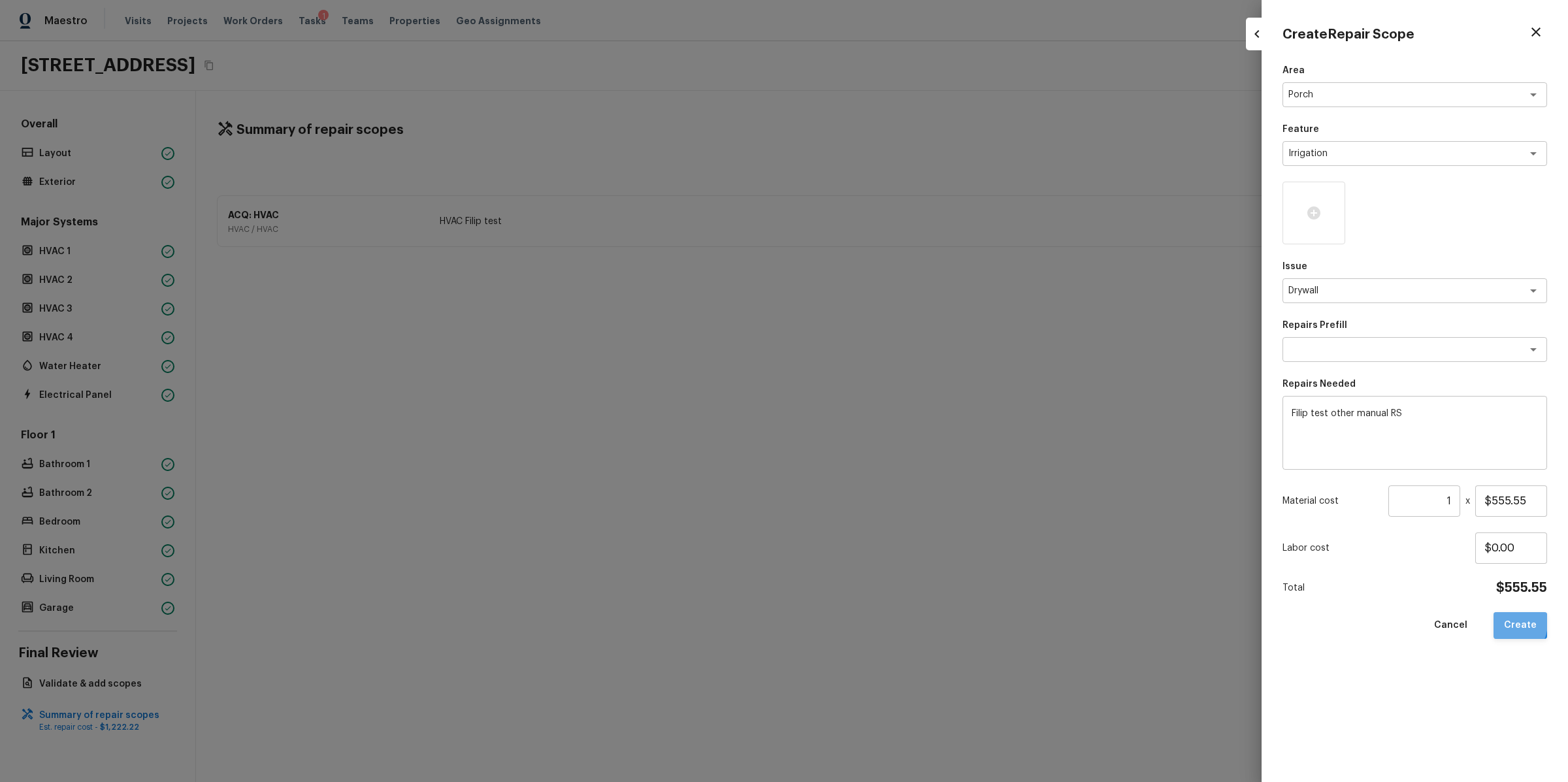
click at [1507, 623] on button "Create" at bounding box center [1520, 625] width 53 height 27
type input "$0.00"
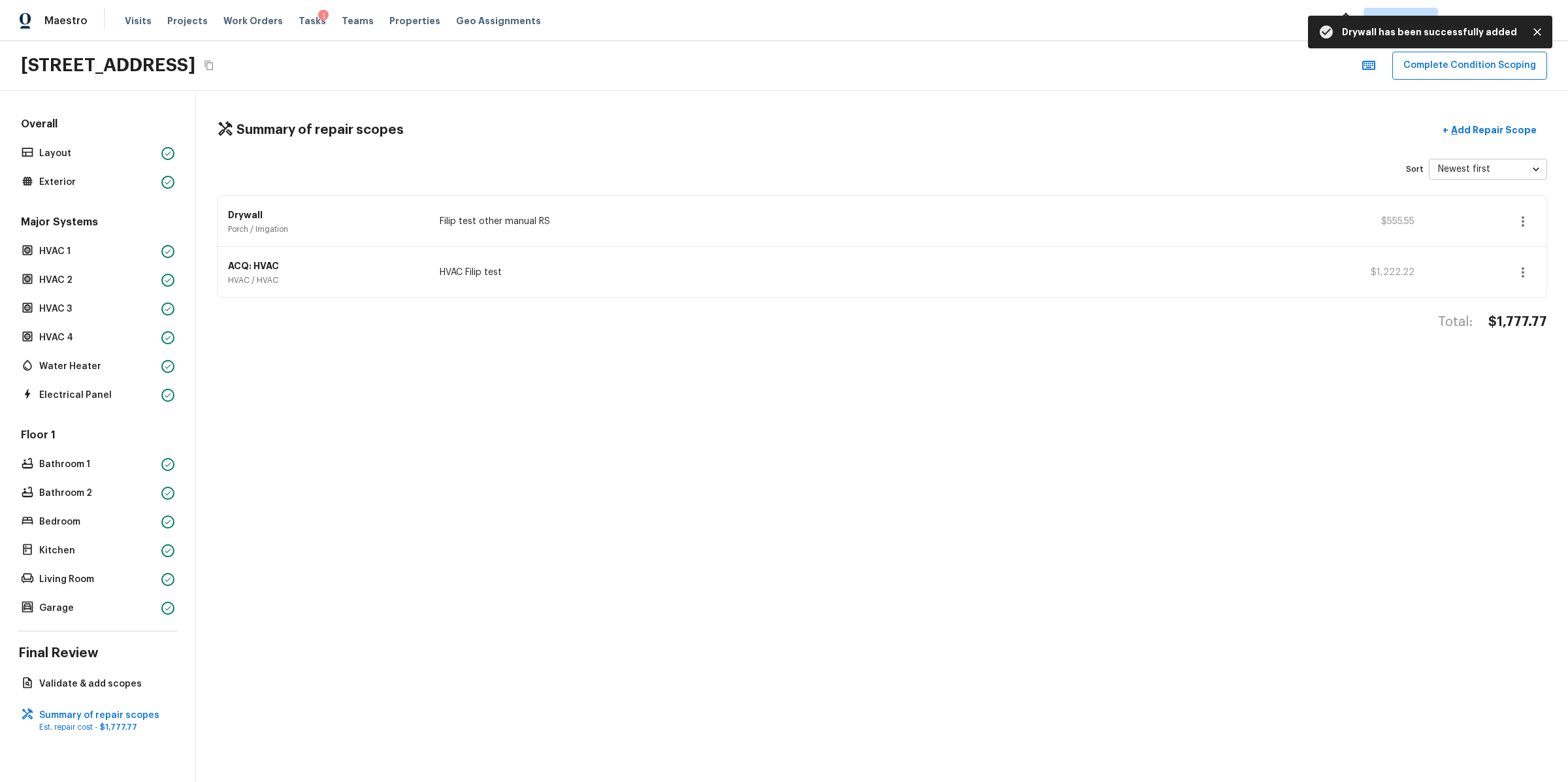
click at [1540, 29] on icon "Close" at bounding box center [1537, 32] width 13 height 13
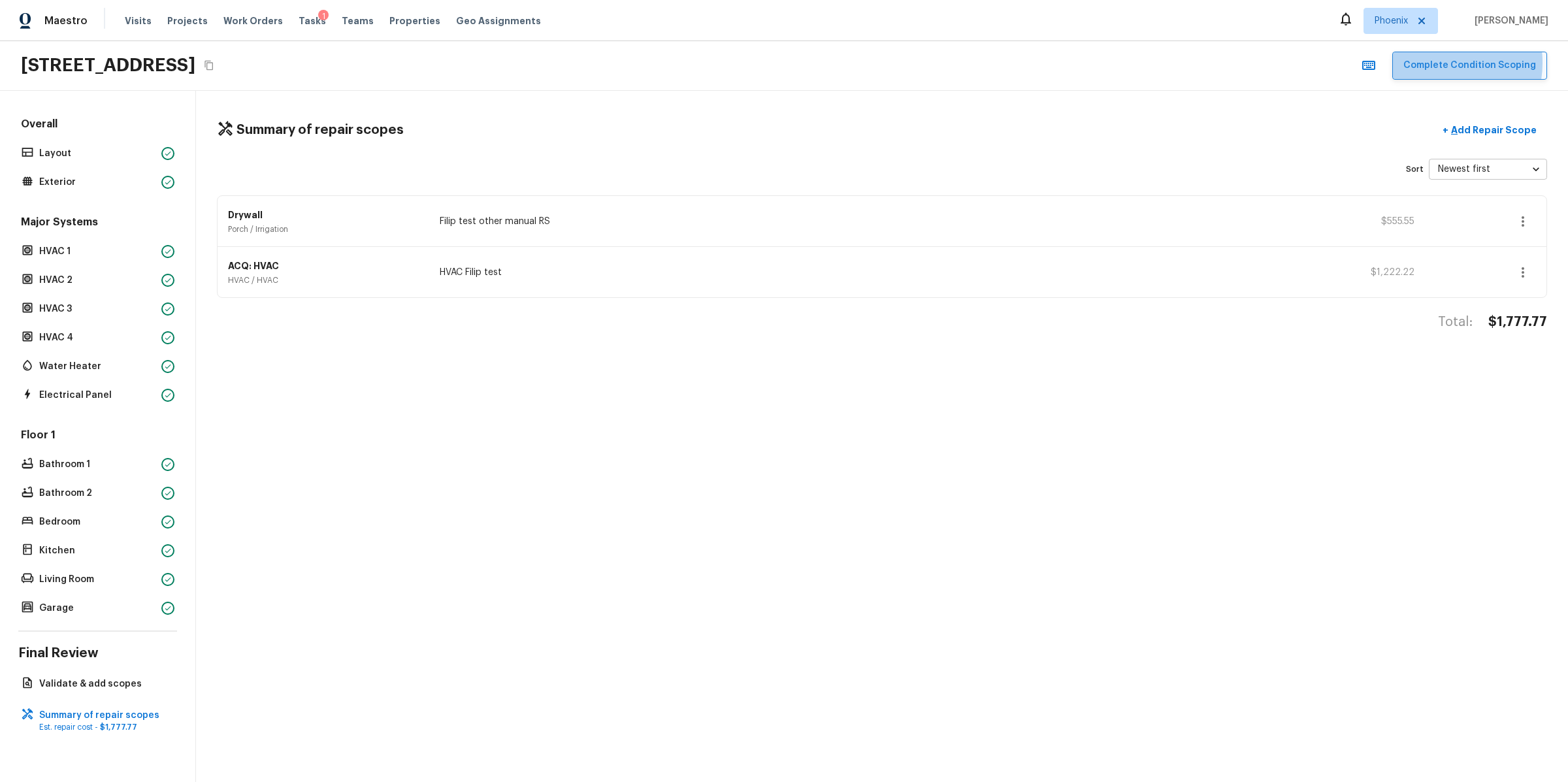
click at [1436, 62] on button "Complete Condition Scoping" at bounding box center [1470, 66] width 155 height 28
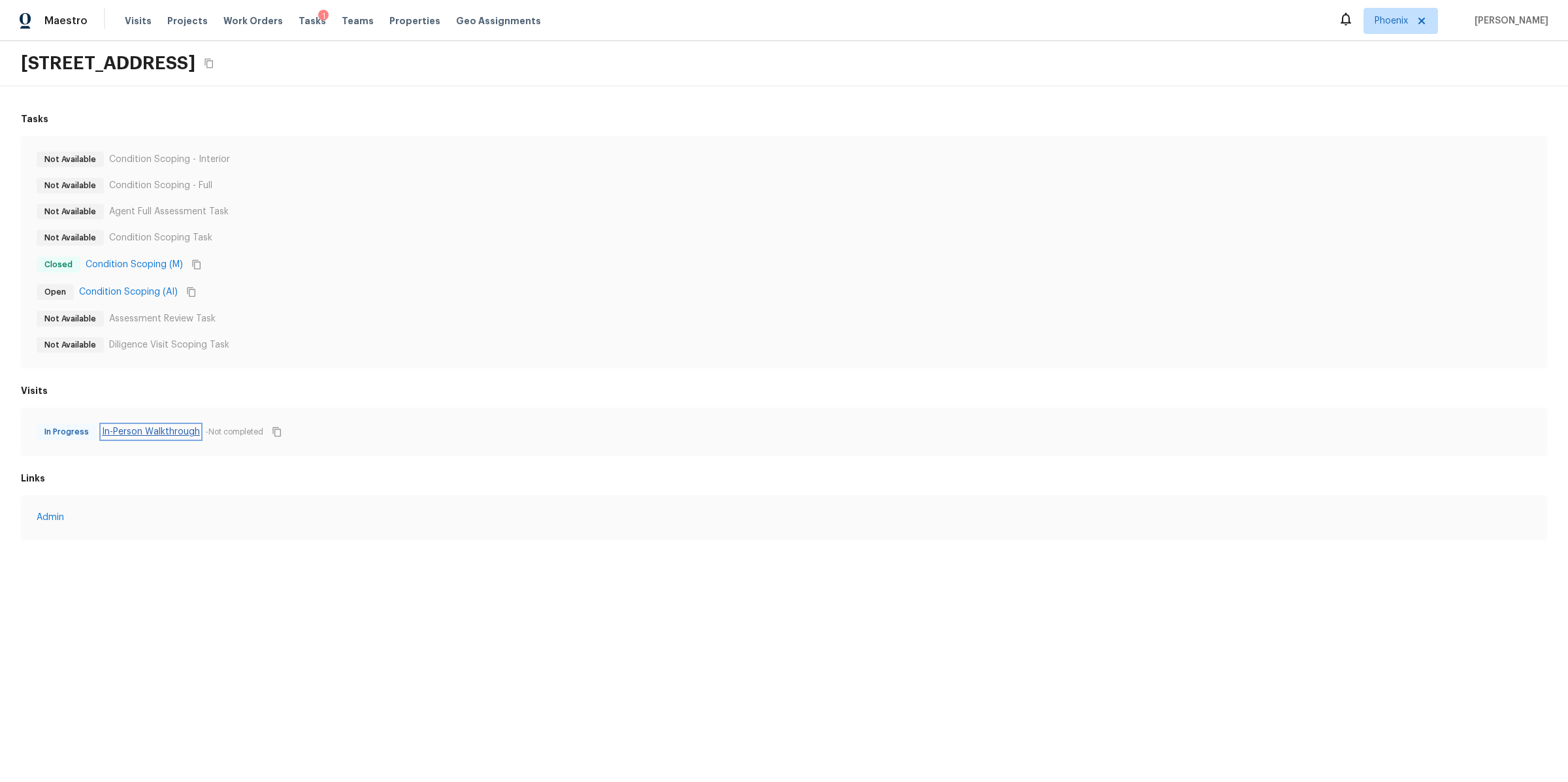
click at [161, 433] on link "In-Person Walkthrough" at bounding box center [151, 432] width 98 height 13
